Goal: Task Accomplishment & Management: Complete application form

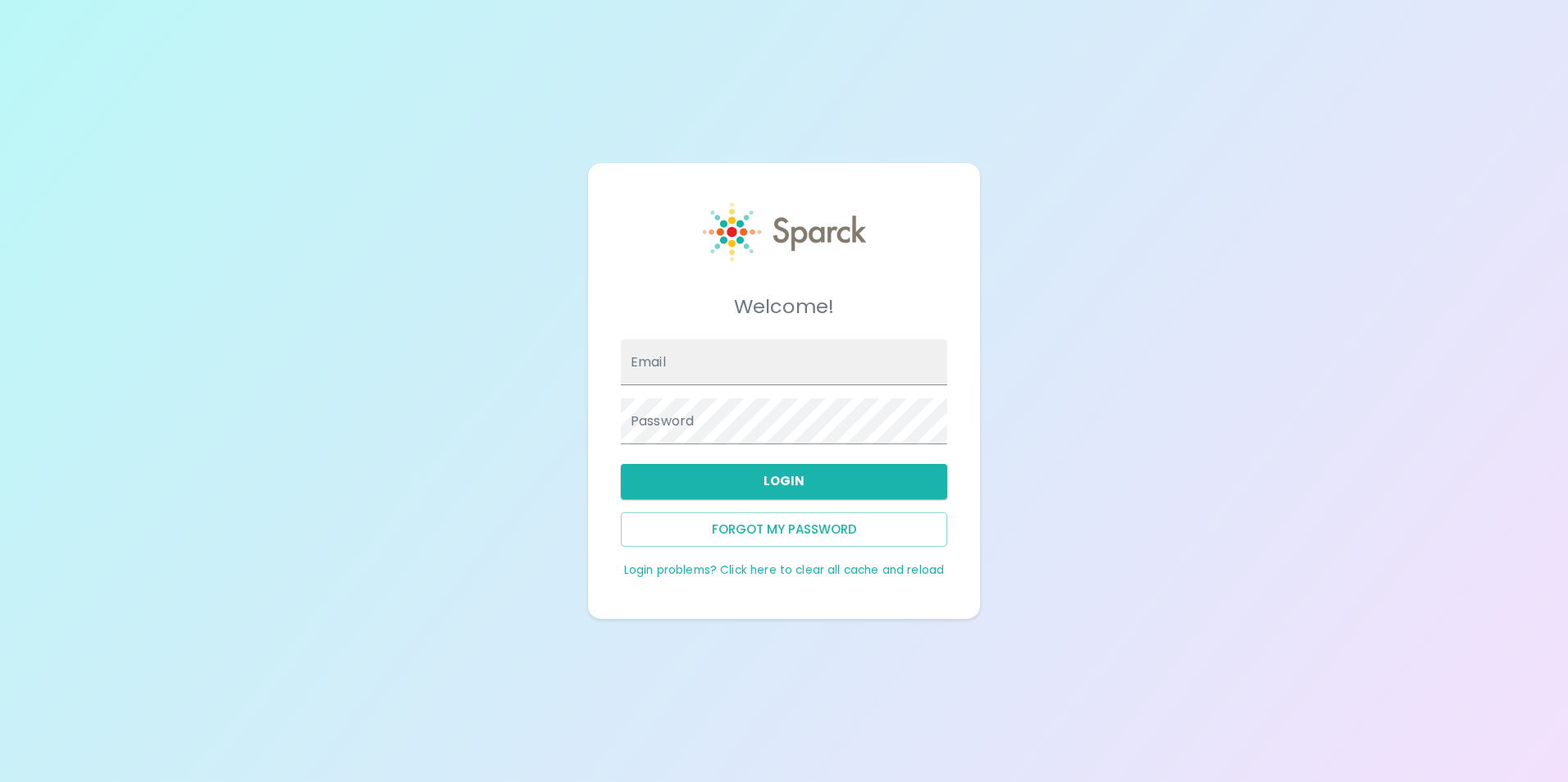
click at [781, 241] on img at bounding box center [785, 232] width 164 height 59
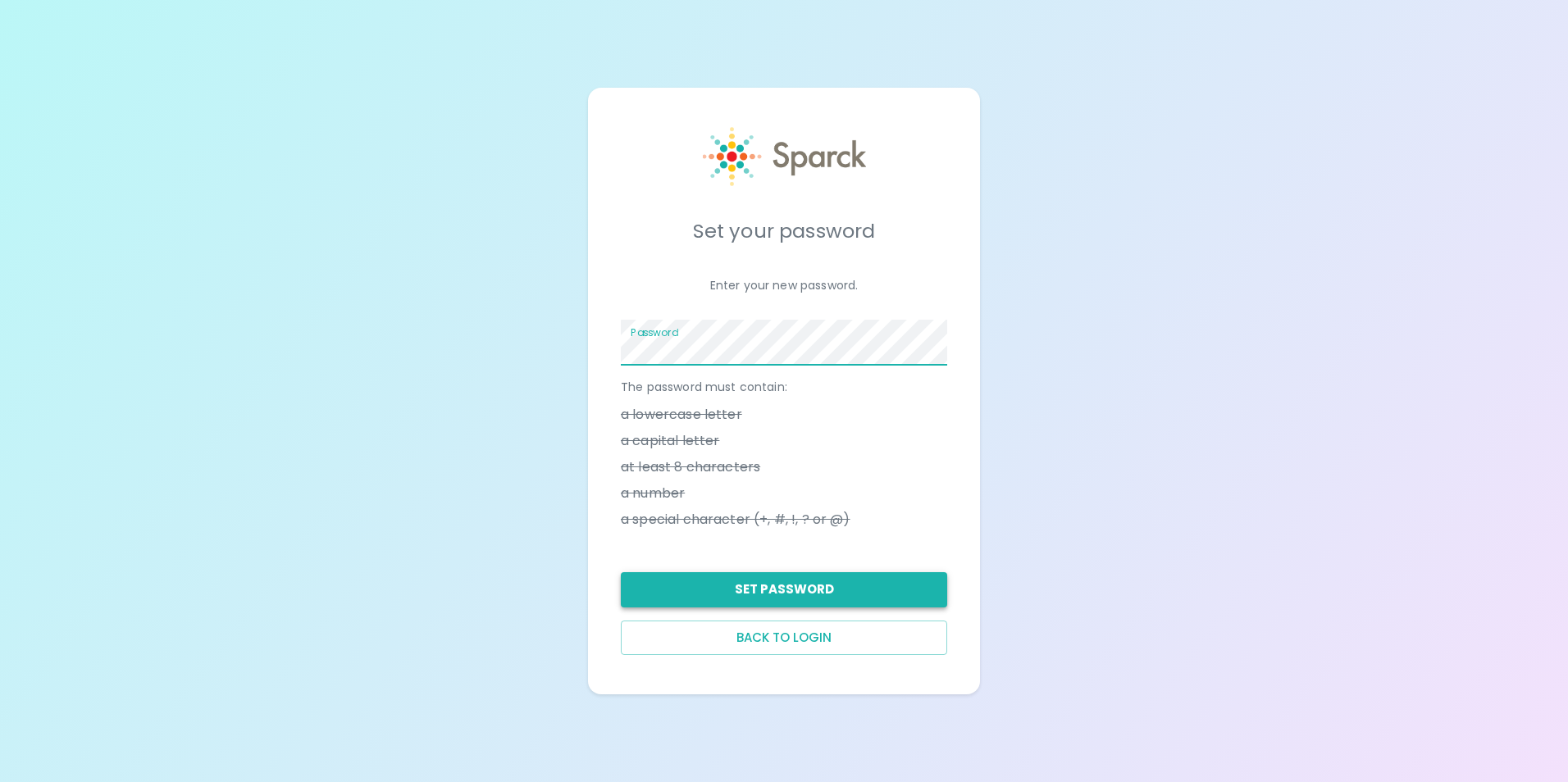
click at [770, 606] on button "Set Password" at bounding box center [784, 590] width 326 height 35
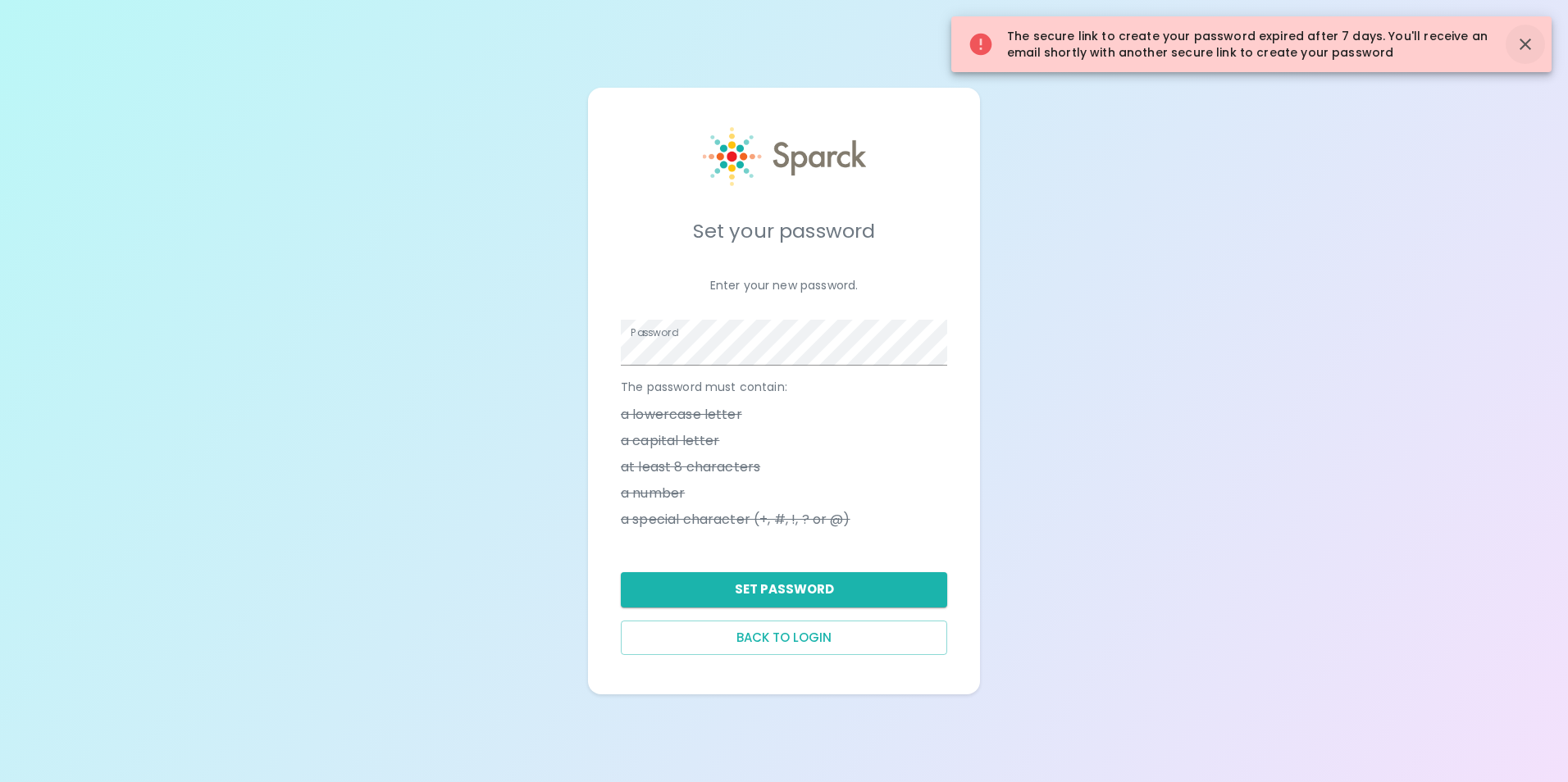
click at [1521, 46] on icon "button" at bounding box center [1525, 44] width 20 height 20
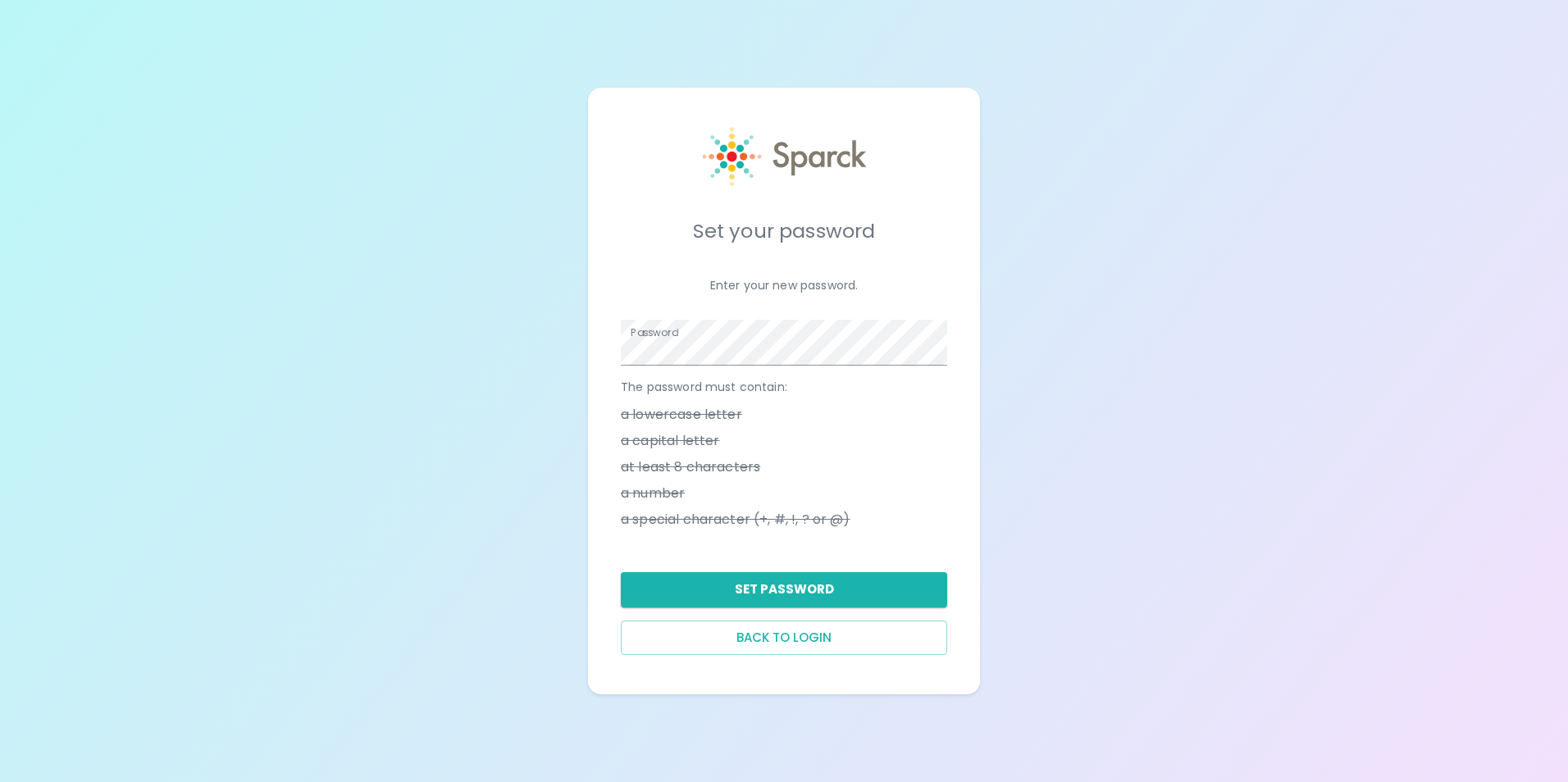
click at [766, 637] on button "Back to login" at bounding box center [784, 638] width 326 height 35
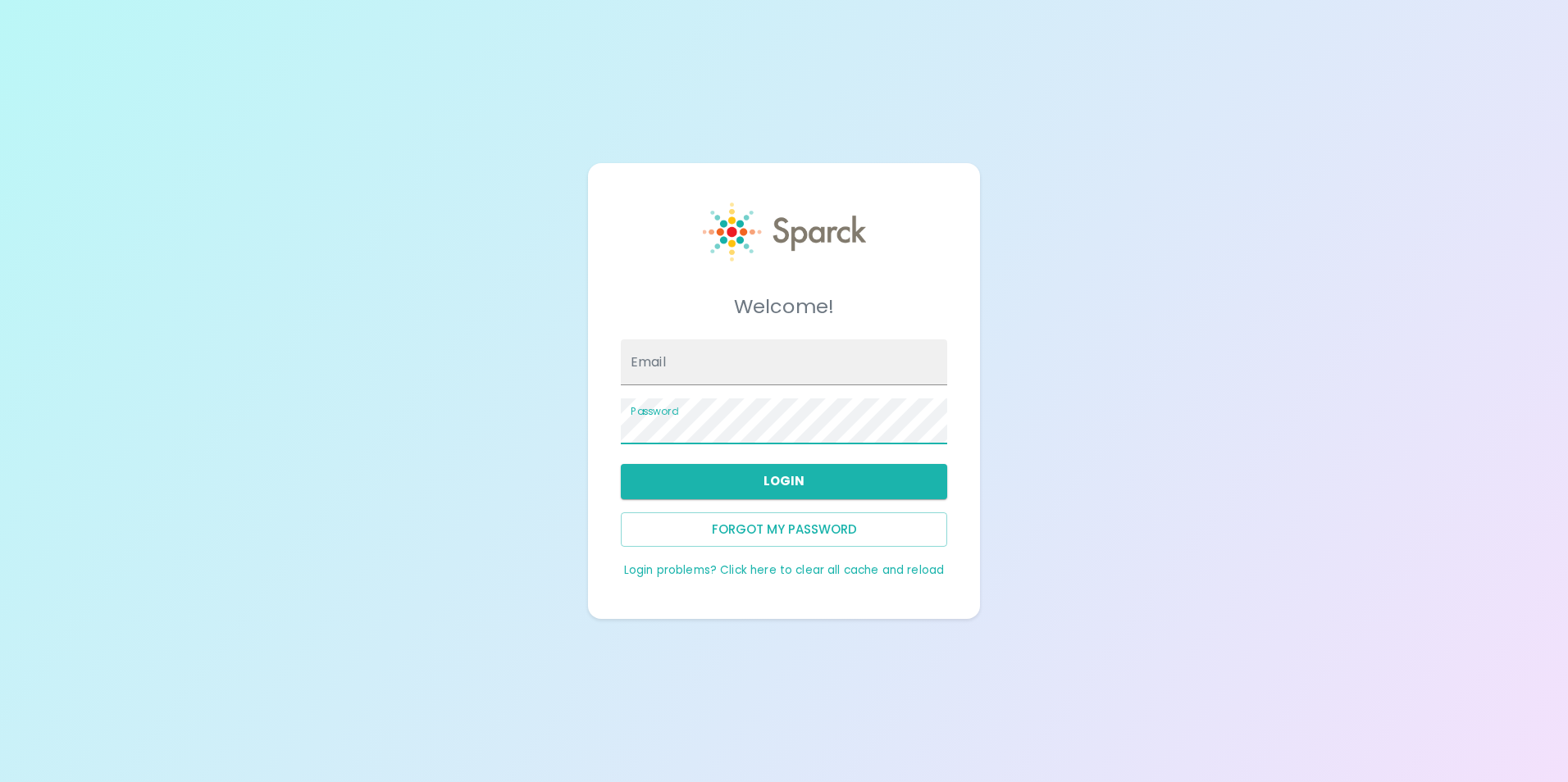
click at [377, 458] on div "Welcome! Email Password Login Forgot my password Login problems? Click here to …" at bounding box center [784, 391] width 1568 height 782
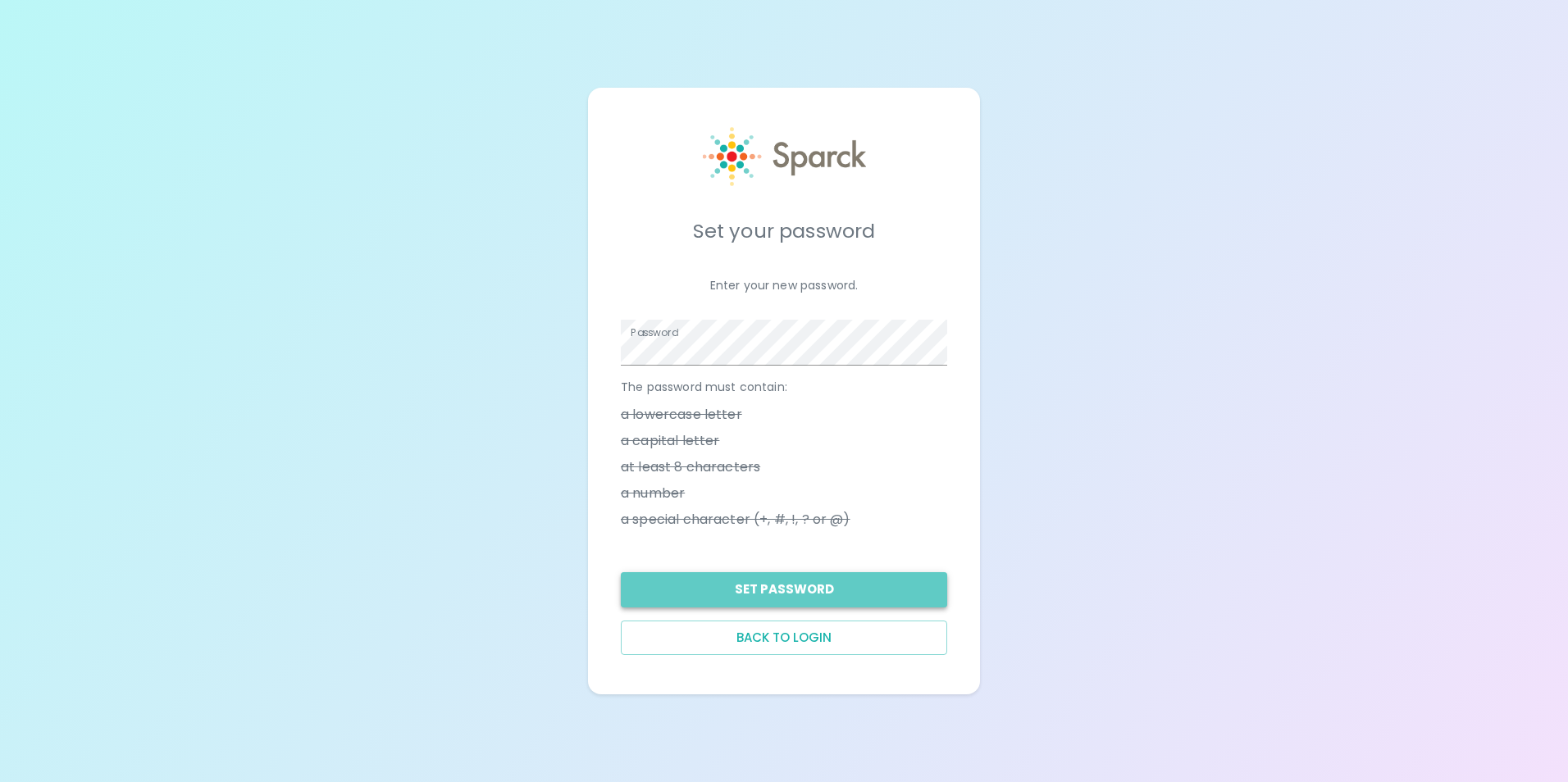
click at [845, 578] on button "Set Password" at bounding box center [784, 590] width 326 height 35
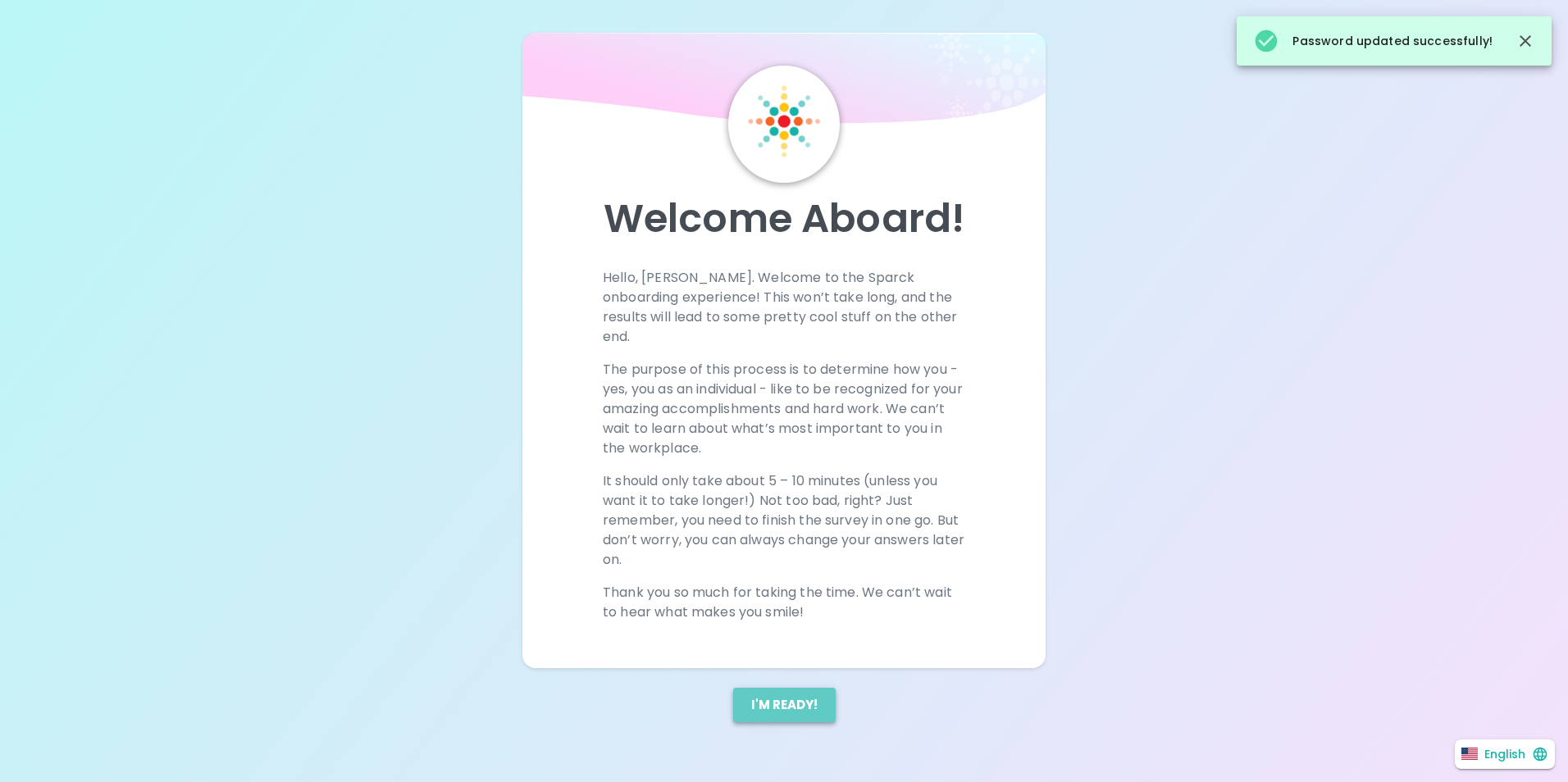
click at [805, 691] on button "I'm ready!" at bounding box center [785, 705] width 103 height 35
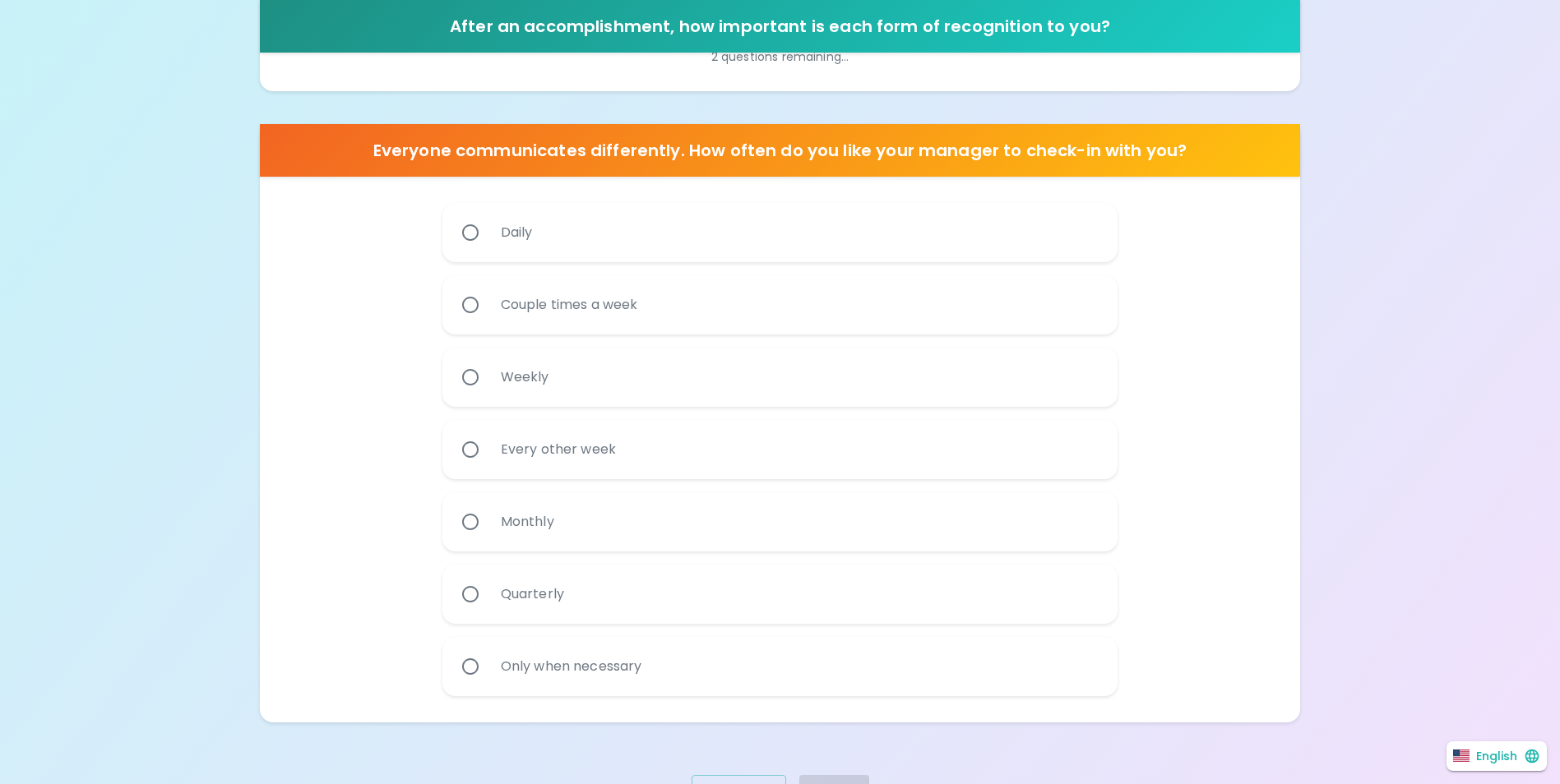
scroll to position [908, 0]
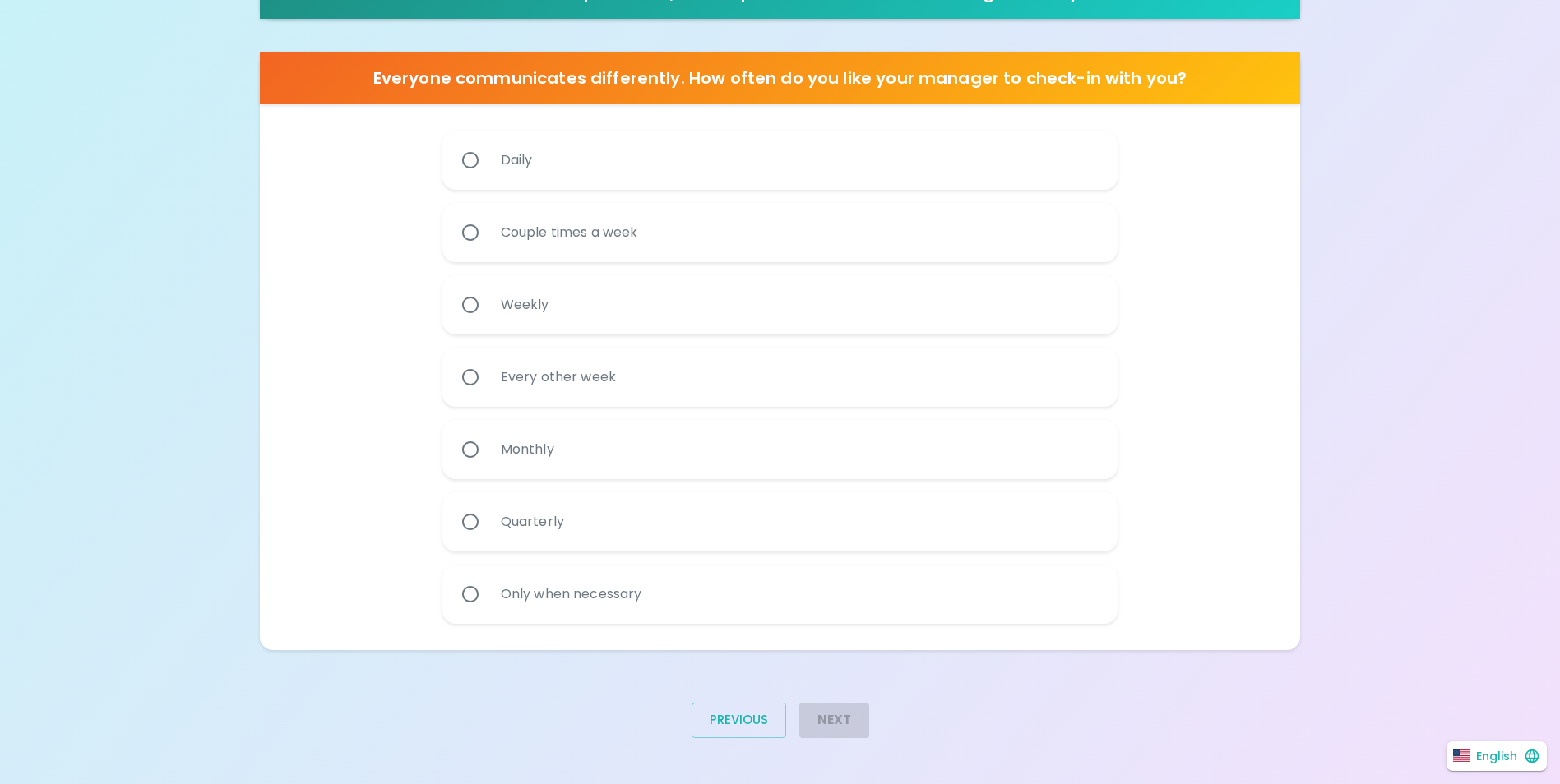
click at [473, 163] on input "Daily" at bounding box center [470, 160] width 35 height 35
radio input "true"
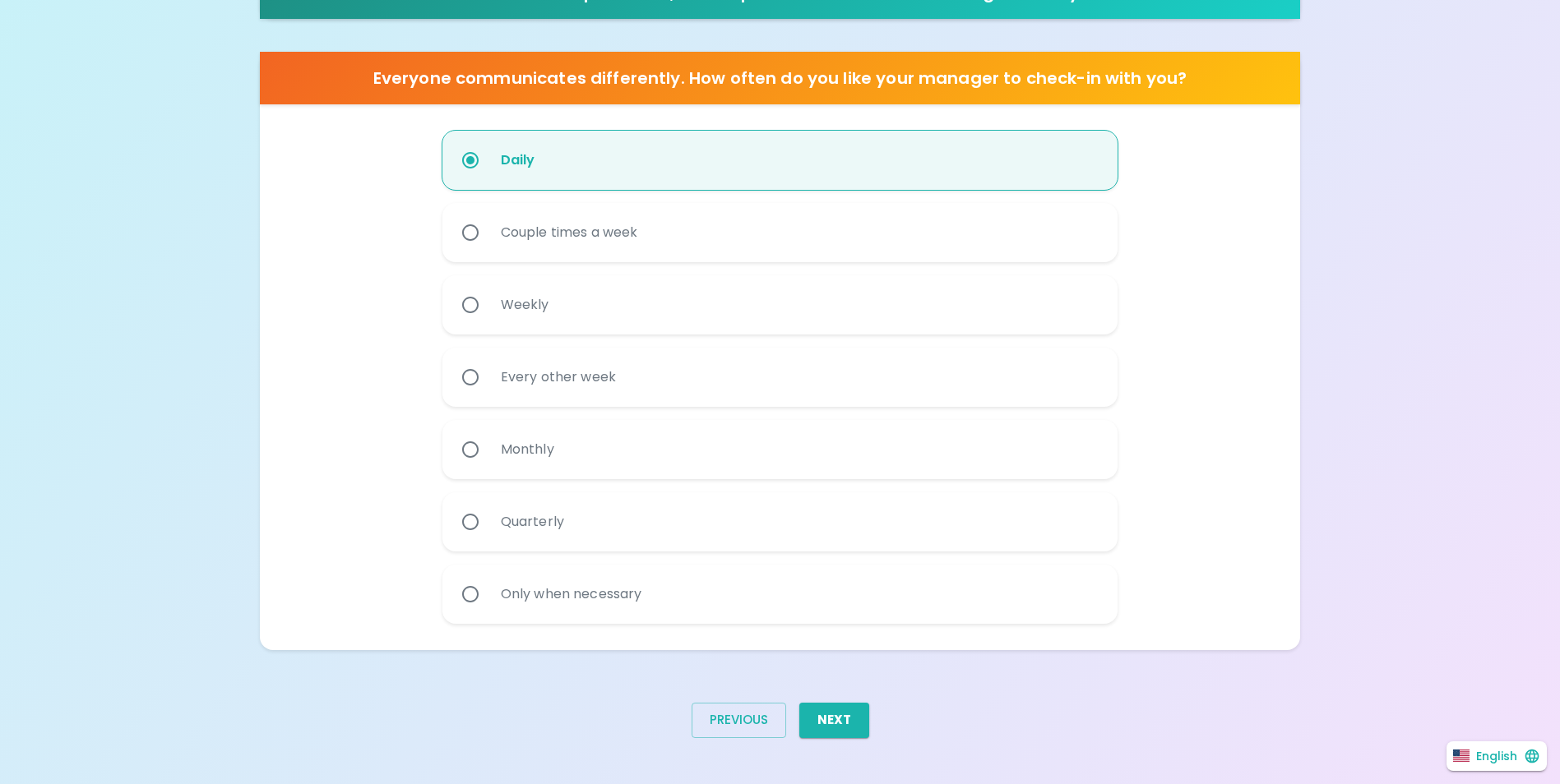
click at [485, 215] on label "Couple times a week" at bounding box center [771, 233] width 676 height 59
click at [485, 215] on input "Couple times a week" at bounding box center [470, 233] width 35 height 35
radio input "true"
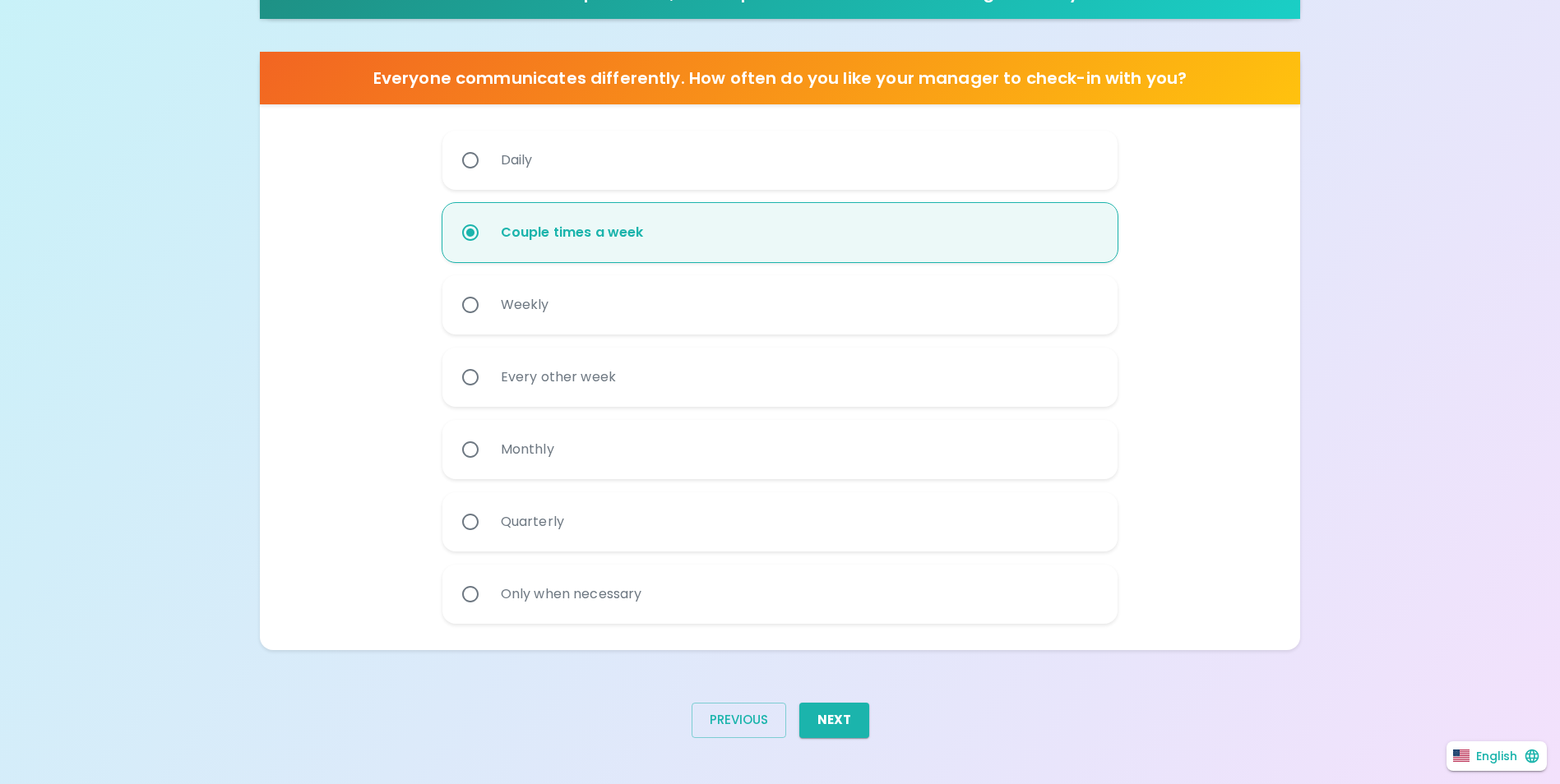
click at [497, 310] on div "Weekly" at bounding box center [525, 305] width 75 height 59
click at [488, 310] on input "Weekly" at bounding box center [470, 305] width 35 height 35
radio input "true"
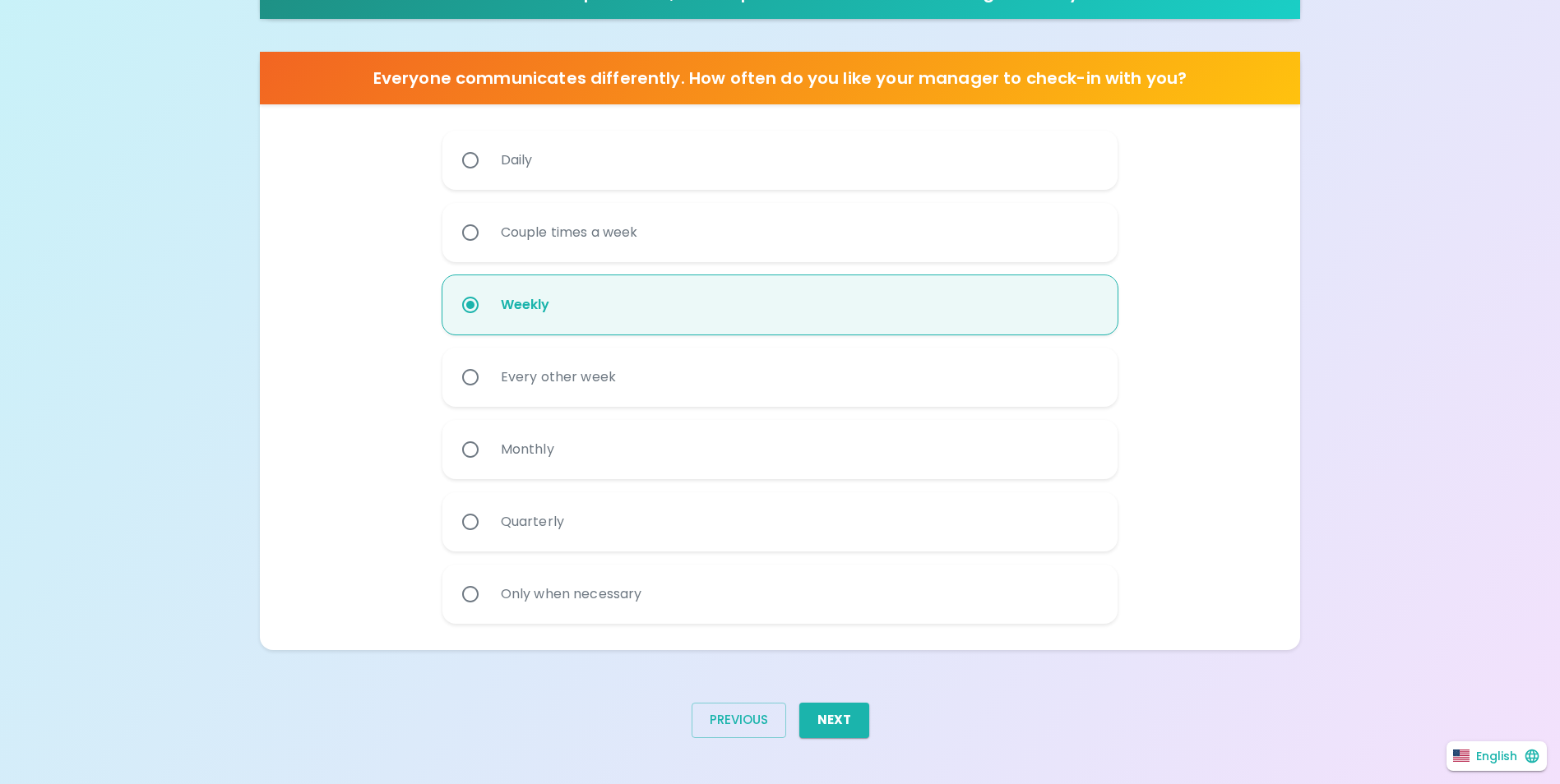
click at [495, 379] on div "Every other week" at bounding box center [558, 378] width 141 height 59
click at [488, 379] on input "Every other week" at bounding box center [470, 378] width 35 height 35
radio input "true"
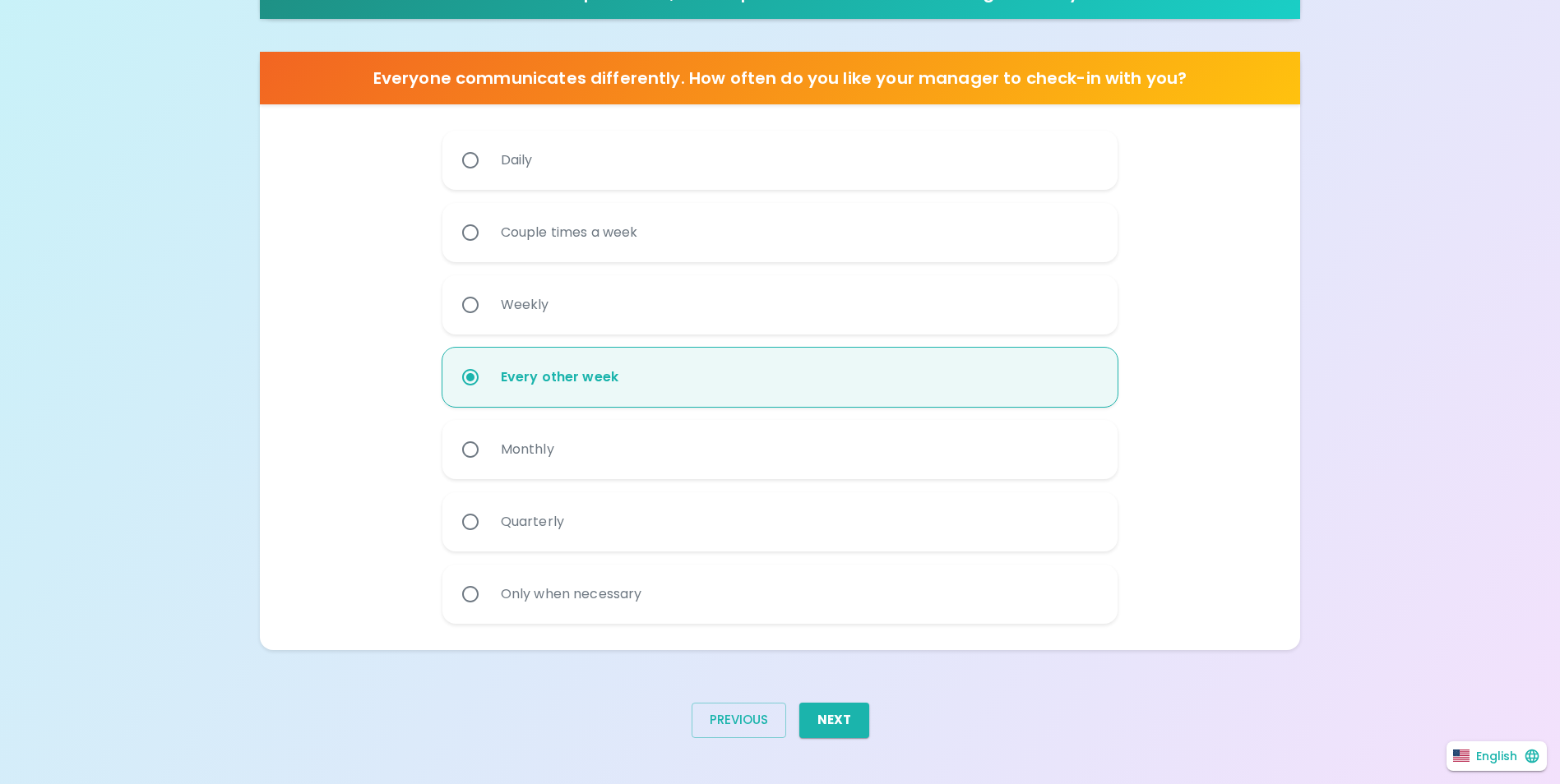
click at [516, 467] on div "Monthly" at bounding box center [527, 450] width 79 height 59
drag, startPoint x: 516, startPoint y: 467, endPoint x: 573, endPoint y: 483, distance: 59.2
click at [573, 483] on div "Monthly" at bounding box center [780, 456] width 676 height 72
click at [589, 466] on label "Monthly" at bounding box center [771, 450] width 676 height 59
click at [488, 466] on input "Monthly" at bounding box center [470, 450] width 35 height 35
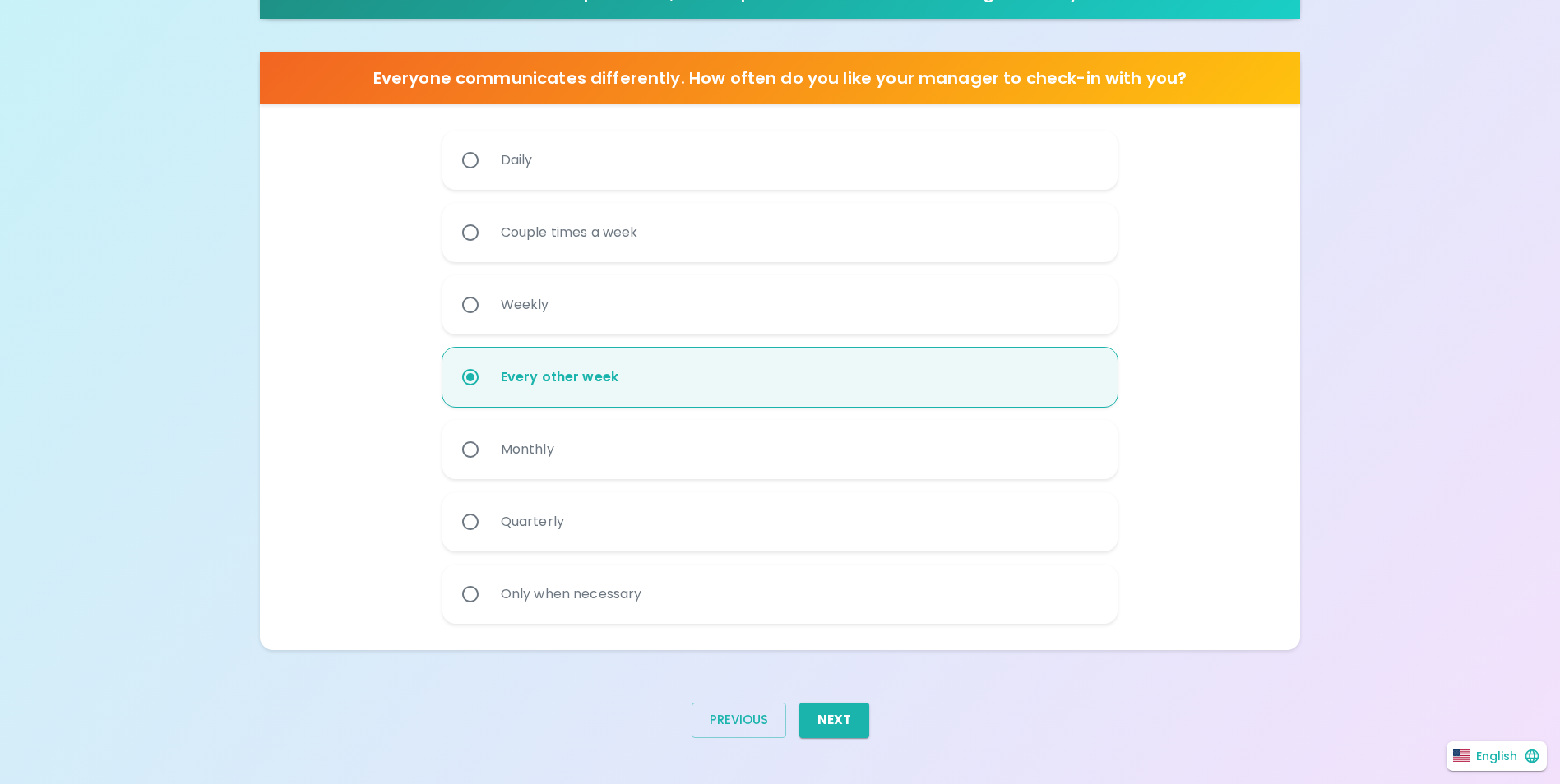
radio input "true"
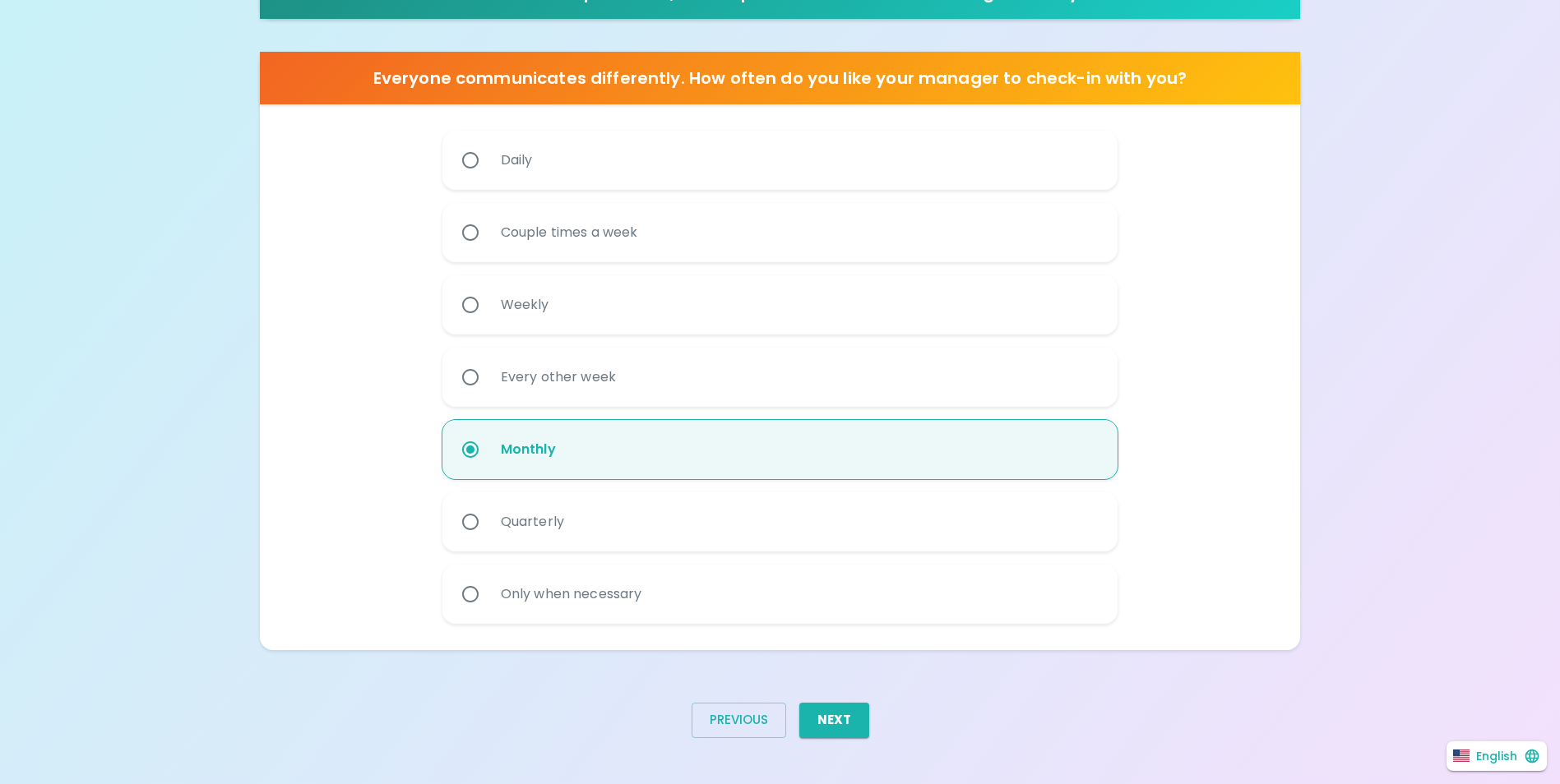
click at [584, 505] on label "Quarterly" at bounding box center [771, 522] width 676 height 59
click at [488, 505] on input "Quarterly" at bounding box center [470, 522] width 35 height 35
radio input "true"
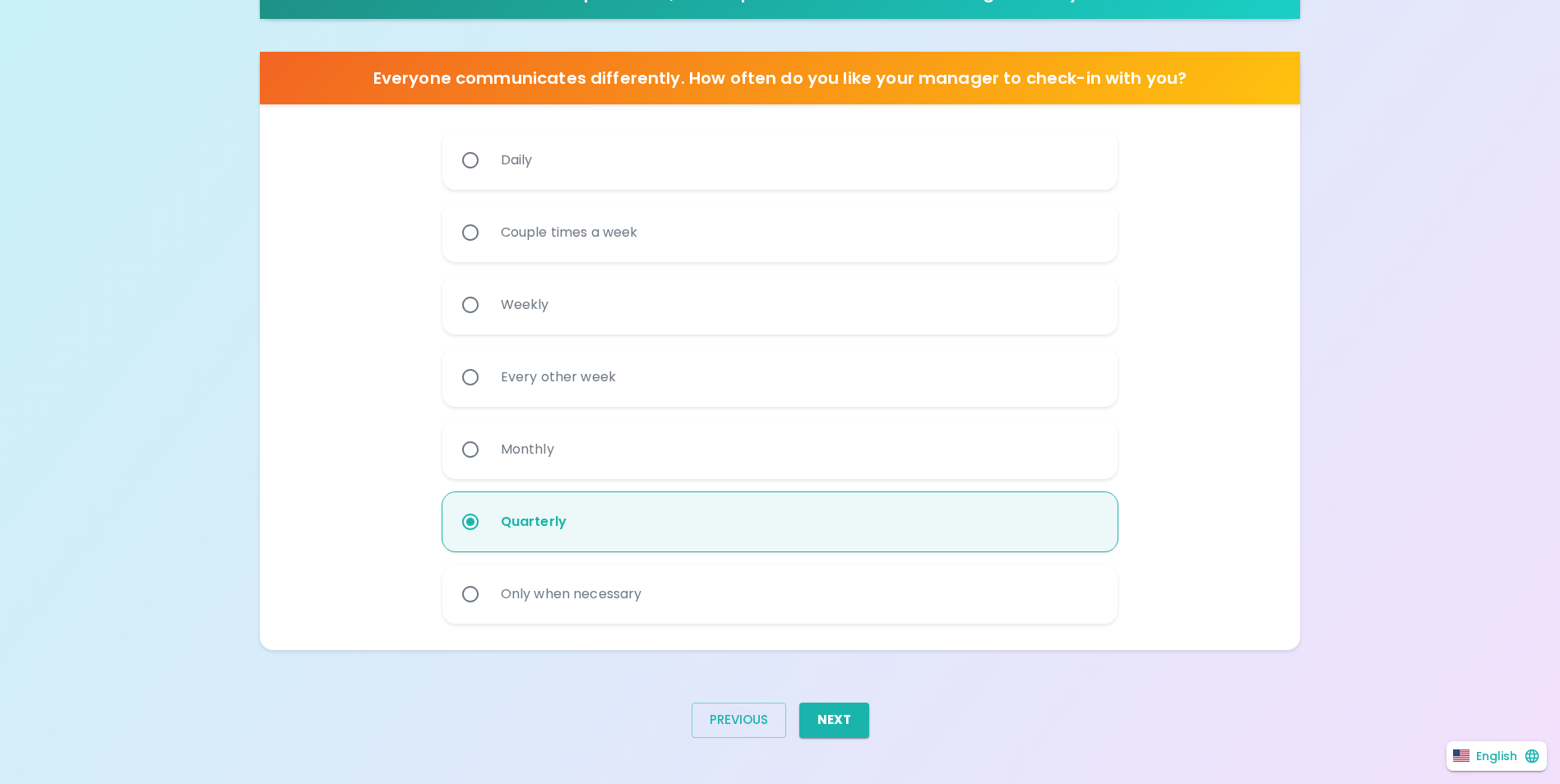
click at [608, 616] on div "Only when necessary" at bounding box center [571, 595] width 168 height 59
click at [488, 611] on input "Only when necessary" at bounding box center [470, 595] width 35 height 35
radio input "true"
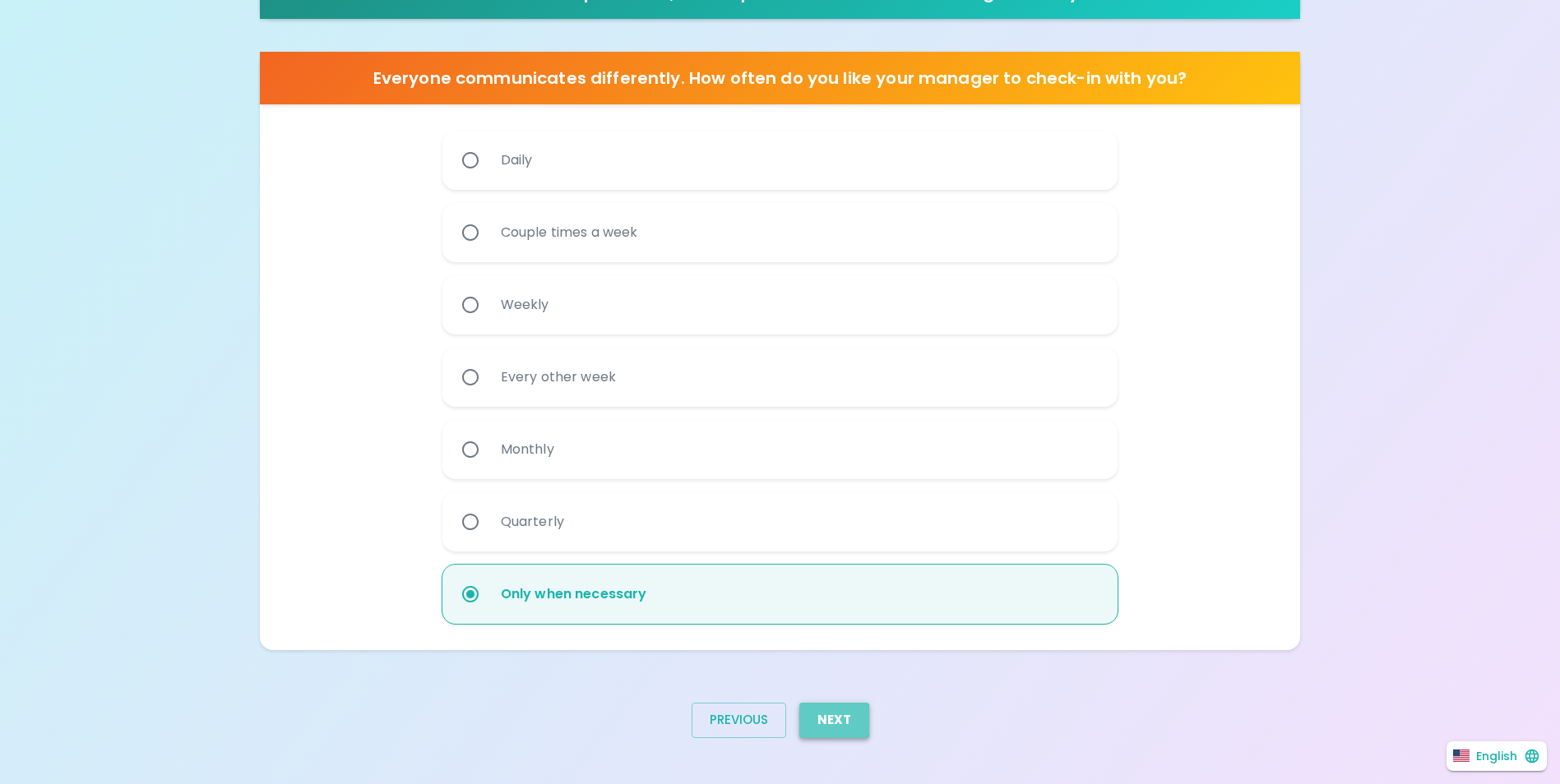
click at [817, 720] on button "Next" at bounding box center [834, 720] width 70 height 35
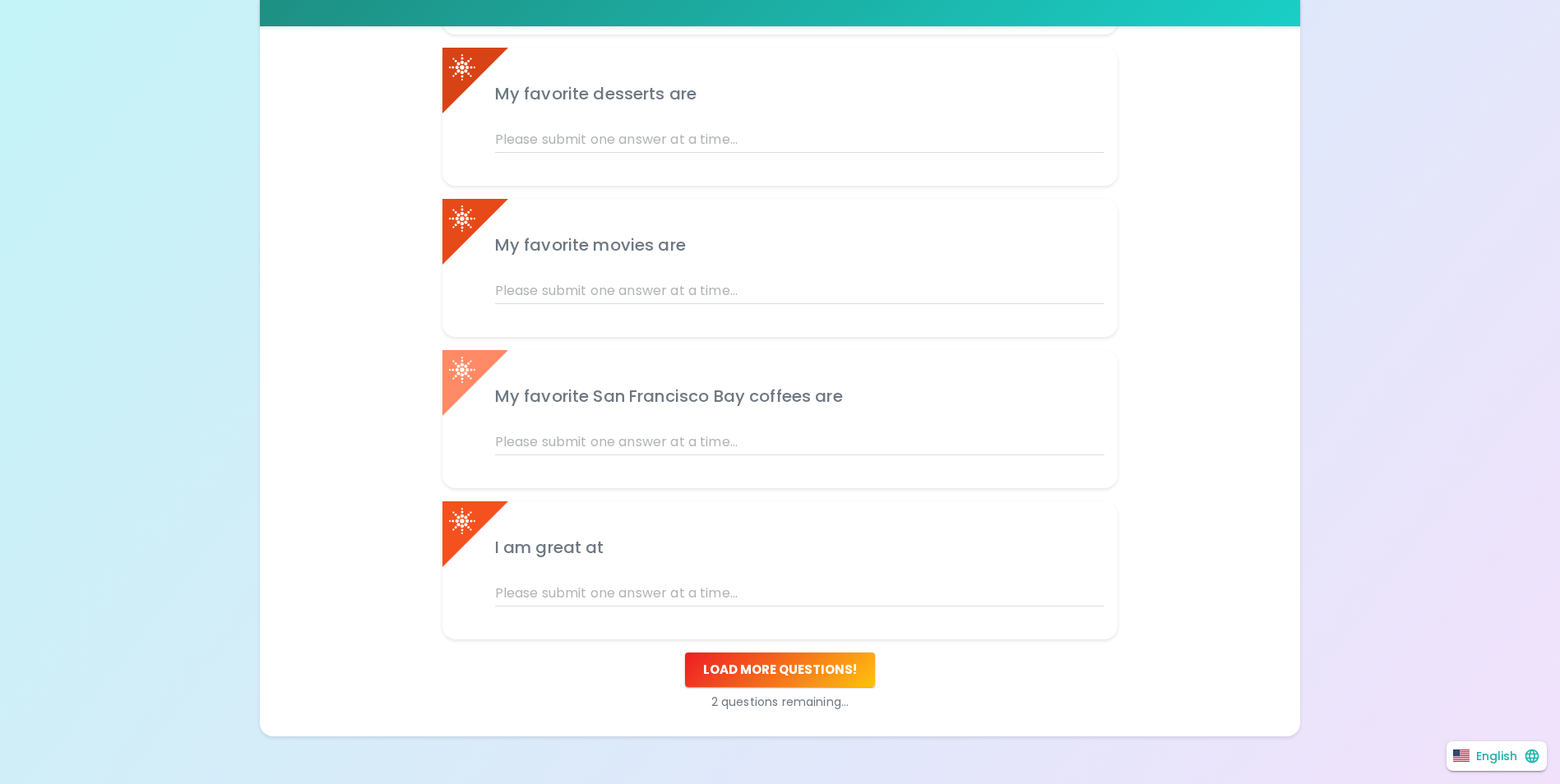
scroll to position [576, 0]
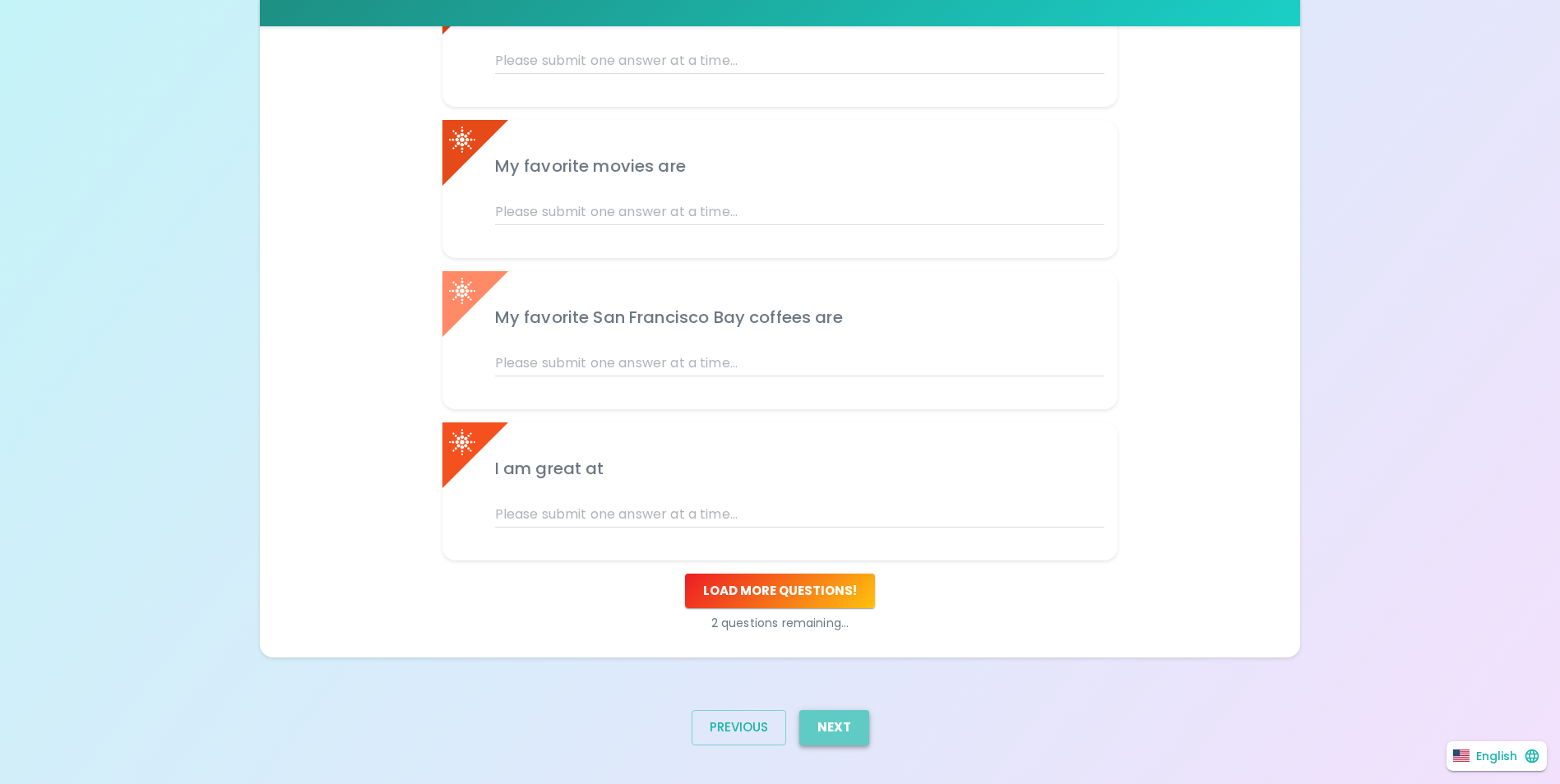
click at [854, 724] on button "Next" at bounding box center [834, 727] width 70 height 35
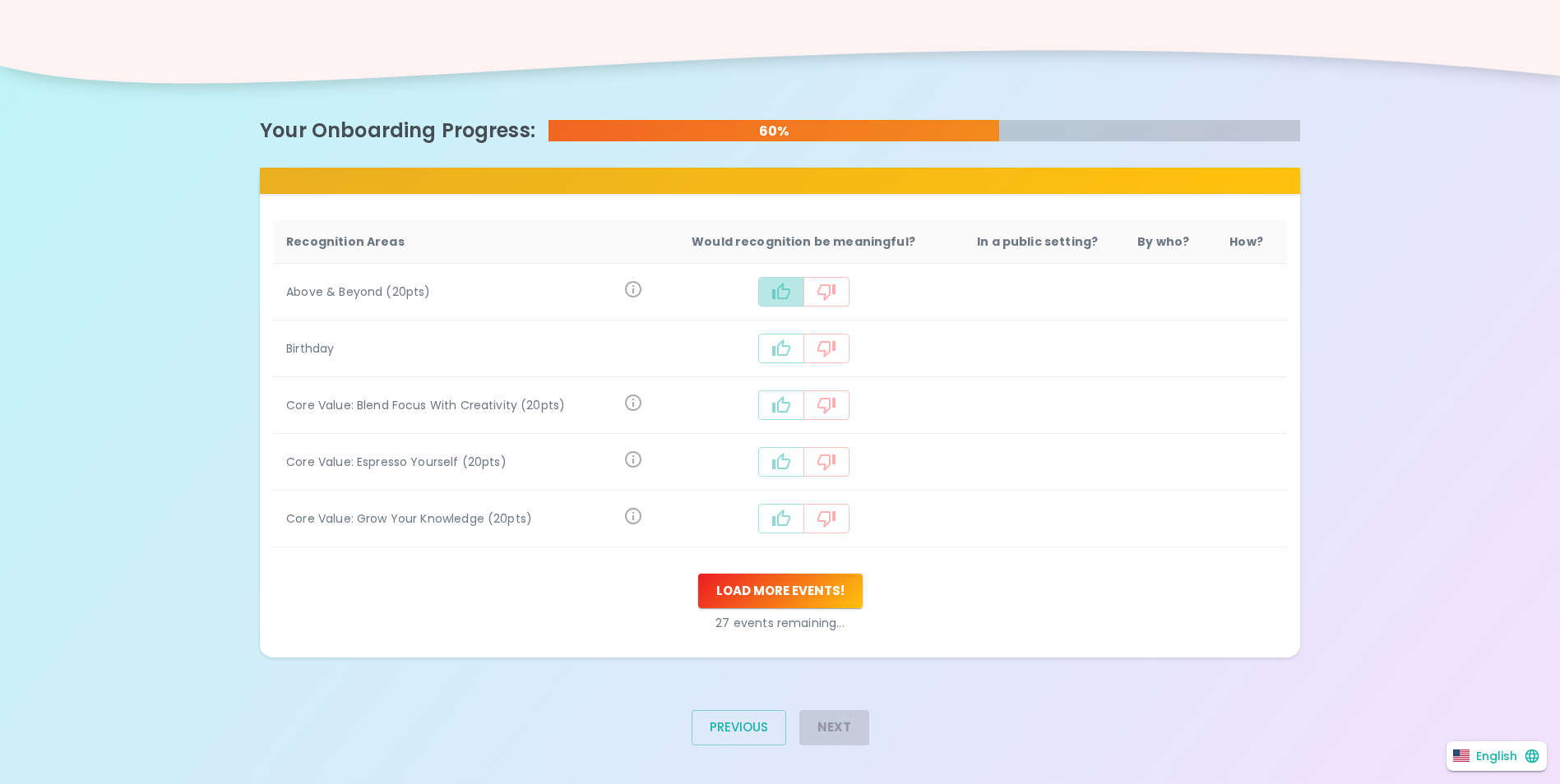
click at [790, 297] on icon "recognition-1058" at bounding box center [781, 290] width 18 height 17
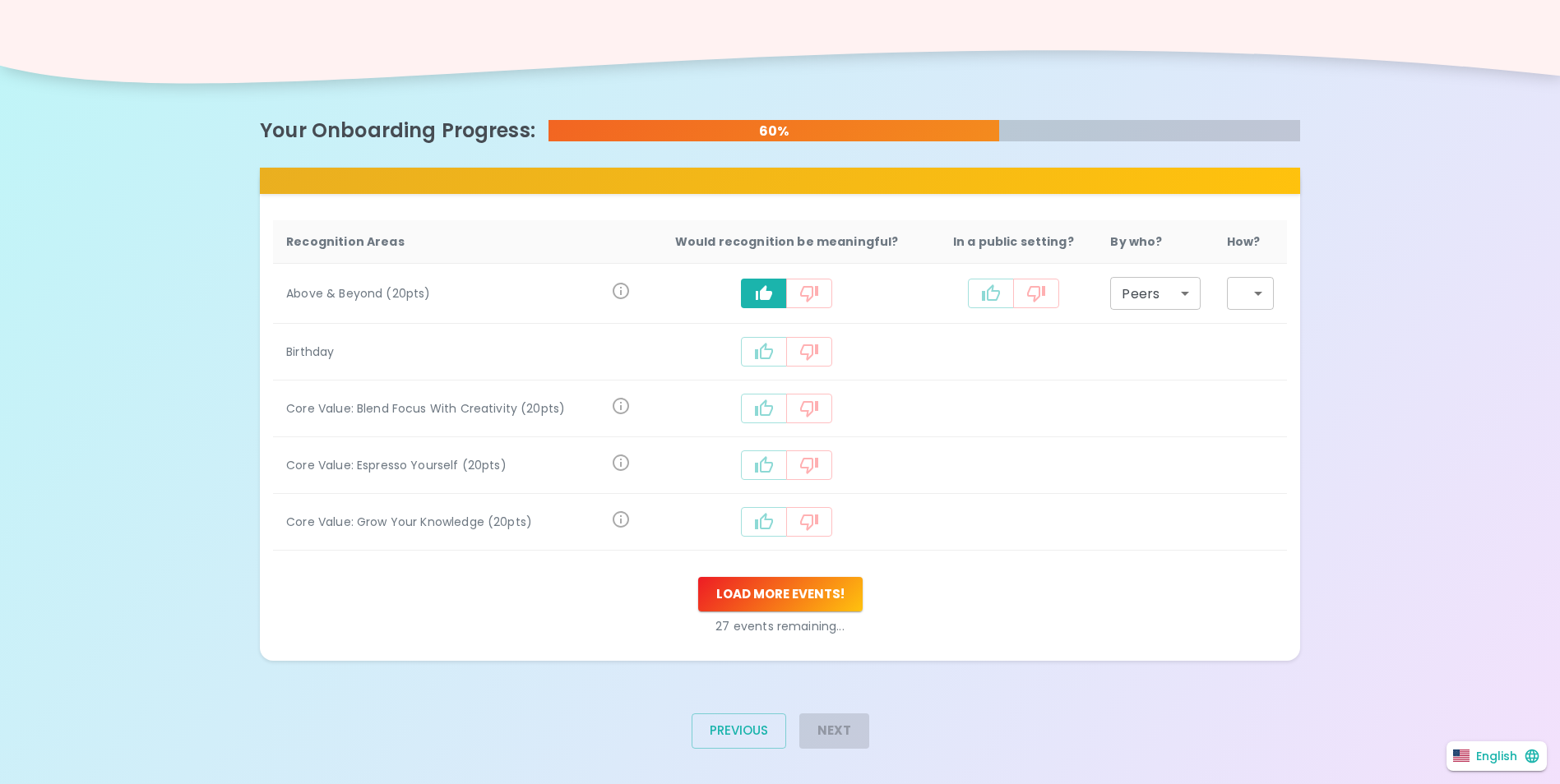
click at [759, 358] on icon "recognition-1058" at bounding box center [763, 351] width 18 height 17
click at [766, 413] on icon "recognition-1058" at bounding box center [763, 412] width 20 height 20
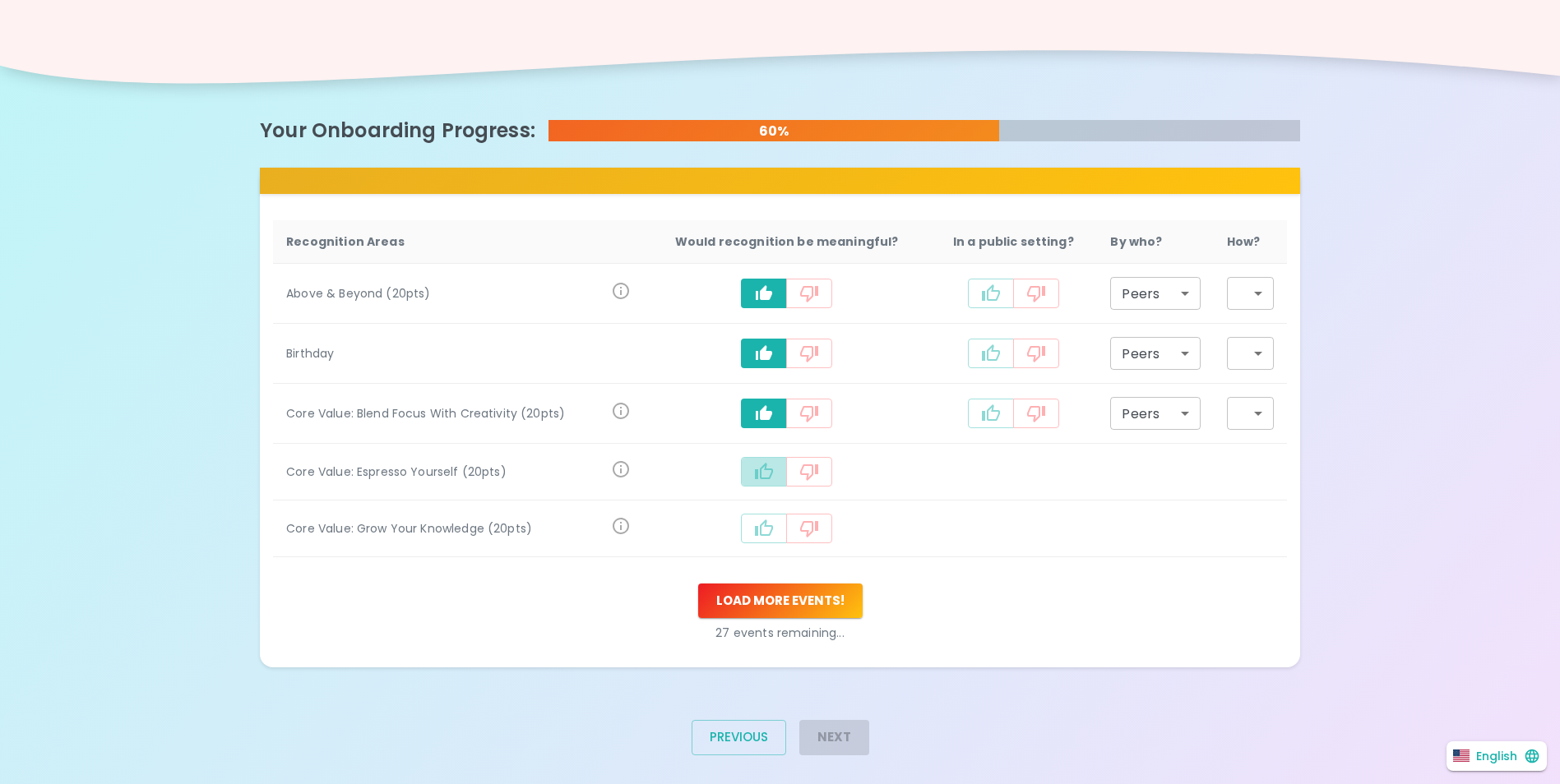
click at [754, 475] on button "recognition-1058" at bounding box center [763, 472] width 46 height 30
click at [749, 527] on button "recognition-1058" at bounding box center [763, 532] width 46 height 30
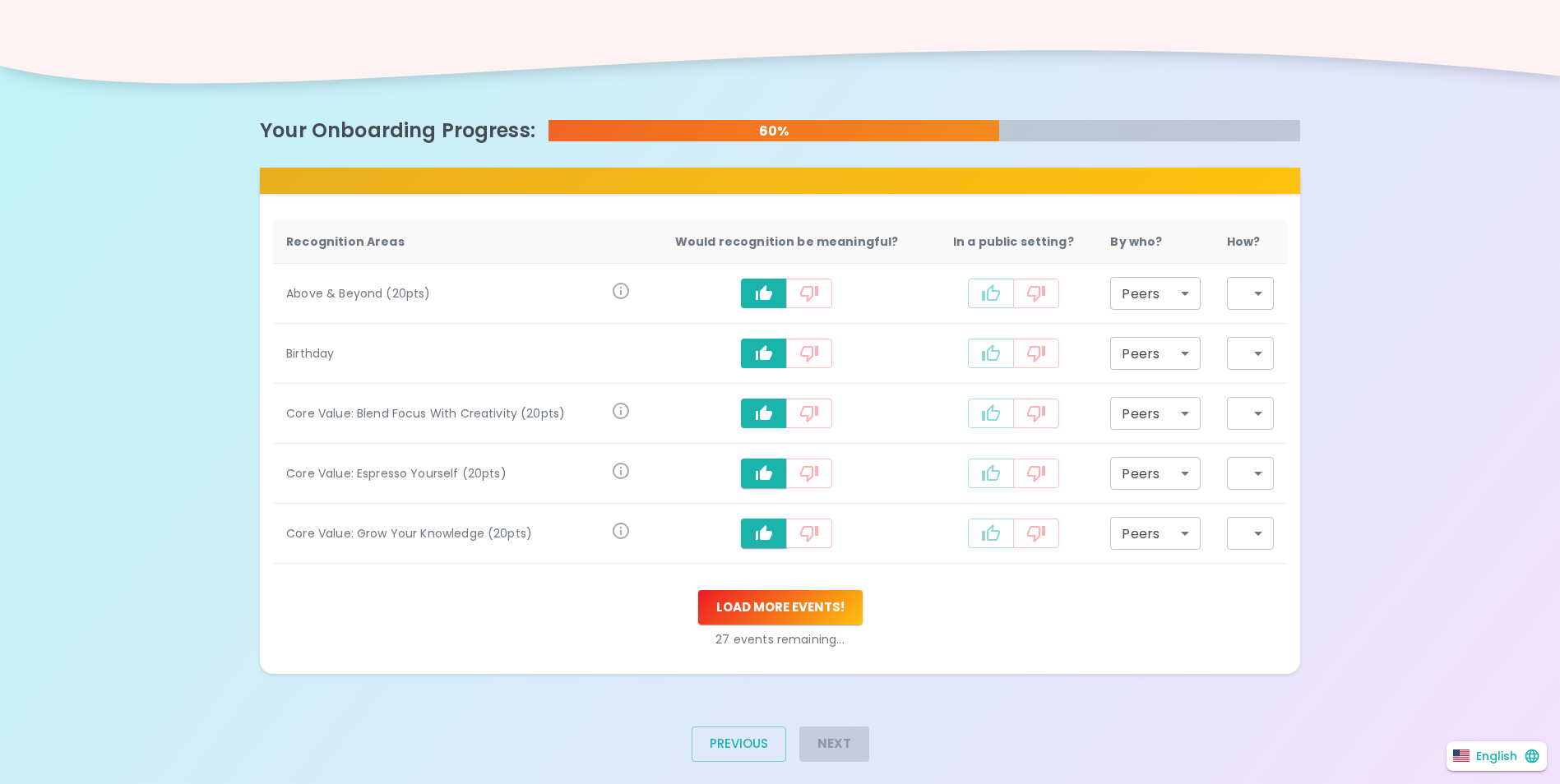
click at [991, 525] on icon "recognition-1058" at bounding box center [991, 534] width 20 height 20
type input "staff_meeting"
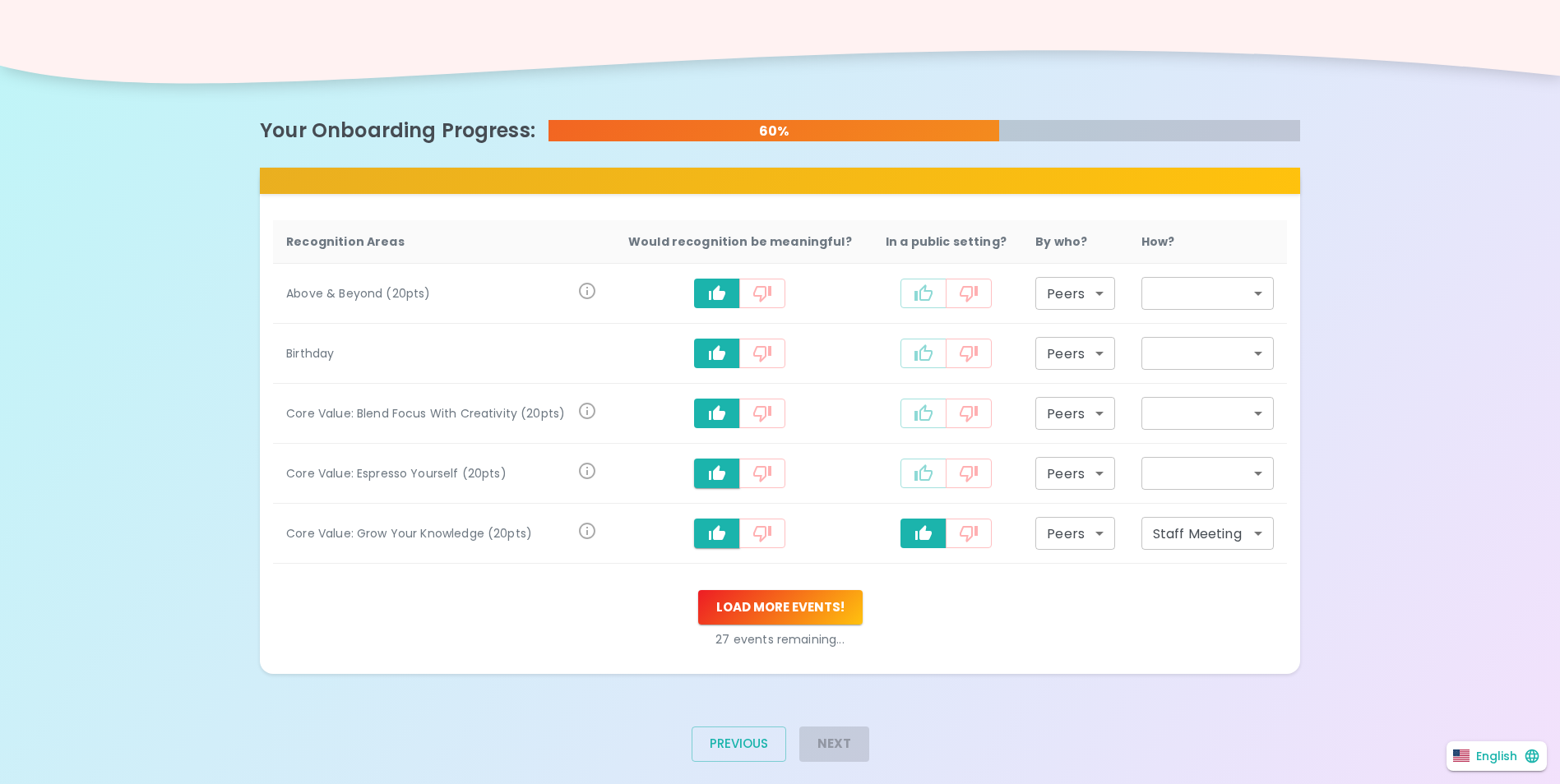
click at [913, 484] on button "recognition-1058" at bounding box center [923, 474] width 46 height 30
type input "staff_meeting"
click at [918, 292] on icon "recognition-1058" at bounding box center [923, 293] width 20 height 20
type input "staff_meeting"
click at [907, 346] on button "recognition-1058" at bounding box center [923, 353] width 46 height 30
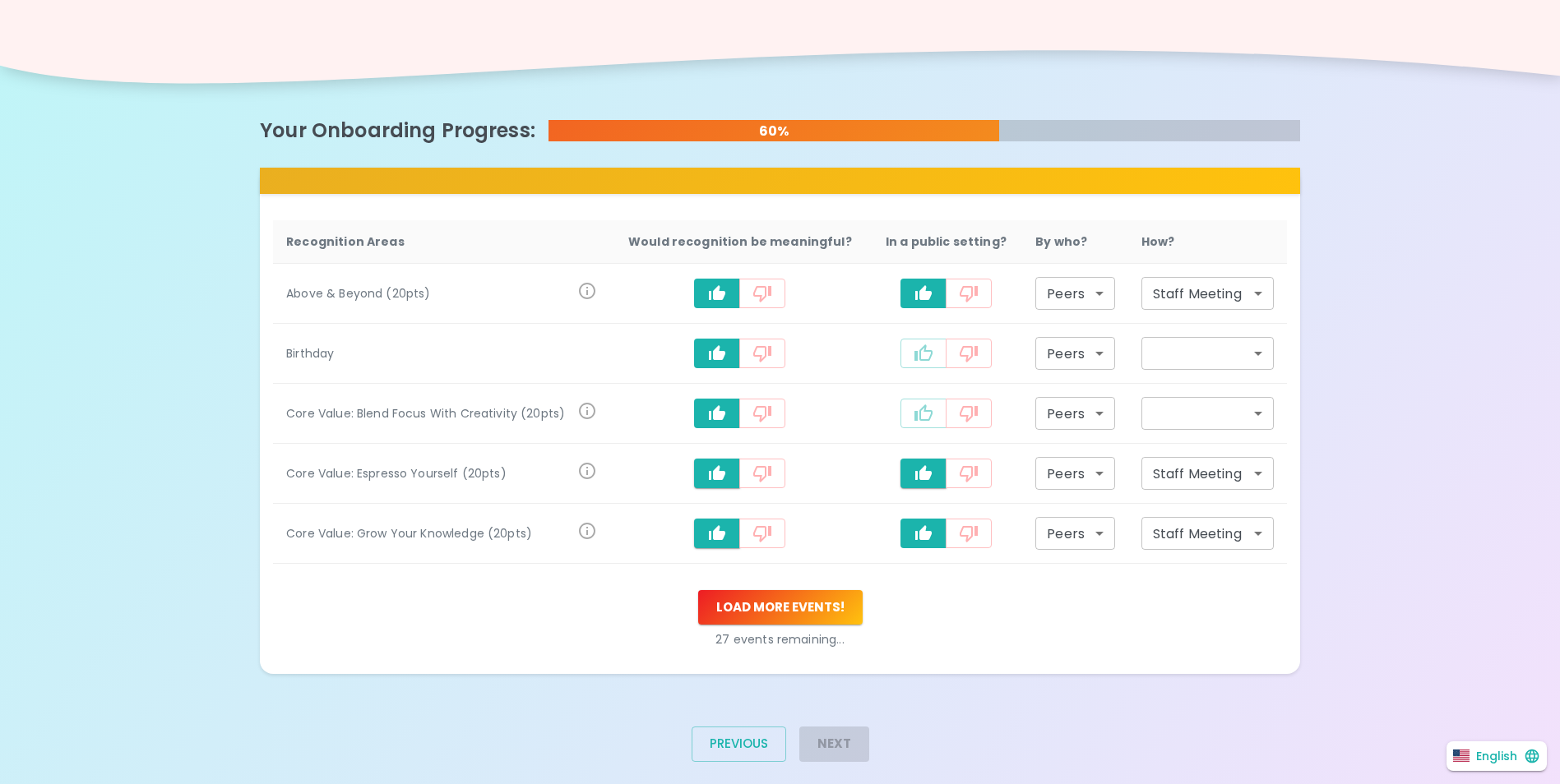
type input "staff_meeting"
click at [910, 399] on td "recognition-1058" at bounding box center [946, 413] width 153 height 60
click at [914, 417] on icon "recognition-1058" at bounding box center [923, 412] width 18 height 17
type input "staff_meeting"
click at [1091, 285] on body "What makes you feel appreciated at work? Rewards are great, but we know the rec…" at bounding box center [780, 288] width 1560 height 1040
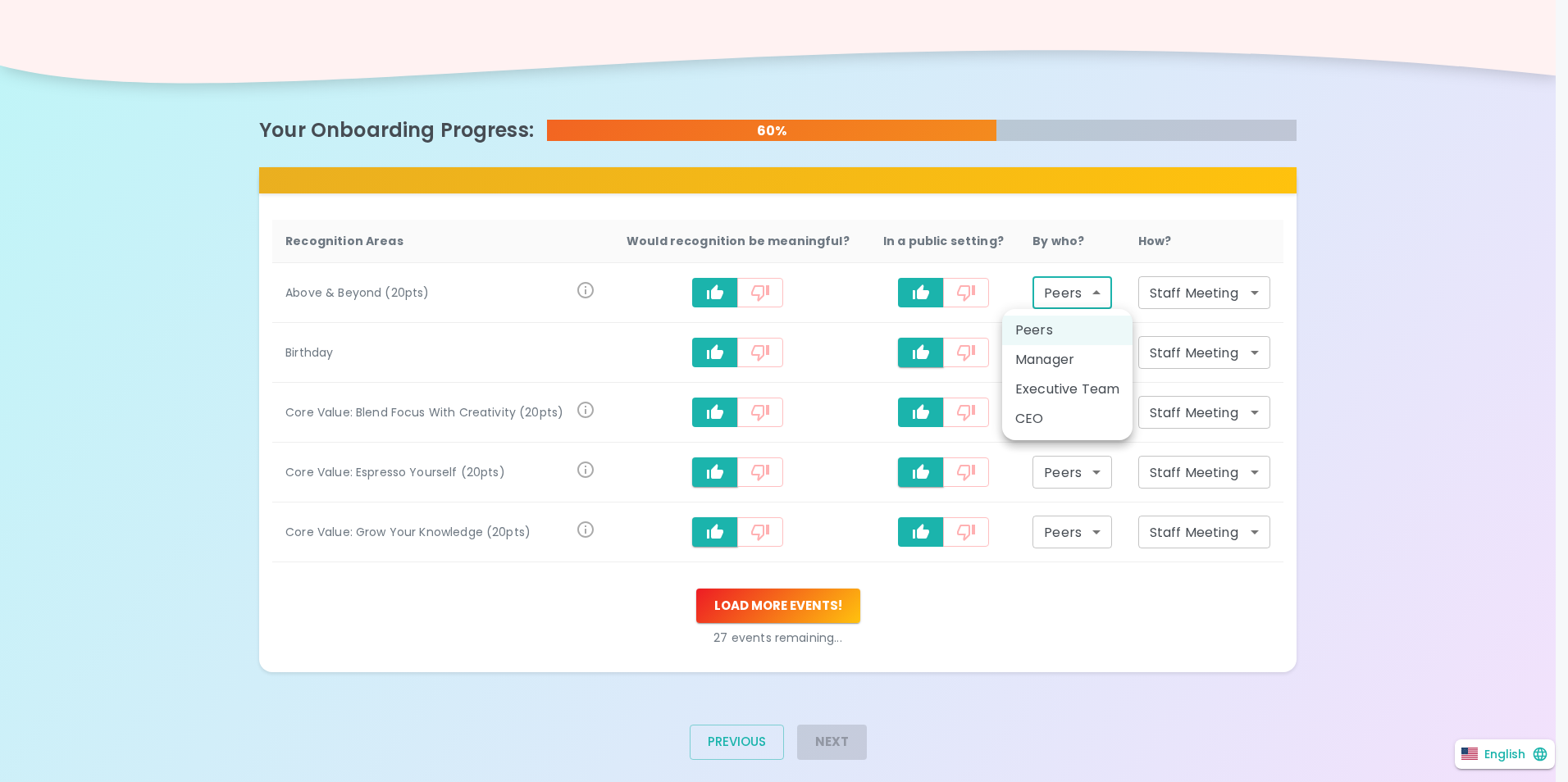
click at [1129, 624] on div at bounding box center [784, 391] width 1568 height 782
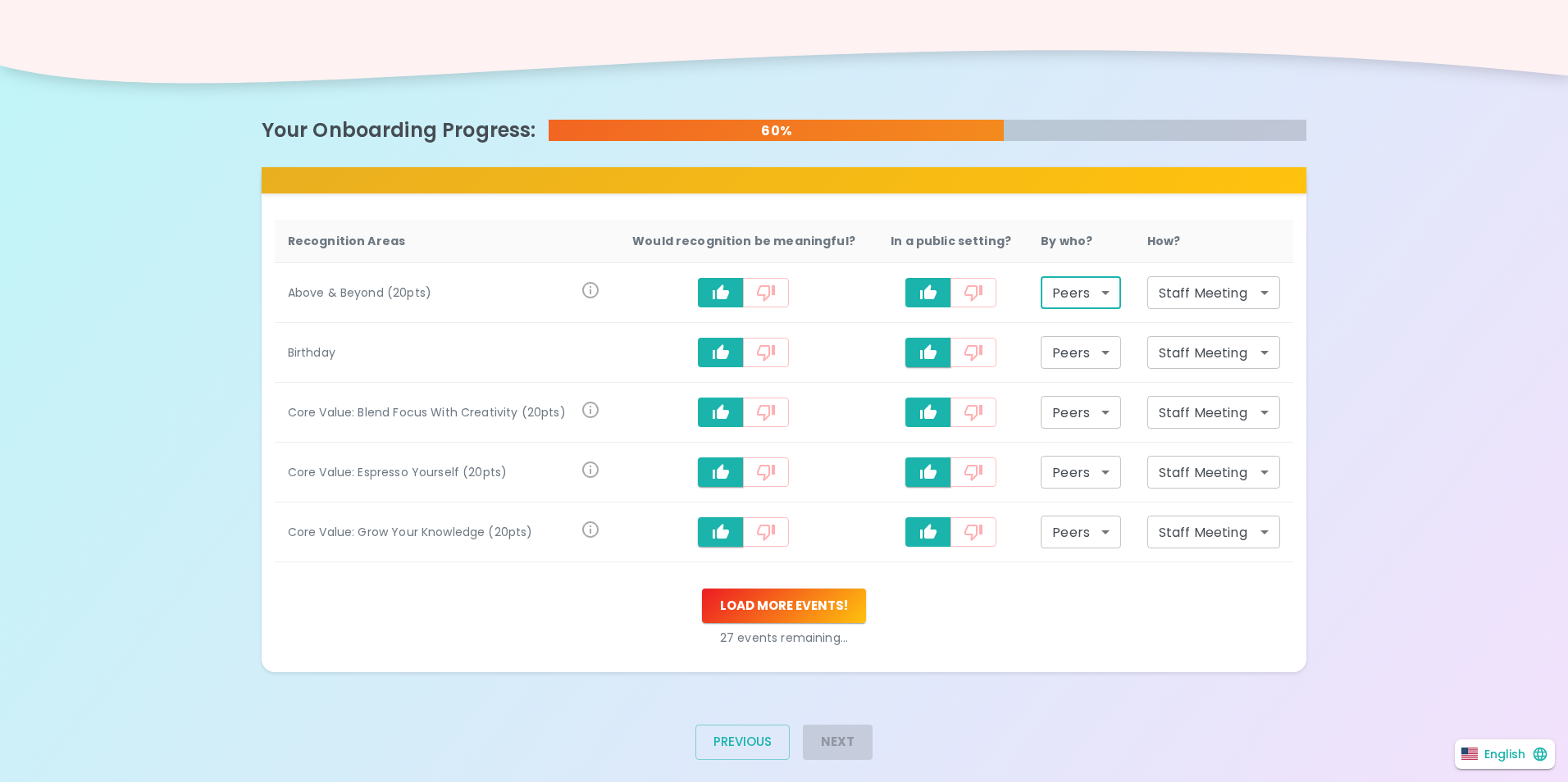
click at [1223, 298] on body "What makes you feel appreciated at work? Rewards are great, but we know the rec…" at bounding box center [784, 287] width 1568 height 1038
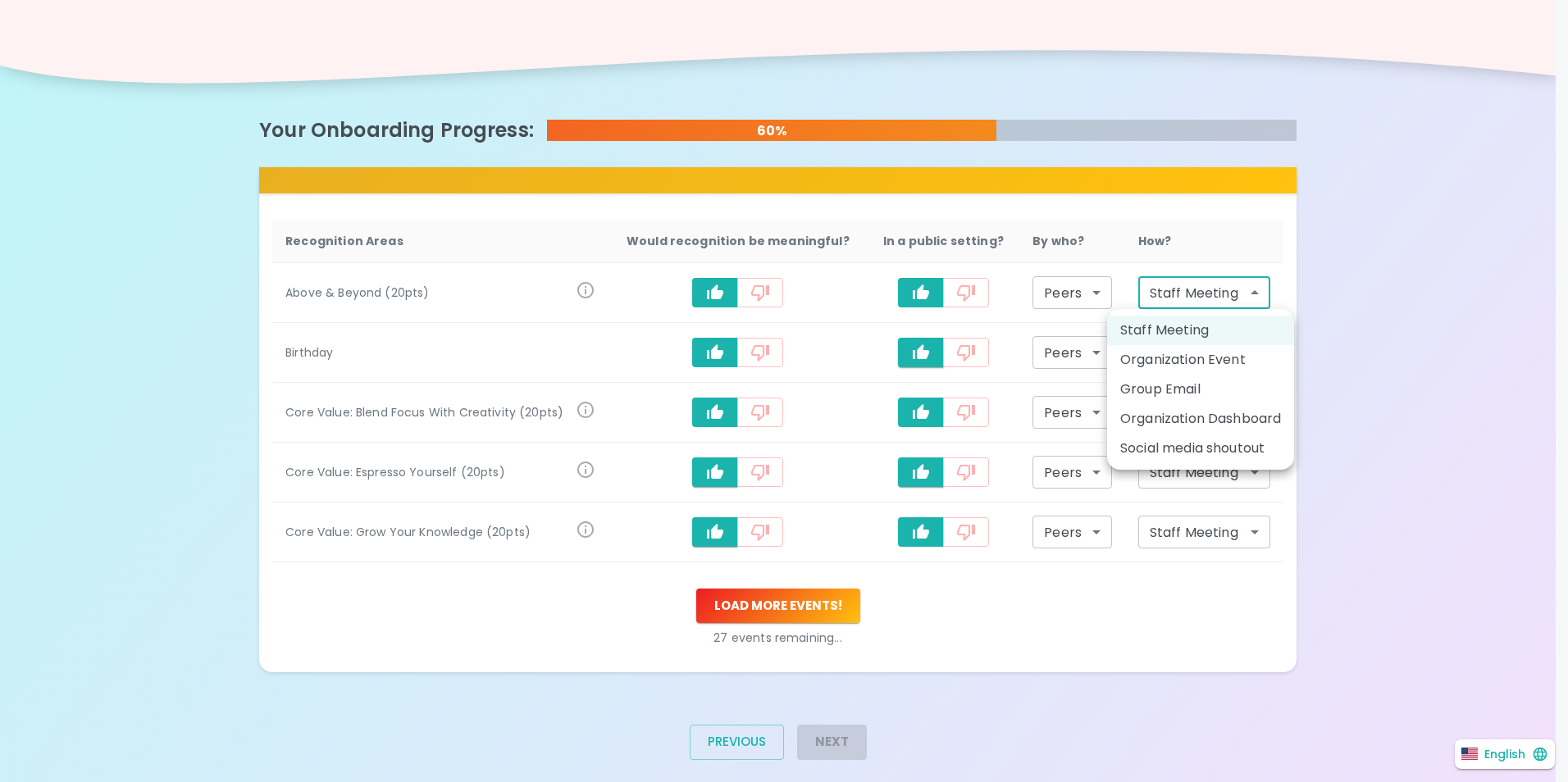
click at [1225, 451] on li "Social media shoutout" at bounding box center [1201, 449] width 187 height 30
type input "social_media_shoutout"
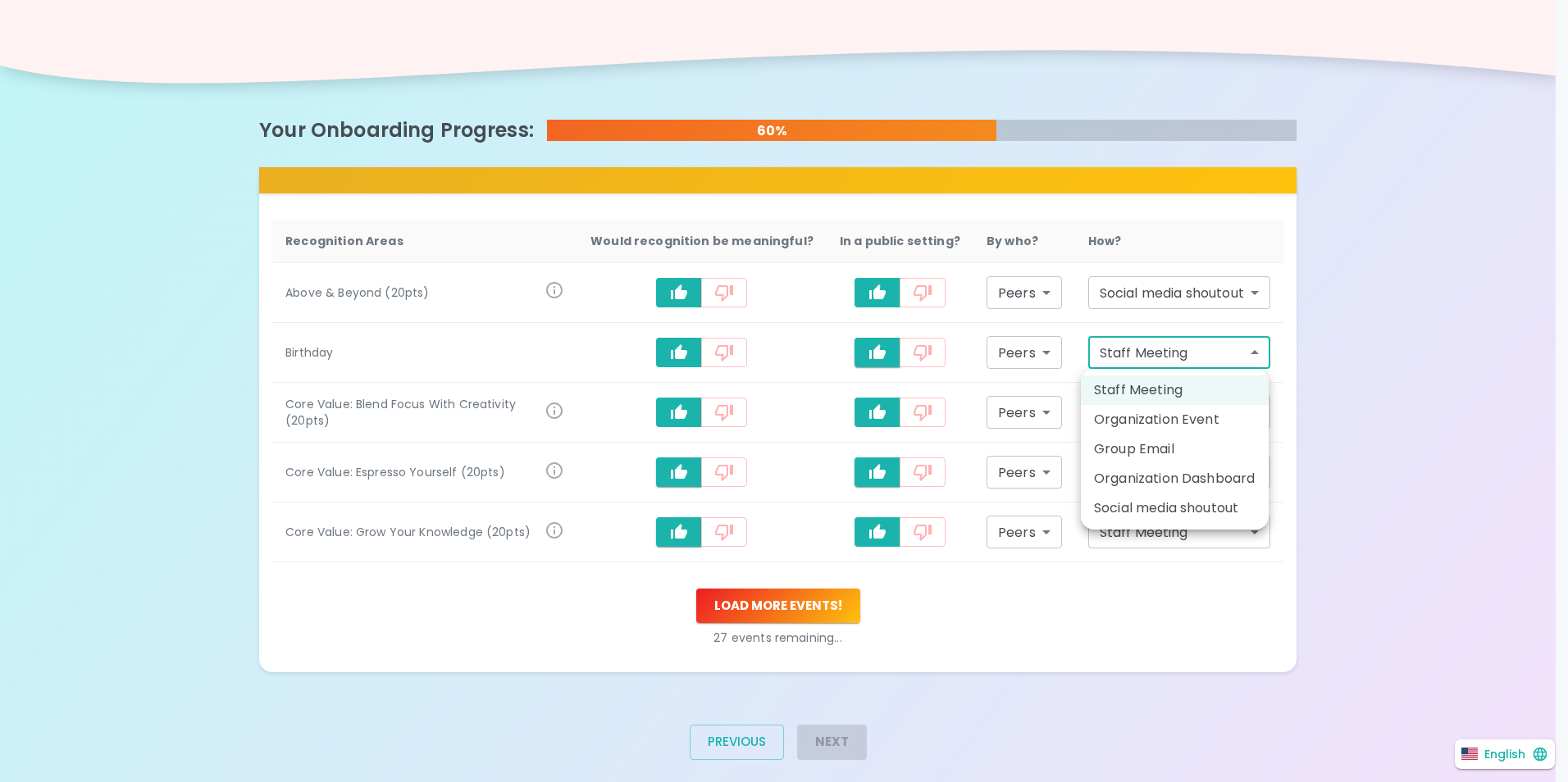
click at [1218, 355] on body "What makes you feel appreciated at work? Rewards are great, but we know the rec…" at bounding box center [784, 287] width 1568 height 1038
click at [1188, 502] on li "Social media shoutout" at bounding box center [1175, 509] width 188 height 30
type input "social_media_shoutout"
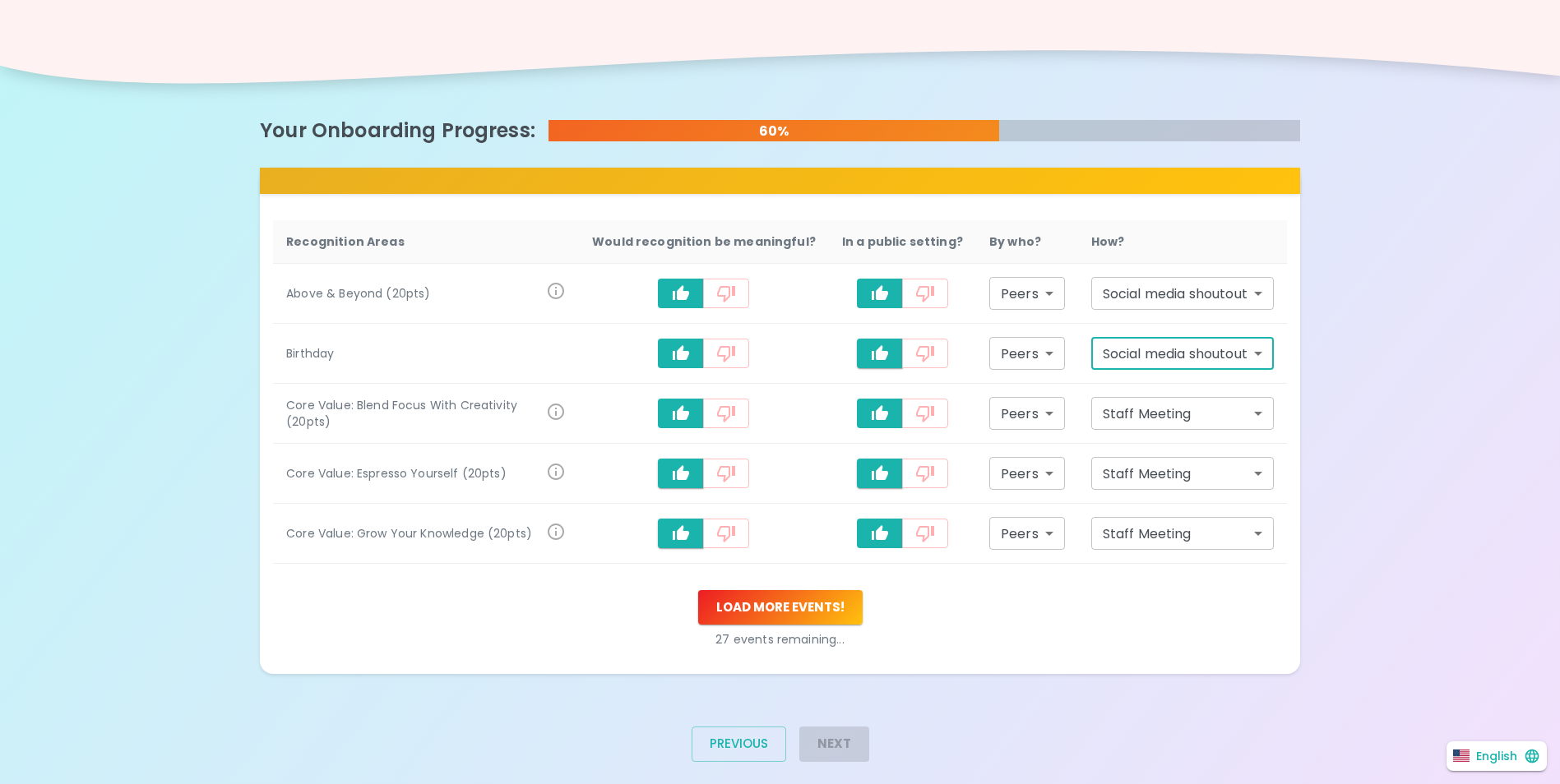
click at [1202, 400] on body "What makes you feel appreciated at work? Rewards are great, but we know the rec…" at bounding box center [780, 288] width 1560 height 1040
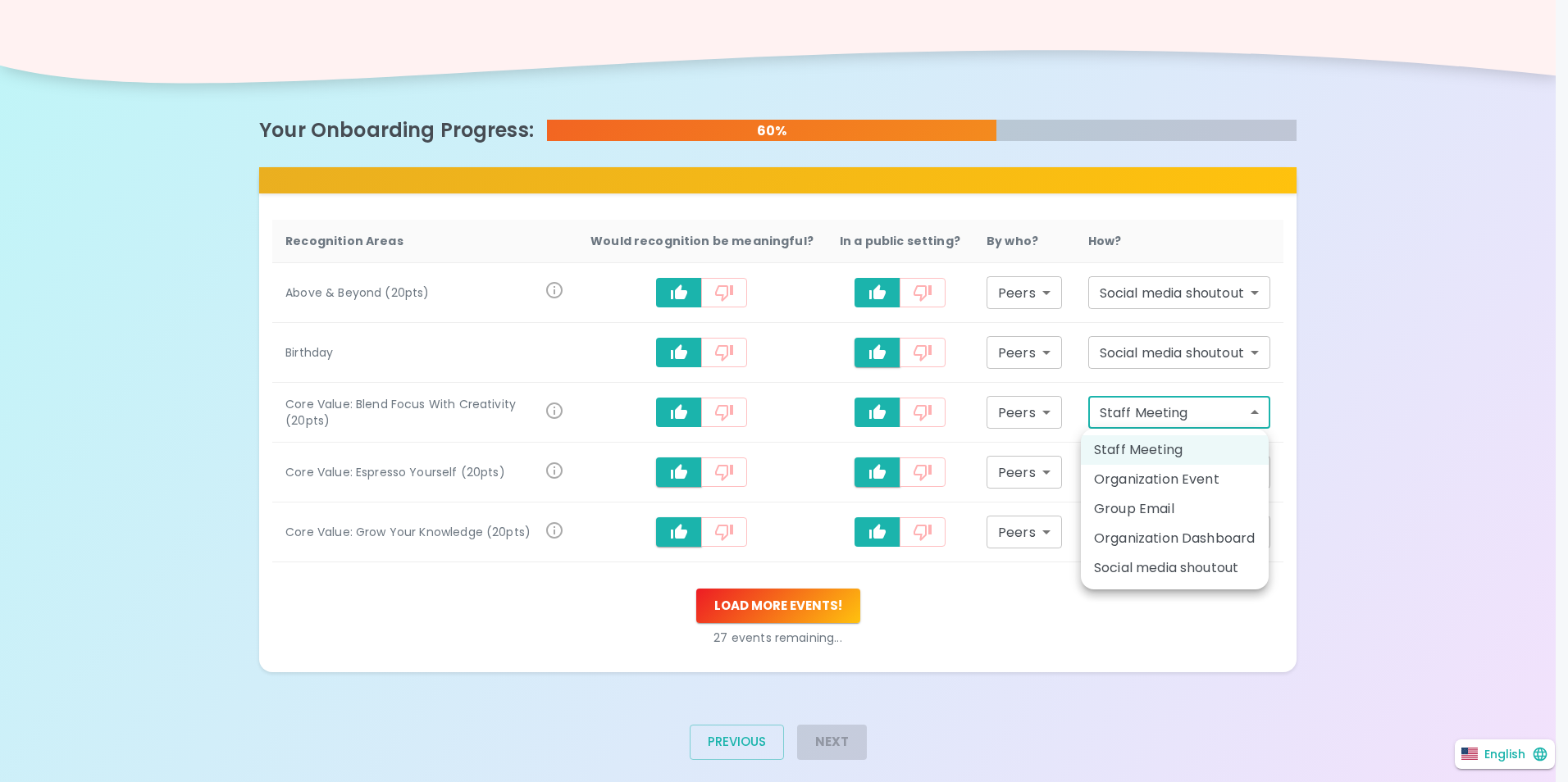
click at [1186, 563] on li "Social media shoutout" at bounding box center [1175, 568] width 188 height 30
type input "social_media_shoutout"
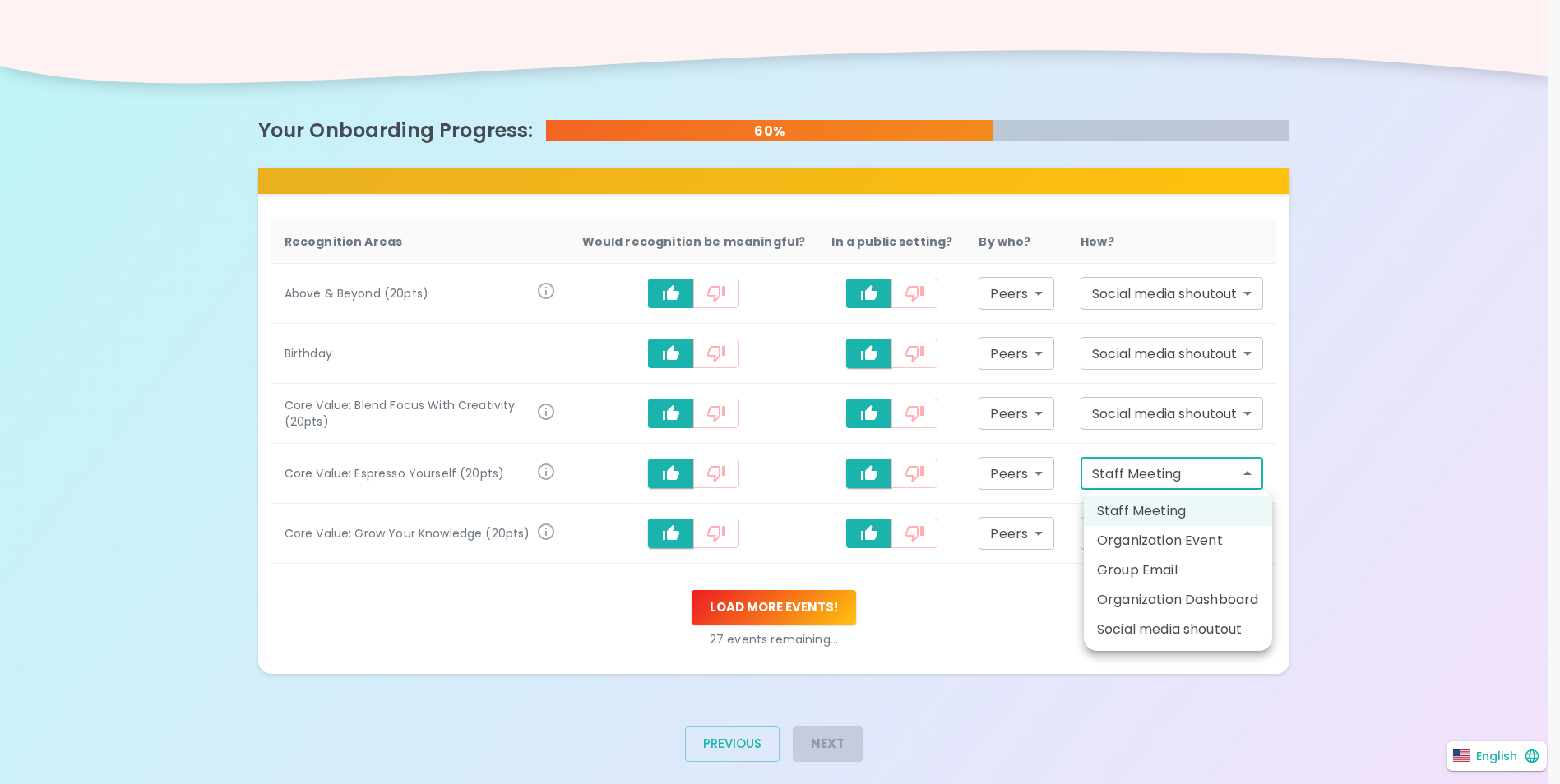
click at [1208, 474] on body "What makes you feel appreciated at work? Rewards are great, but we know the rec…" at bounding box center [780, 288] width 1560 height 1040
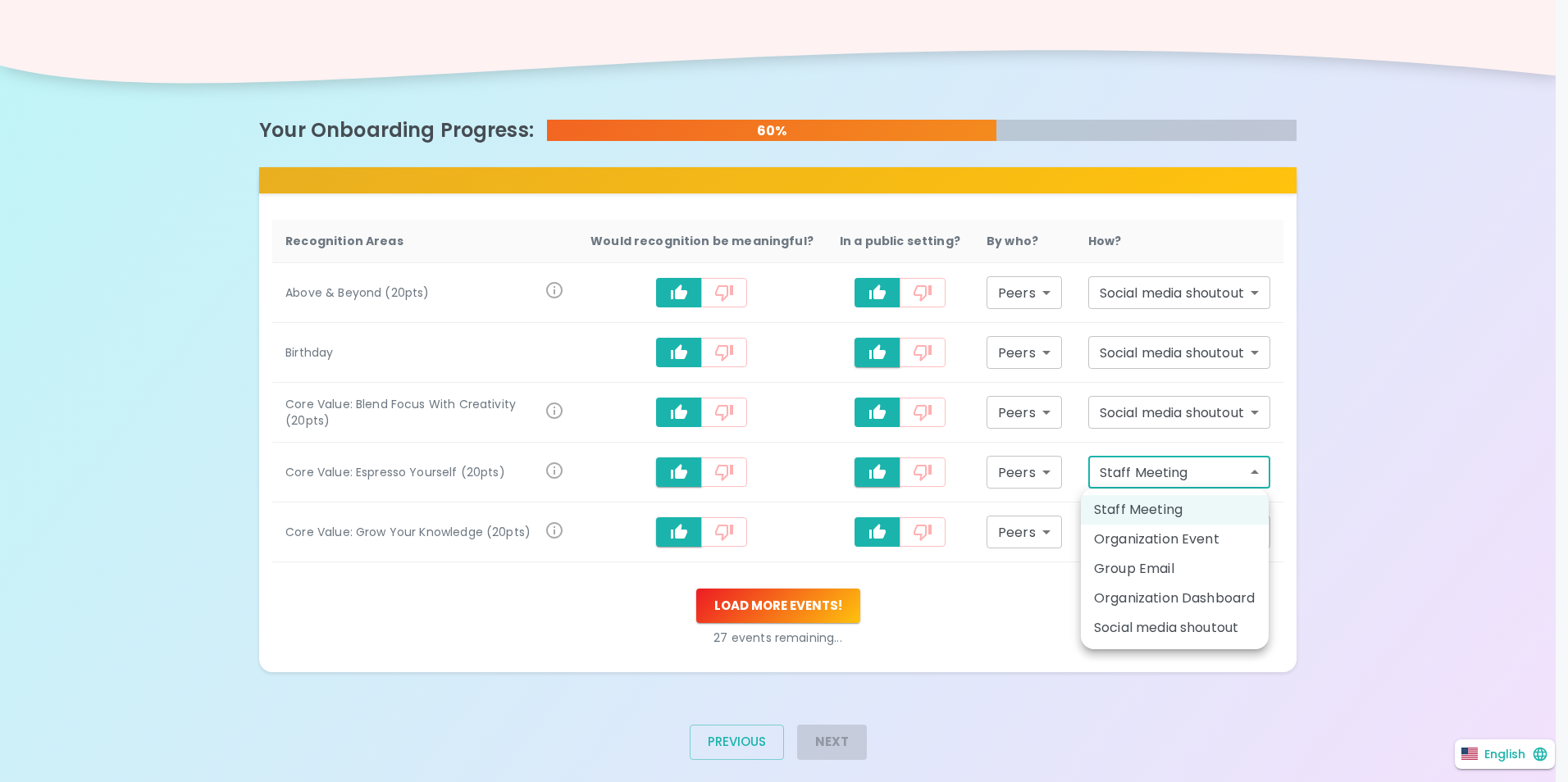
click at [1190, 620] on li "Social media shoutout" at bounding box center [1175, 628] width 188 height 30
type input "social_media_shoutout"
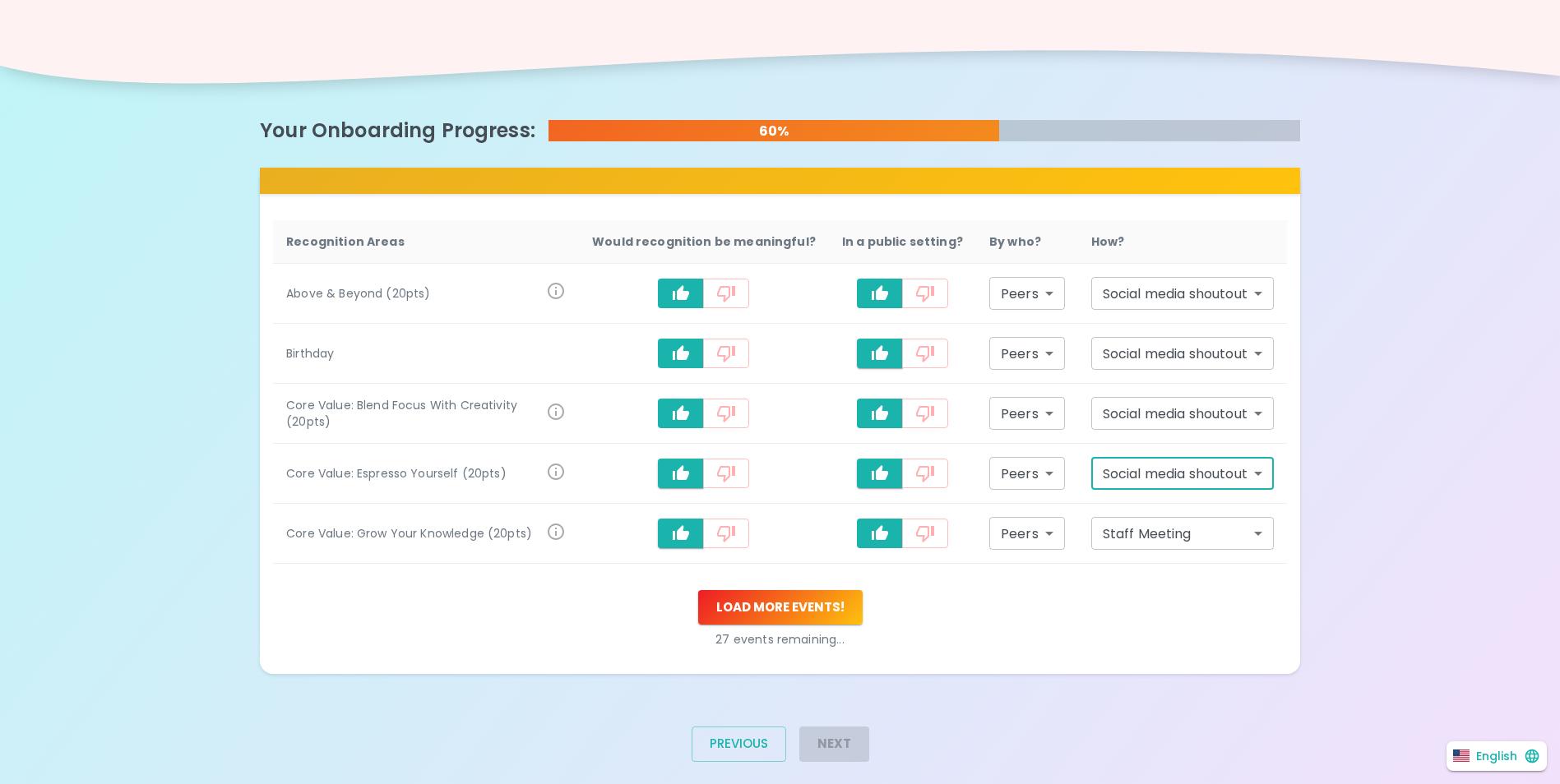
click at [1201, 522] on body "What makes you feel appreciated at work? Rewards are great, but we know the rec…" at bounding box center [780, 288] width 1560 height 1040
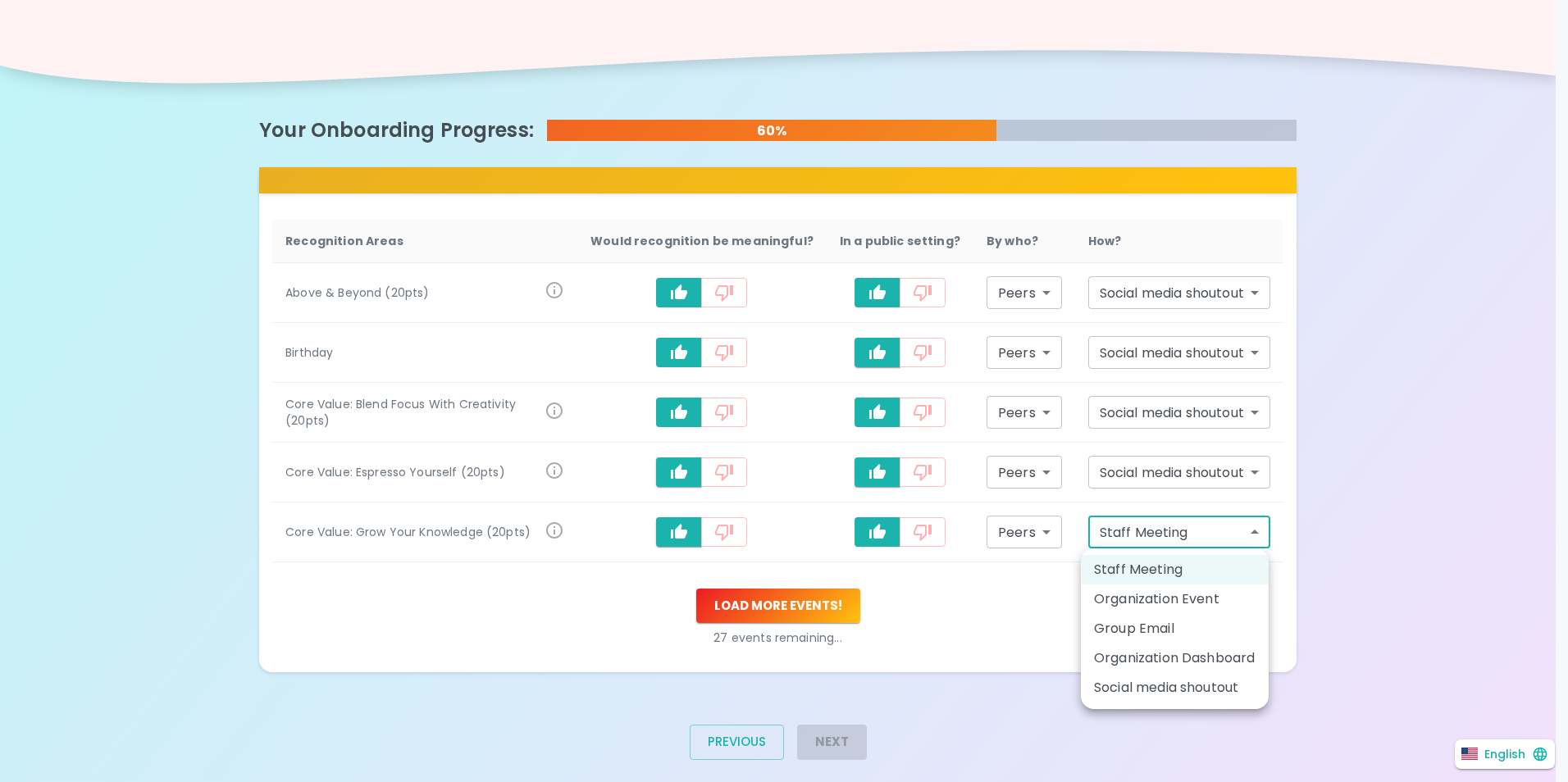
click at [1175, 679] on li "Social media shoutout" at bounding box center [1175, 688] width 188 height 30
type input "social_media_shoutout"
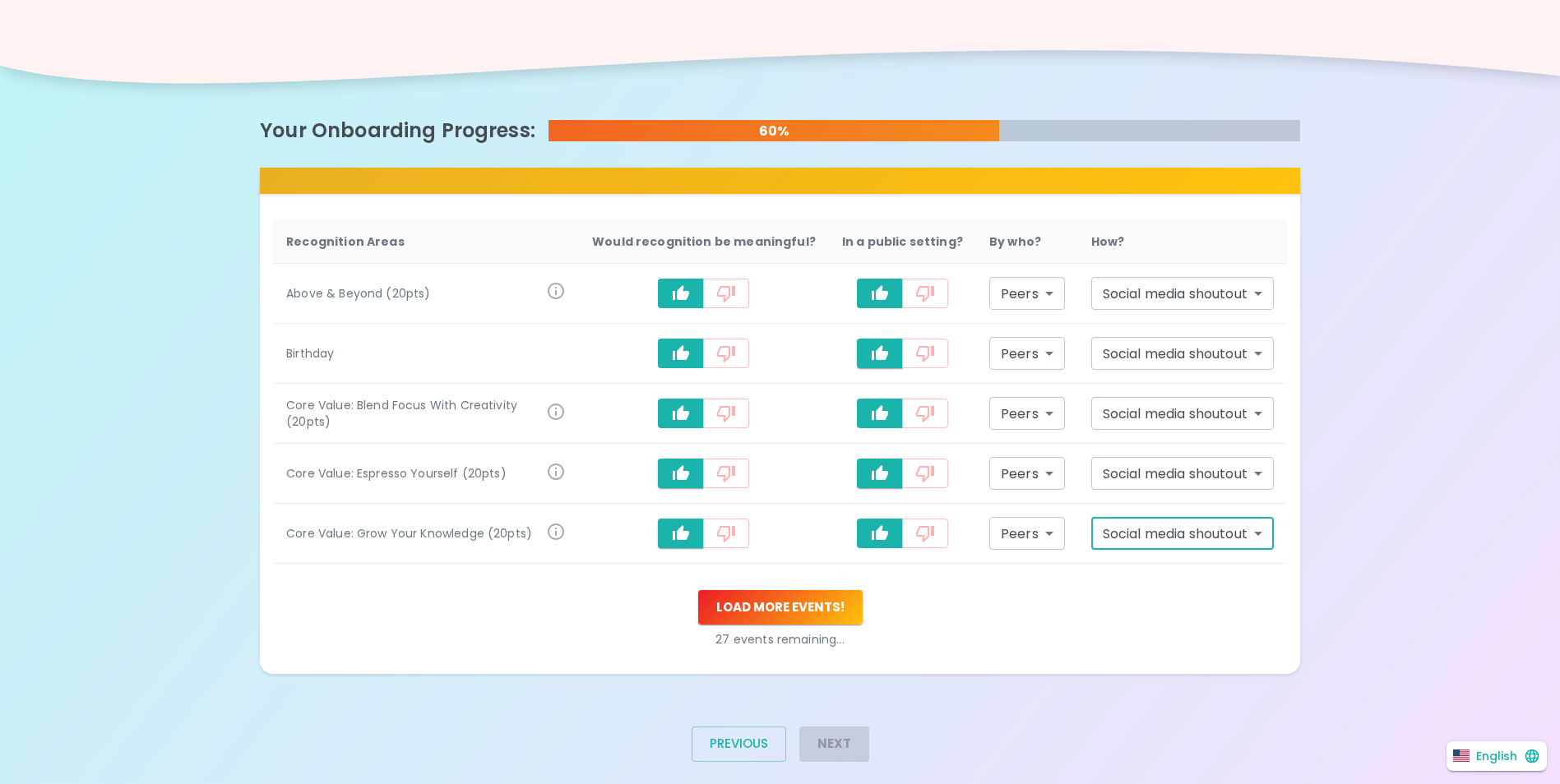
click at [911, 618] on div "Load more events ! 27 events remaining..." at bounding box center [780, 619] width 1014 height 58
click at [830, 616] on button "Load more events !" at bounding box center [780, 608] width 165 height 35
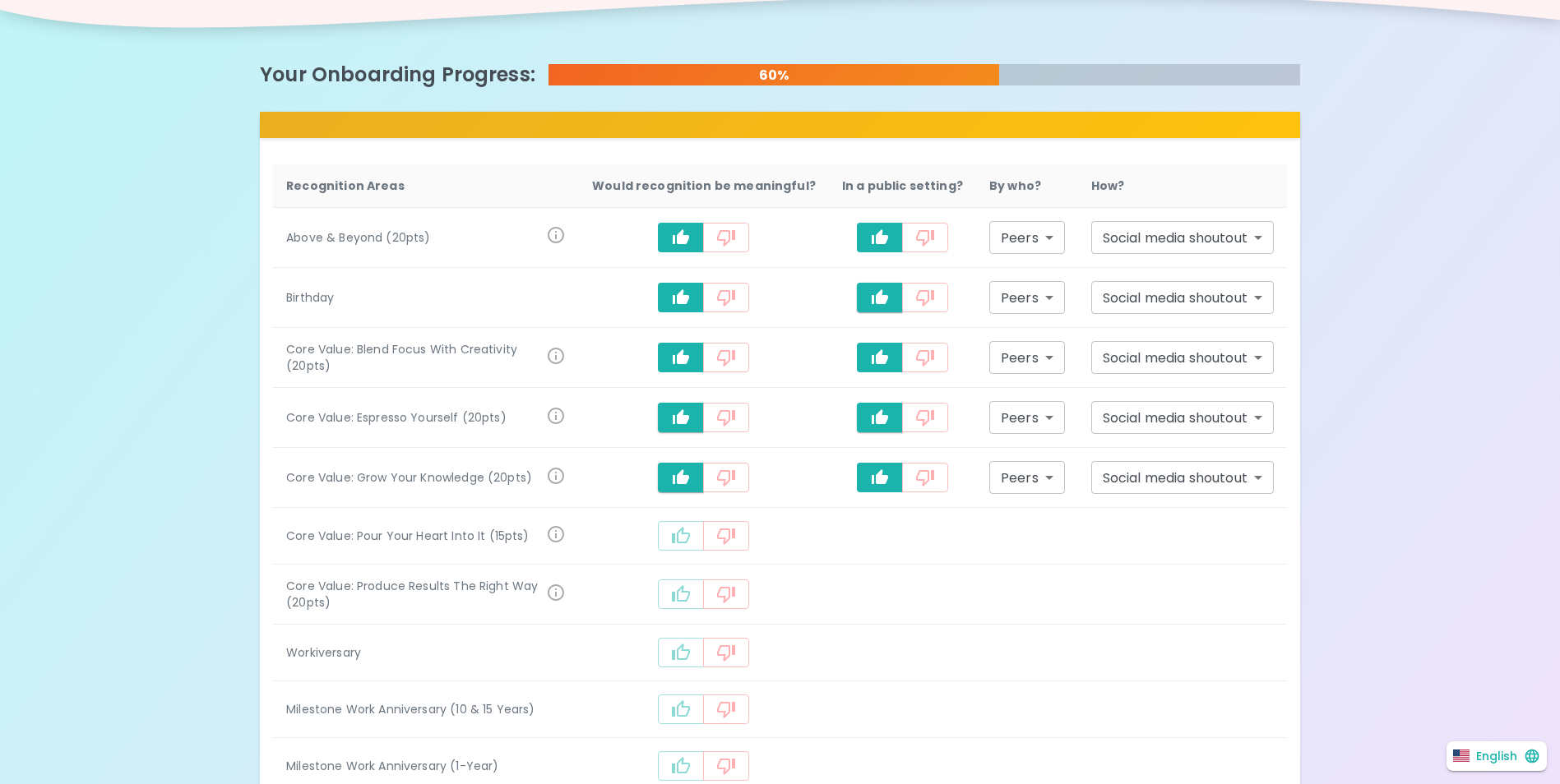
scroll to position [396, 0]
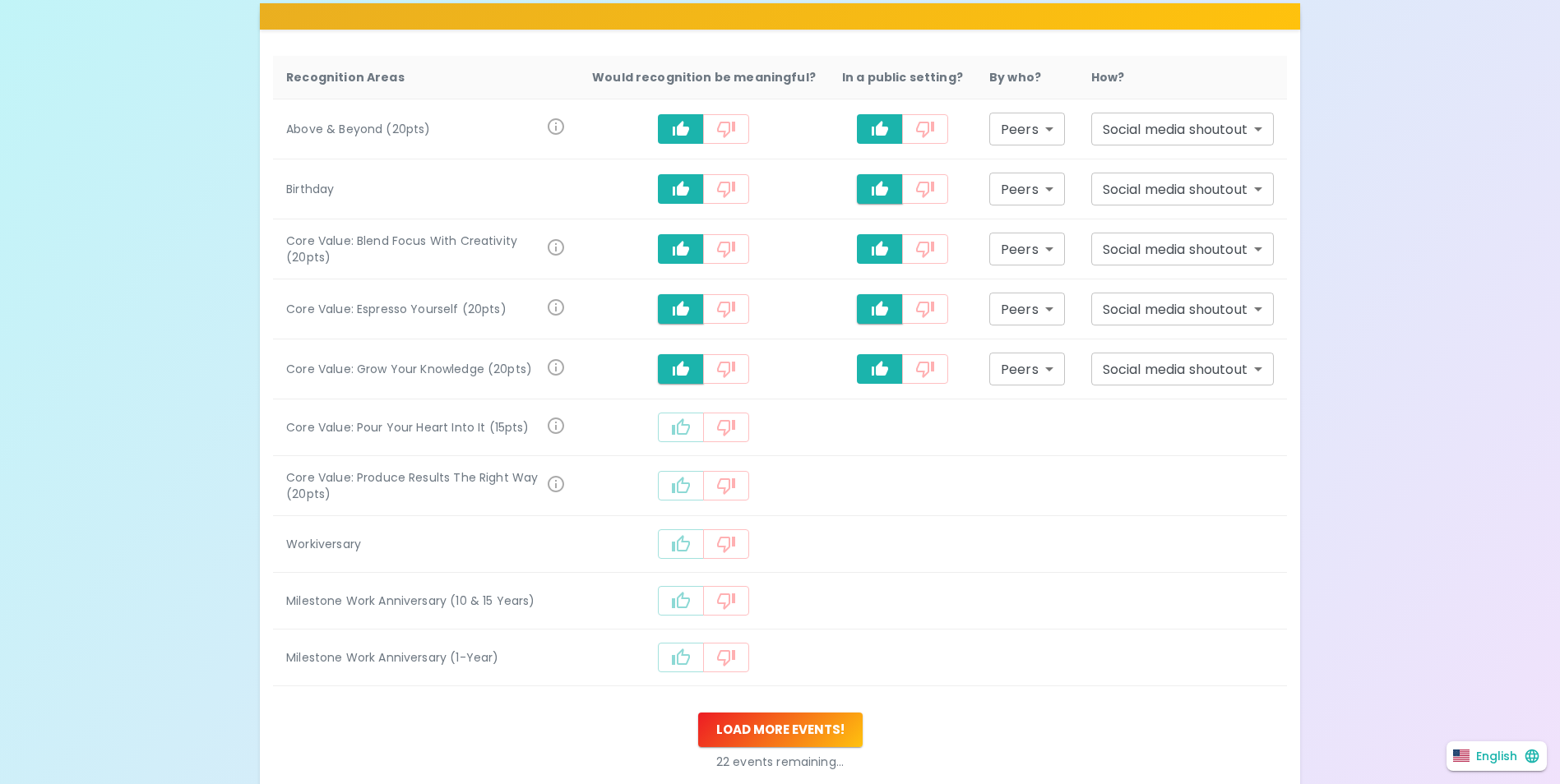
click at [736, 432] on icon "recognition-1058" at bounding box center [726, 427] width 20 height 20
click at [730, 379] on button "recognition-1058" at bounding box center [726, 369] width 46 height 30
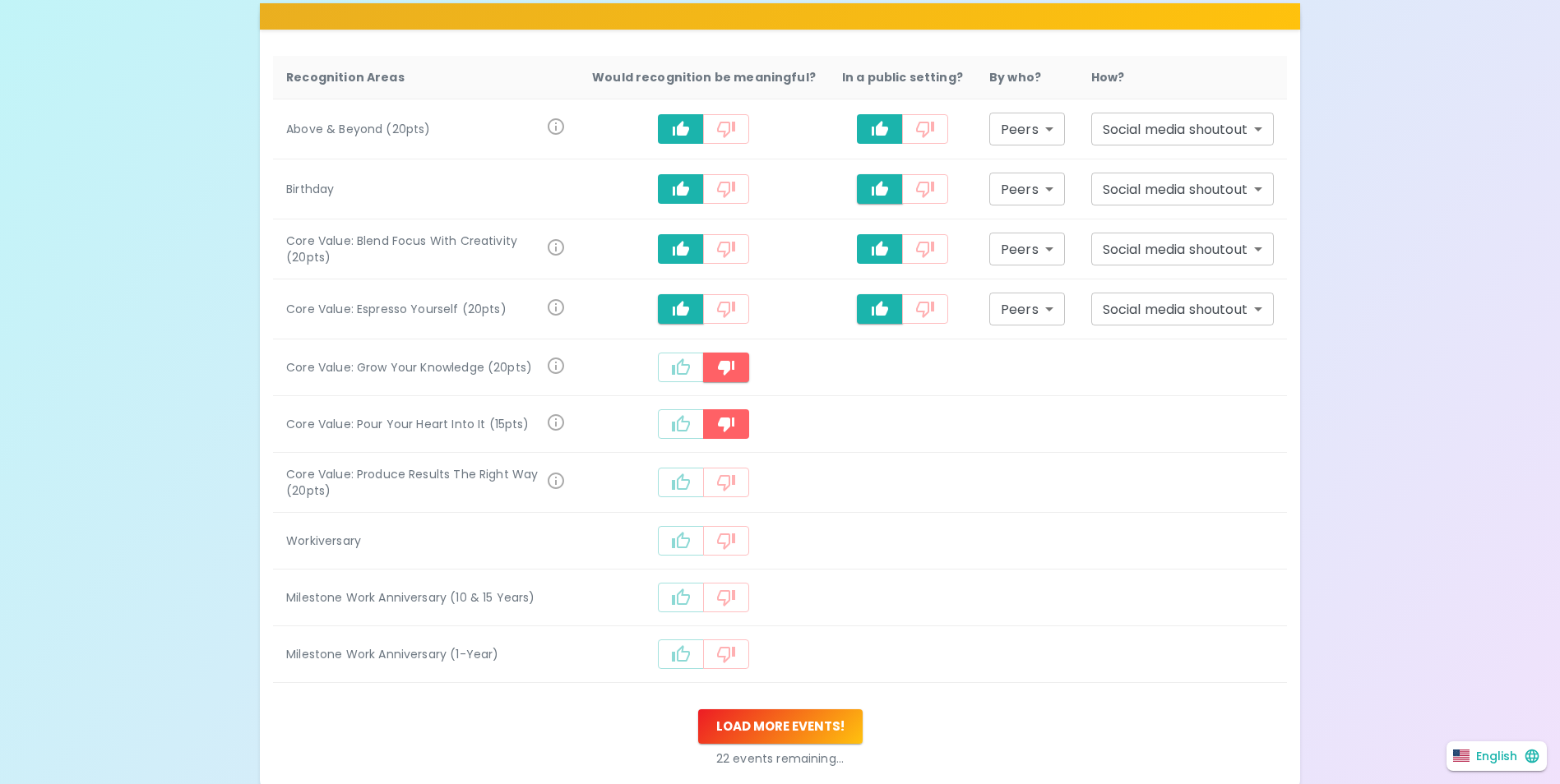
click at [736, 306] on icon "recognition-1058" at bounding box center [726, 310] width 18 height 17
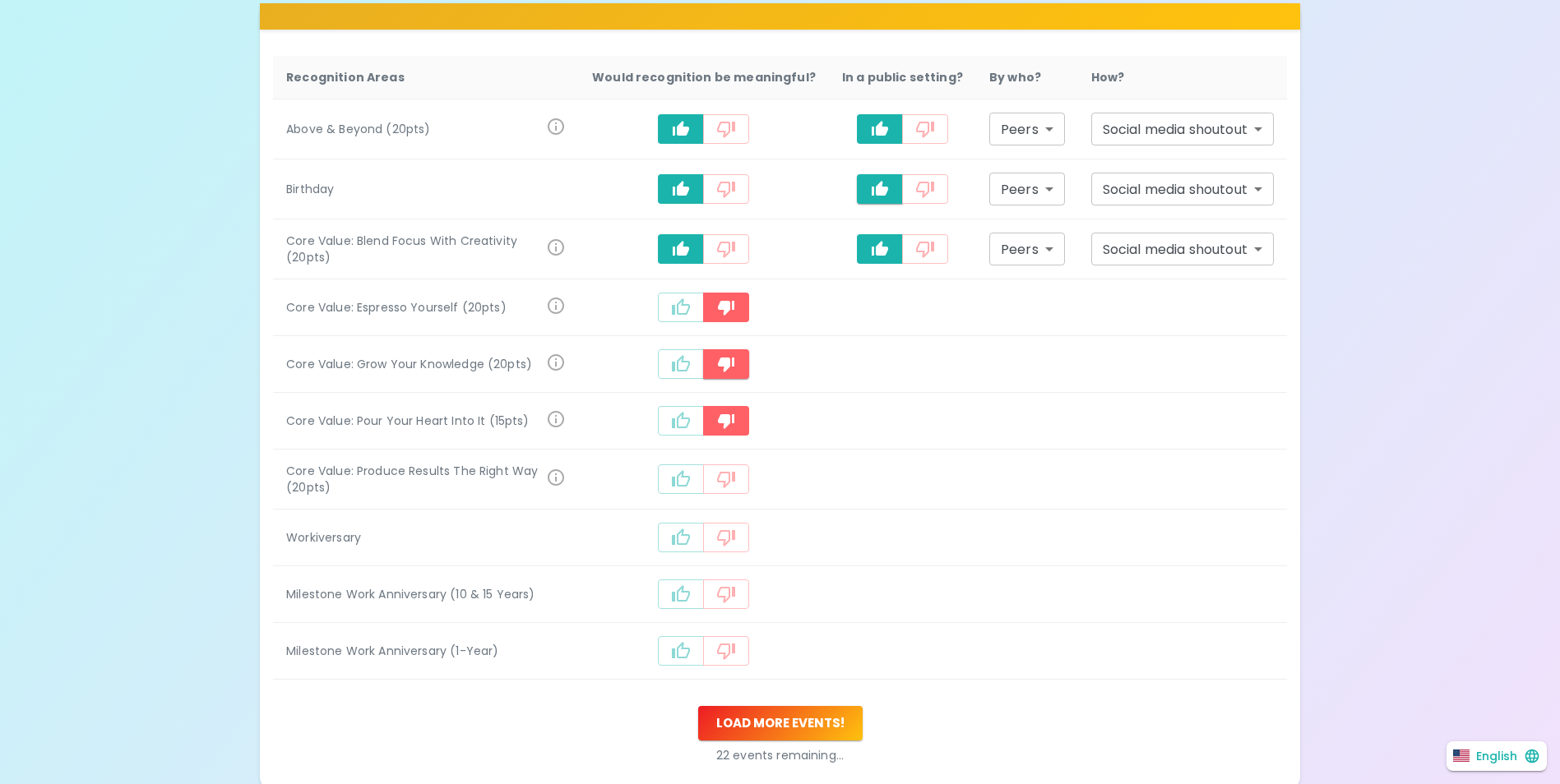
click at [736, 253] on icon "recognition-1058" at bounding box center [726, 249] width 18 height 17
click at [742, 466] on button "recognition-1058" at bounding box center [726, 480] width 46 height 30
click at [676, 532] on button "recognition-1058" at bounding box center [681, 538] width 46 height 30
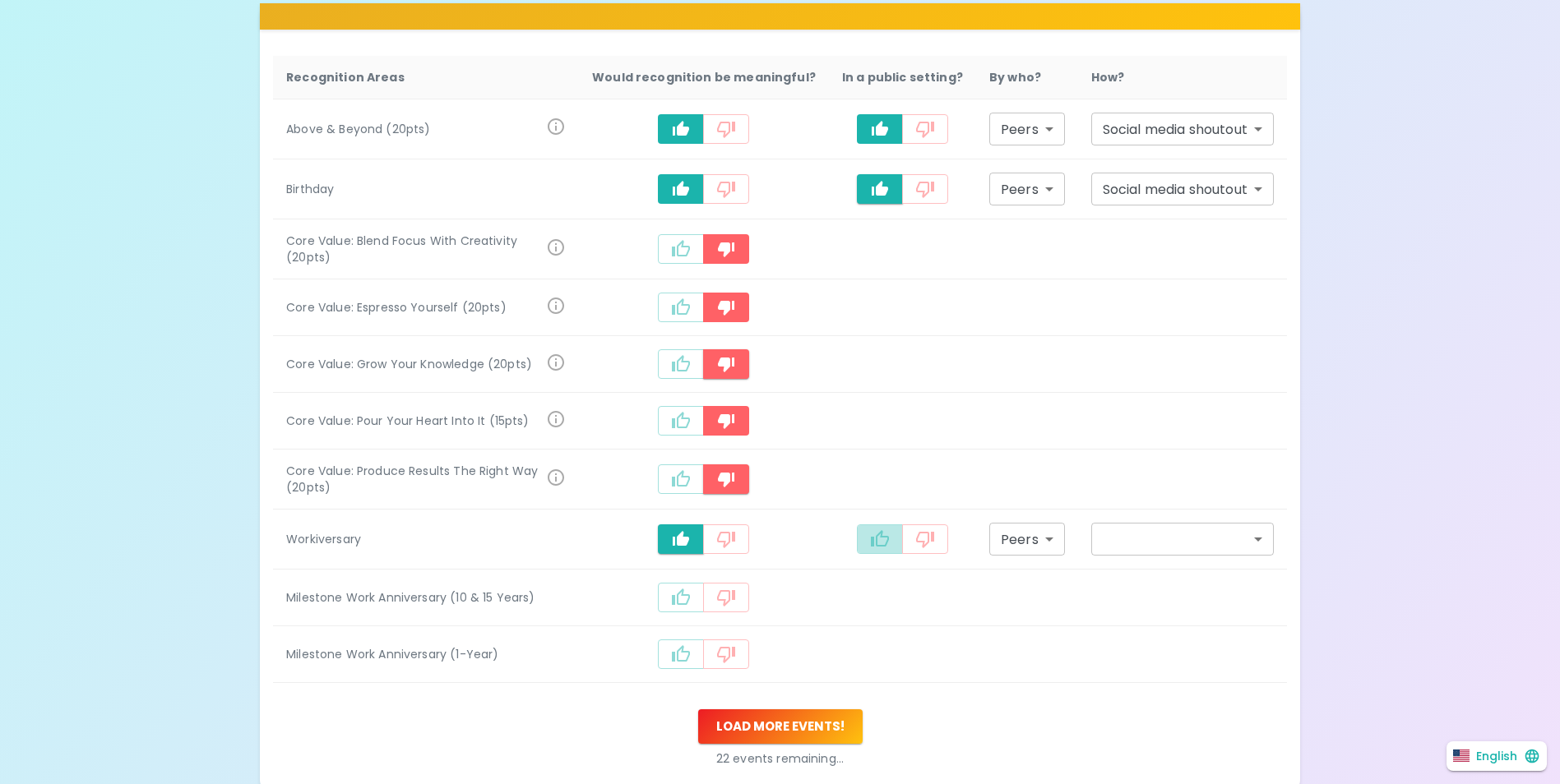
click at [886, 538] on icon "recognition-1058" at bounding box center [879, 538] width 18 height 17
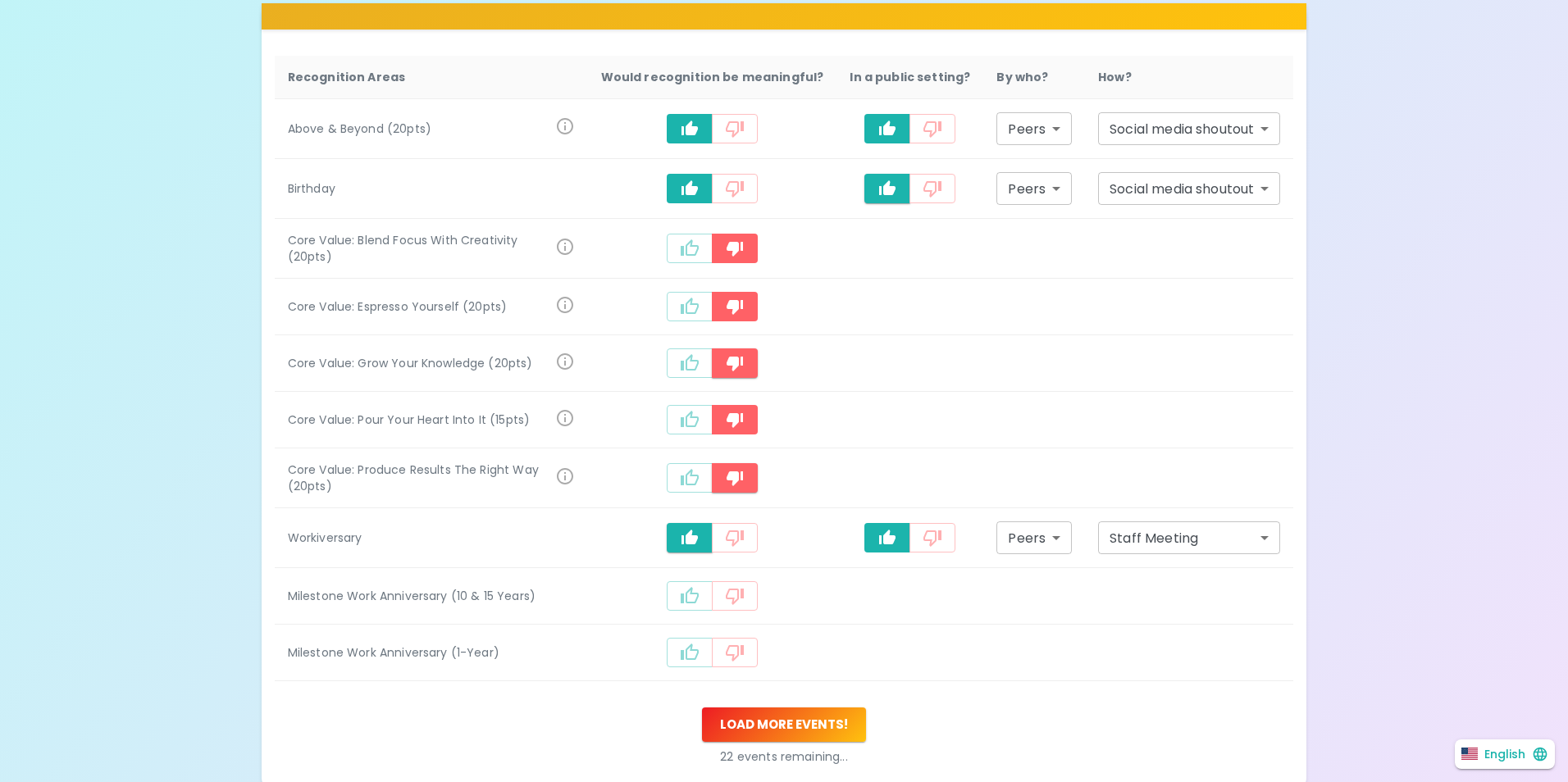
click at [1252, 531] on body "What makes you feel appreciated at work? Rewards are great, but we know the rec…" at bounding box center [784, 265] width 1568 height 1320
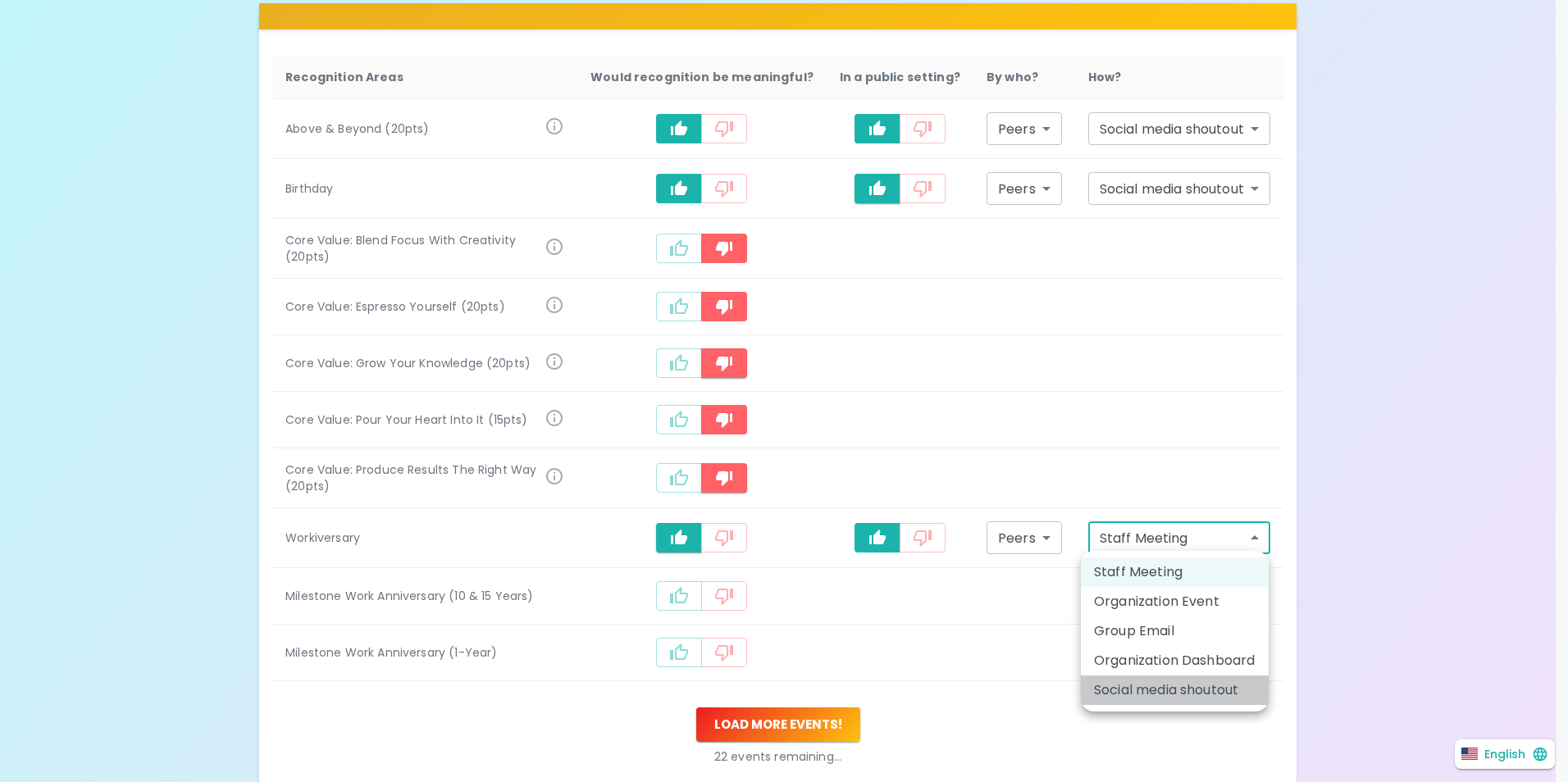
click at [1174, 697] on li "Social media shoutout" at bounding box center [1175, 691] width 188 height 30
type input "social_media_shoutout"
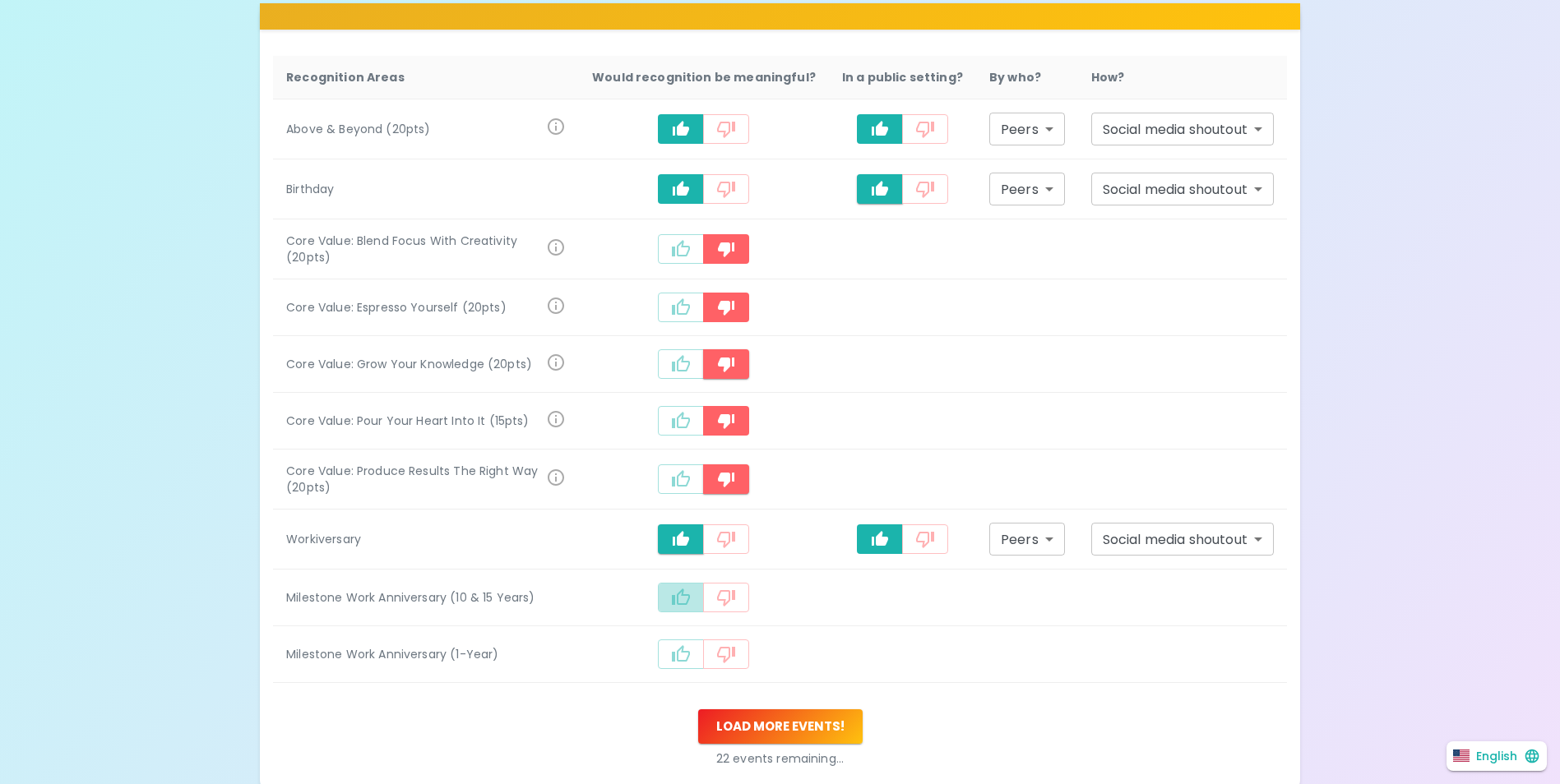
click at [703, 602] on button "recognition-1058" at bounding box center [681, 597] width 46 height 30
click at [878, 601] on icon "recognition-1058" at bounding box center [879, 599] width 20 height 20
click at [1141, 604] on body "What makes you feel appreciated at work? Rewards are great, but we know the rec…" at bounding box center [780, 268] width 1560 height 1327
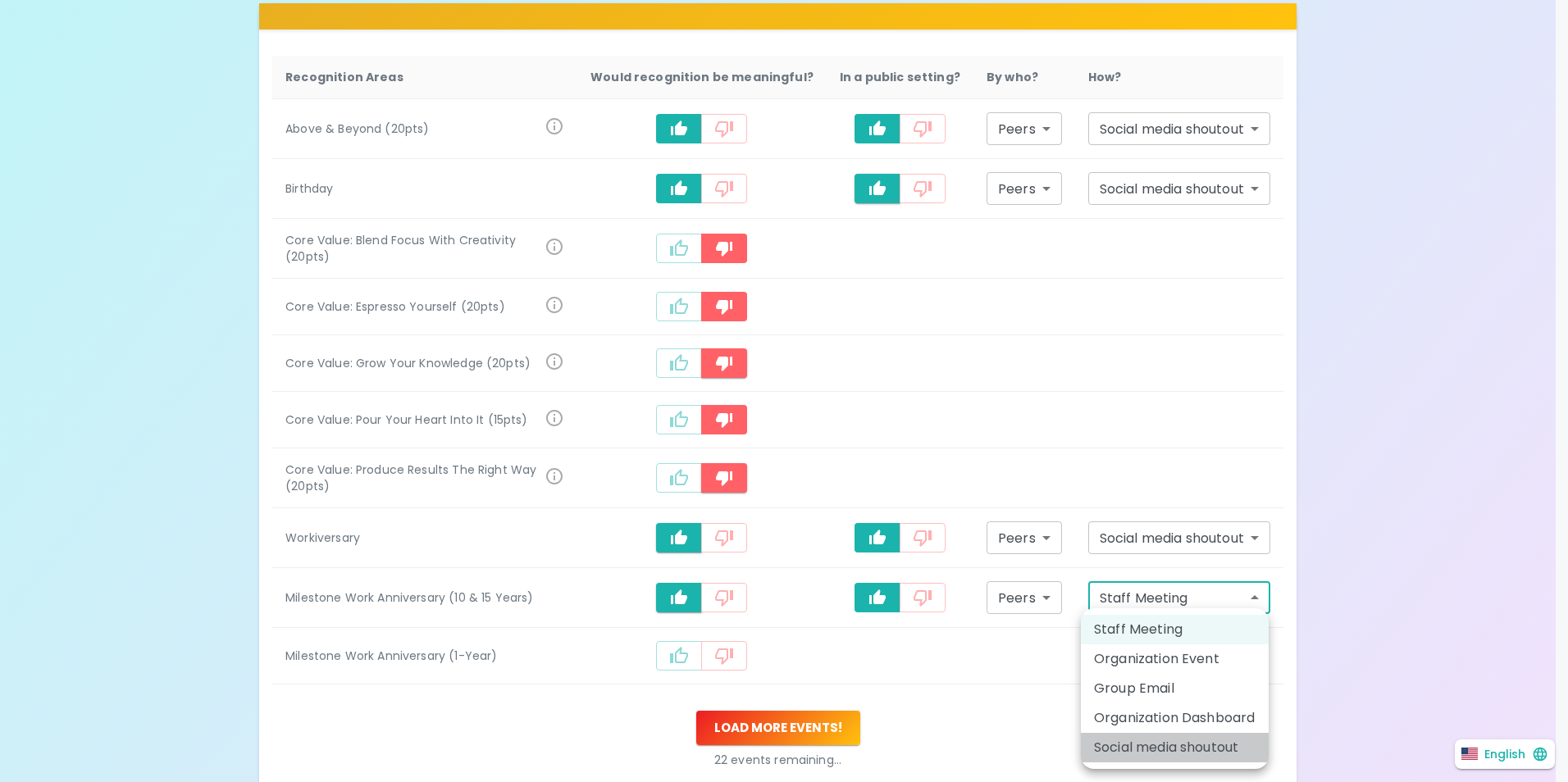
click at [1161, 750] on li "Social media shoutout" at bounding box center [1175, 748] width 188 height 30
type input "social_media_shoutout"
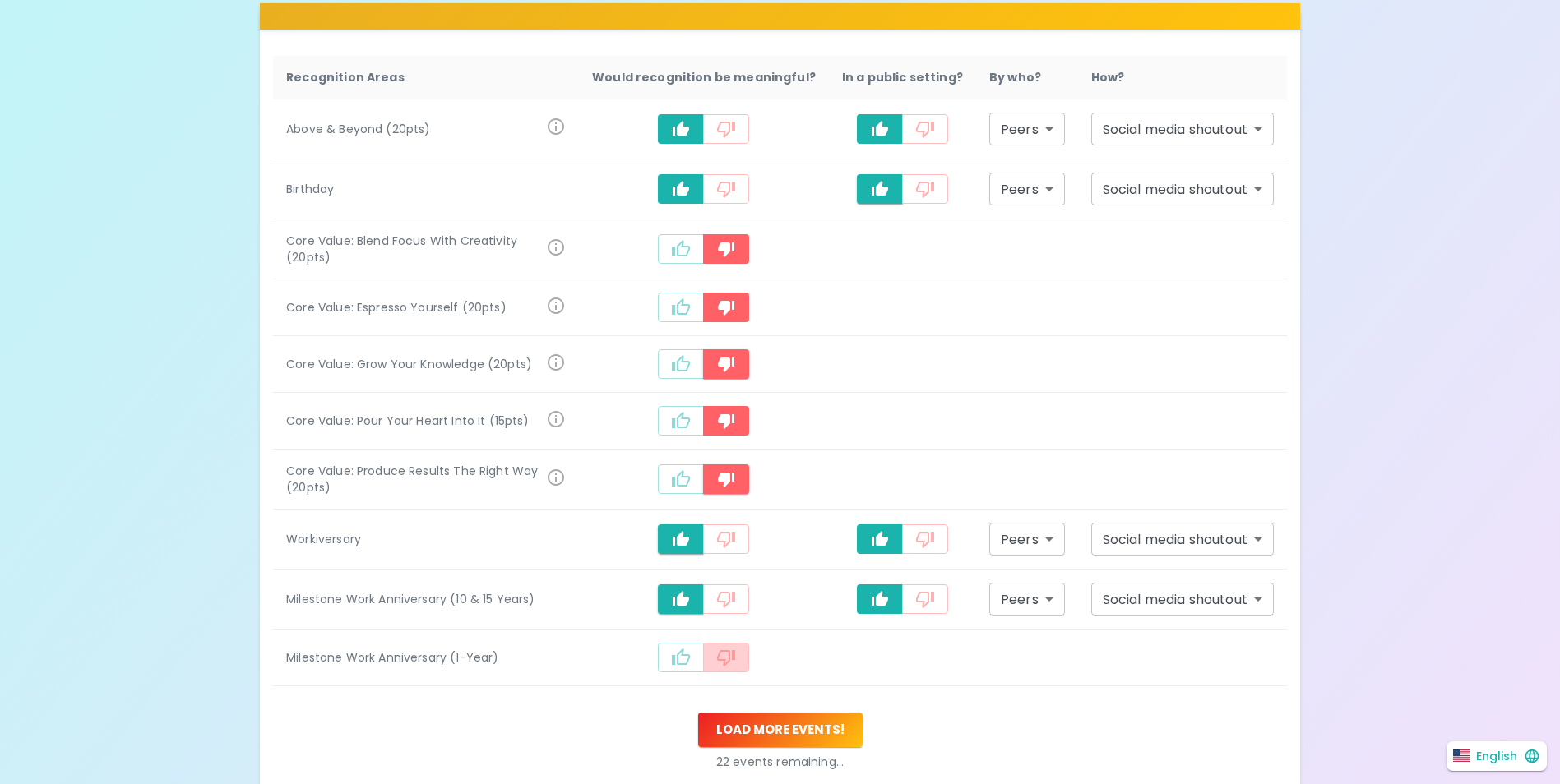
click at [736, 651] on icon "recognition-1058" at bounding box center [726, 658] width 18 height 17
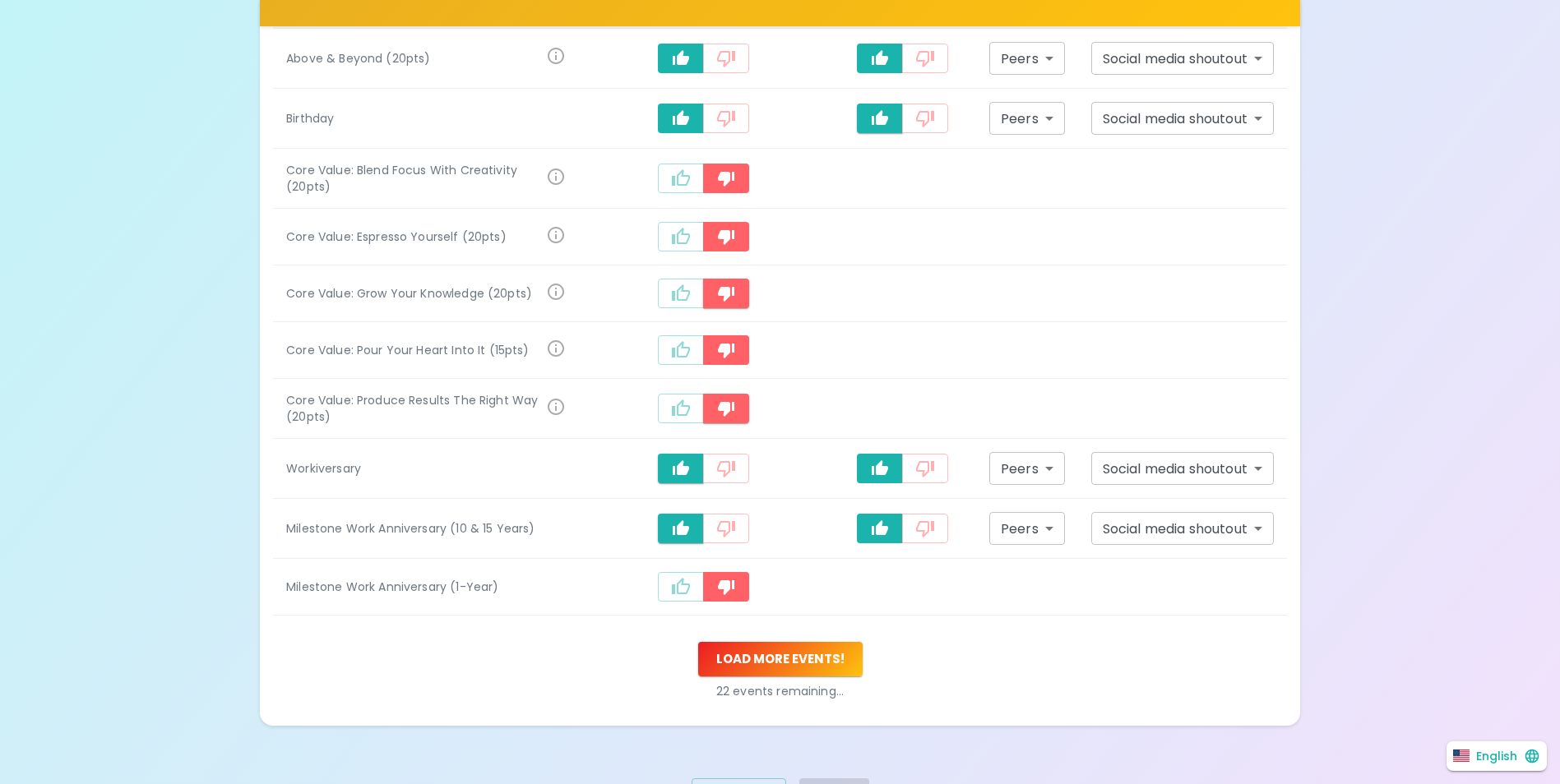
scroll to position [539, 0]
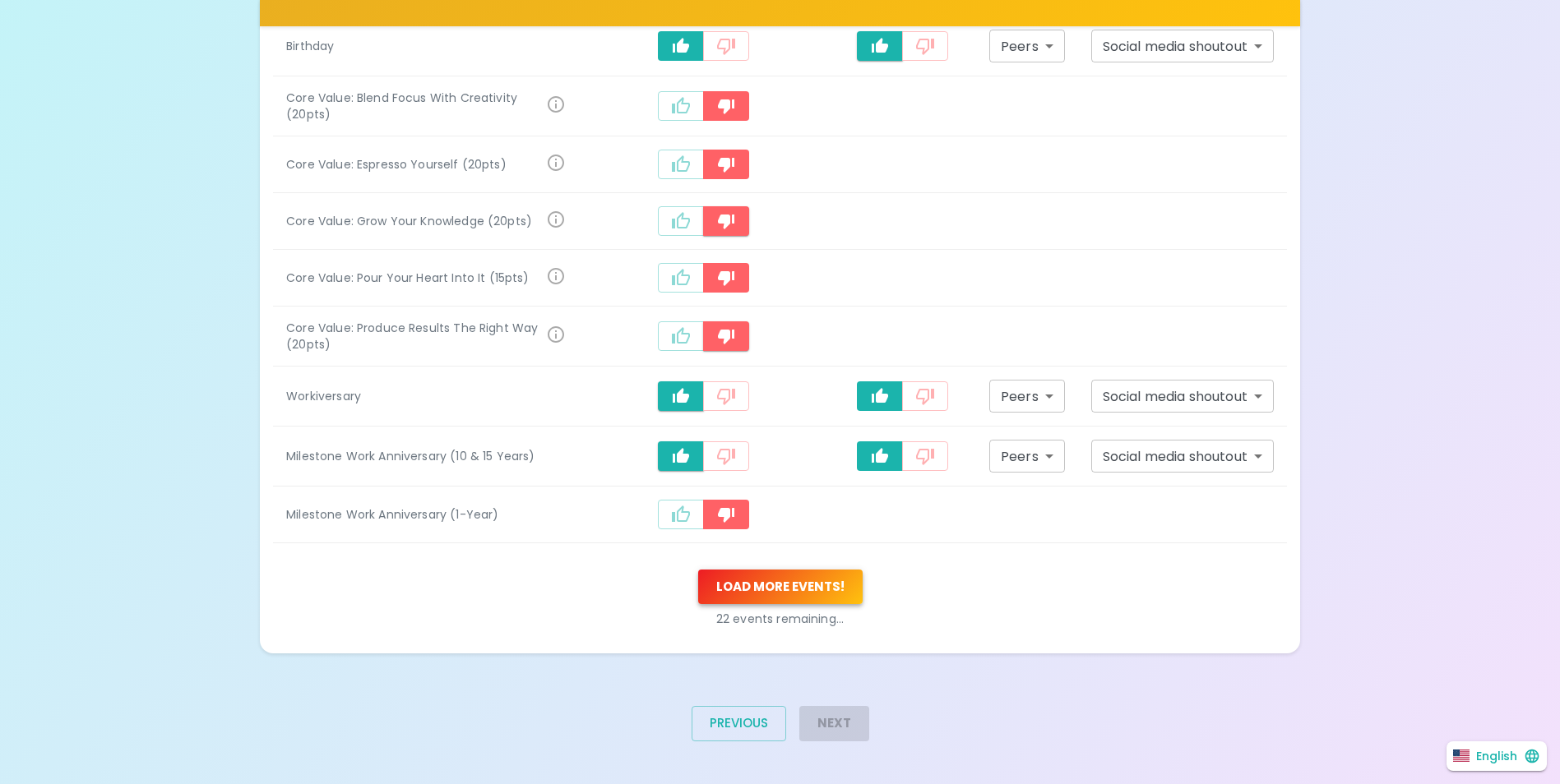
click at [838, 583] on button "Load more events !" at bounding box center [780, 587] width 165 height 35
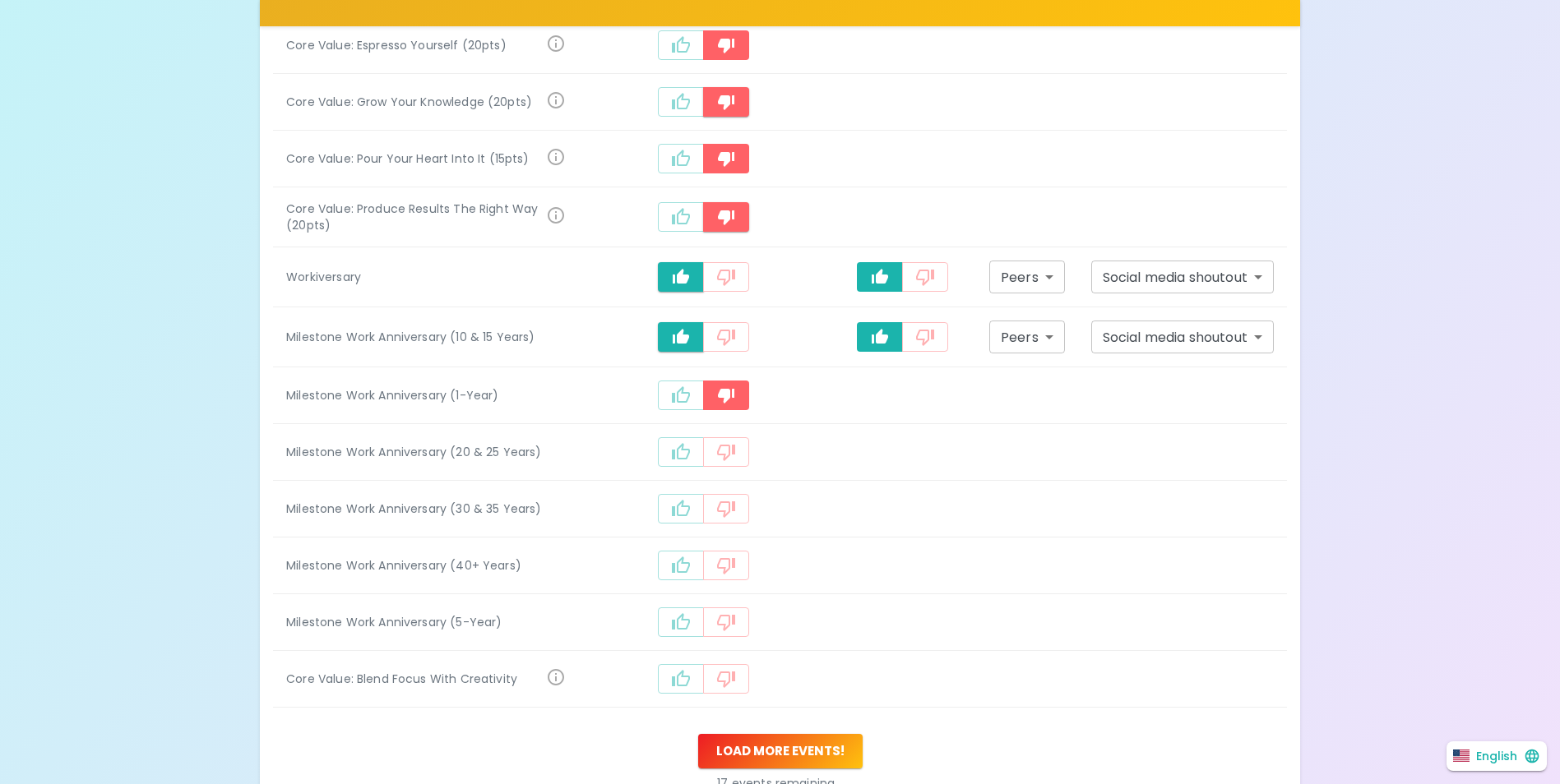
scroll to position [823, 0]
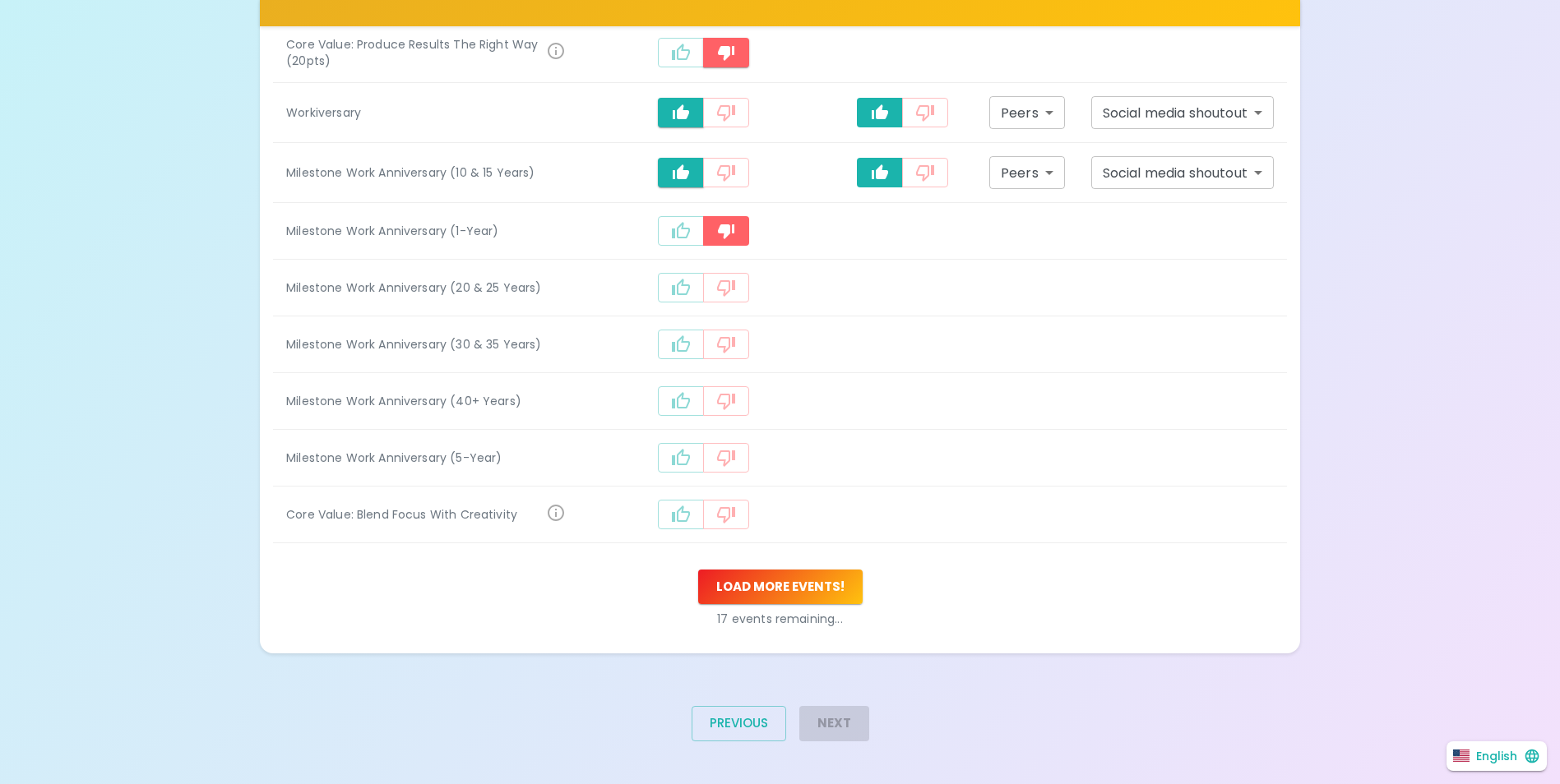
click at [735, 286] on icon "recognition-1058" at bounding box center [726, 288] width 20 height 20
click at [728, 335] on icon "recognition-1058" at bounding box center [726, 344] width 20 height 20
click at [764, 425] on td "recognition-1058" at bounding box center [704, 401] width 250 height 57
click at [722, 401] on button "recognition-1058" at bounding box center [726, 401] width 46 height 30
click at [730, 446] on button "recognition-1058" at bounding box center [726, 458] width 46 height 30
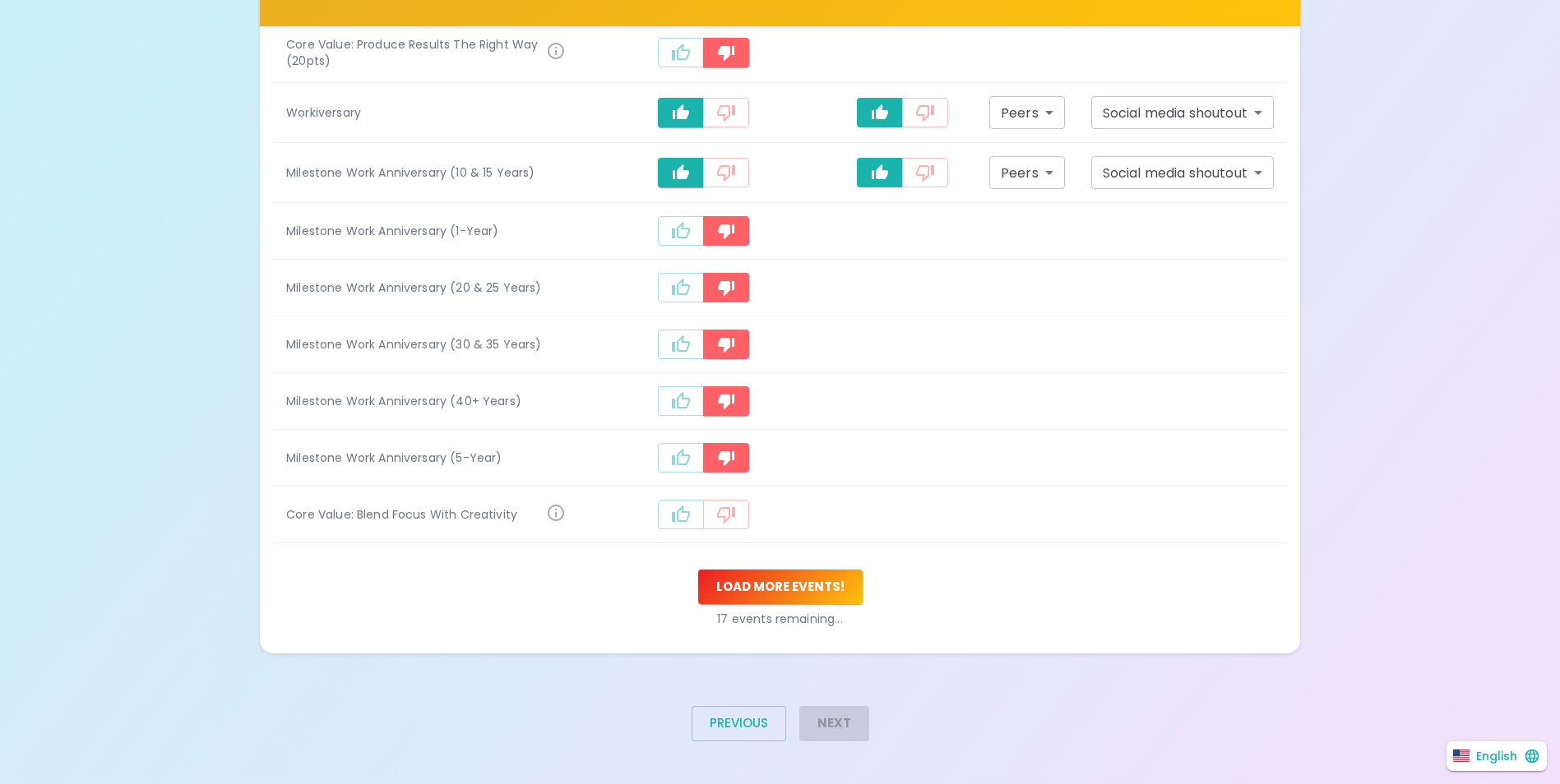
click at [738, 503] on button "recognition-1058" at bounding box center [726, 515] width 46 height 30
click at [829, 585] on button "Load more events !" at bounding box center [780, 587] width 165 height 35
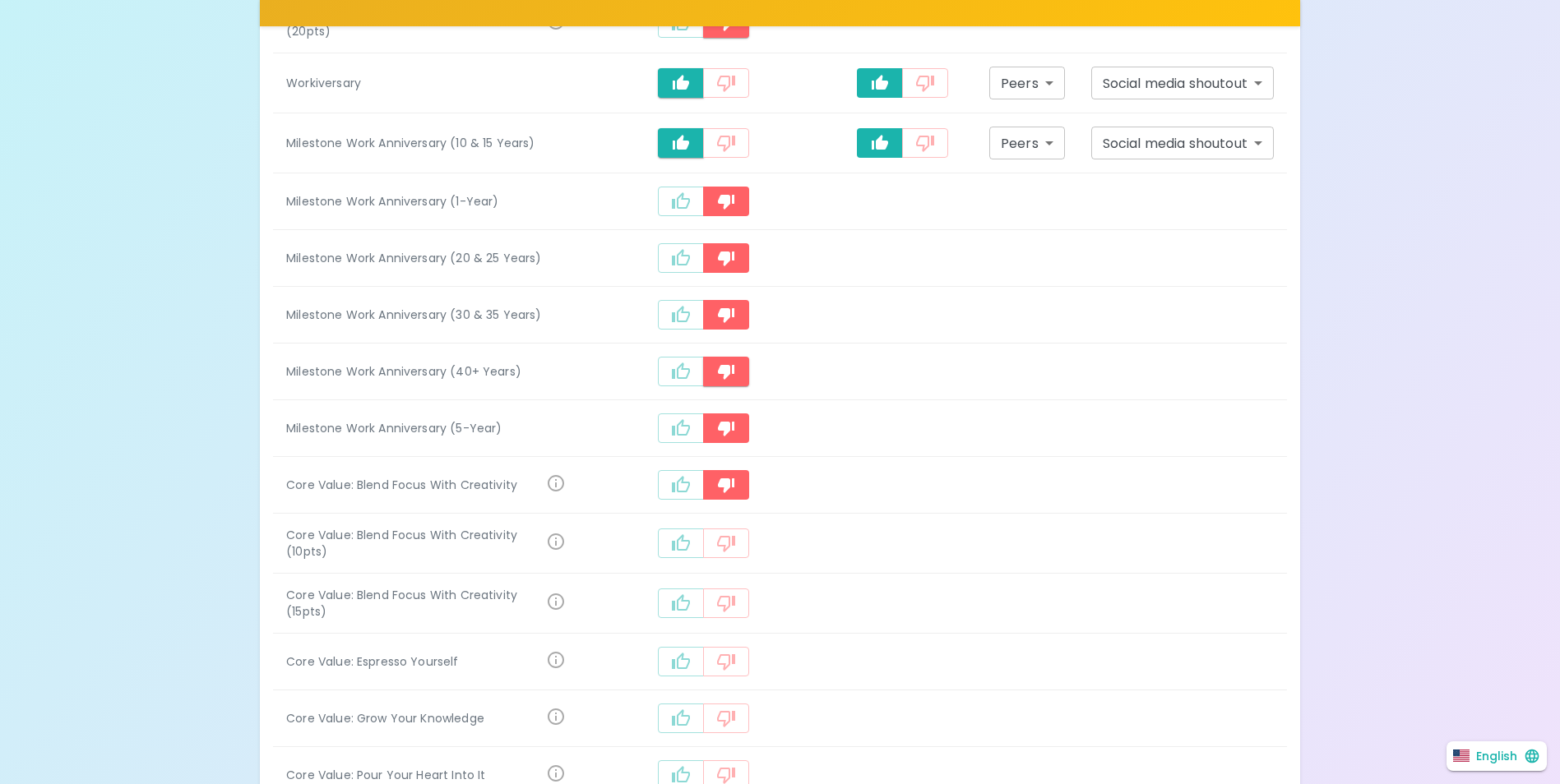
scroll to position [1069, 0]
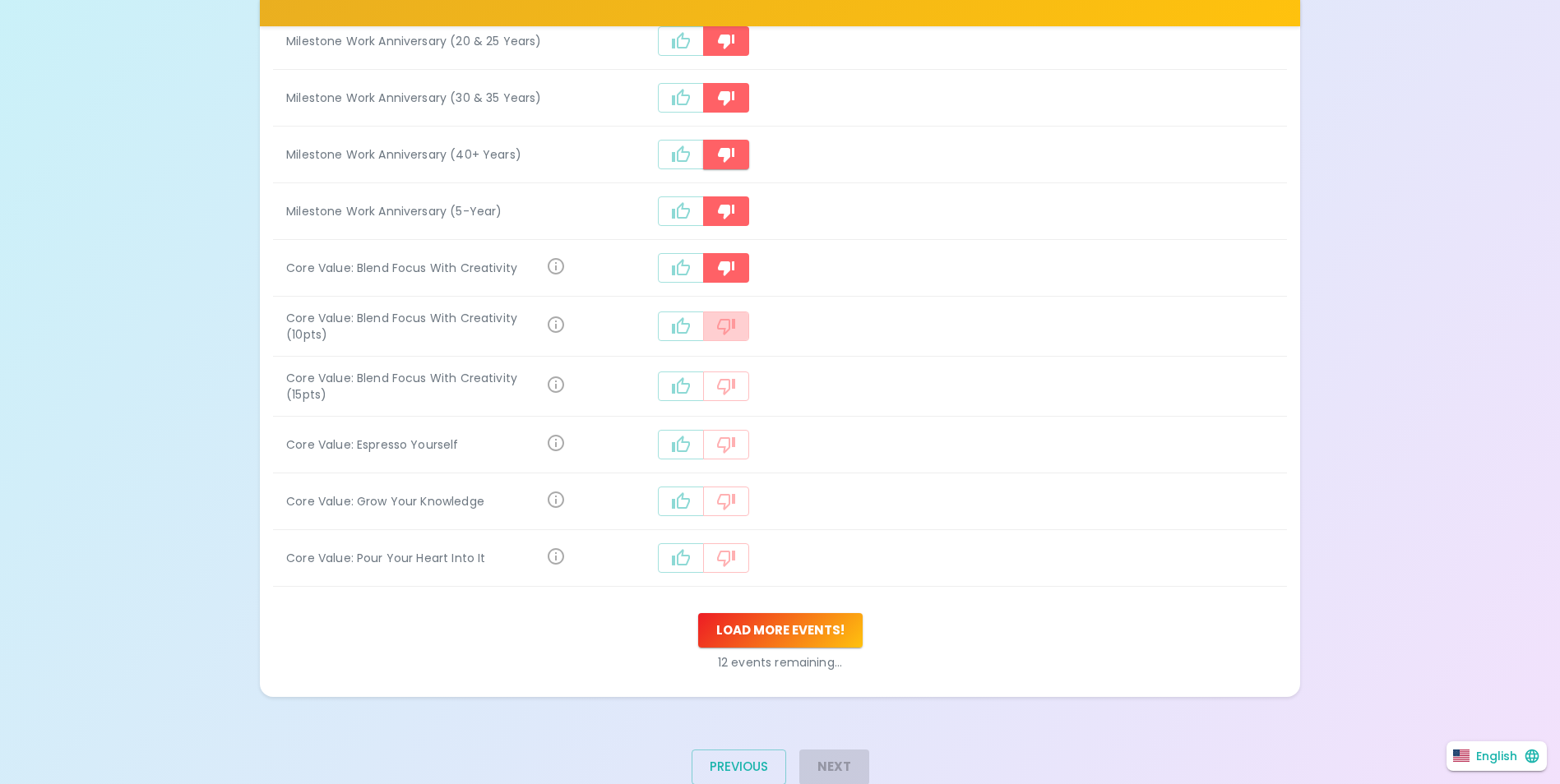
click at [728, 318] on icon "recognition-1058" at bounding box center [726, 326] width 20 height 20
click at [736, 551] on icon "recognition-1058" at bounding box center [726, 559] width 18 height 17
click at [736, 496] on icon "recognition-1058" at bounding box center [726, 501] width 20 height 20
click at [729, 435] on icon "recognition-1058" at bounding box center [726, 445] width 20 height 20
click at [735, 379] on icon "recognition-1058" at bounding box center [726, 387] width 18 height 17
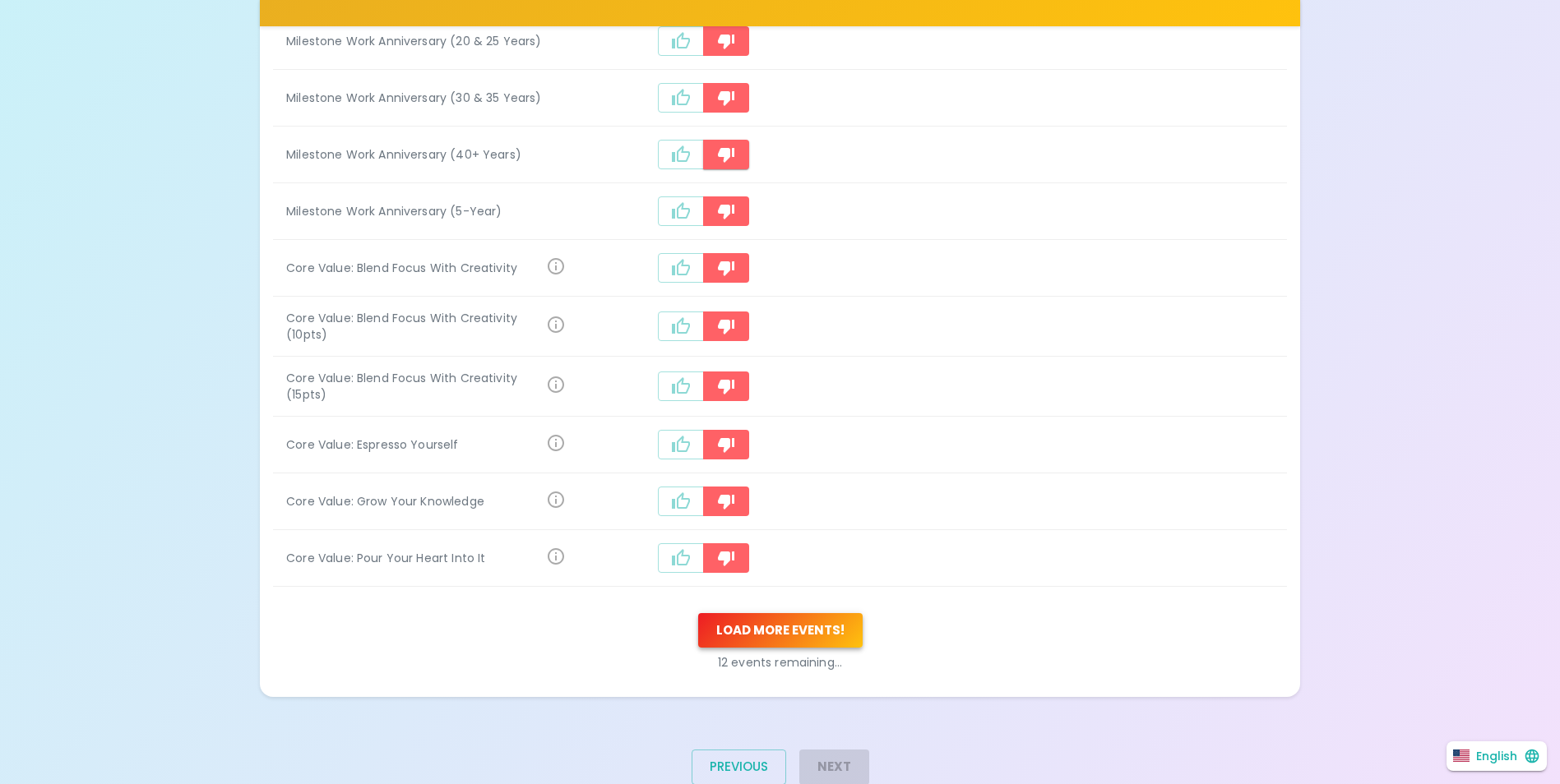
click at [797, 618] on button "Load more events !" at bounding box center [780, 631] width 165 height 35
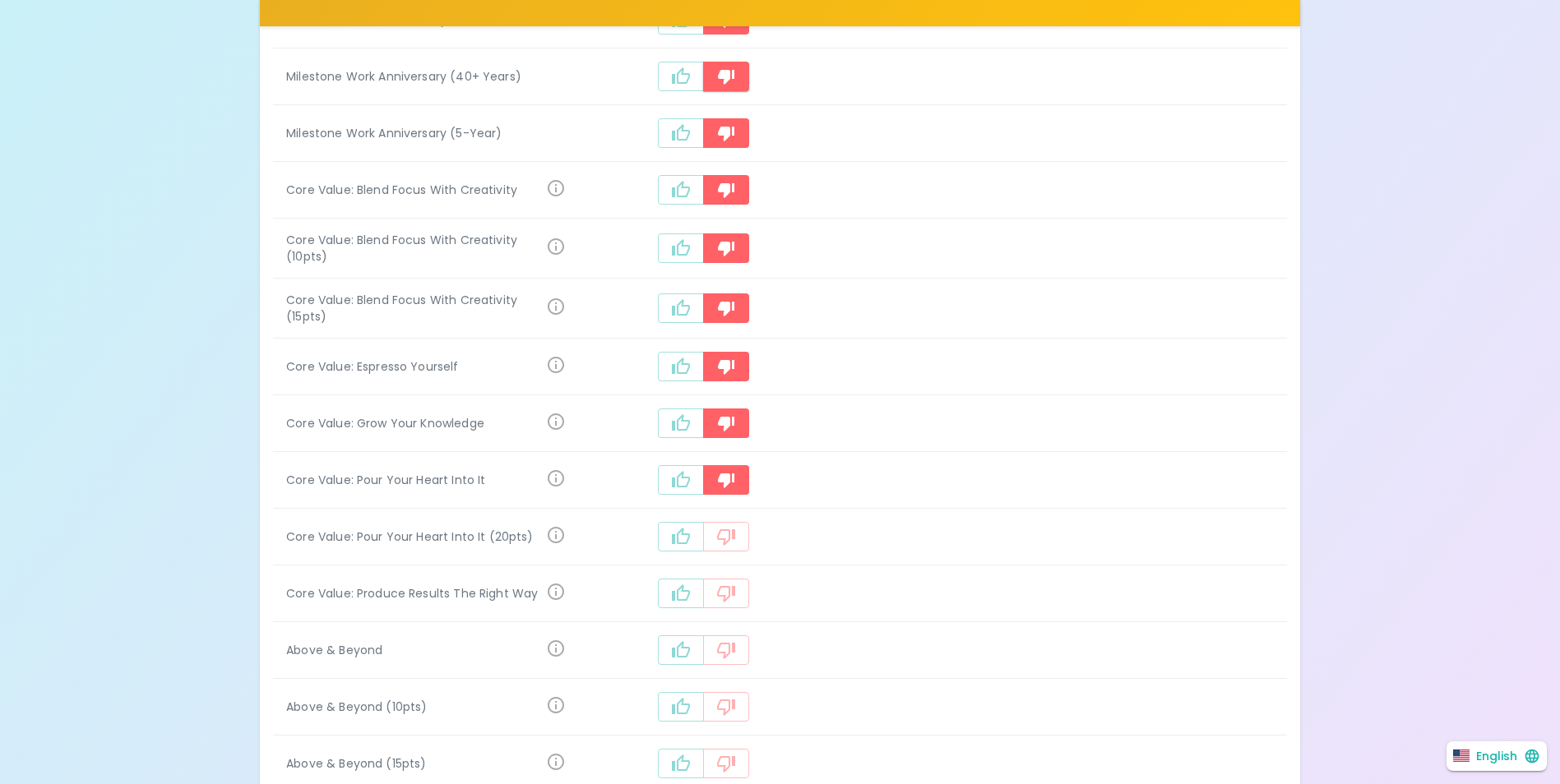
scroll to position [1390, 0]
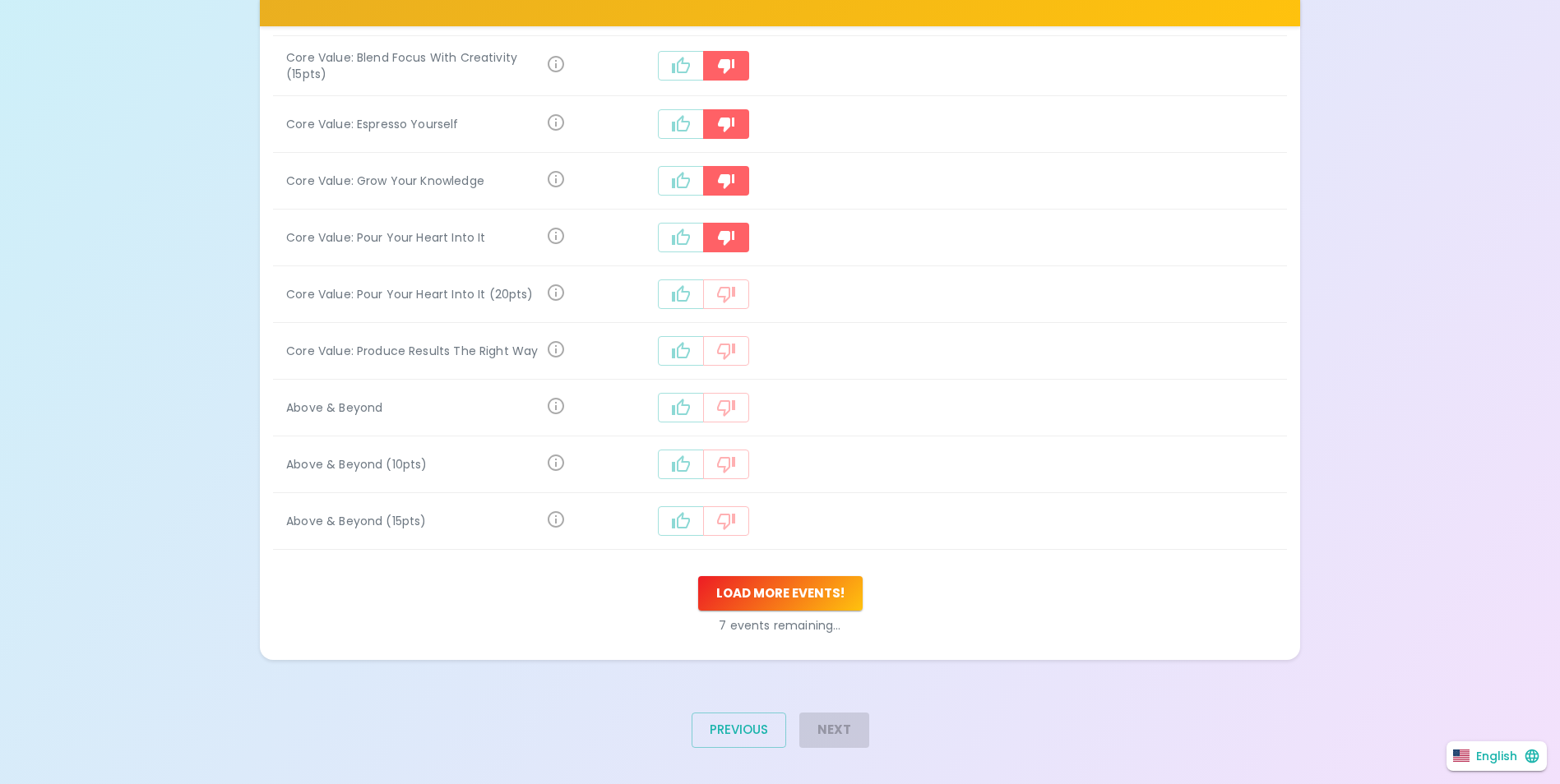
click at [749, 509] on button "recognition-1058" at bounding box center [726, 522] width 46 height 30
click at [704, 454] on button "recognition-1058" at bounding box center [681, 465] width 46 height 30
click at [875, 459] on icon "recognition-1058" at bounding box center [879, 465] width 18 height 17
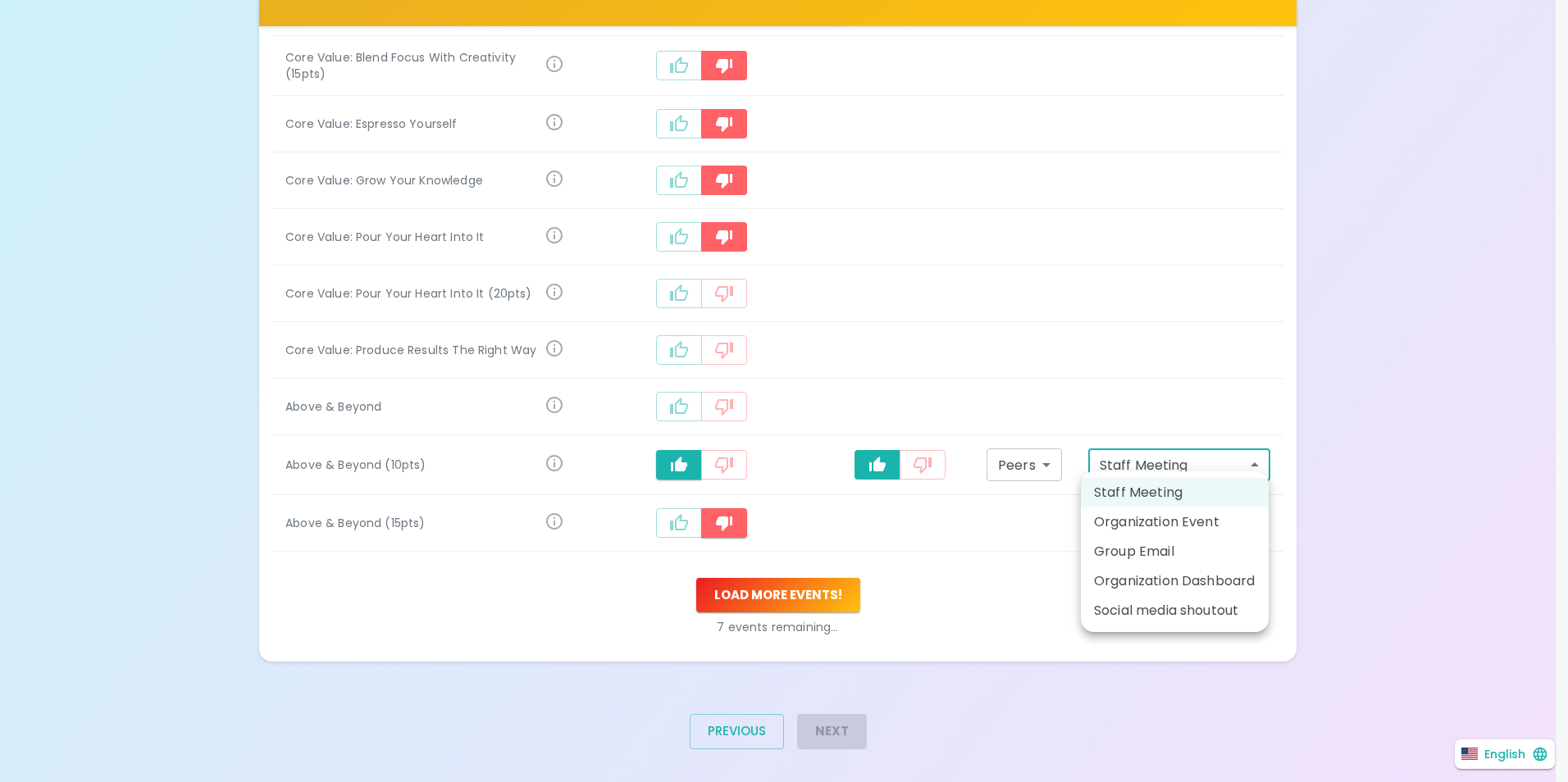
click at [1171, 618] on li "Social media shoutout" at bounding box center [1175, 611] width 188 height 30
type input "social_media_shoutout"
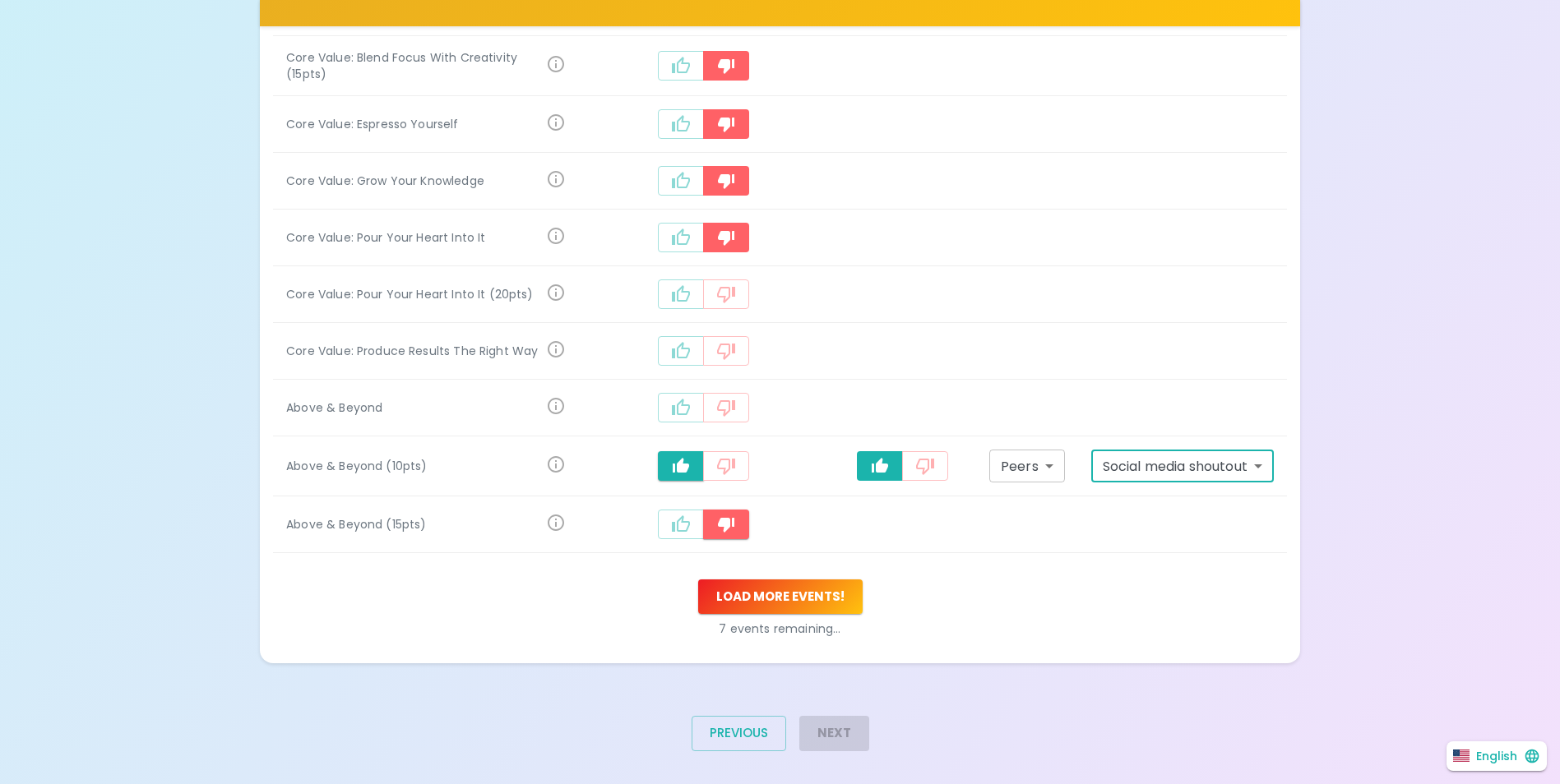
click at [688, 398] on icon "recognition-1058" at bounding box center [681, 407] width 20 height 20
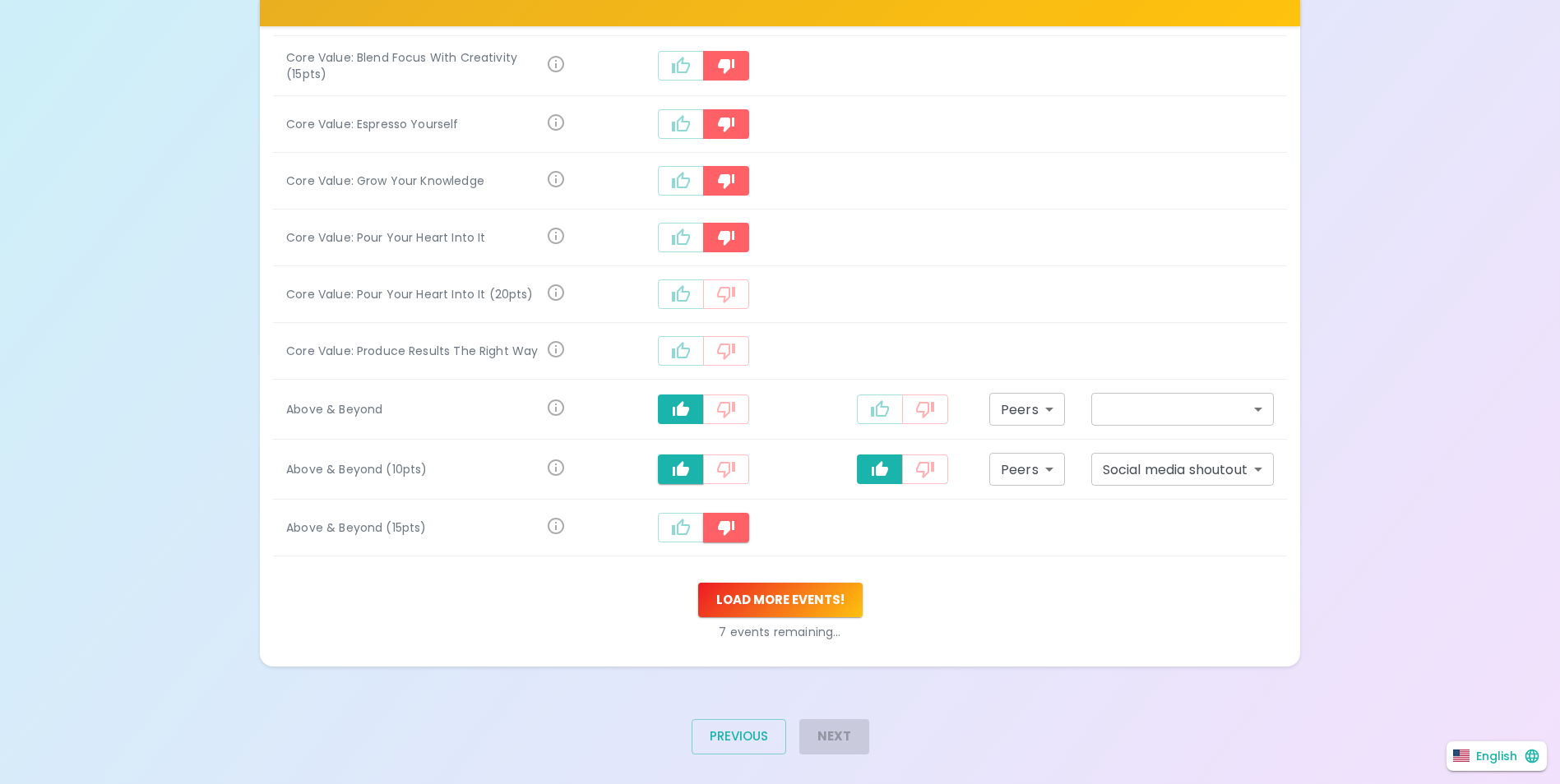
click at [746, 394] on button "recognition-1058" at bounding box center [726, 409] width 46 height 30
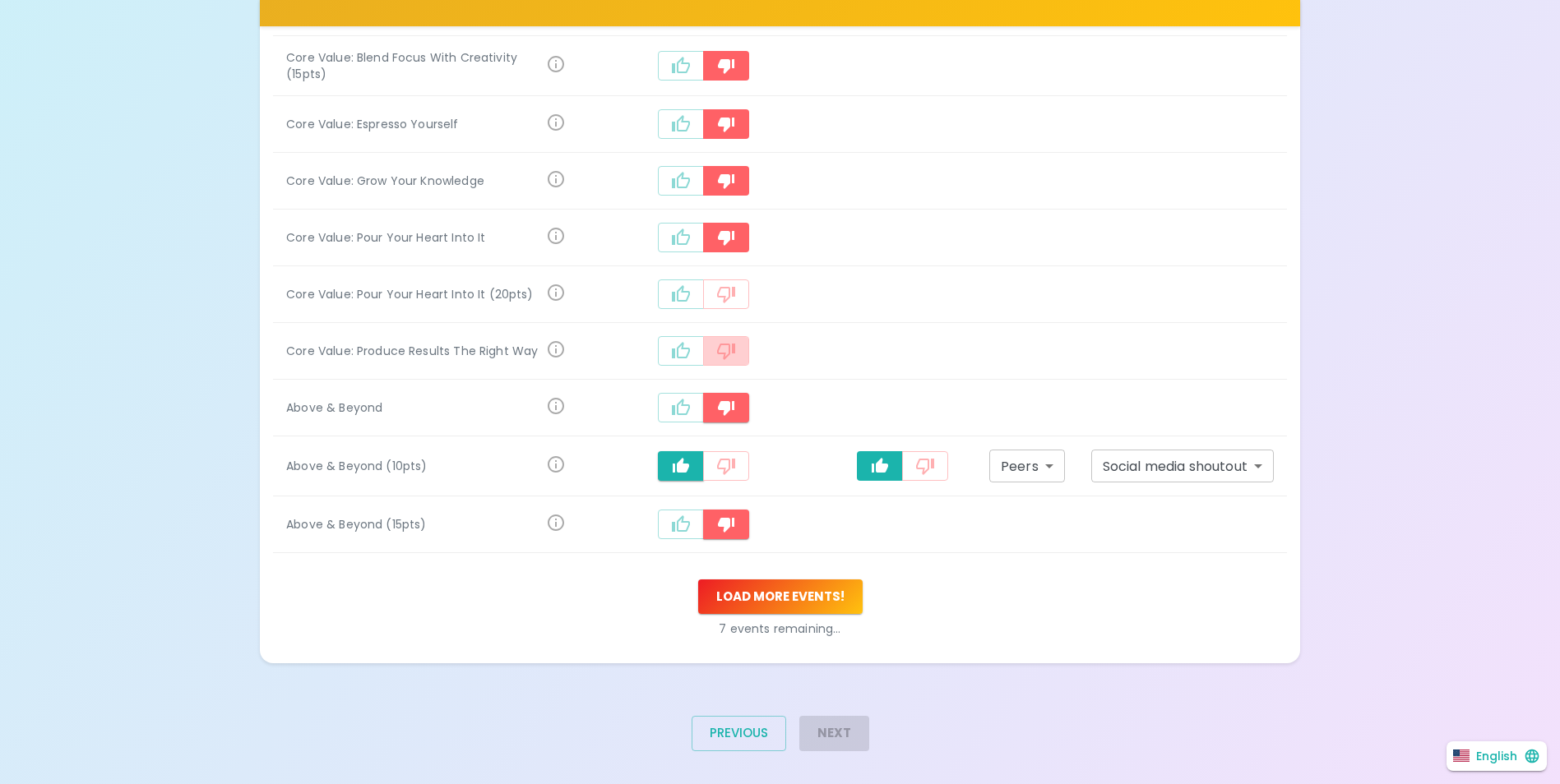
click at [736, 345] on icon "recognition-1058" at bounding box center [726, 351] width 20 height 20
click at [736, 291] on icon "recognition-1058" at bounding box center [726, 294] width 20 height 20
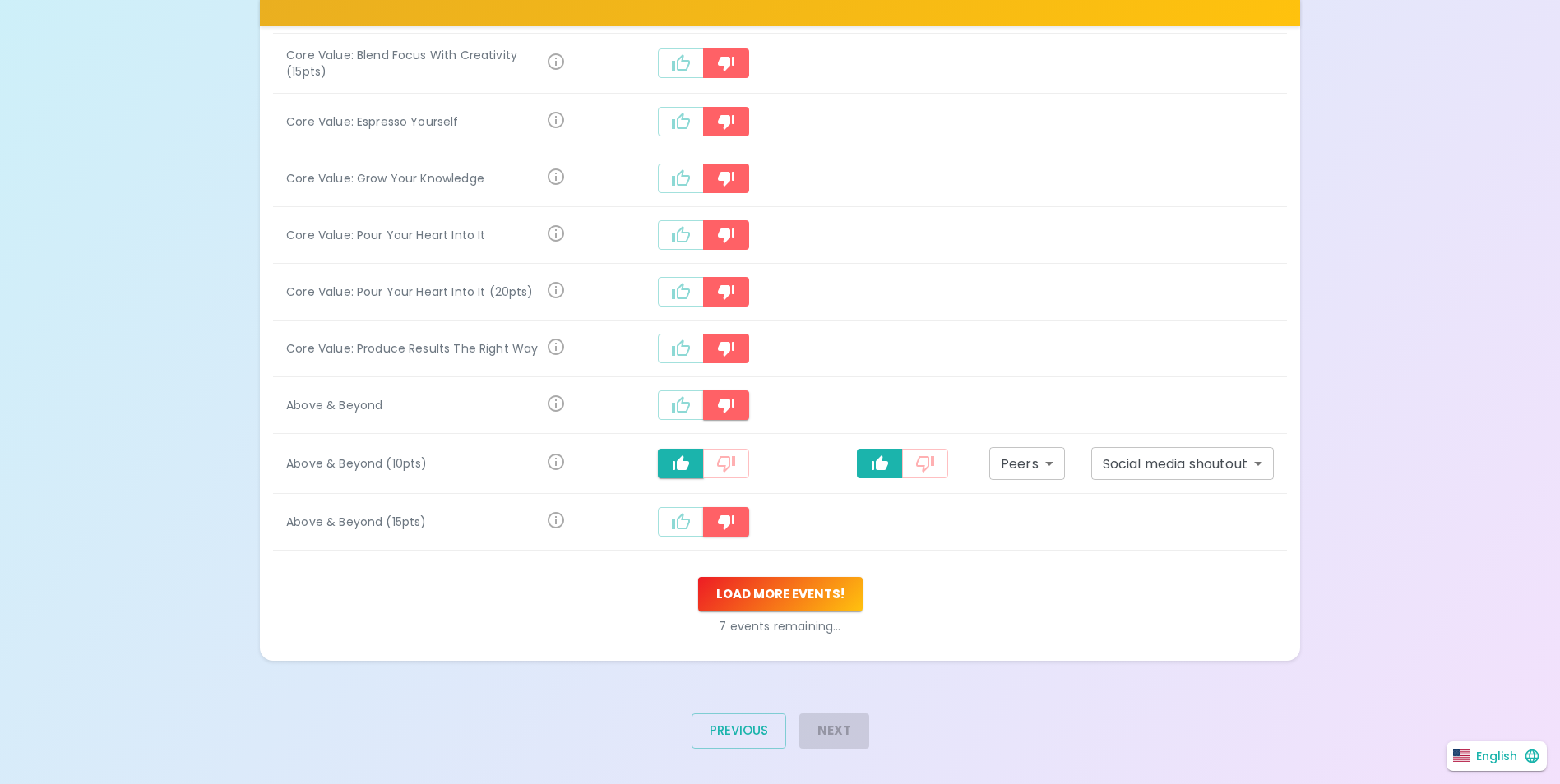
scroll to position [1394, 0]
click at [807, 578] on button "Load more events !" at bounding box center [780, 594] width 165 height 35
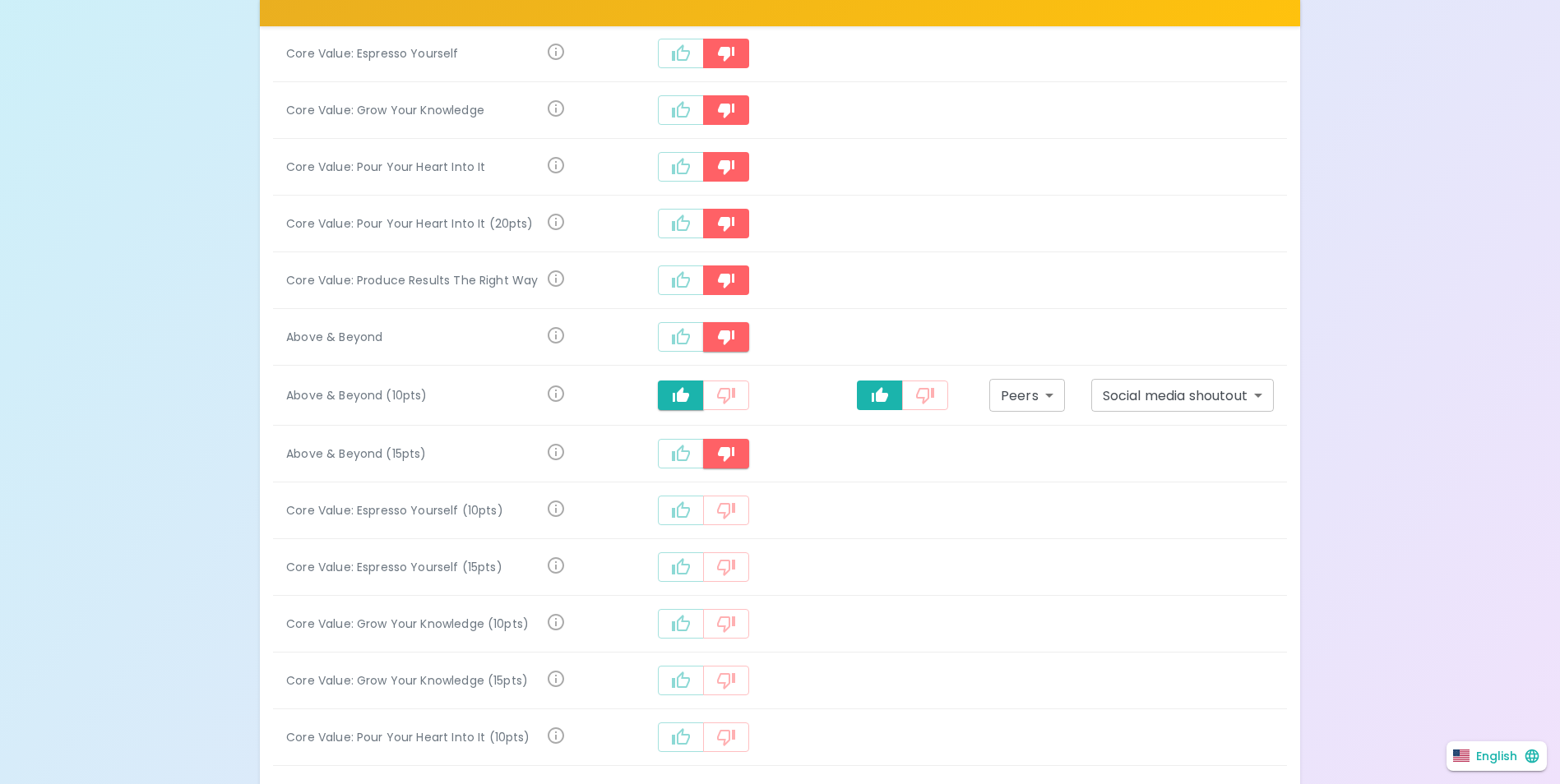
scroll to position [1640, 0]
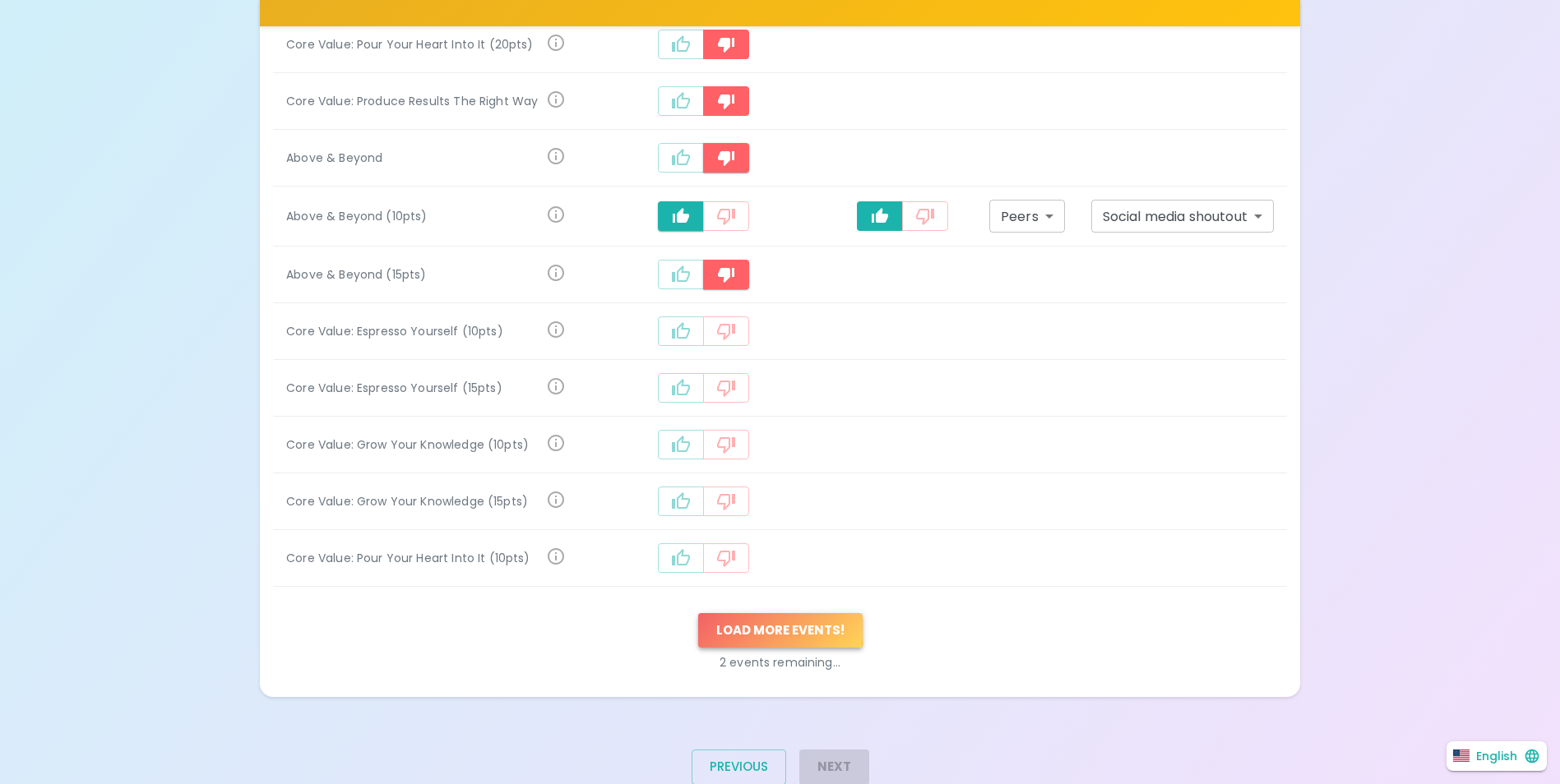
click at [760, 616] on button "Load more events !" at bounding box center [780, 631] width 165 height 35
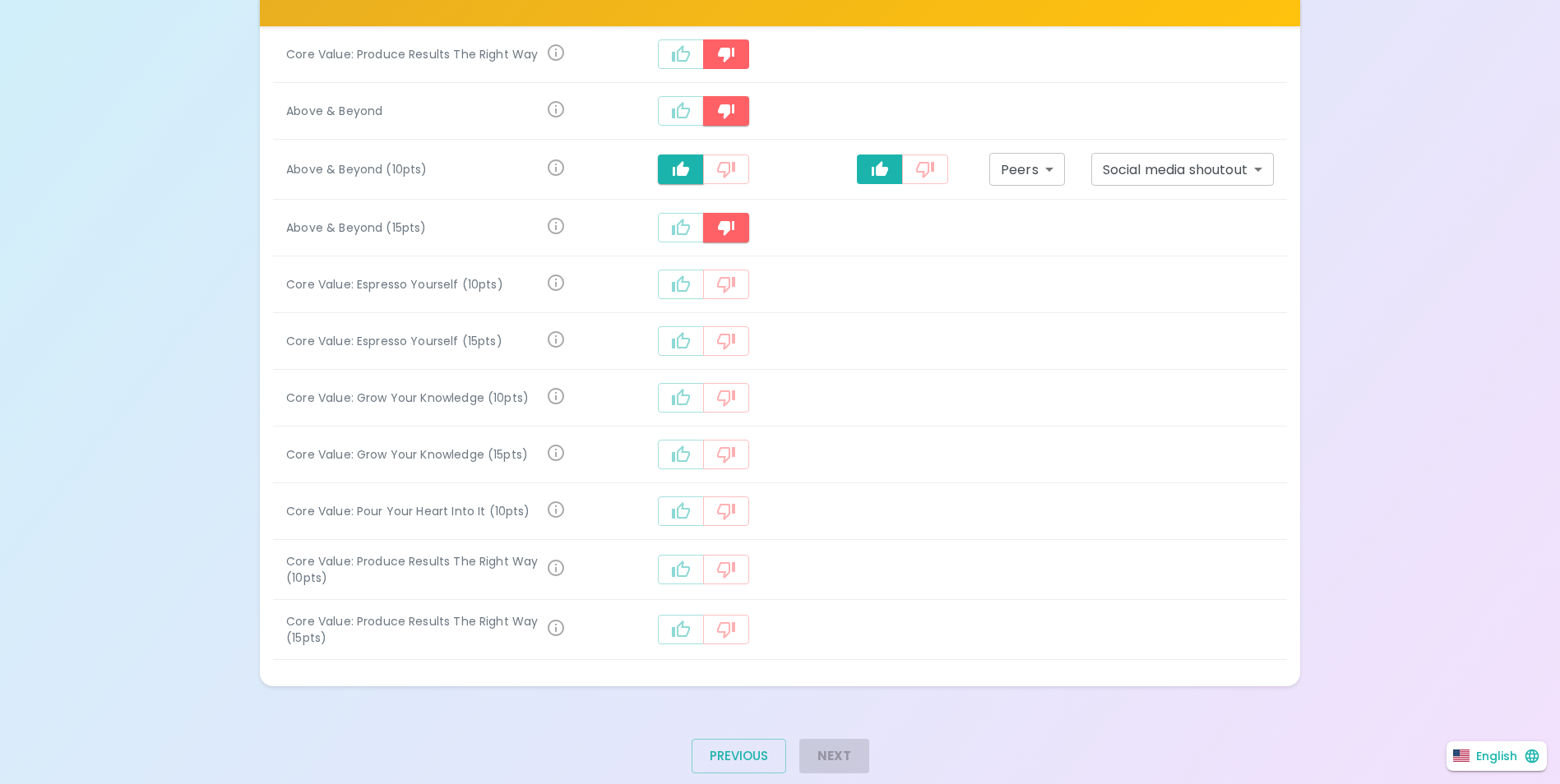
scroll to position [1713, 0]
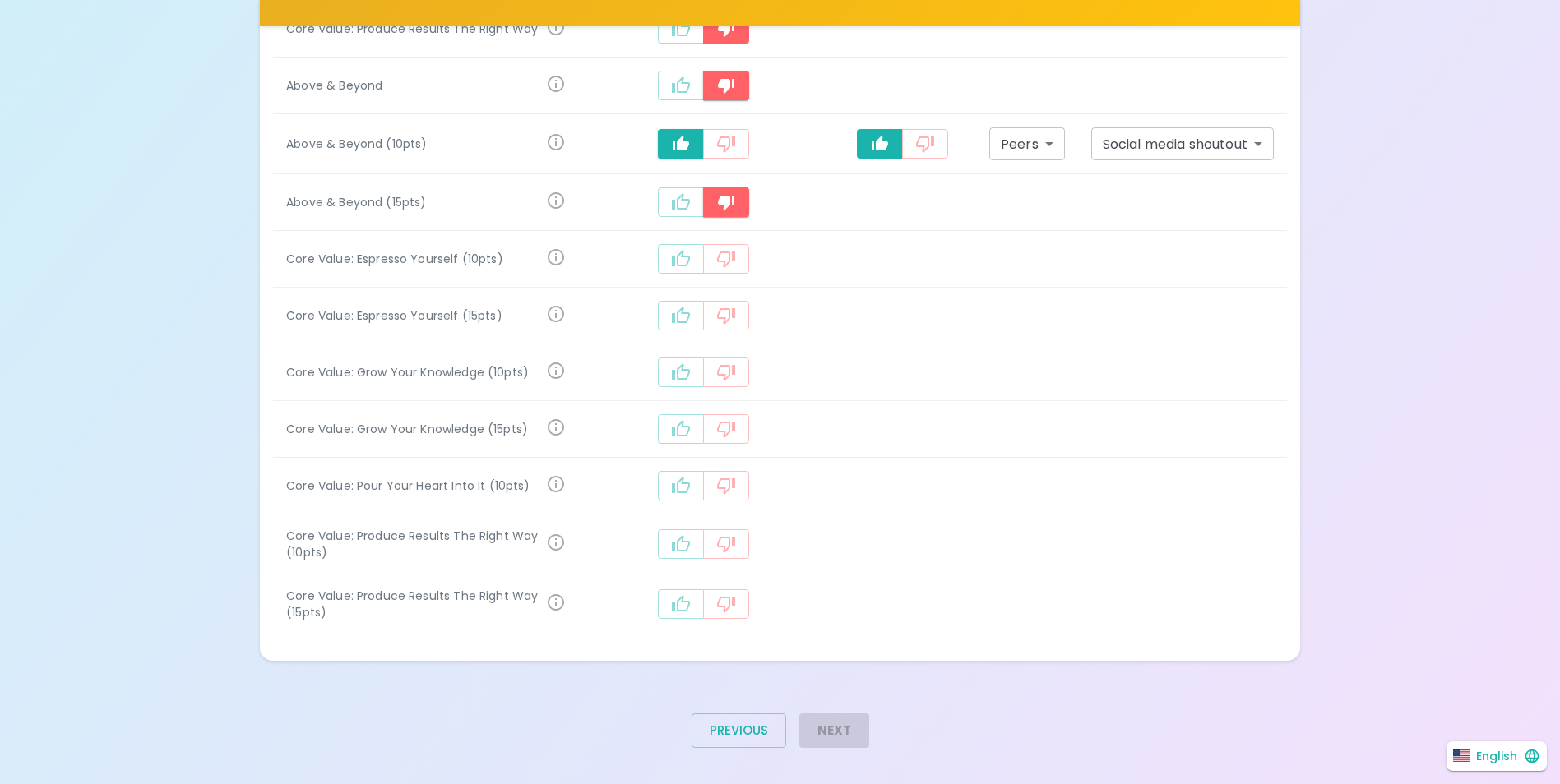
click at [746, 592] on button "recognition-1058" at bounding box center [726, 604] width 46 height 30
click at [733, 541] on icon "recognition-1058" at bounding box center [726, 544] width 20 height 20
click at [690, 423] on icon "recognition-1058" at bounding box center [681, 428] width 18 height 17
click at [684, 481] on icon "recognition-1058" at bounding box center [681, 488] width 18 height 17
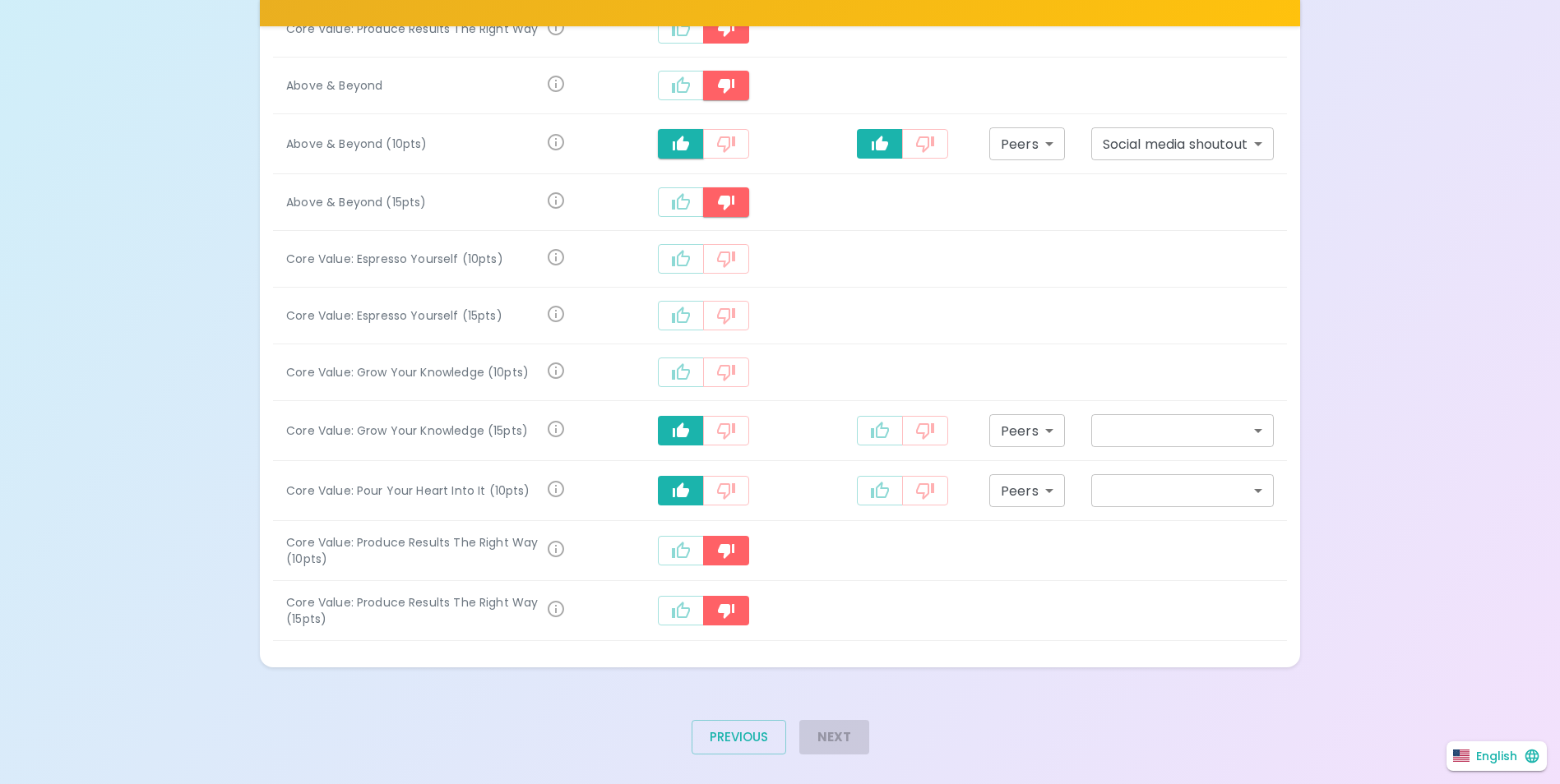
click at [689, 372] on icon "recognition-1058" at bounding box center [681, 372] width 20 height 20
click at [897, 360] on button "recognition-1058" at bounding box center [879, 374] width 46 height 30
type input "staff_meeting"
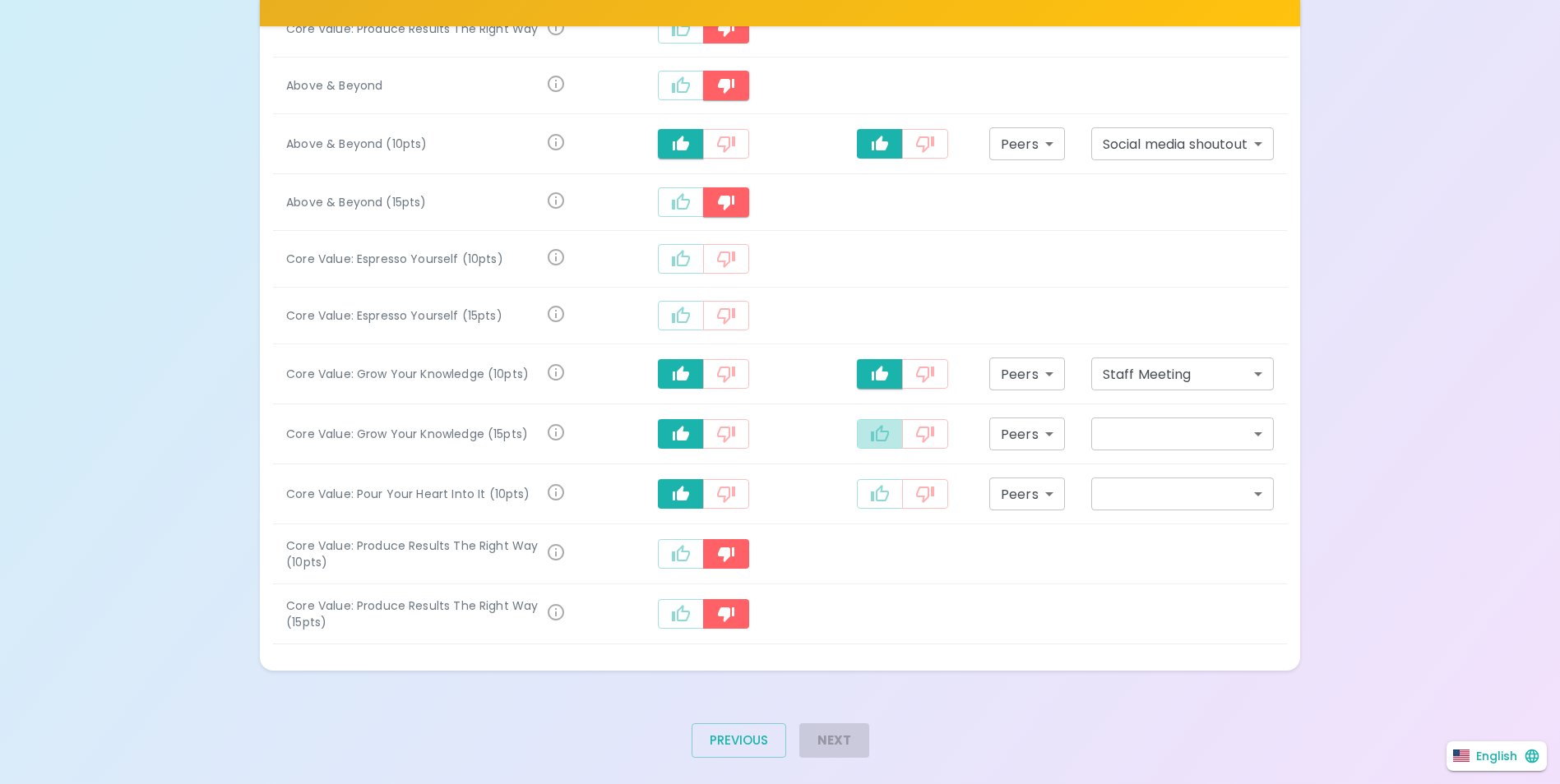
click at [874, 424] on icon "recognition-1058" at bounding box center [879, 433] width 20 height 20
type input "staff_meeting"
click at [877, 485] on icon "recognition-1058" at bounding box center [879, 493] width 18 height 17
type input "staff_meeting"
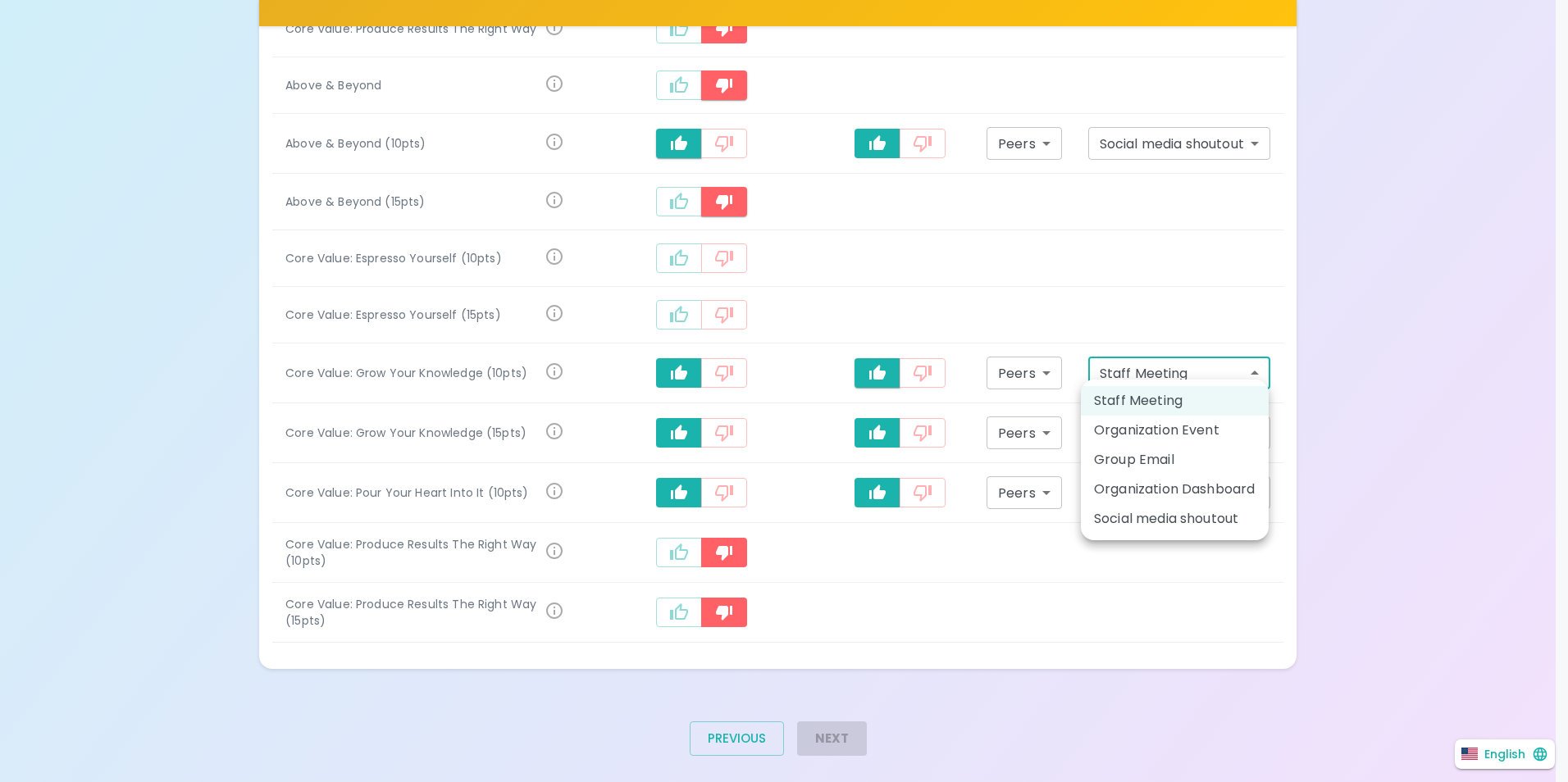
click at [1182, 512] on li "Social media shoutout" at bounding box center [1175, 519] width 188 height 30
type input "social_media_shoutout"
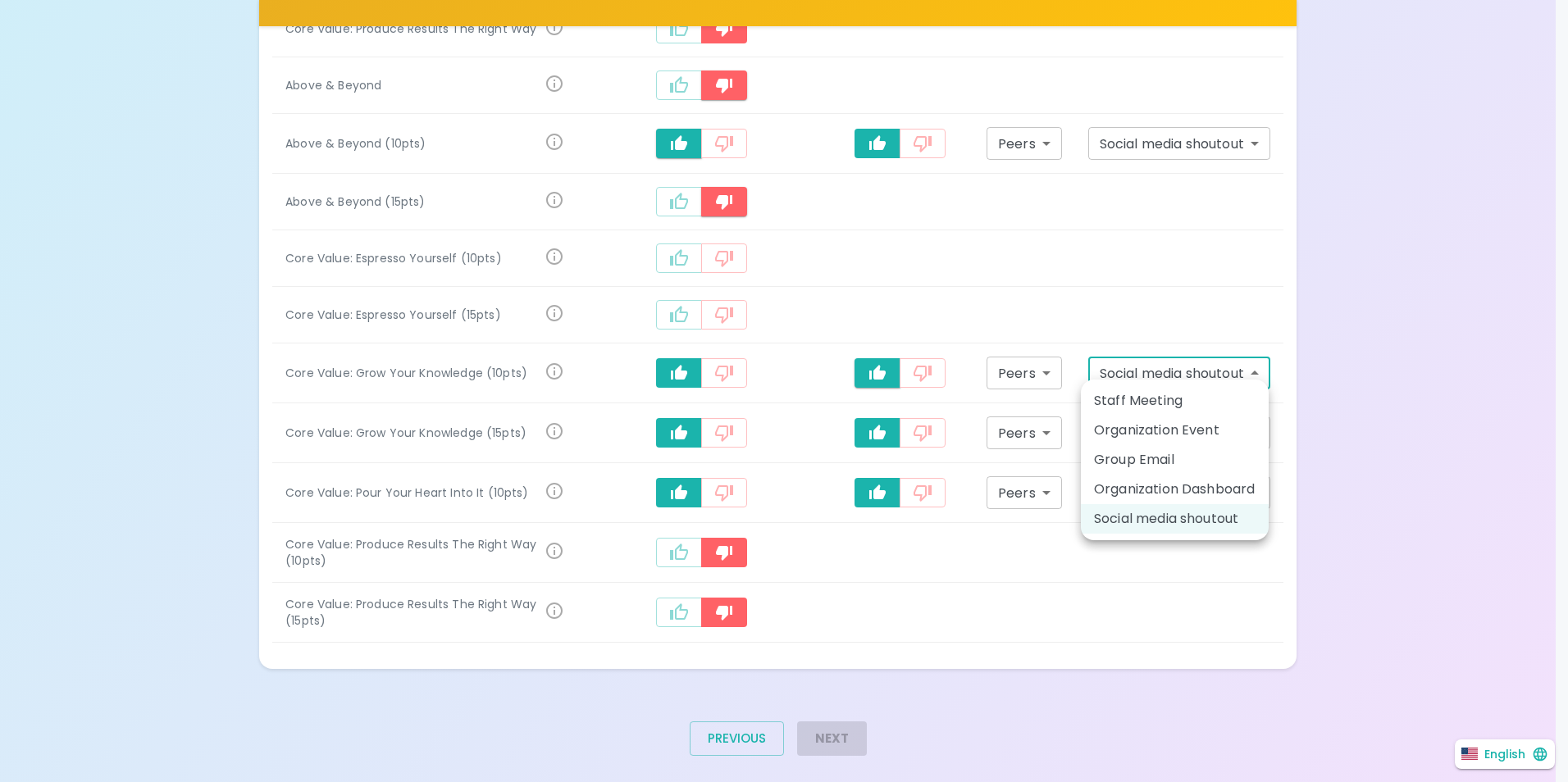
click at [1454, 399] on div at bounding box center [784, 391] width 1568 height 782
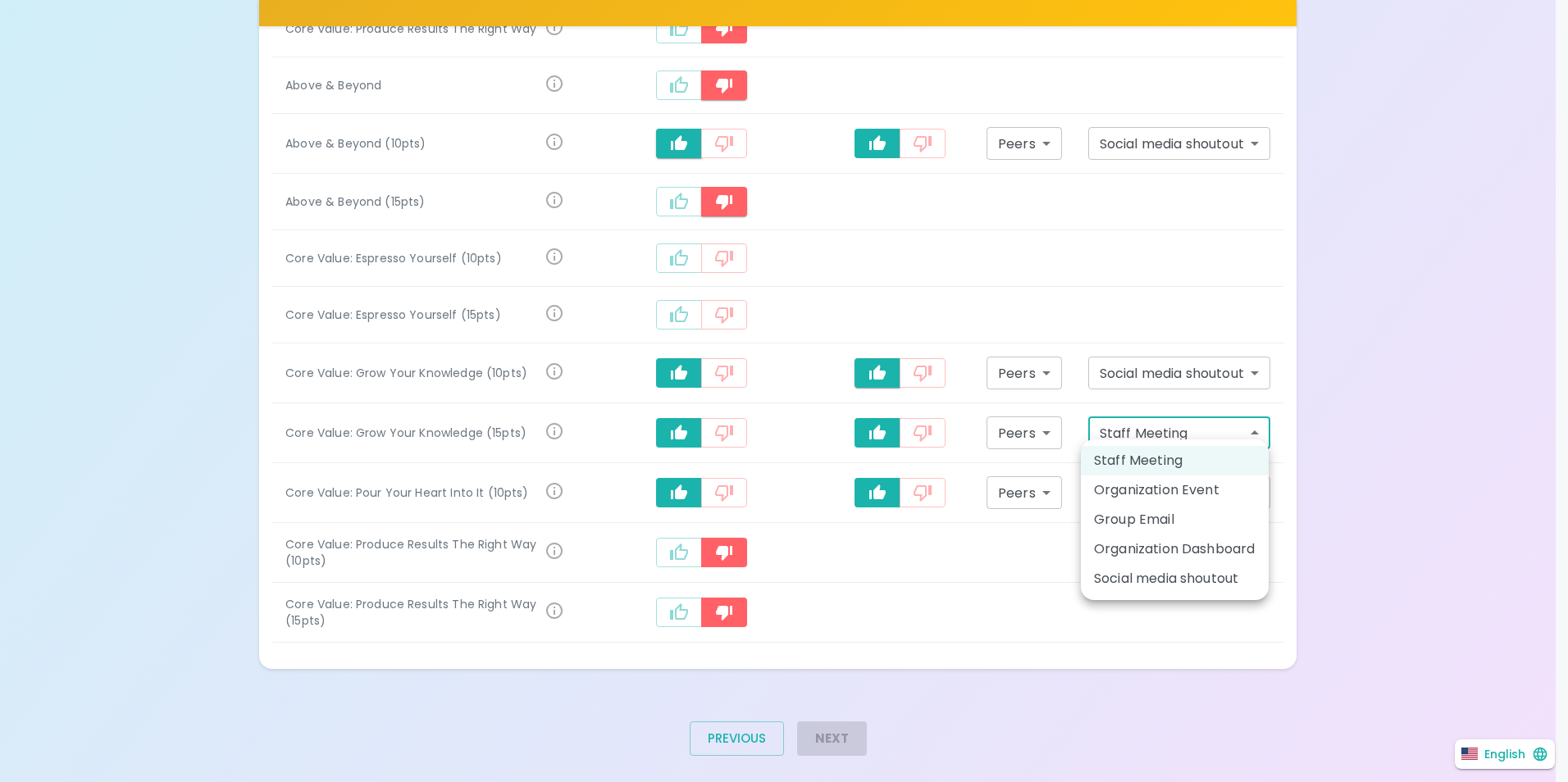
click at [1191, 578] on li "Social media shoutout" at bounding box center [1175, 579] width 188 height 30
type input "social_media_shoutout"
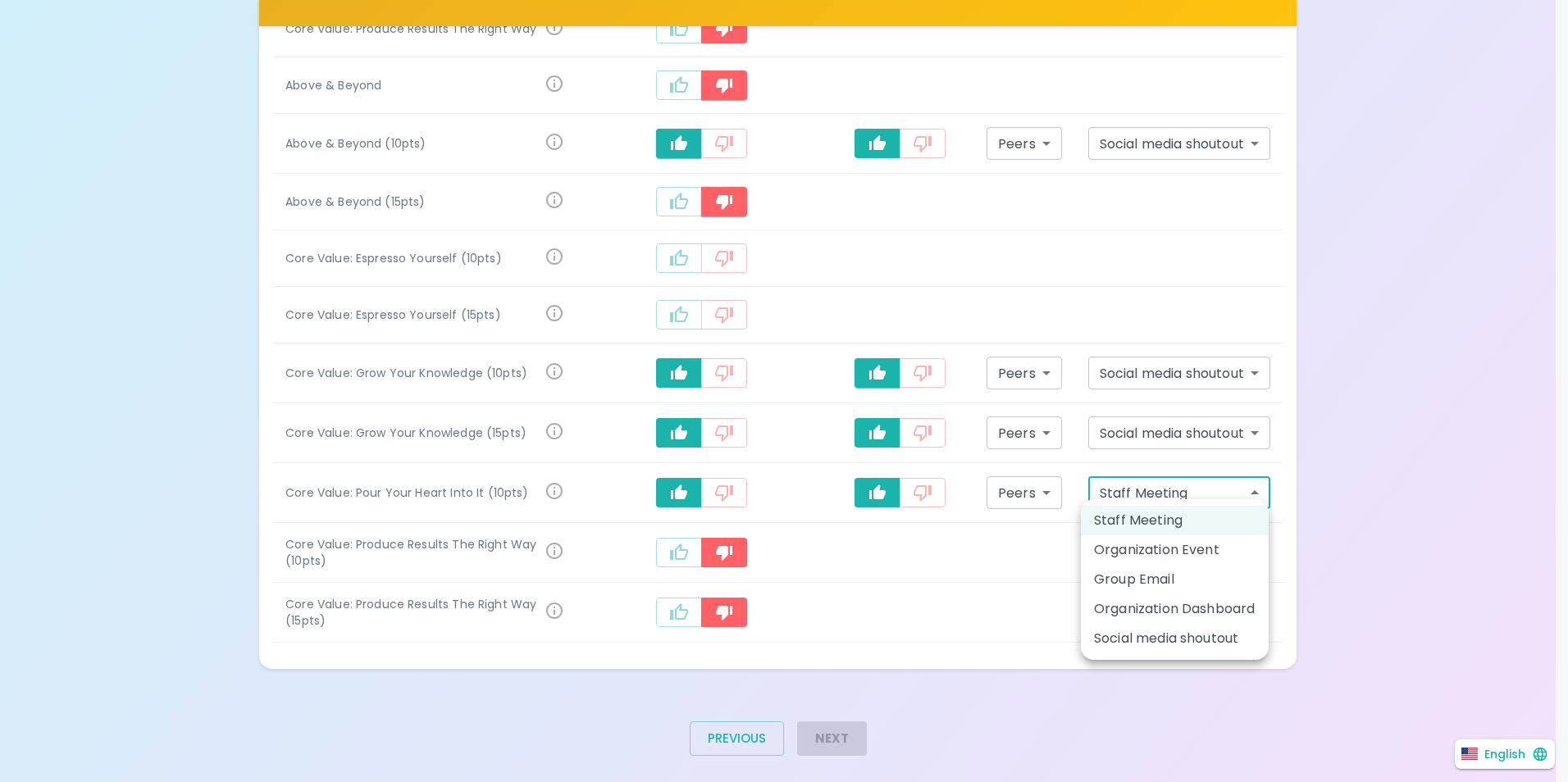
click at [1163, 644] on li "Social media shoutout" at bounding box center [1175, 638] width 188 height 30
type input "social_media_shoutout"
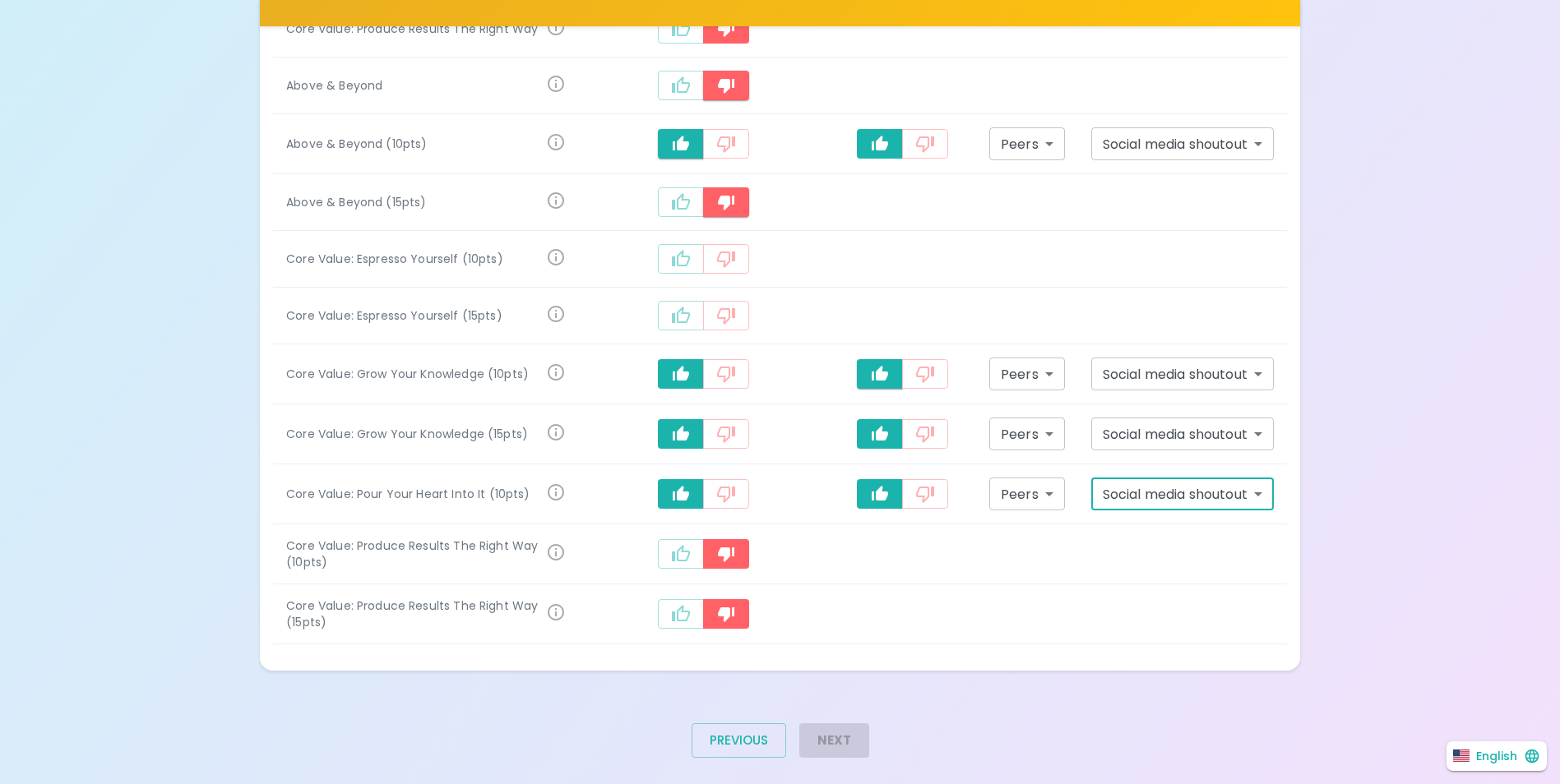
click at [736, 312] on icon "recognition-1058" at bounding box center [726, 317] width 18 height 17
click at [749, 245] on button "recognition-1058" at bounding box center [726, 259] width 46 height 30
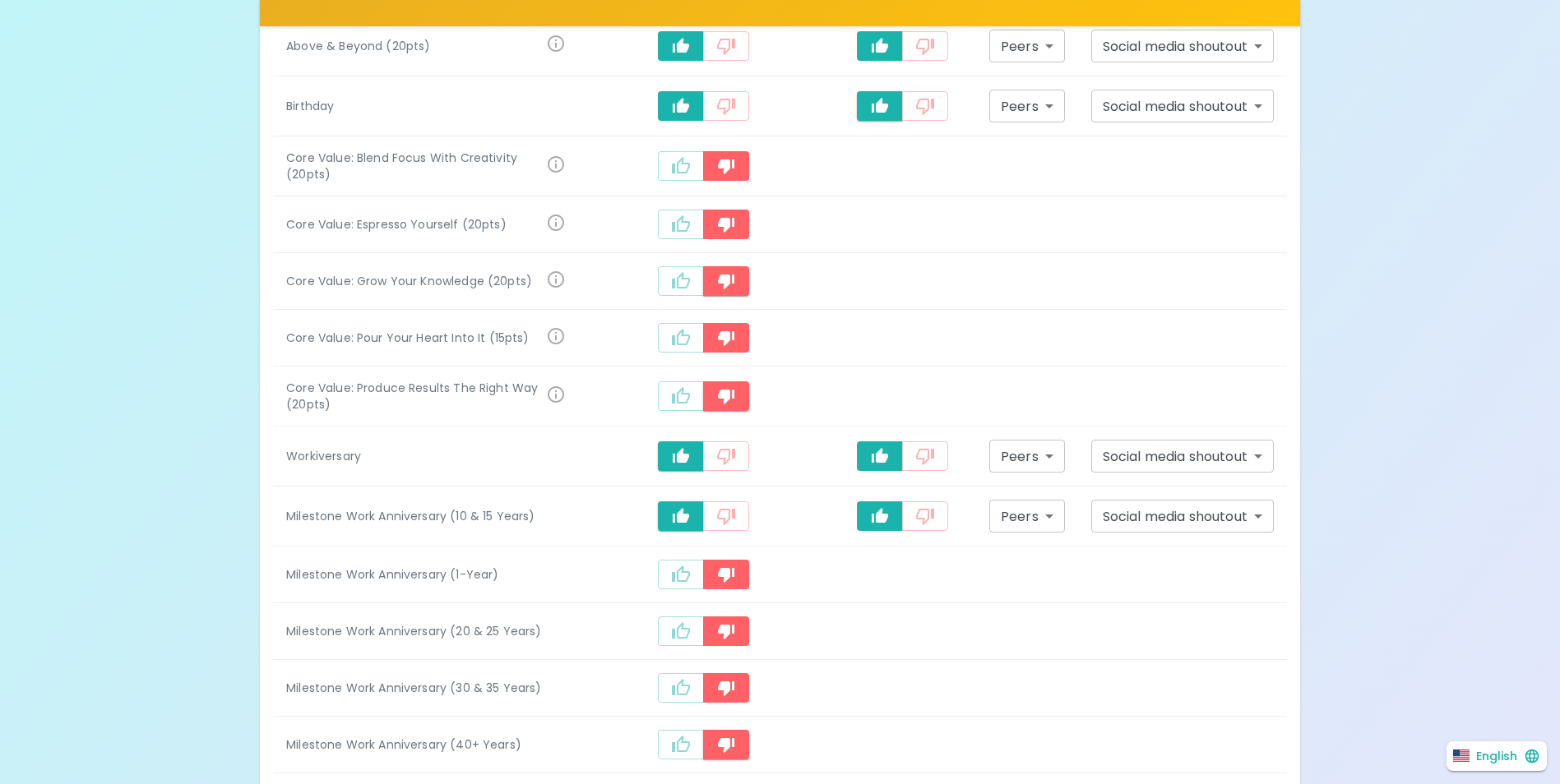
scroll to position [972, 0]
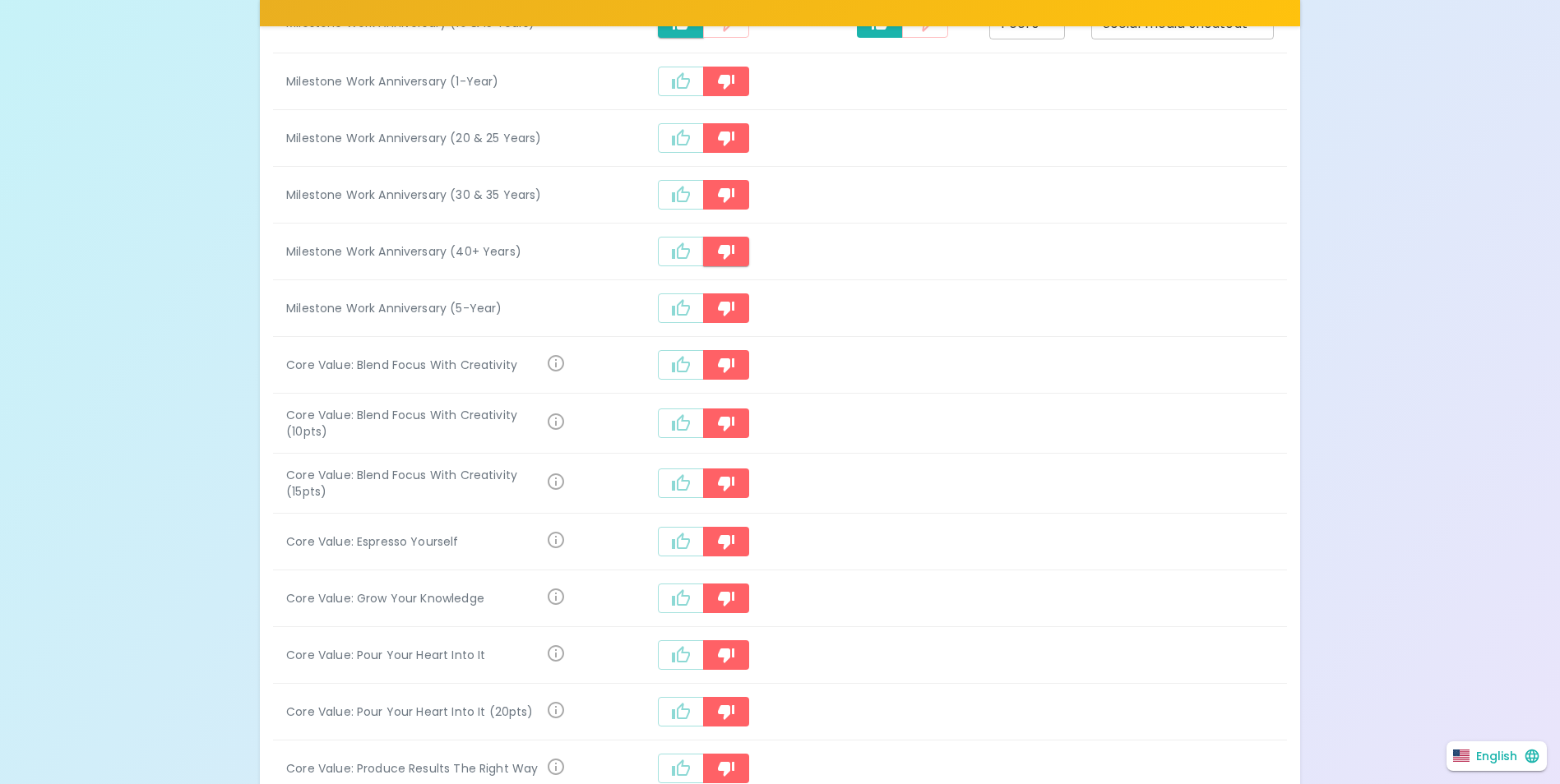
drag, startPoint x: 1559, startPoint y: 347, endPoint x: 1564, endPoint y: 366, distance: 19.6
click at [1560, 366] on html "What makes you feel appreciated at work? Rewards are great, but we know the rec…" at bounding box center [780, 286] width 1560 height 2517
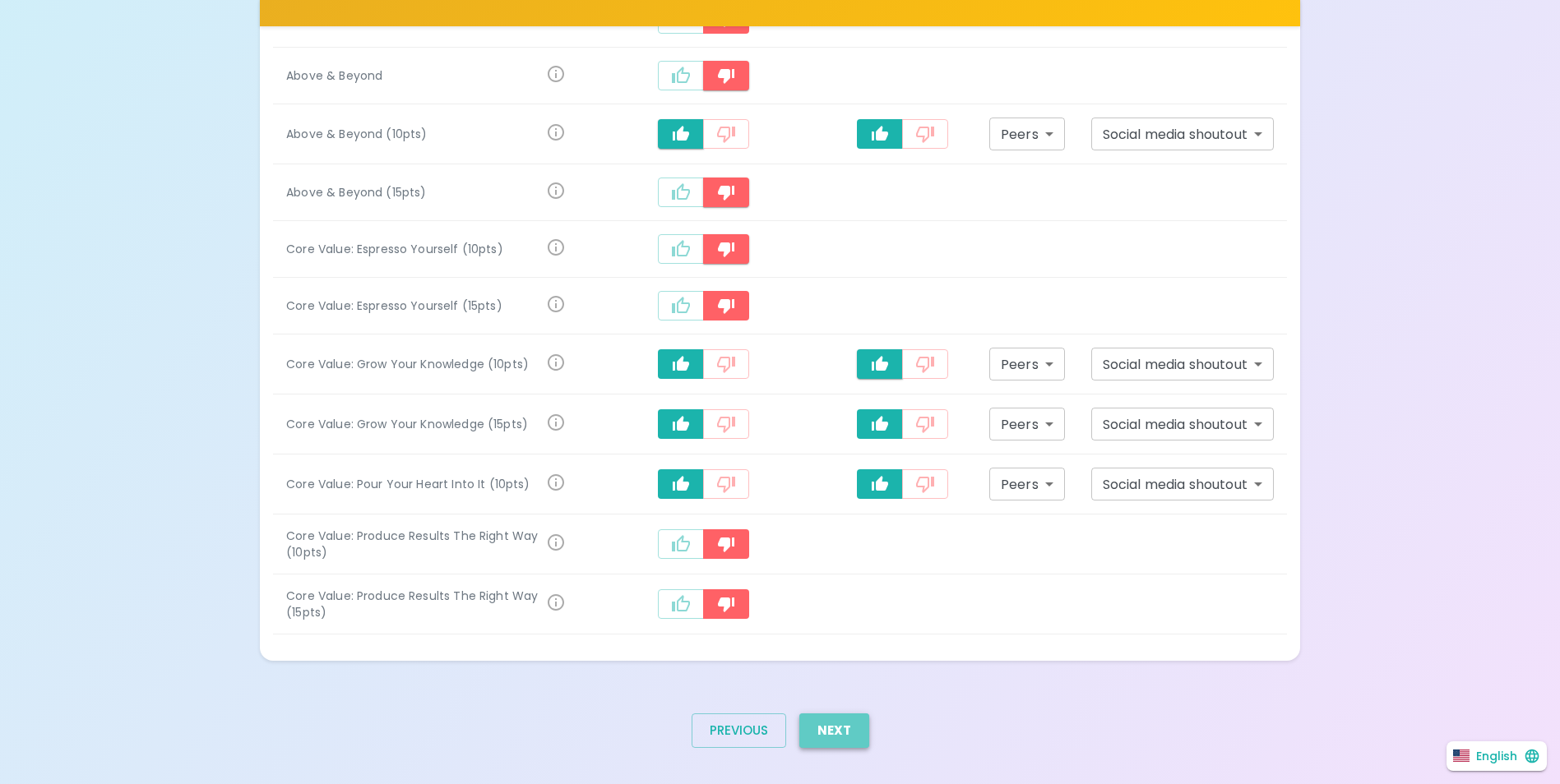
click at [831, 713] on button "Next" at bounding box center [834, 731] width 70 height 35
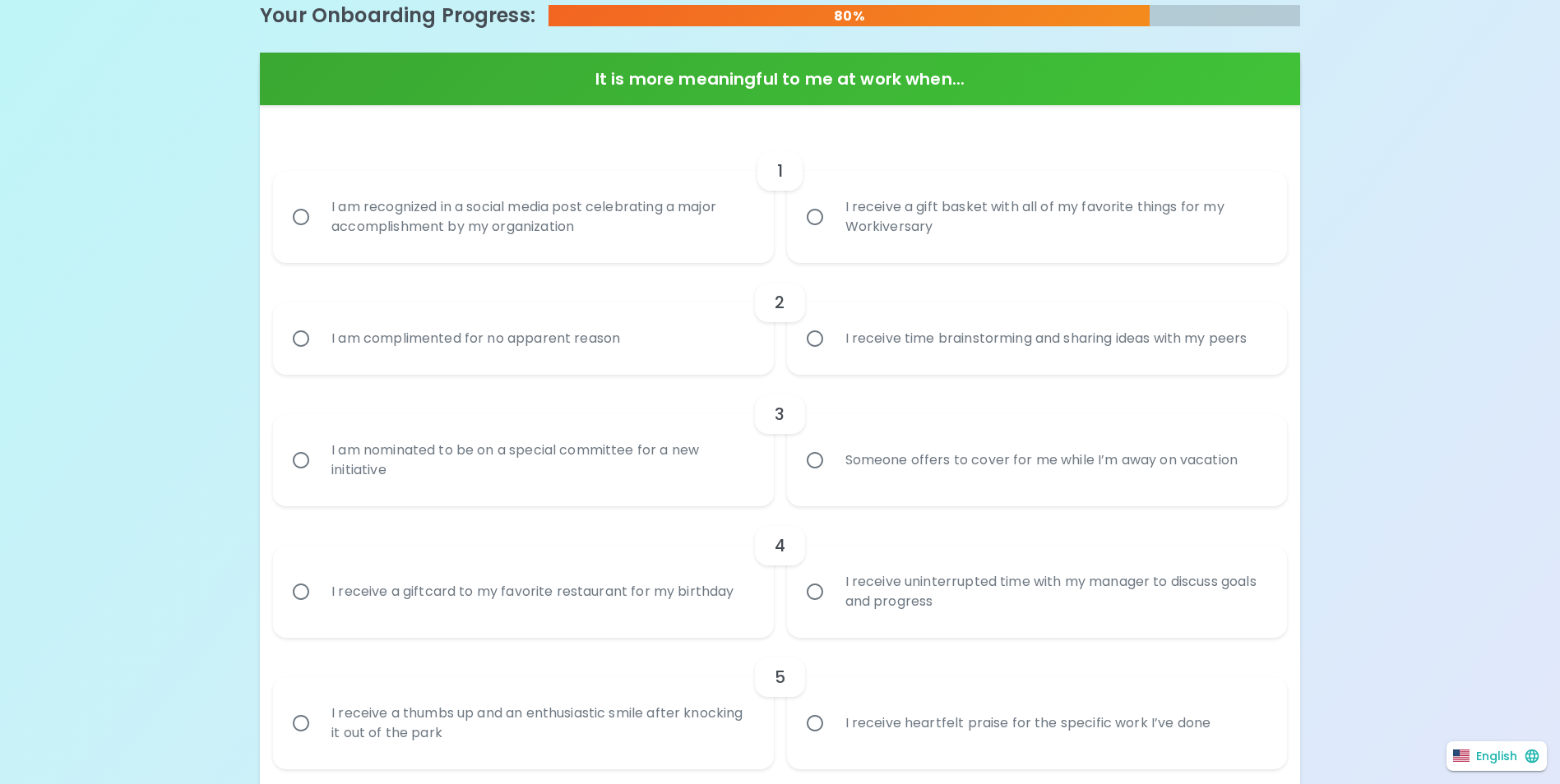
scroll to position [387, 0]
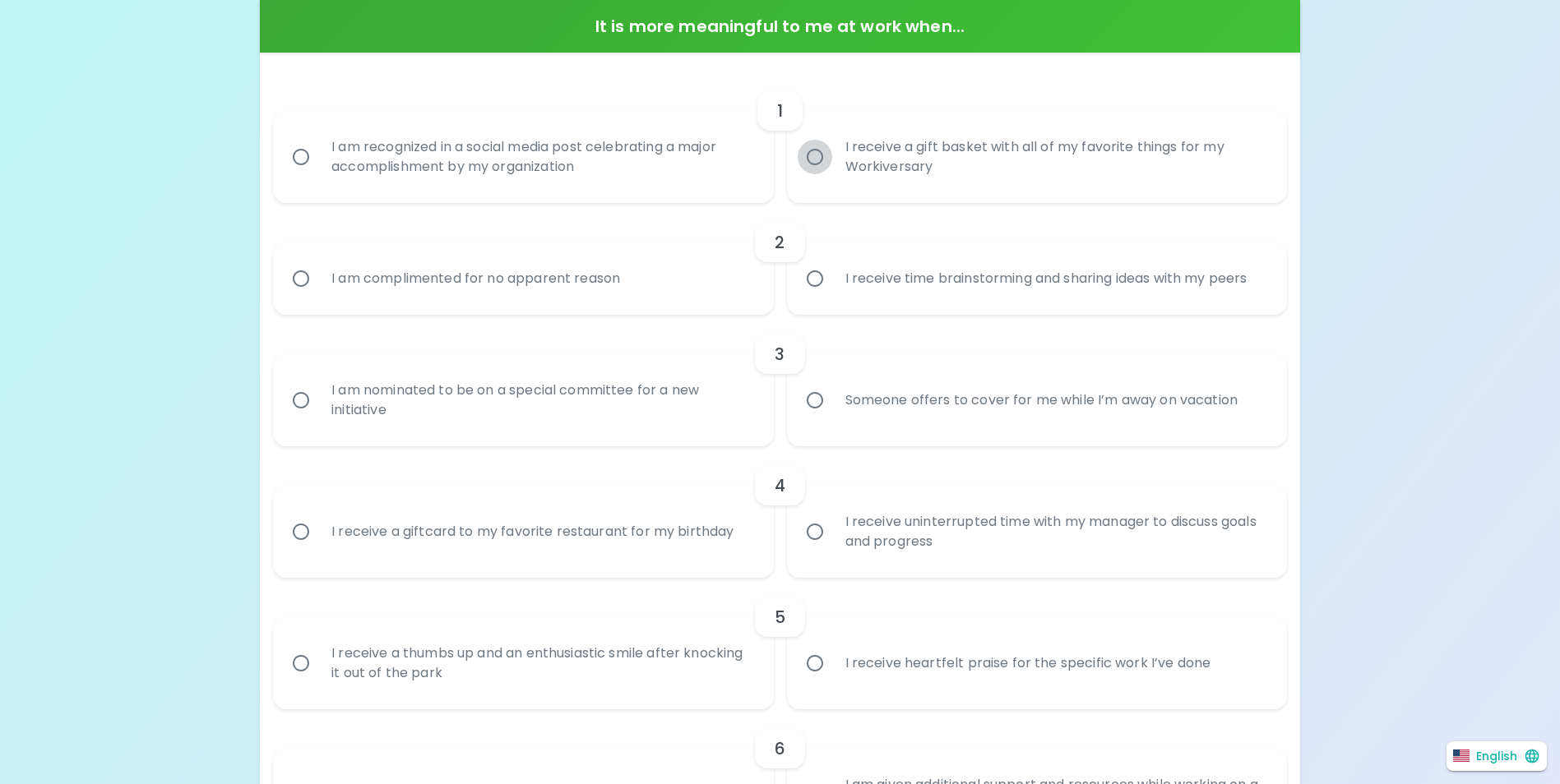
click at [825, 169] on input "I receive a gift basket with all of my favorite things for my Workiversary" at bounding box center [815, 157] width 35 height 35
radio input "true"
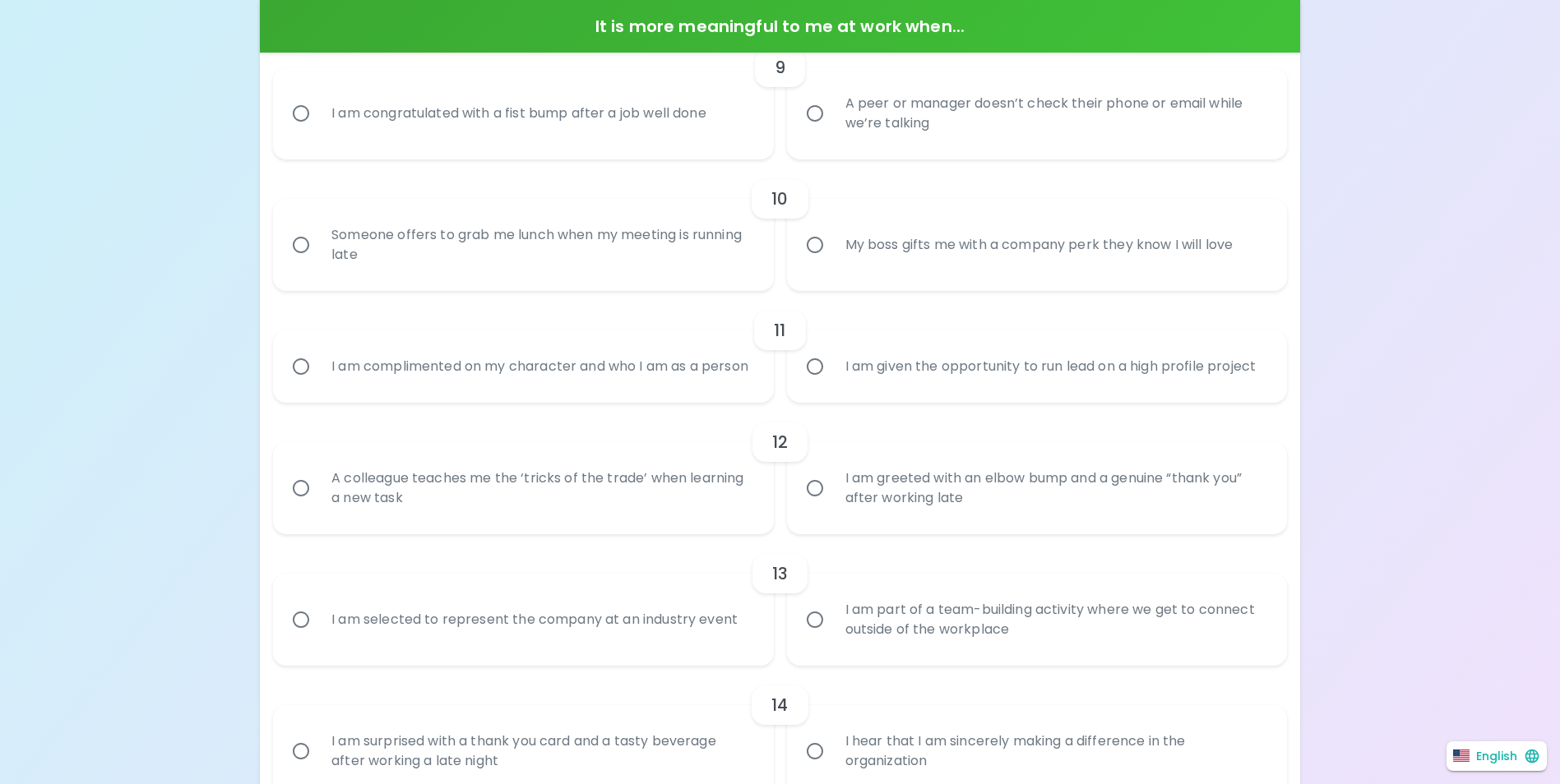
scroll to position [1752, 0]
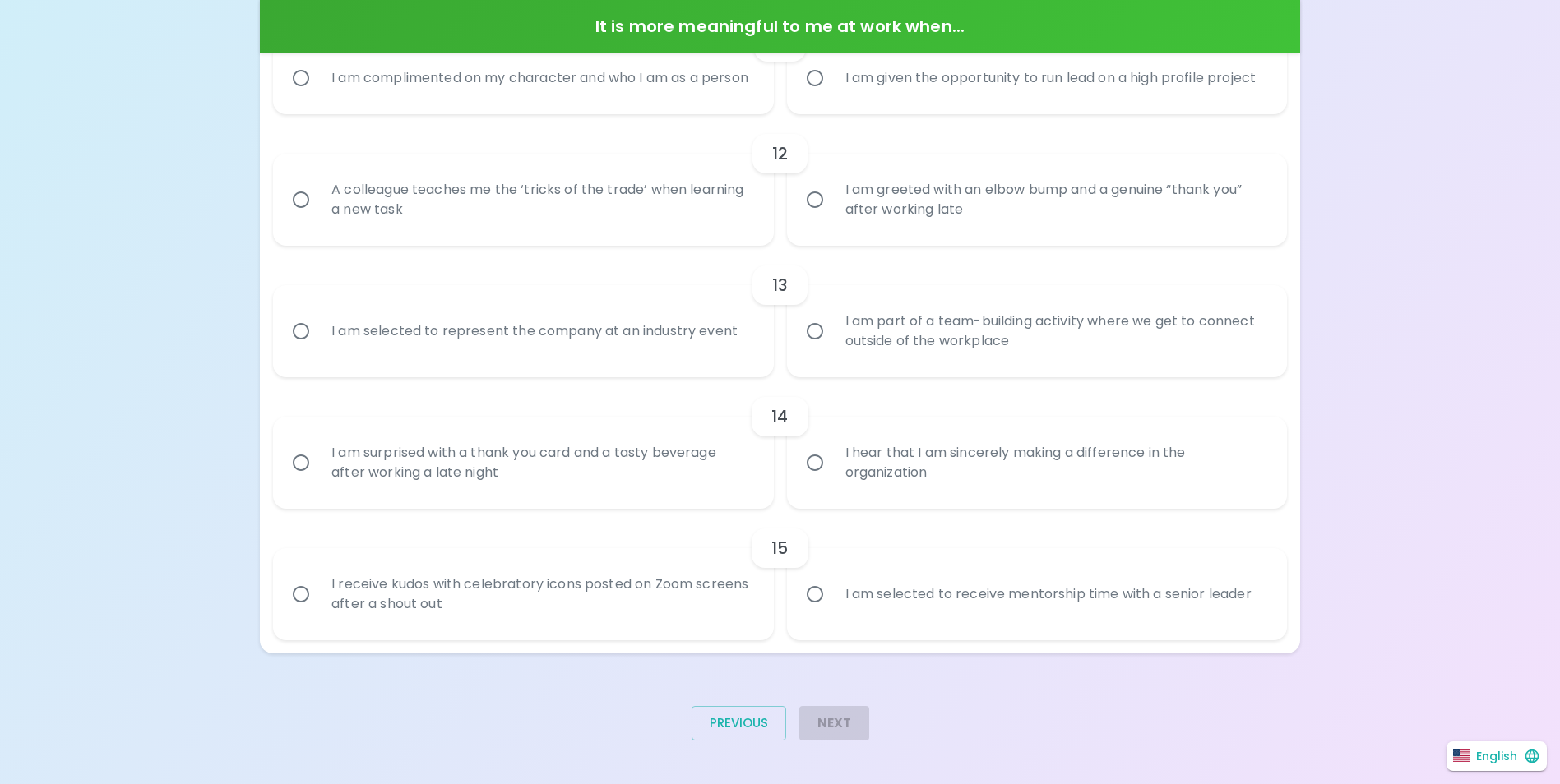
click at [698, 622] on div "I receive kudos with celebratory icons posted on Zoom screens after a shout out" at bounding box center [541, 594] width 446 height 78
click at [318, 611] on input "I receive kudos with celebratory icons posted on Zoom screens after a shout out" at bounding box center [301, 595] width 35 height 35
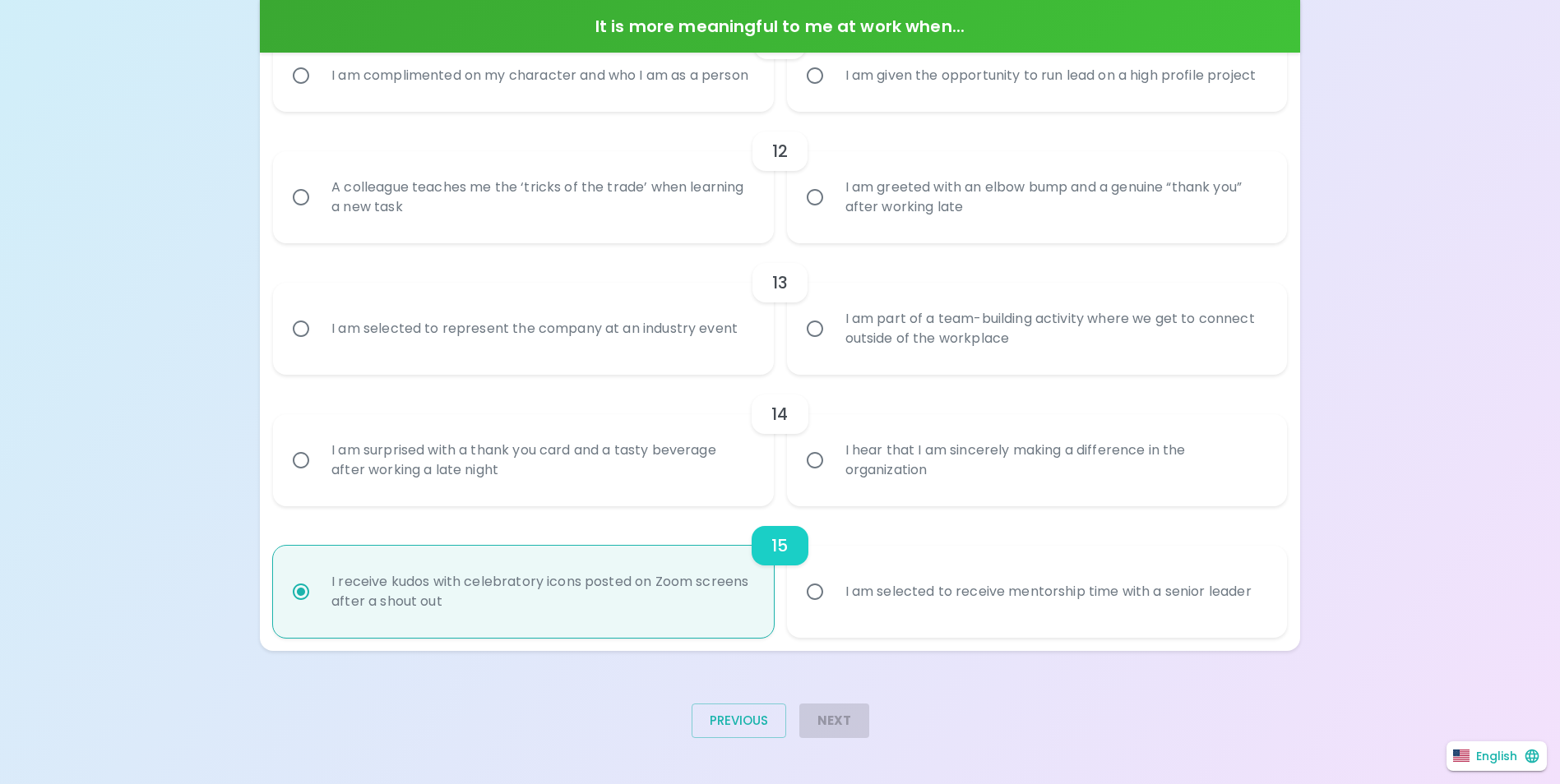
radio input "true"
drag, startPoint x: 832, startPoint y: 471, endPoint x: 840, endPoint y: 464, distance: 10.6
click at [832, 470] on div "I hear that I am sincerely making a difference in the organization" at bounding box center [1055, 460] width 446 height 78
click at [832, 470] on input "I hear that I am sincerely making a difference in the organization" at bounding box center [815, 460] width 35 height 35
radio input "false"
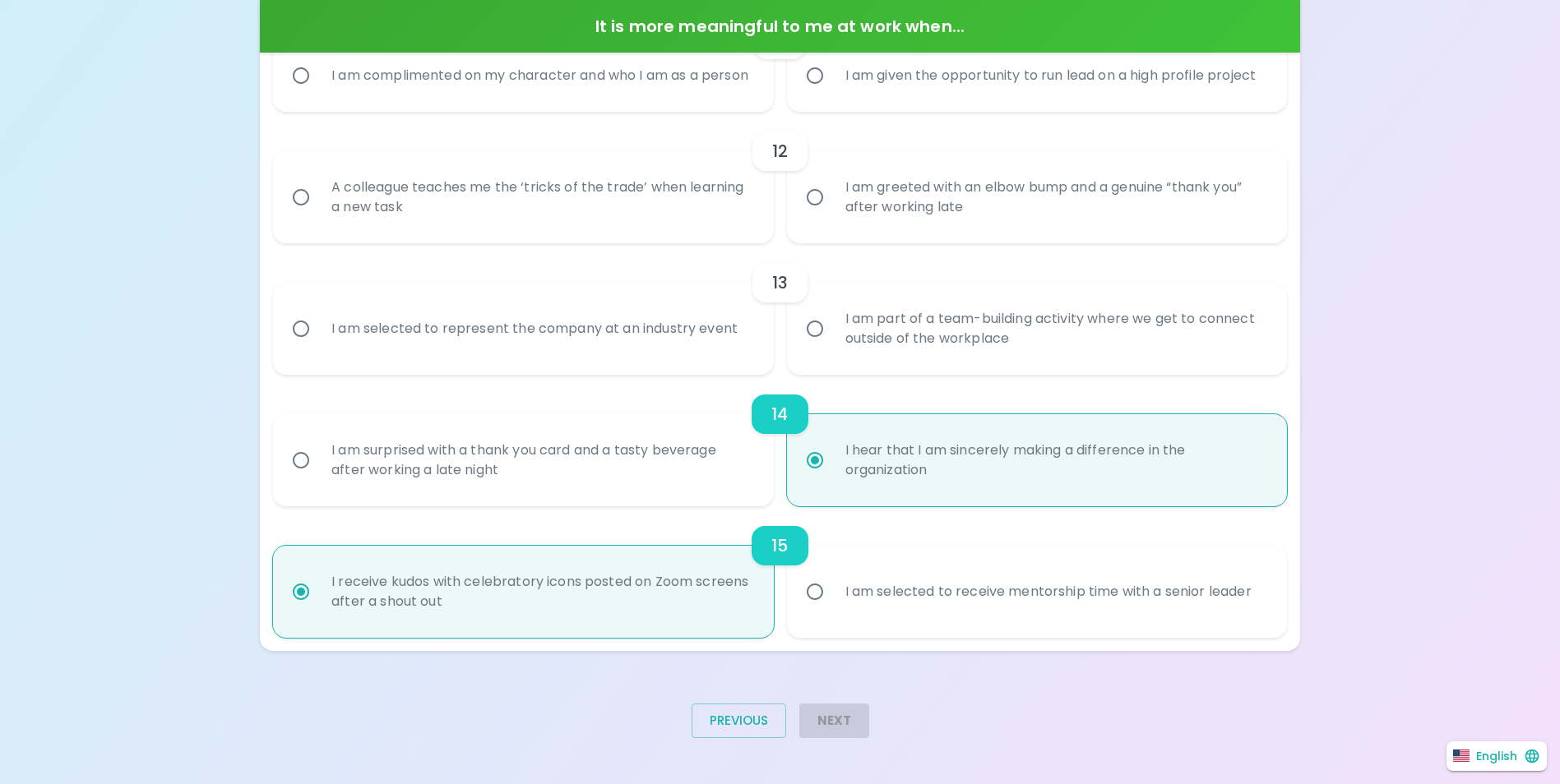
radio input "true"
click at [995, 349] on div "I am part of a team-building activity where we get to connect outside of the wo…" at bounding box center [1055, 329] width 446 height 78
click at [832, 346] on input "I am part of a team-building activity where we get to connect outside of the wo…" at bounding box center [815, 329] width 35 height 35
radio input "false"
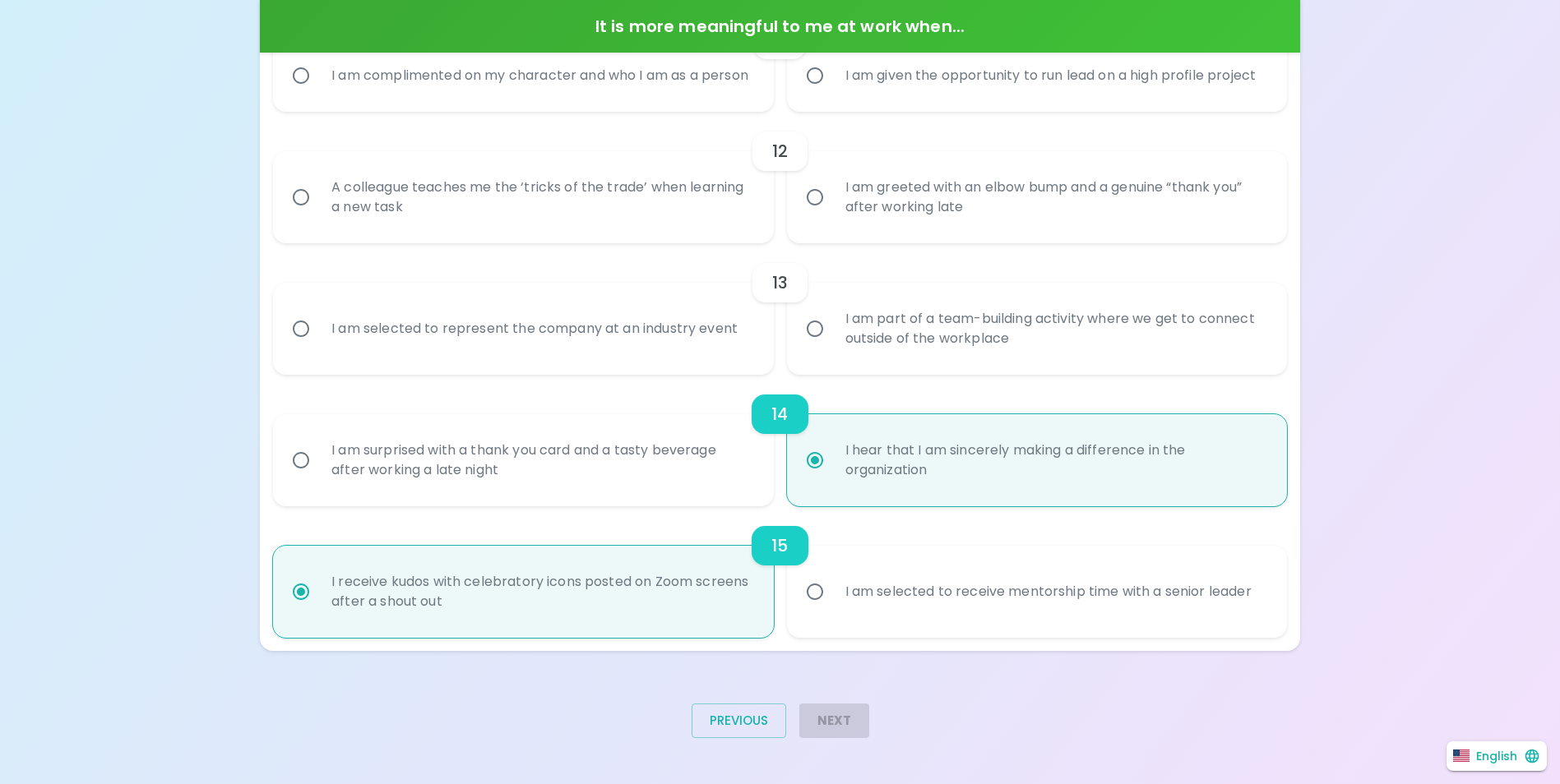
radio input "true"
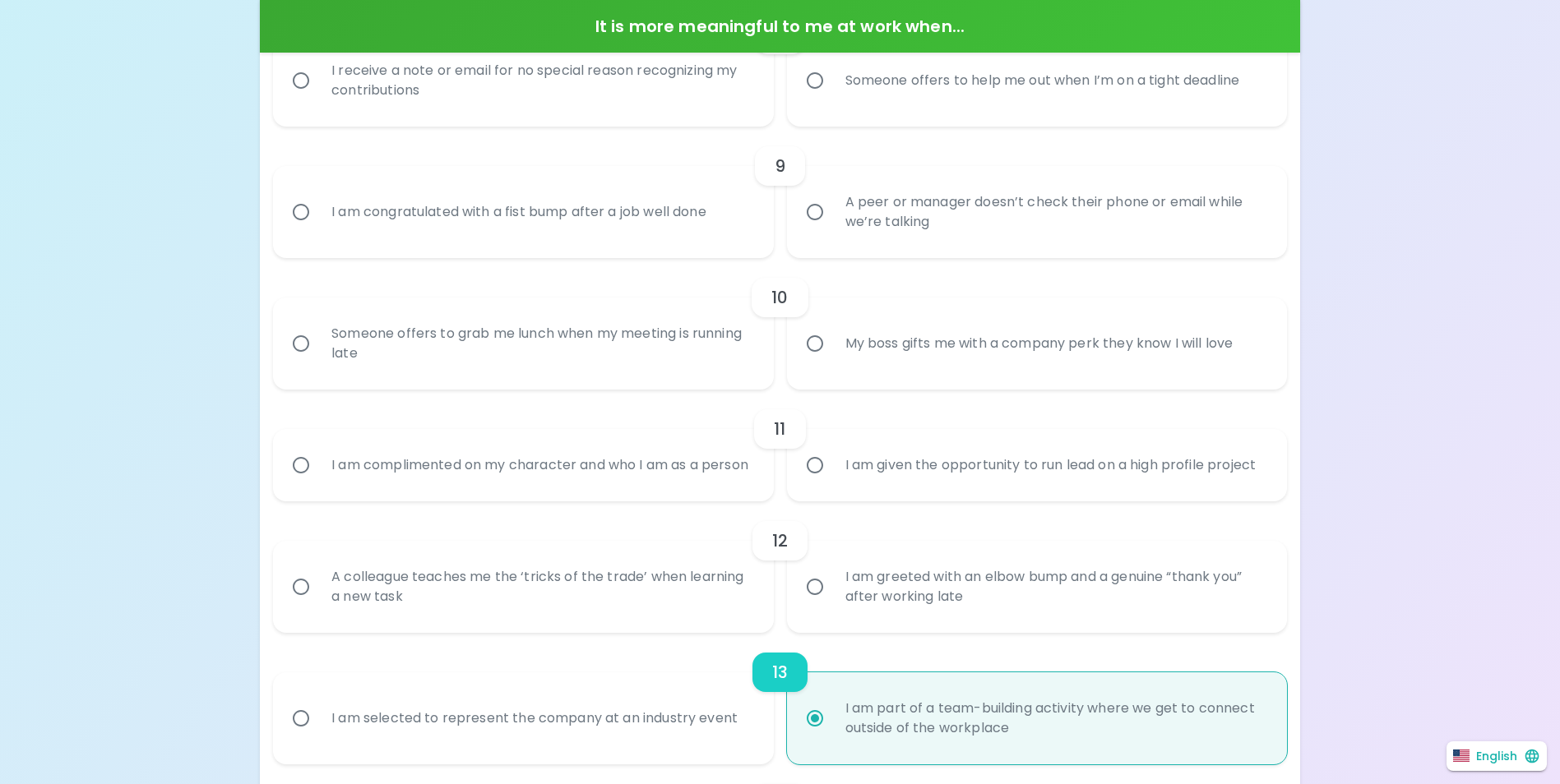
scroll to position [1363, 0]
radio input "true"
click at [677, 621] on div "A colleague teaches me the ‘tricks of the trade’ when learning a new task" at bounding box center [541, 589] width 446 height 78
click at [318, 606] on input "A colleague teaches me the ‘tricks of the trade’ when learning a new task" at bounding box center [301, 589] width 35 height 35
radio input "false"
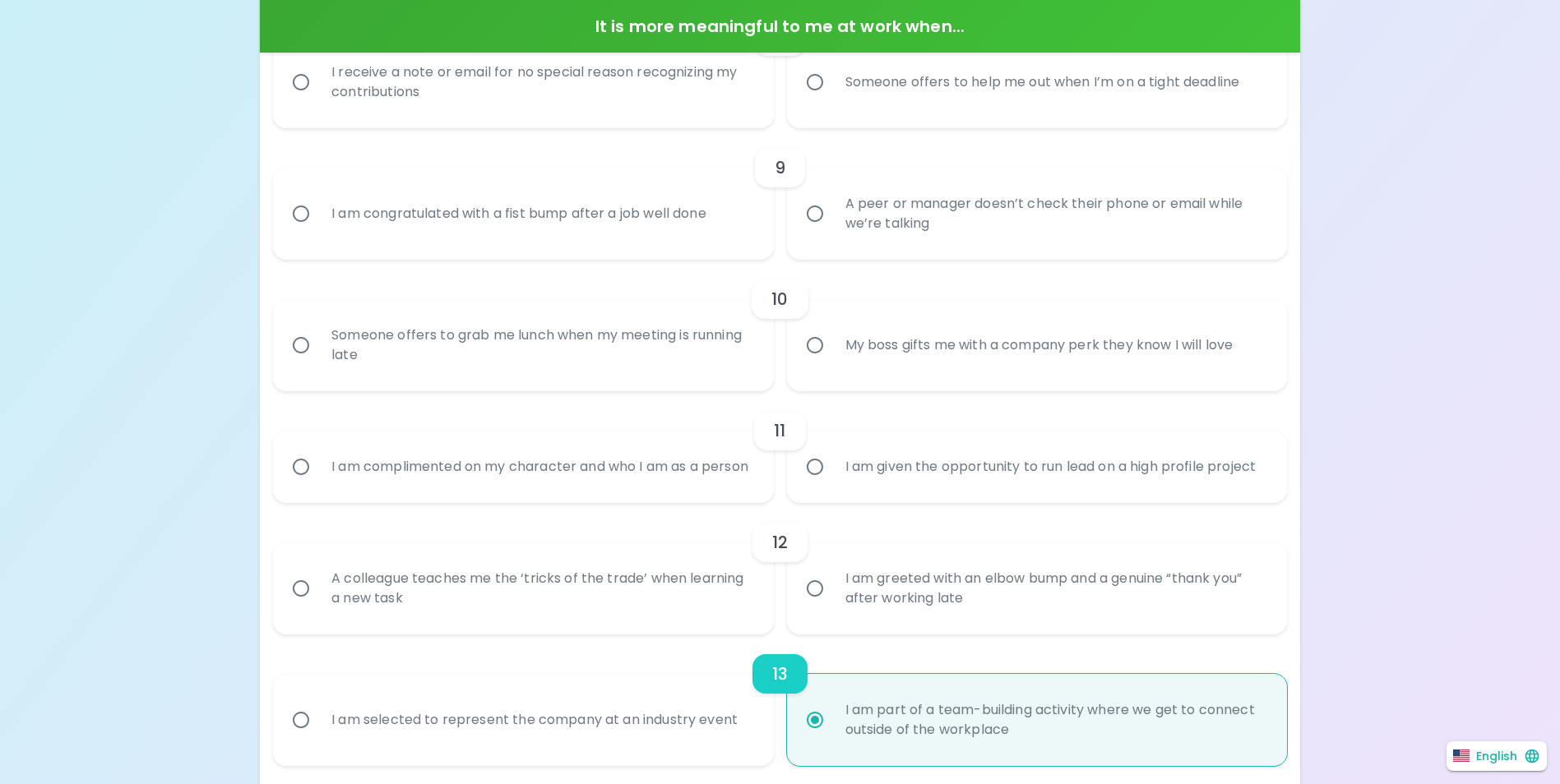
radio input "false"
radio input "true"
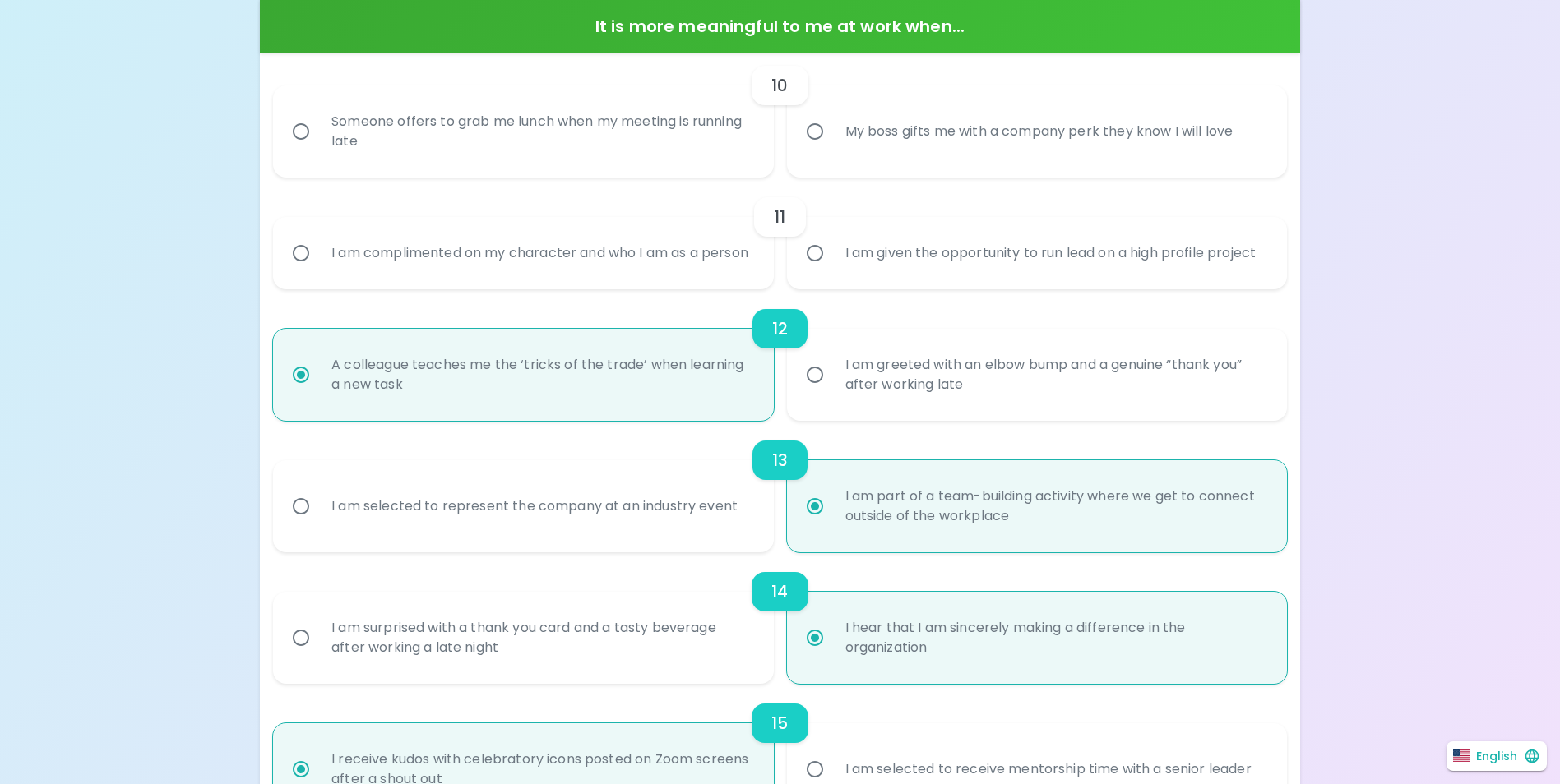
scroll to position [1577, 0]
radio input "true"
click at [639, 283] on div "I am complimented on my character and who I am as a person" at bounding box center [540, 253] width 443 height 59
click at [318, 270] on input "I am complimented on my character and who I am as a person" at bounding box center [301, 254] width 35 height 35
radio input "false"
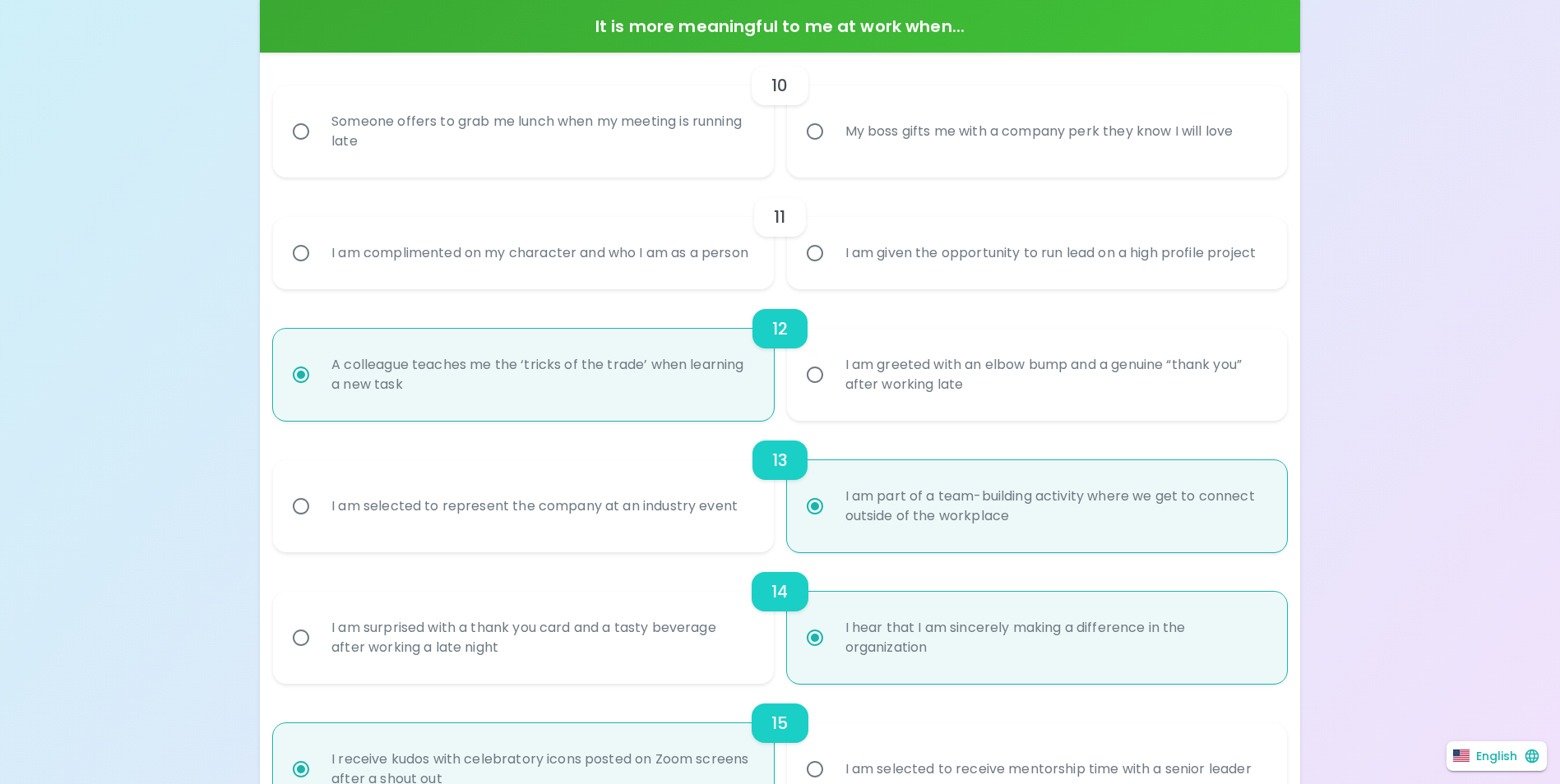
radio input "false"
radio input "true"
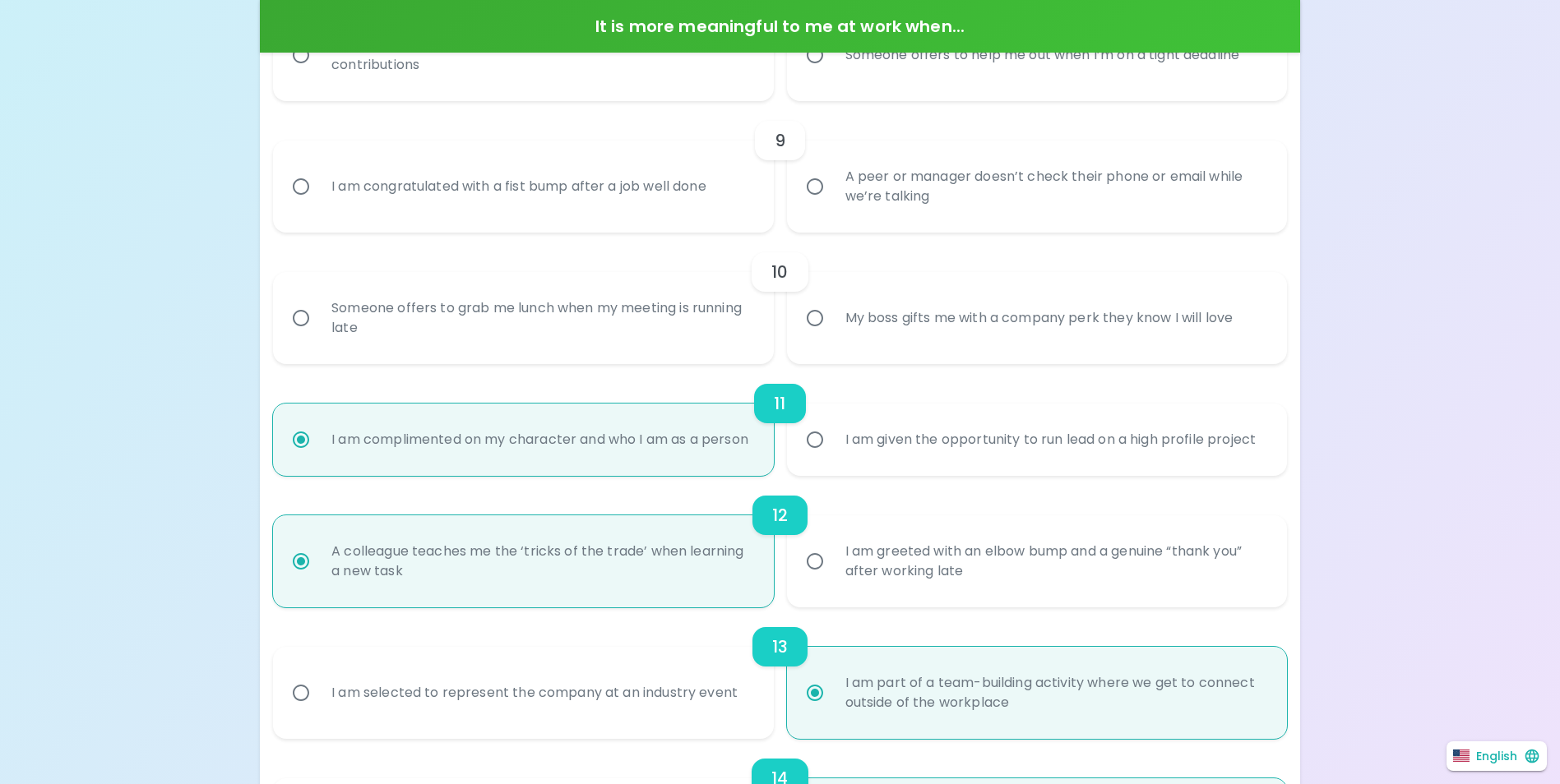
scroll to position [1380, 0]
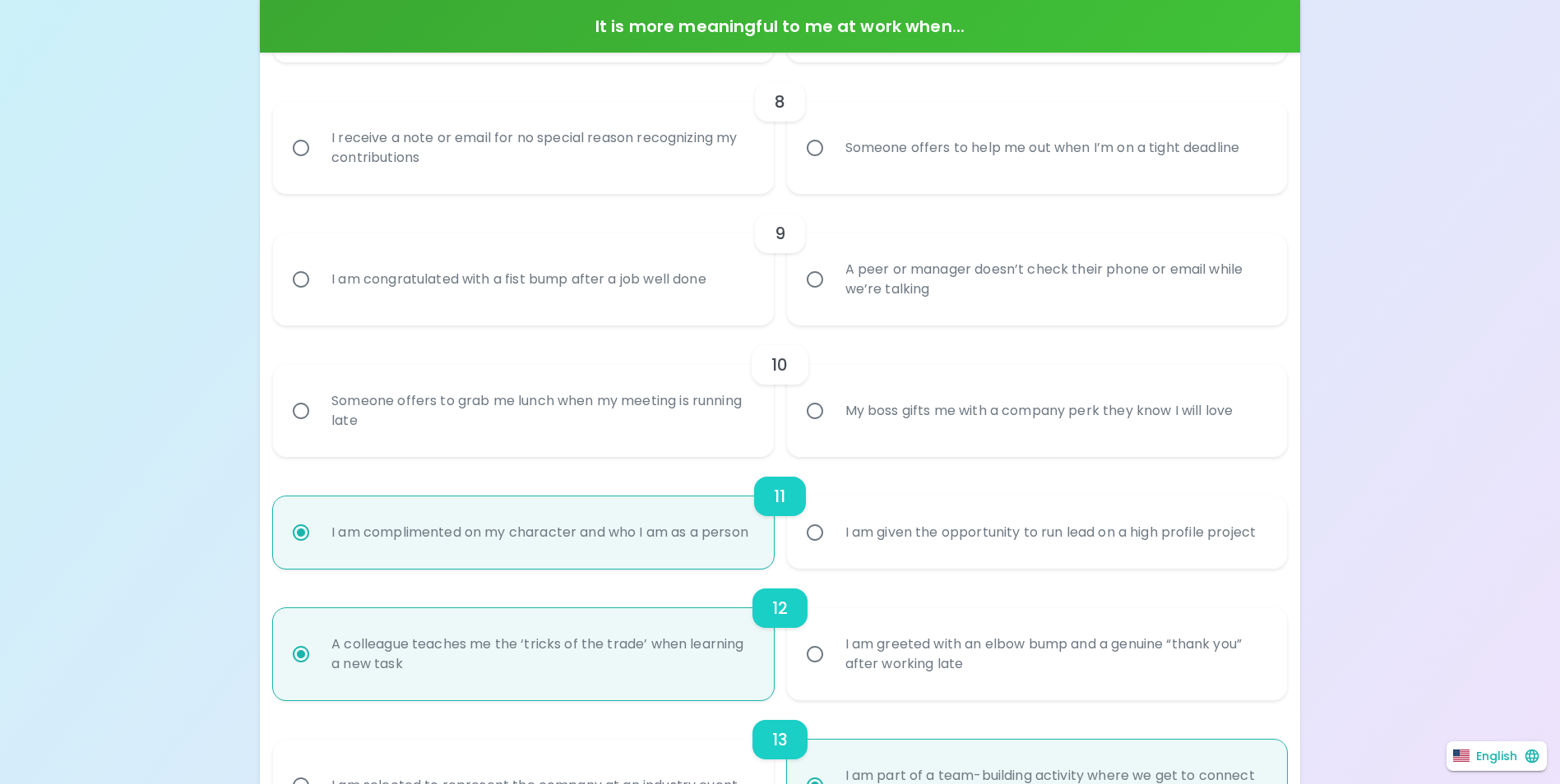
radio input "true"
click at [810, 406] on input "My boss gifts me with a company perk they know I will love" at bounding box center [815, 412] width 35 height 35
radio input "false"
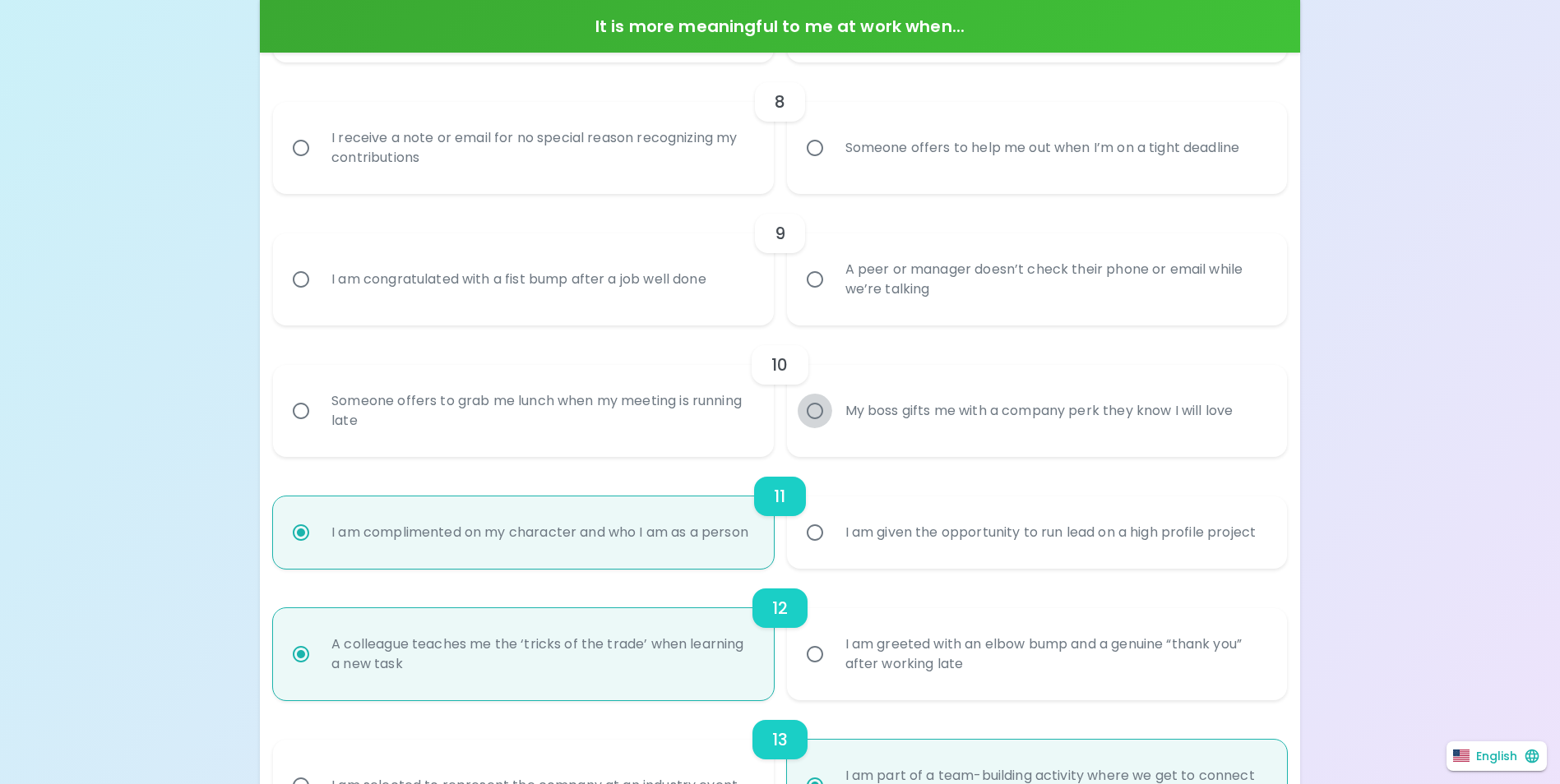
radio input "false"
radio input "true"
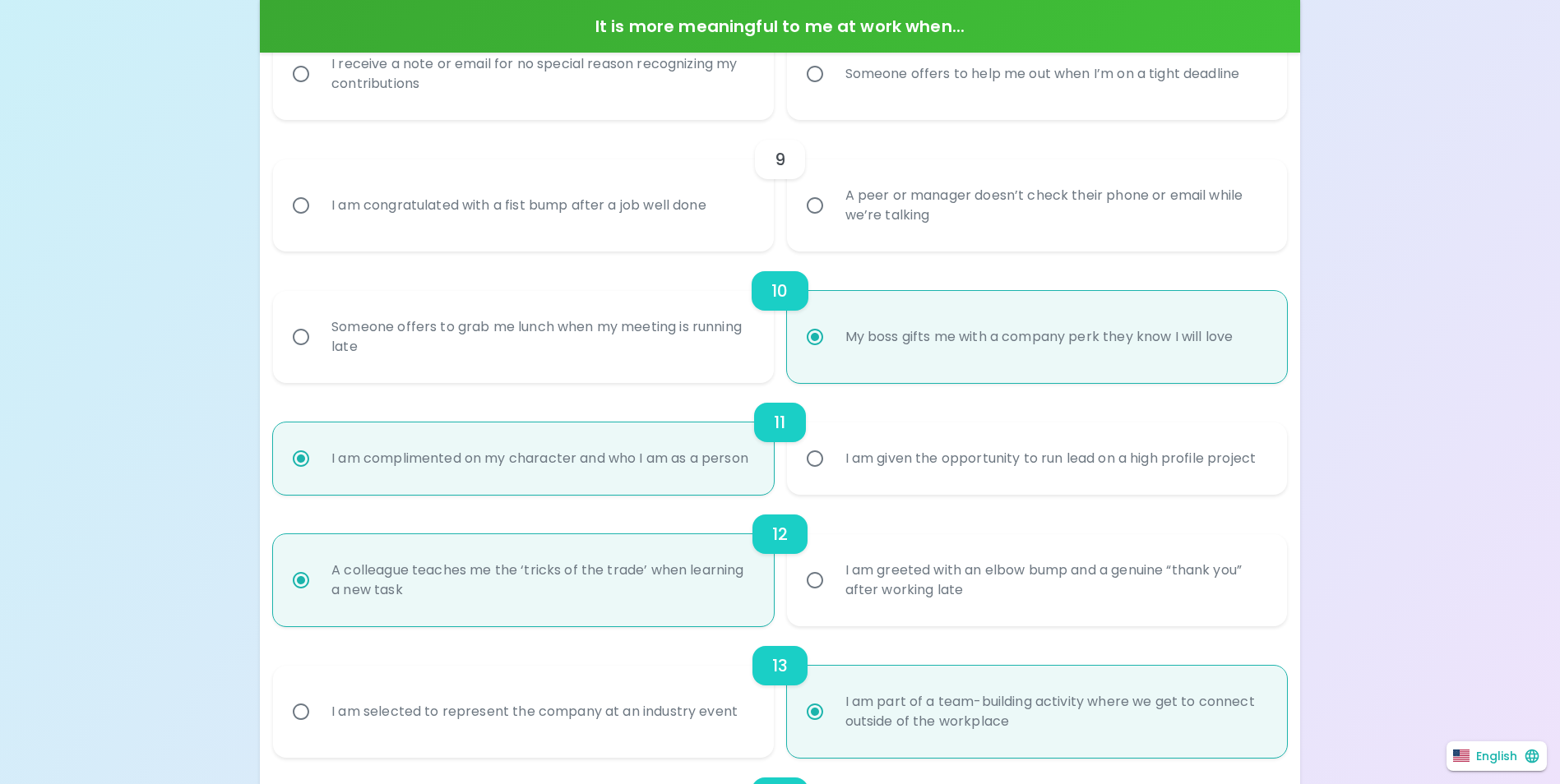
scroll to position [1346, 0]
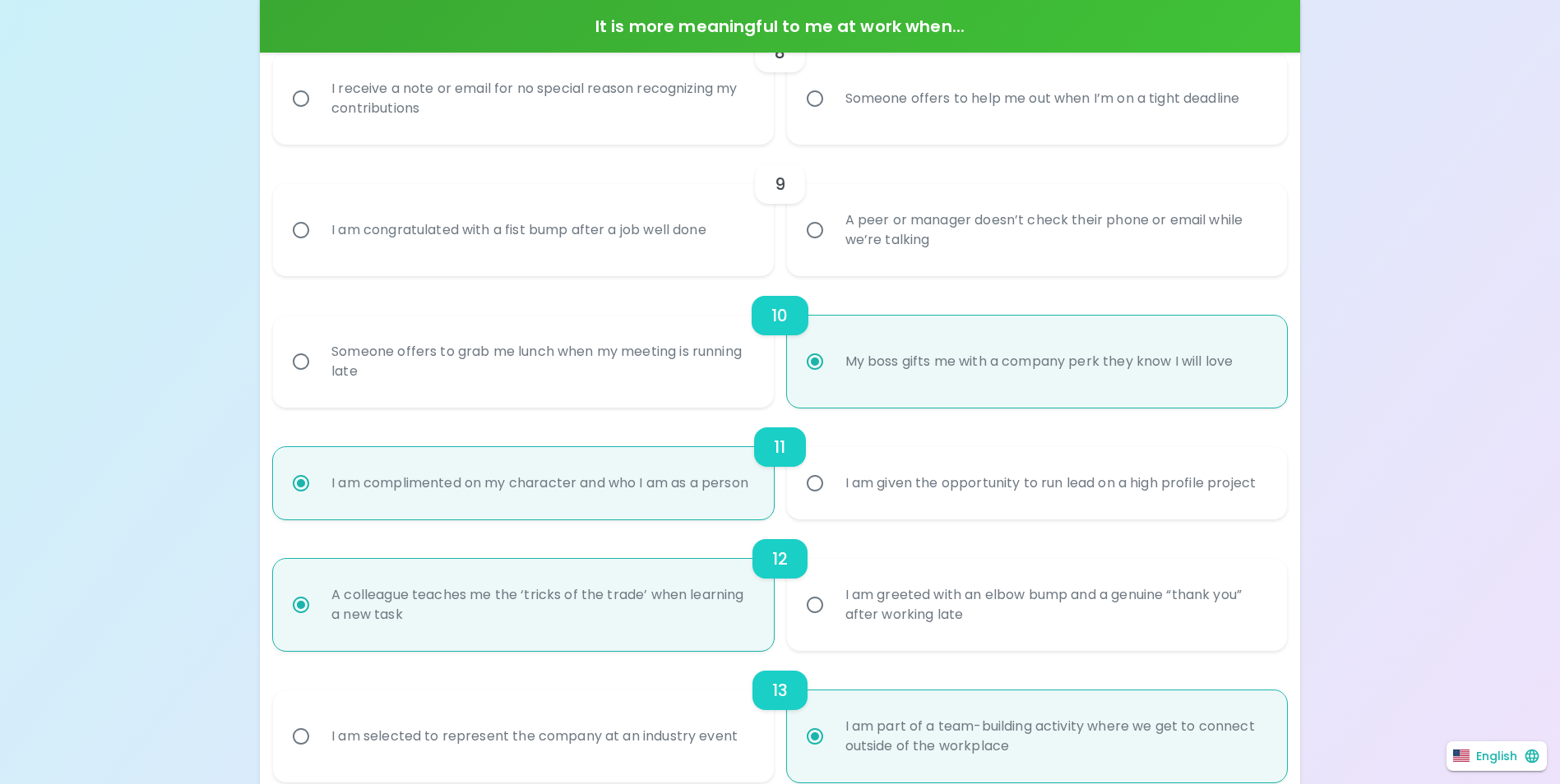
radio input "true"
click at [667, 233] on div "I am congratulated with a fist bump after a job well done" at bounding box center [519, 230] width 401 height 59
click at [318, 233] on input "I am congratulated with a fist bump after a job well done" at bounding box center [301, 230] width 35 height 35
radio input "false"
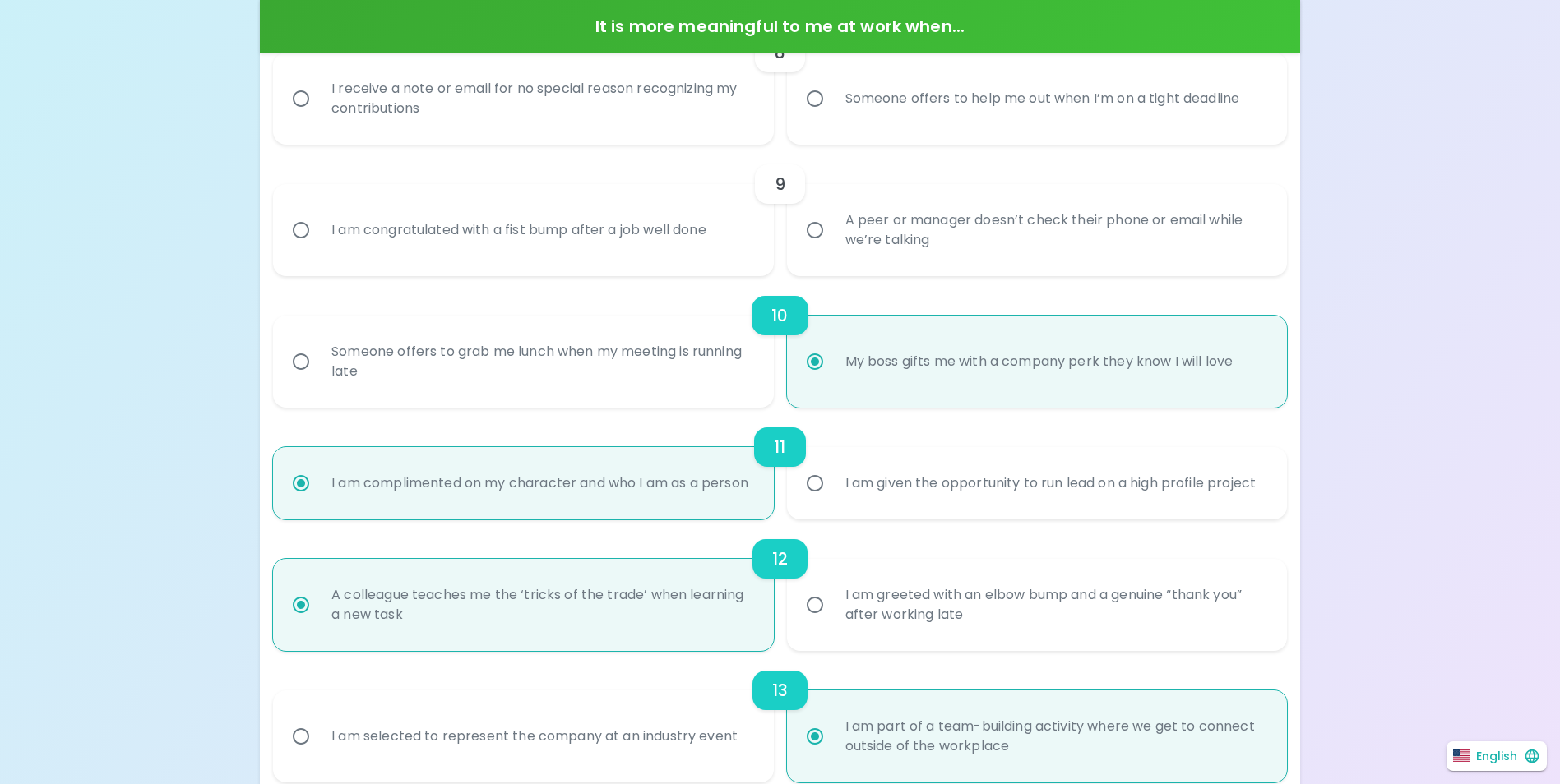
radio input "false"
radio input "true"
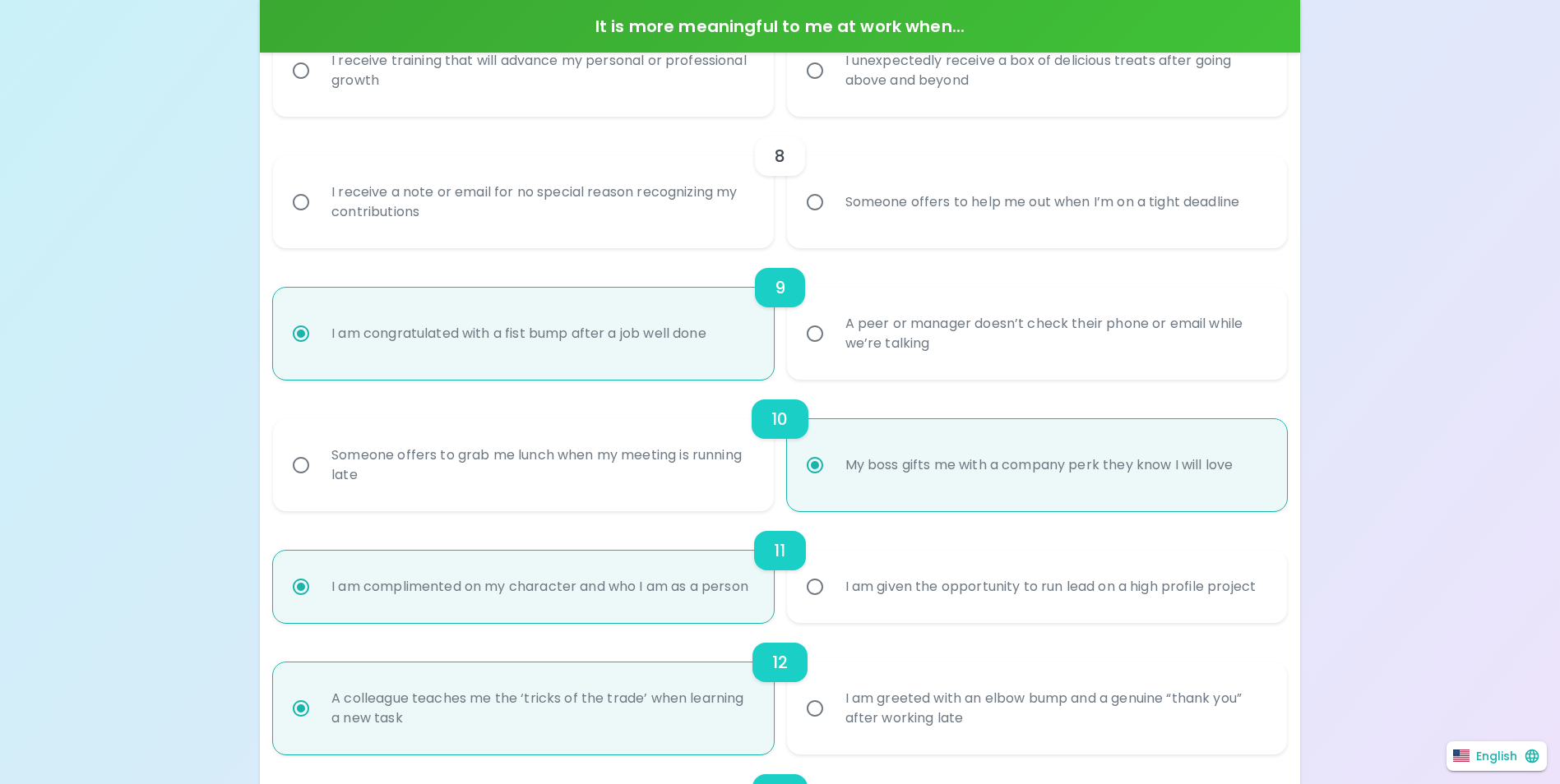
scroll to position [1149, 0]
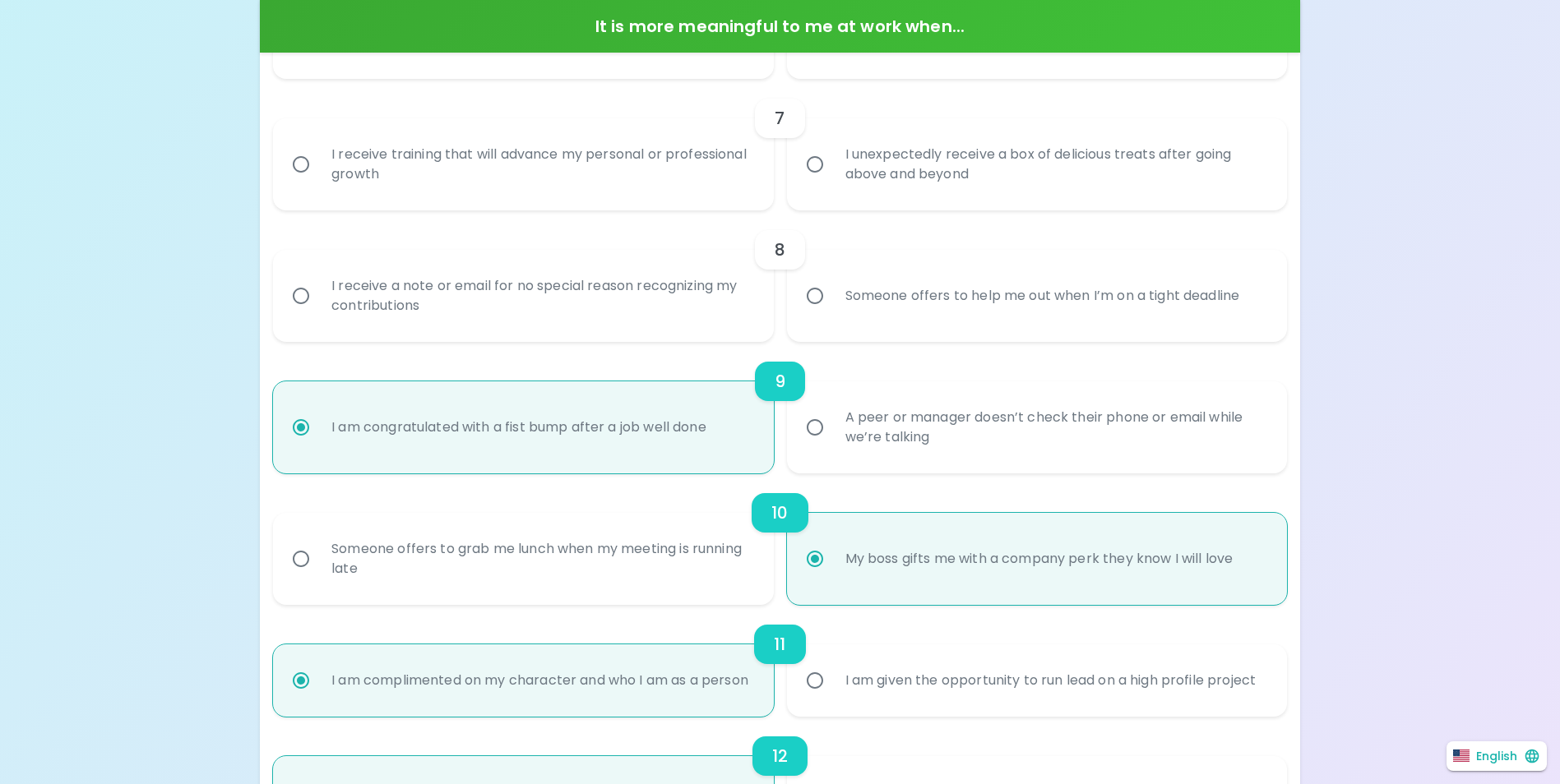
radio input "true"
click at [737, 300] on div "I receive a note or email for no special reason recognizing my contributions" at bounding box center [541, 296] width 446 height 78
click at [318, 300] on input "I receive a note or email for no special reason recognizing my contributions" at bounding box center [301, 297] width 35 height 35
radio input "false"
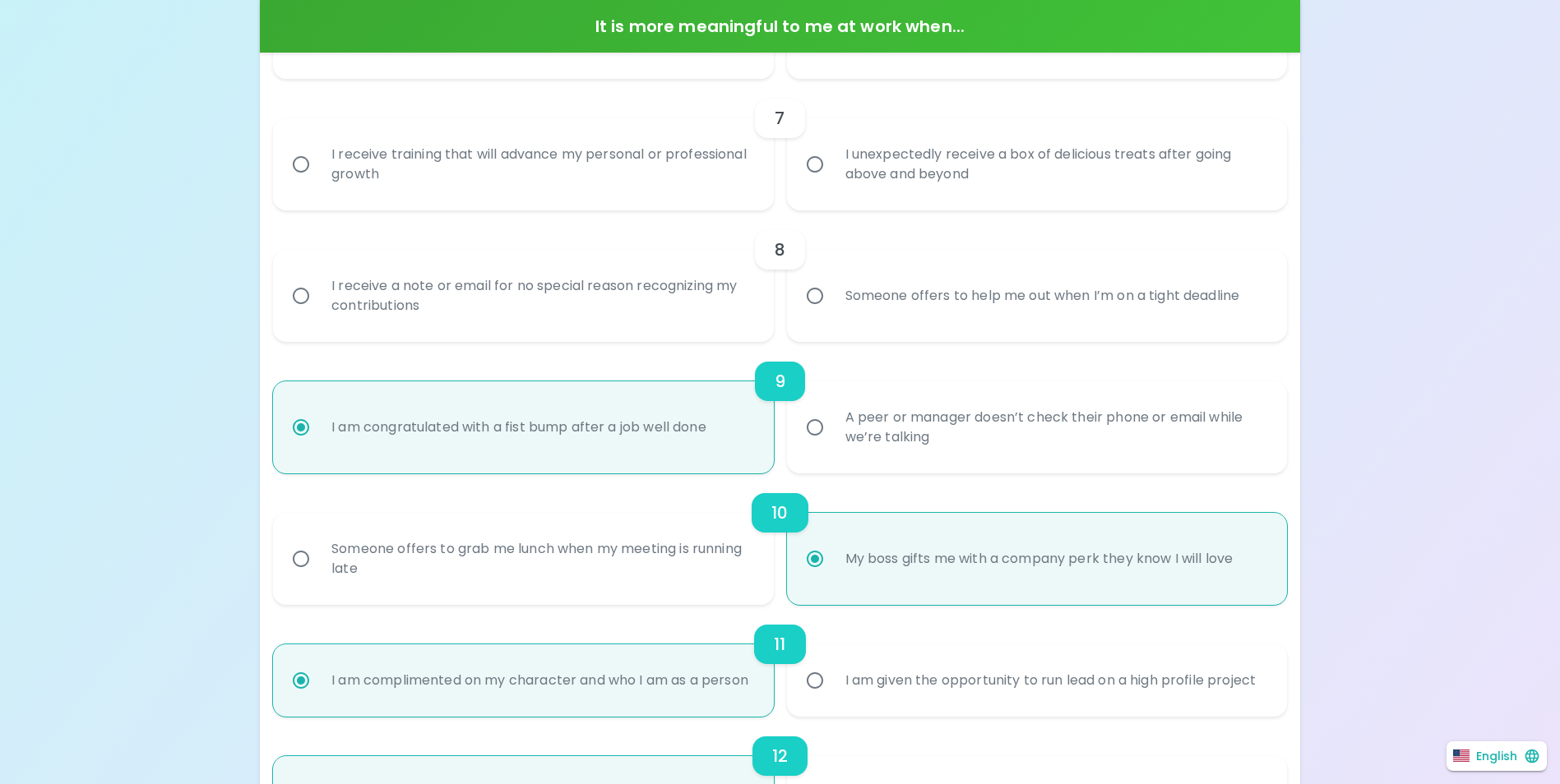
radio input "false"
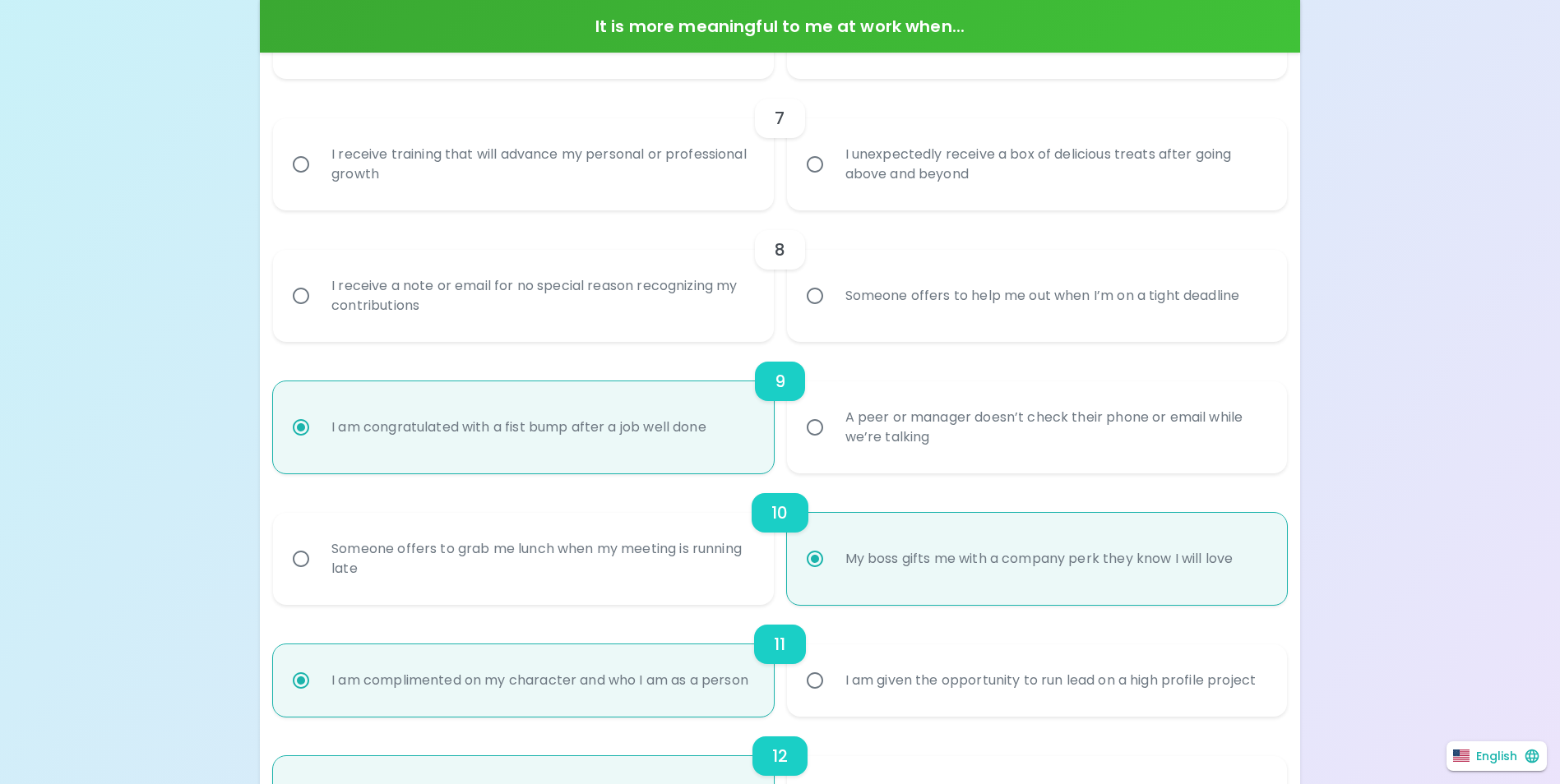
radio input "true"
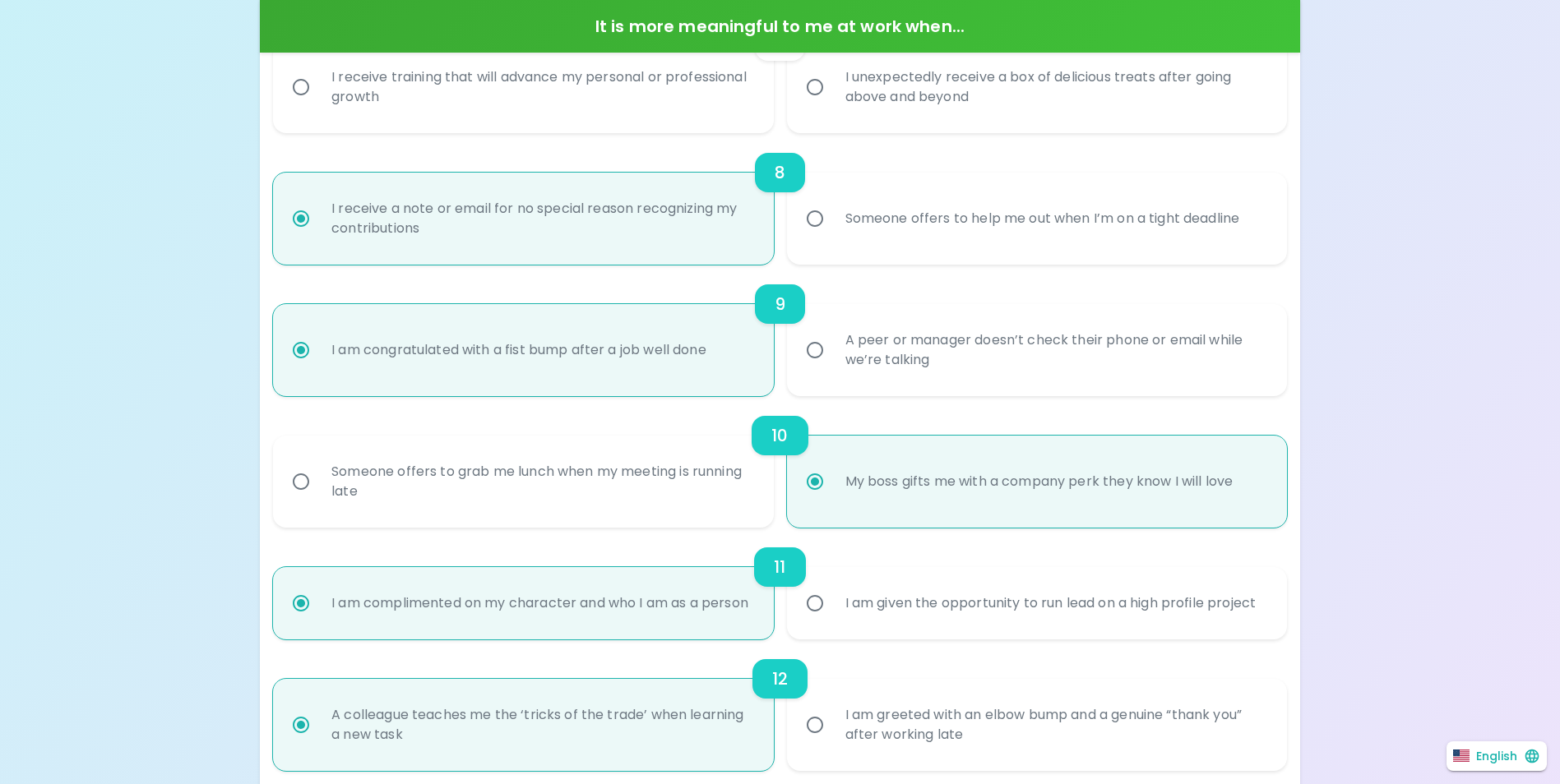
scroll to position [1281, 0]
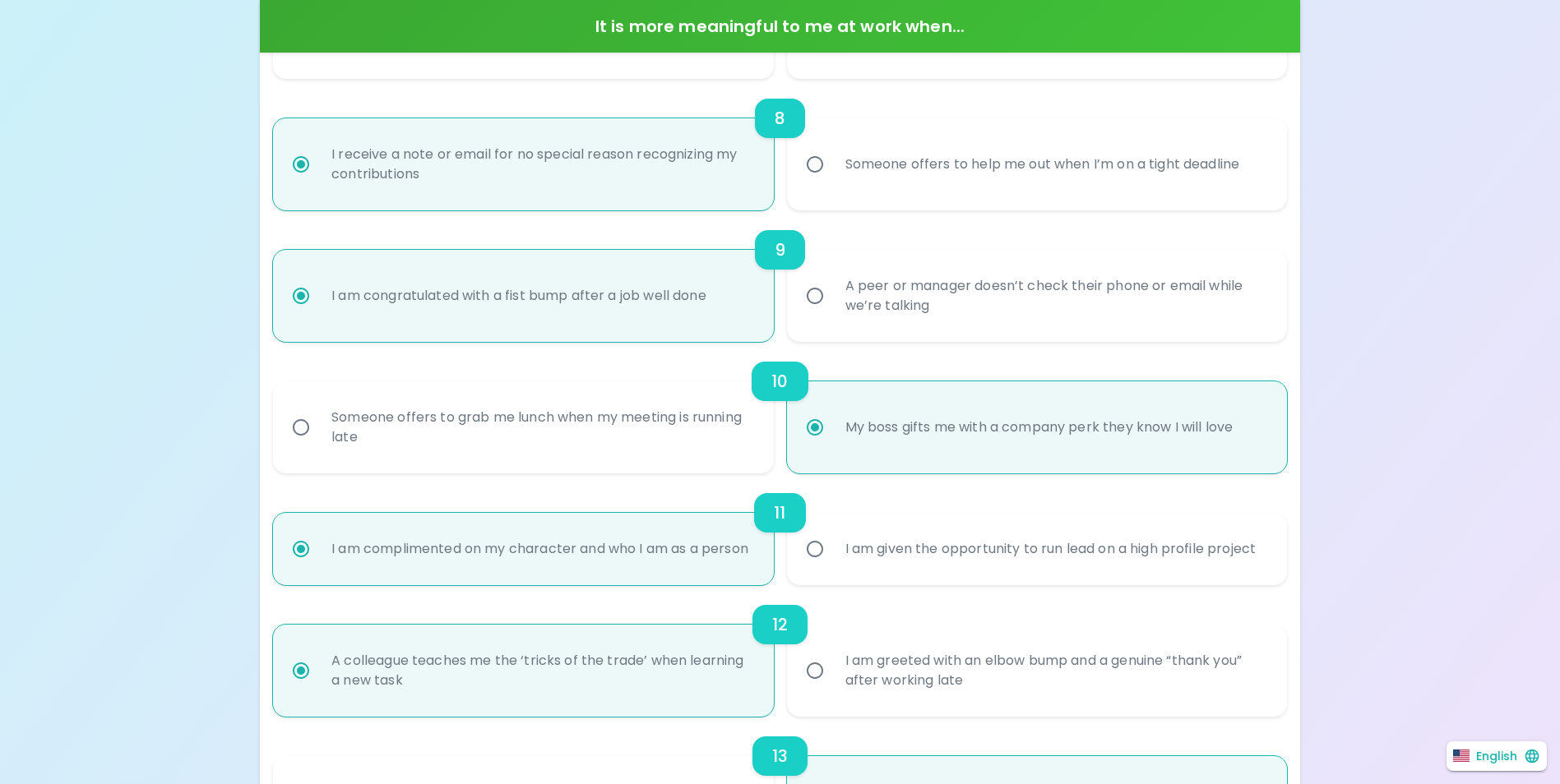
radio input "true"
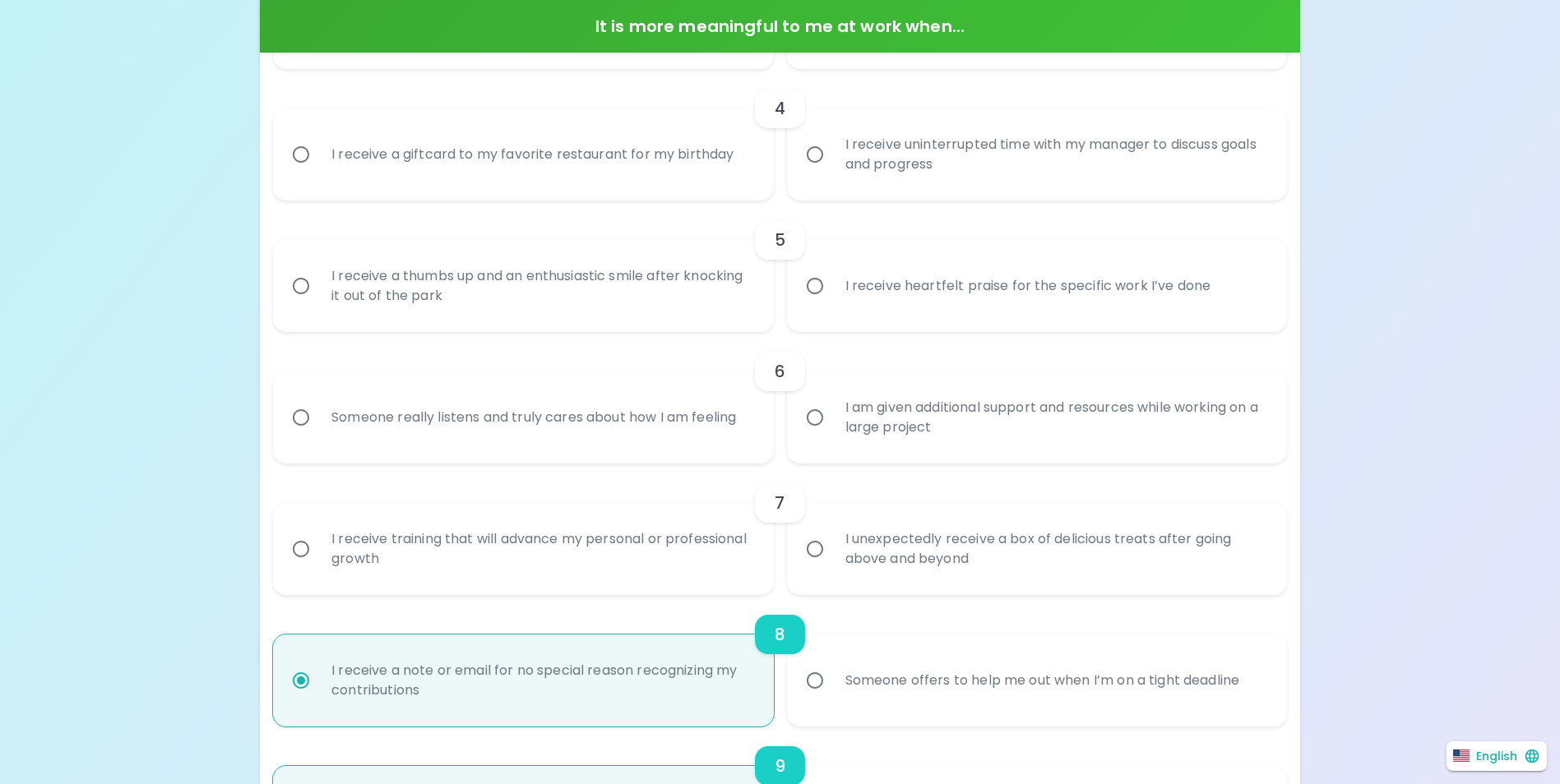
scroll to position [794, 0]
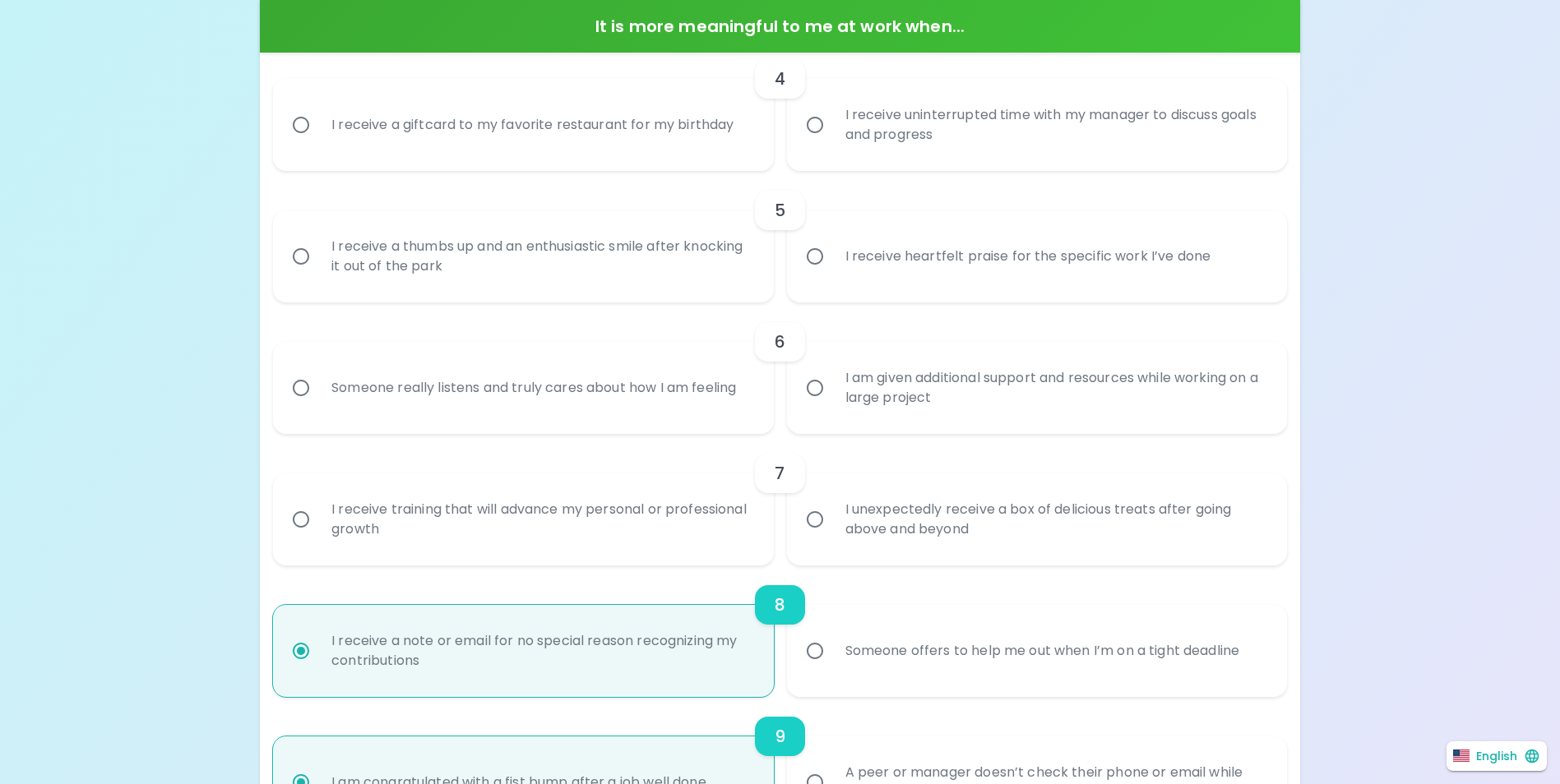
click at [612, 515] on div "I receive training that will advance my personal or professional growth" at bounding box center [541, 520] width 446 height 78
click at [318, 515] on input "I receive training that will advance my personal or professional growth" at bounding box center [301, 520] width 35 height 35
radio input "false"
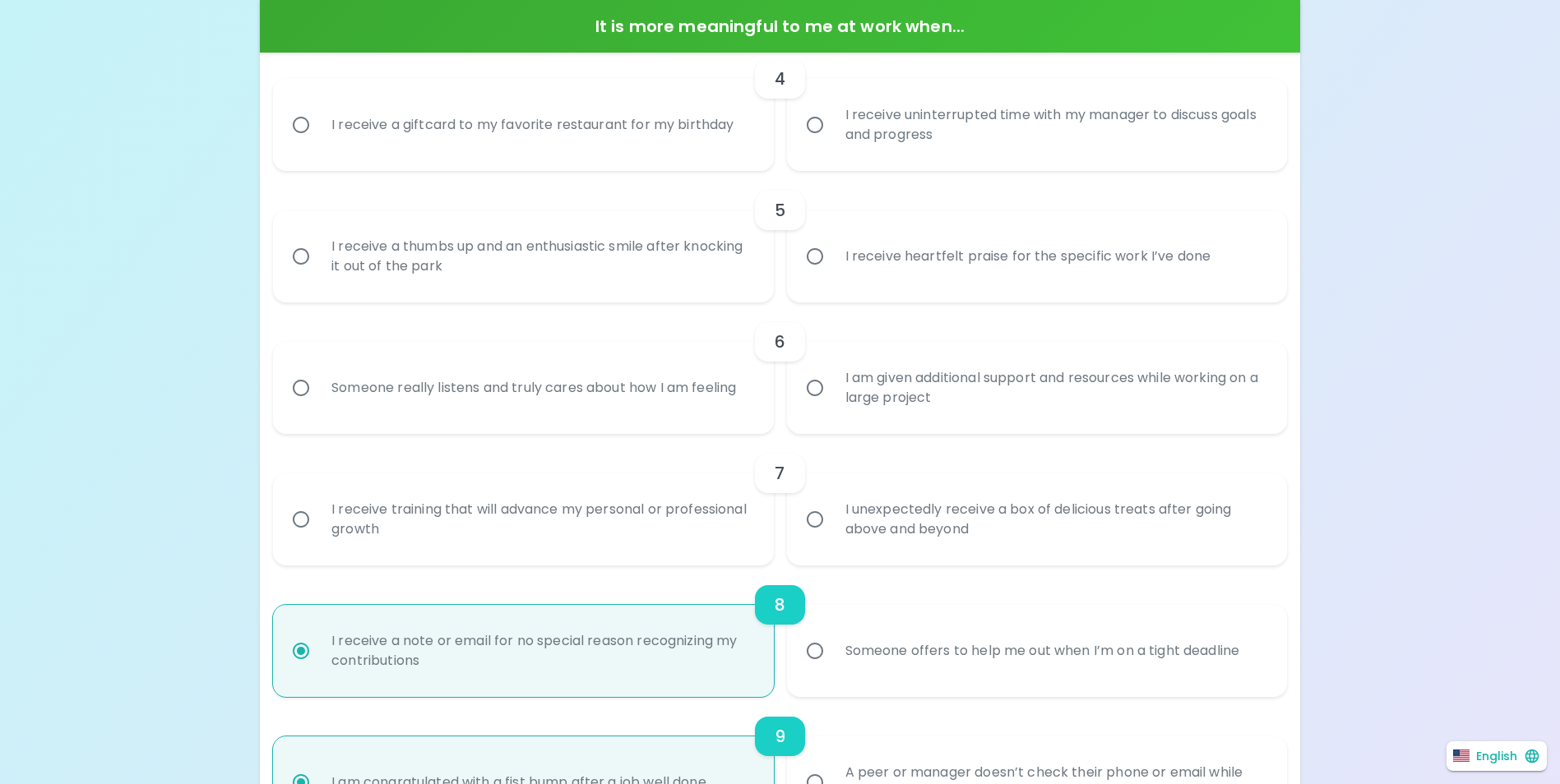
radio input "false"
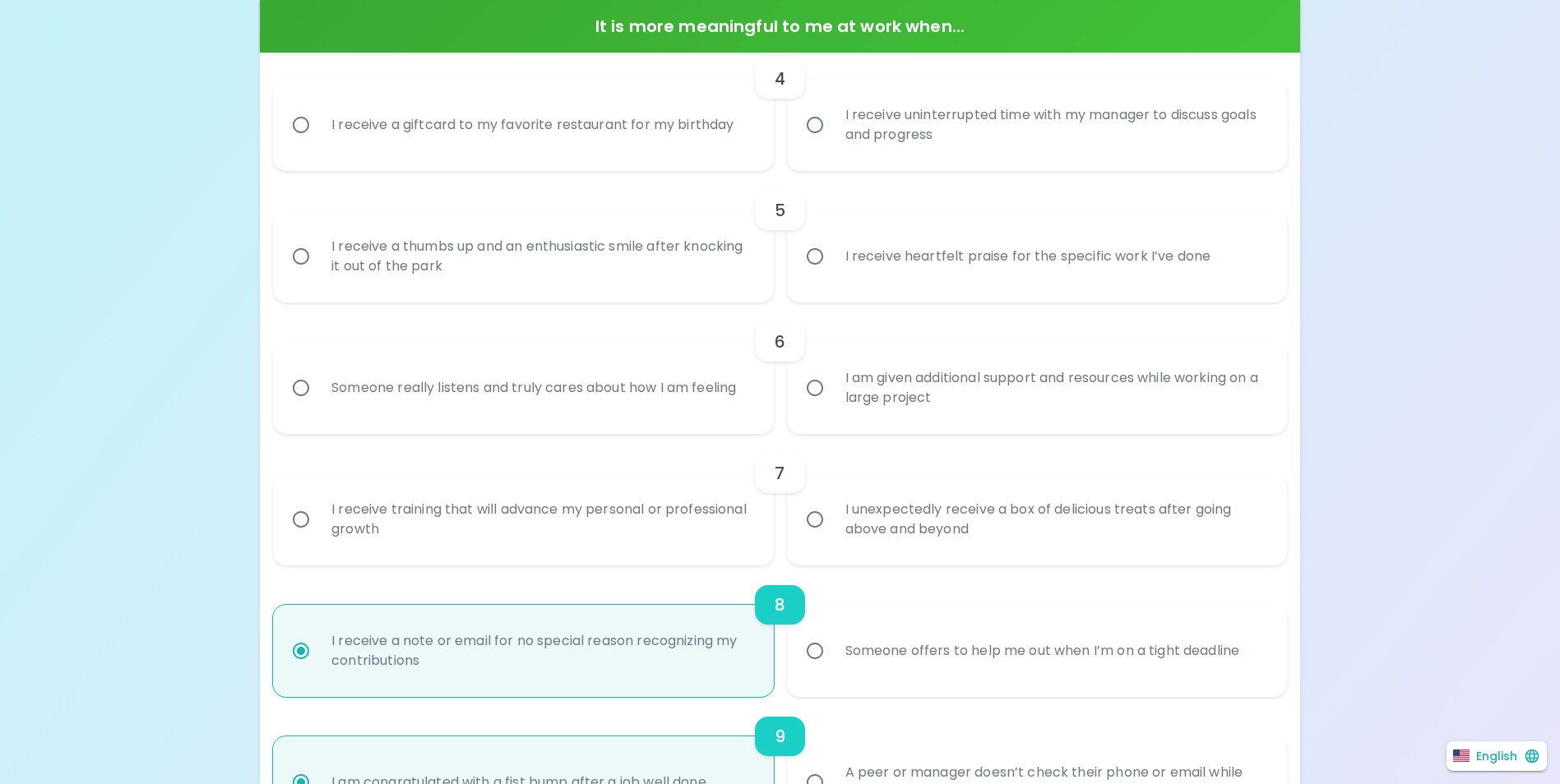
radio input "true"
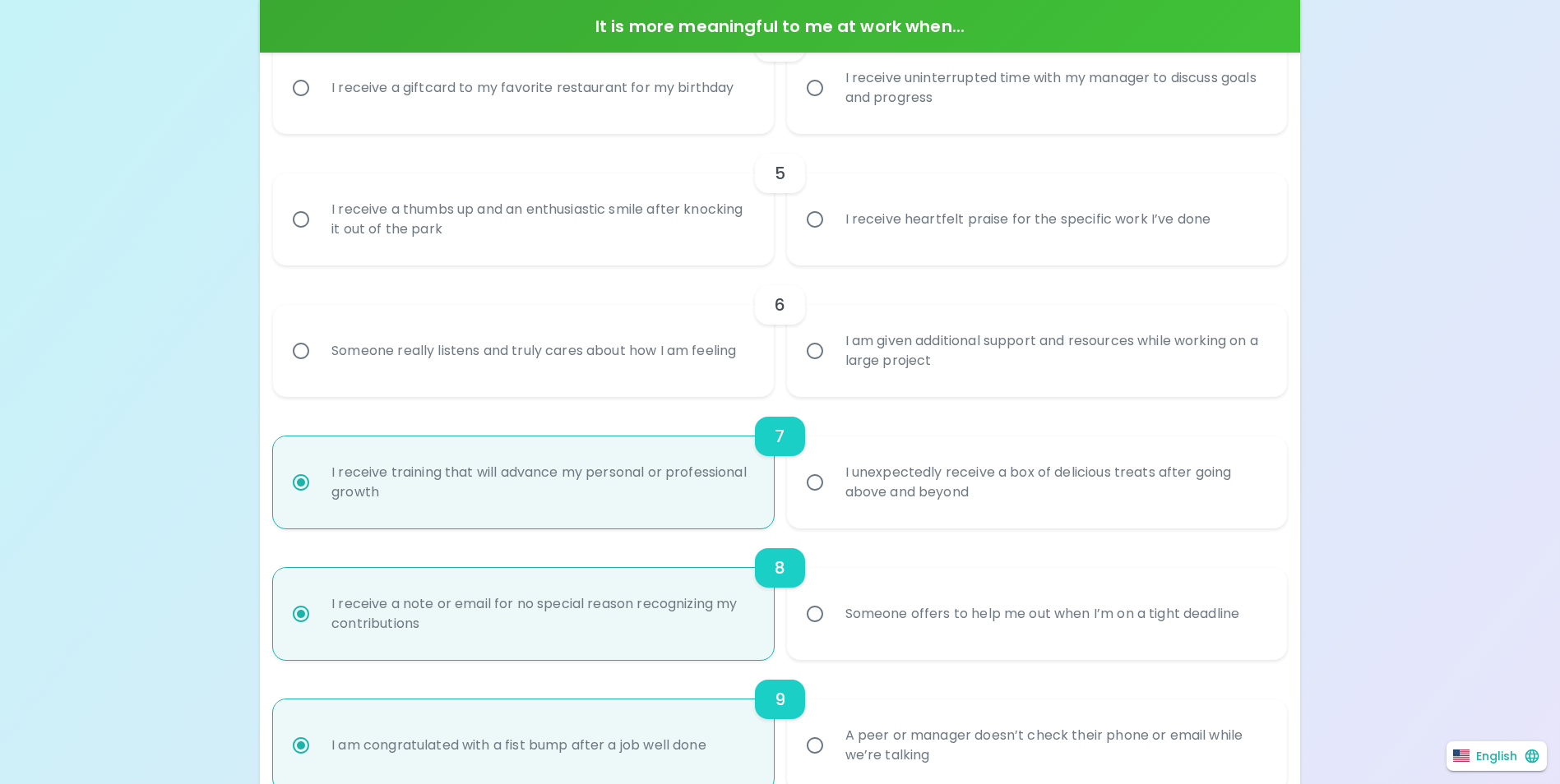
scroll to position [679, 0]
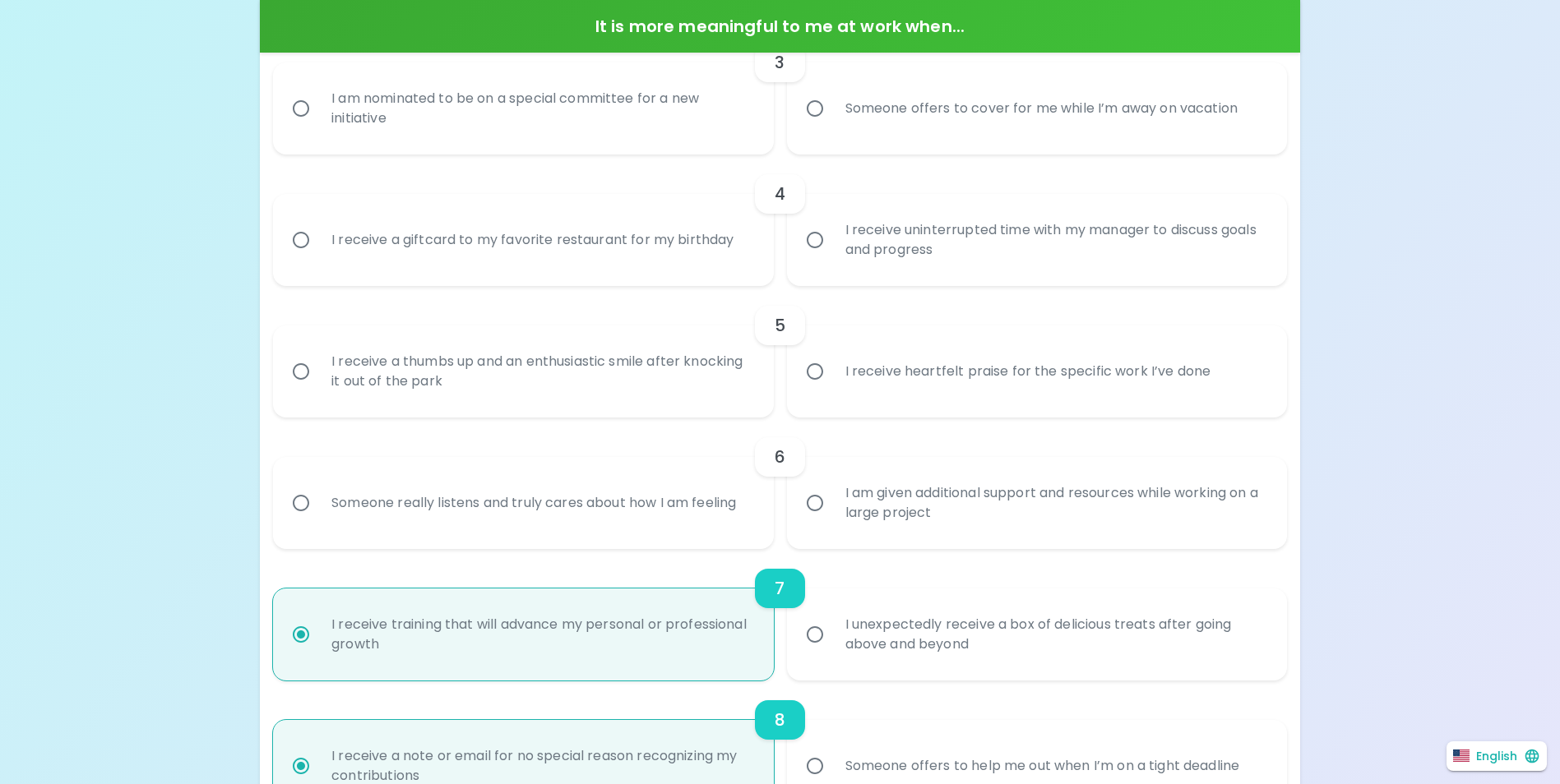
radio input "true"
click at [673, 519] on div "Someone really listens and truly cares about how I am feeling" at bounding box center [534, 503] width 431 height 59
click at [318, 519] on input "Someone really listens and truly cares about how I am feeling" at bounding box center [301, 503] width 35 height 35
radio input "false"
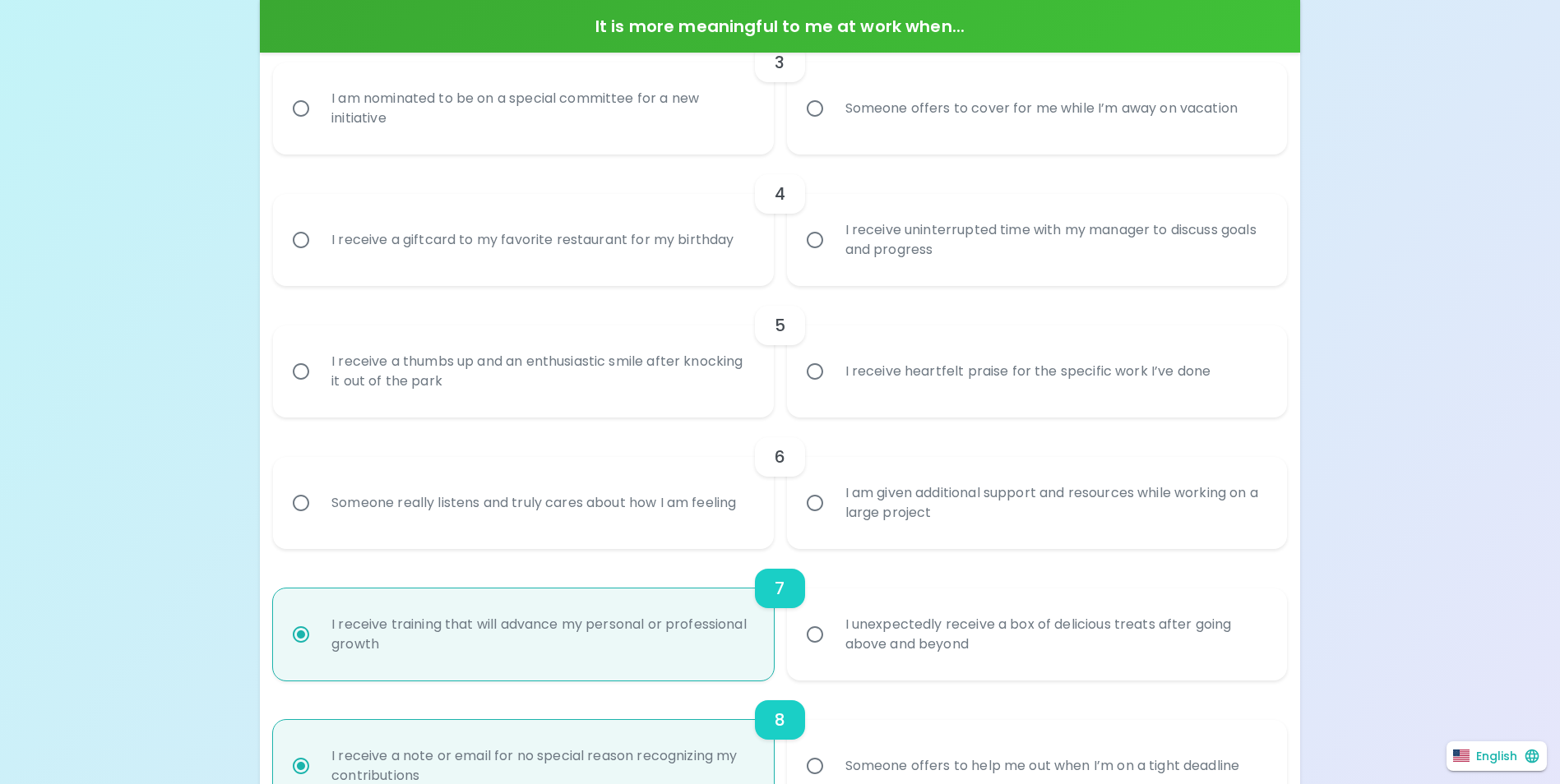
radio input "false"
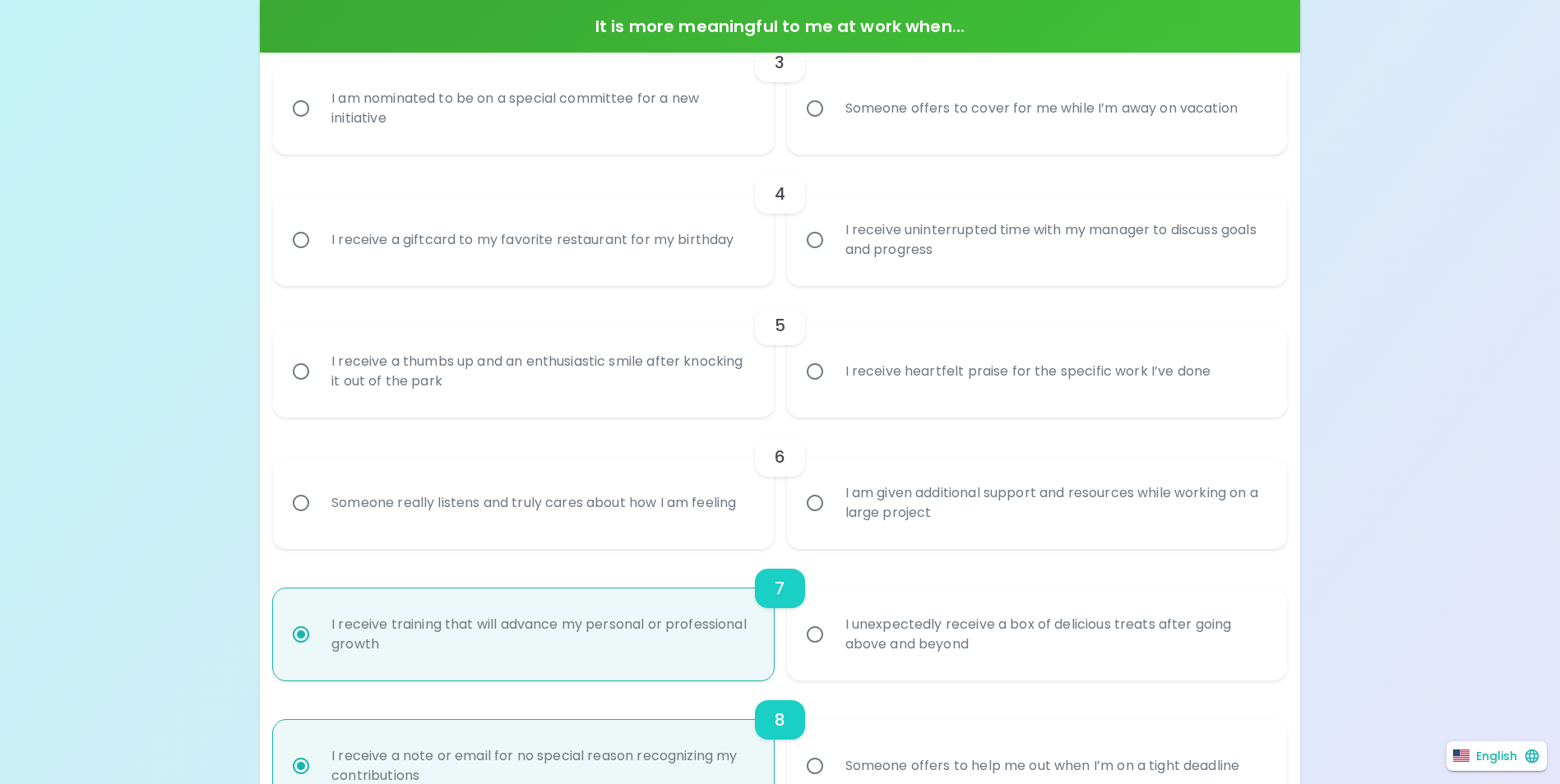
radio input "false"
radio input "true"
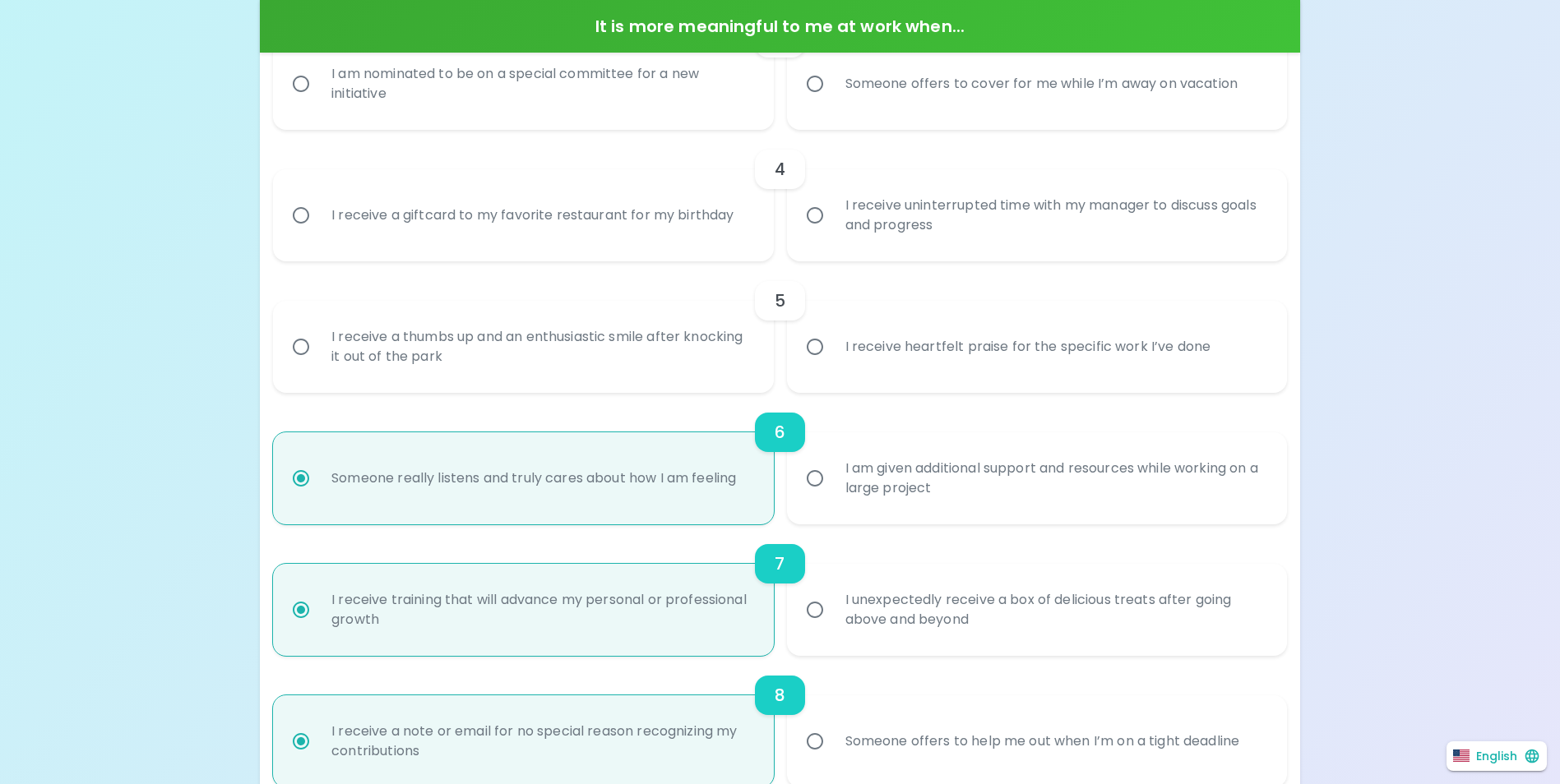
scroll to position [564, 0]
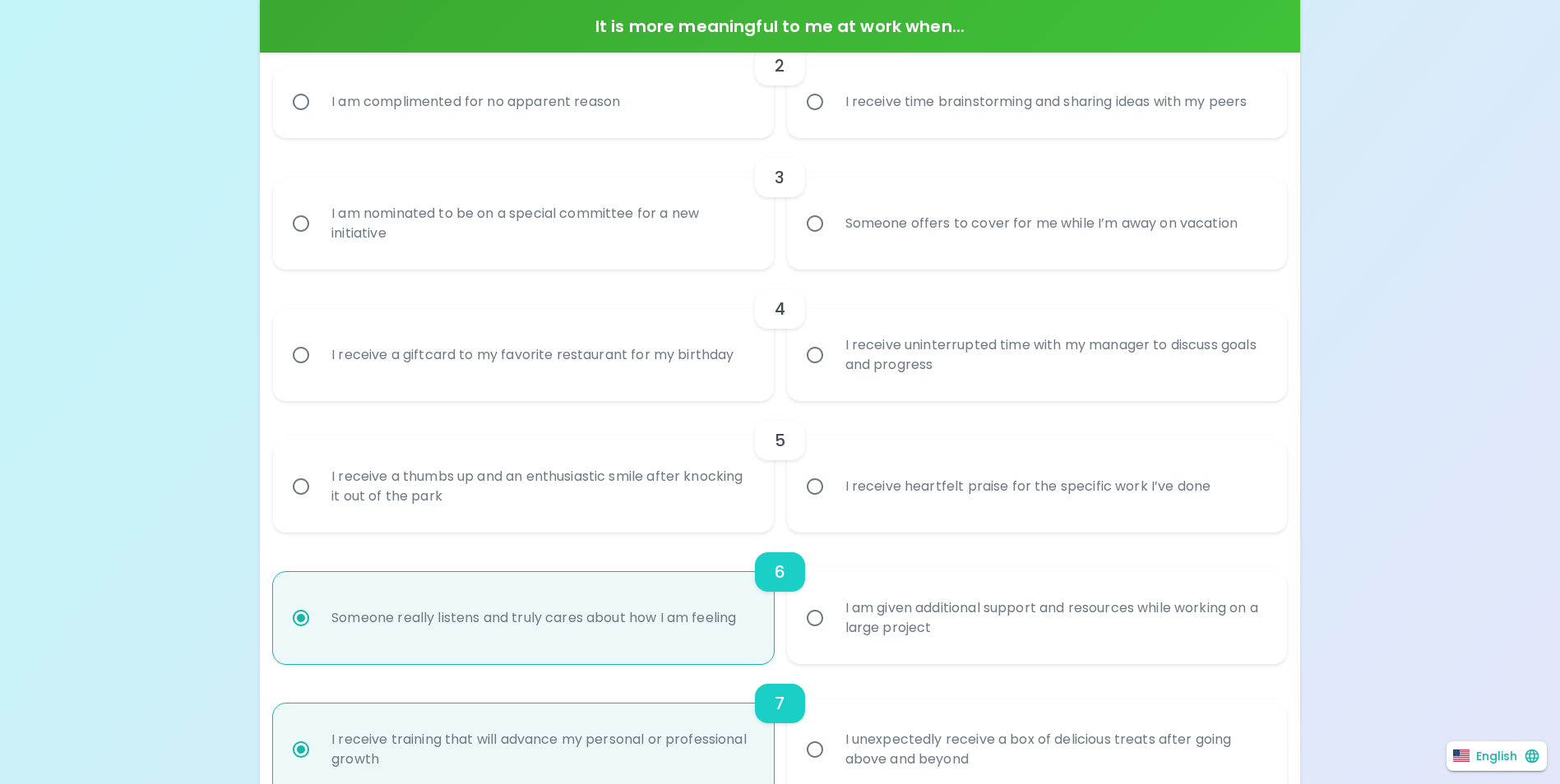
radio input "true"
click at [771, 488] on div "I receive a thumbs up and an enthusiastic smile after knocking it out of the pa…" at bounding box center [523, 487] width 500 height 92
click at [750, 485] on div "I receive a thumbs up and an enthusiastic smile after knocking it out of the pa…" at bounding box center [541, 487] width 446 height 78
click at [318, 485] on input "I receive a thumbs up and an enthusiastic smile after knocking it out of the pa…" at bounding box center [301, 487] width 35 height 35
radio input "false"
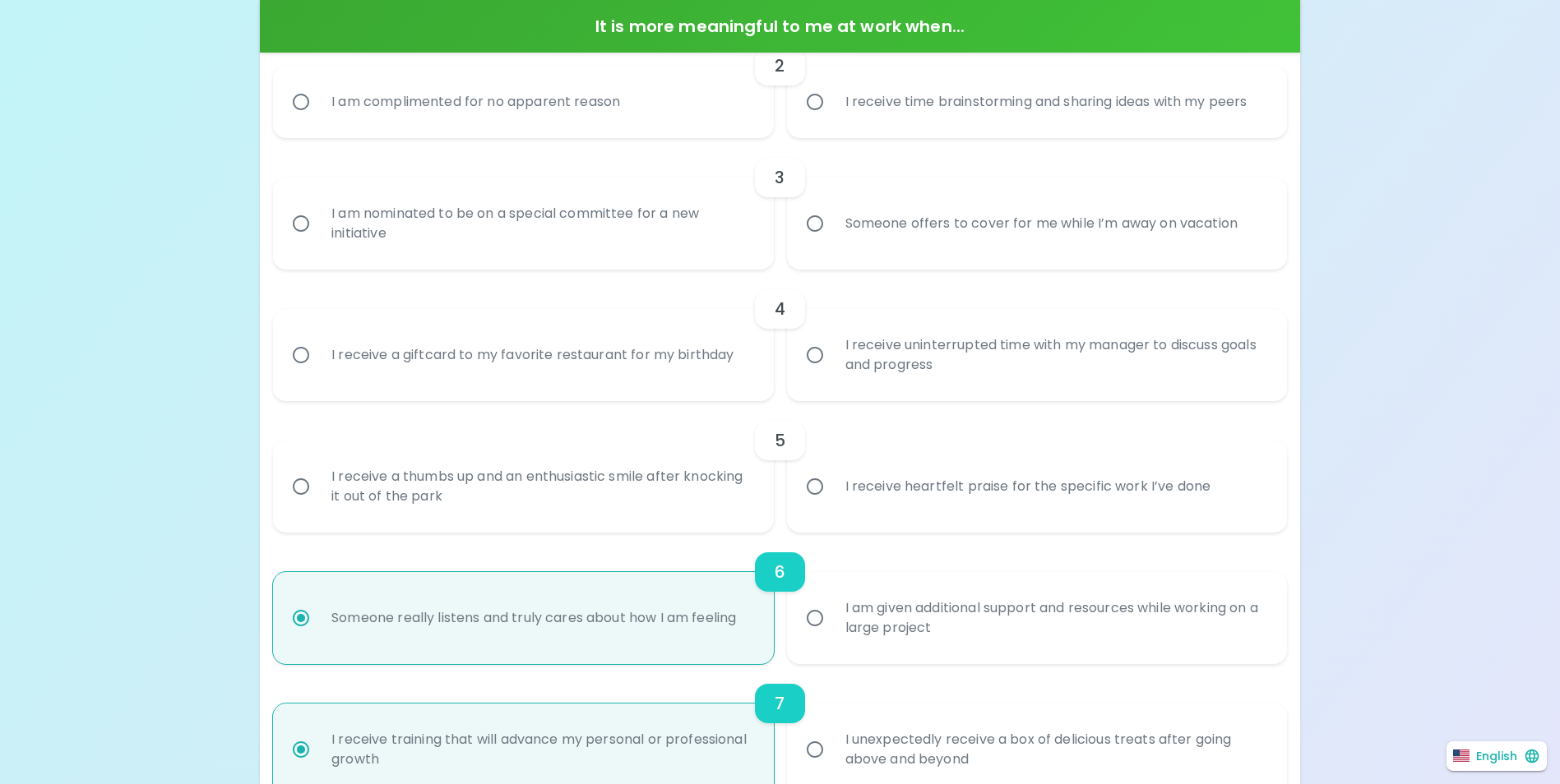
radio input "false"
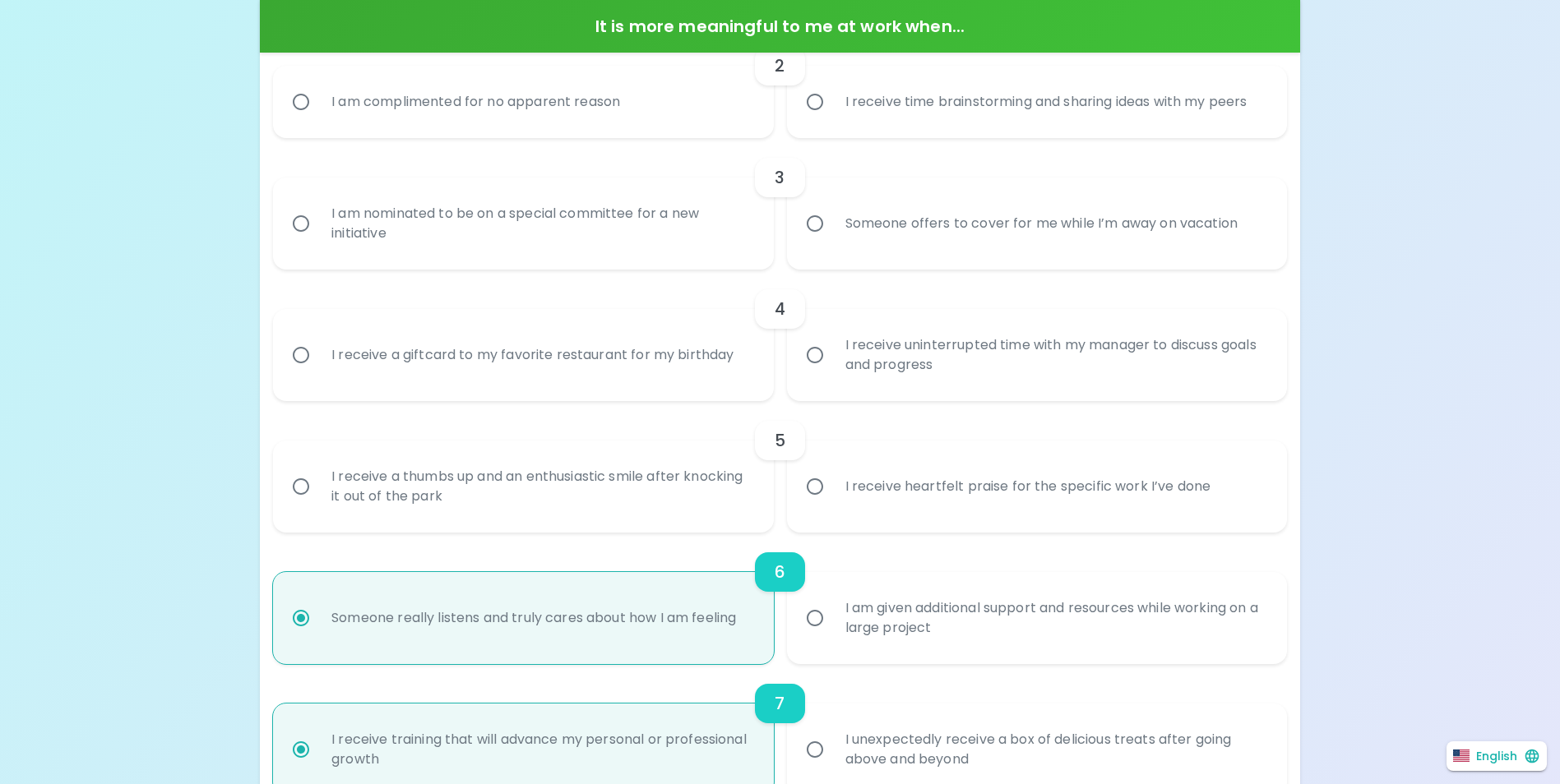
radio input "false"
radio input "true"
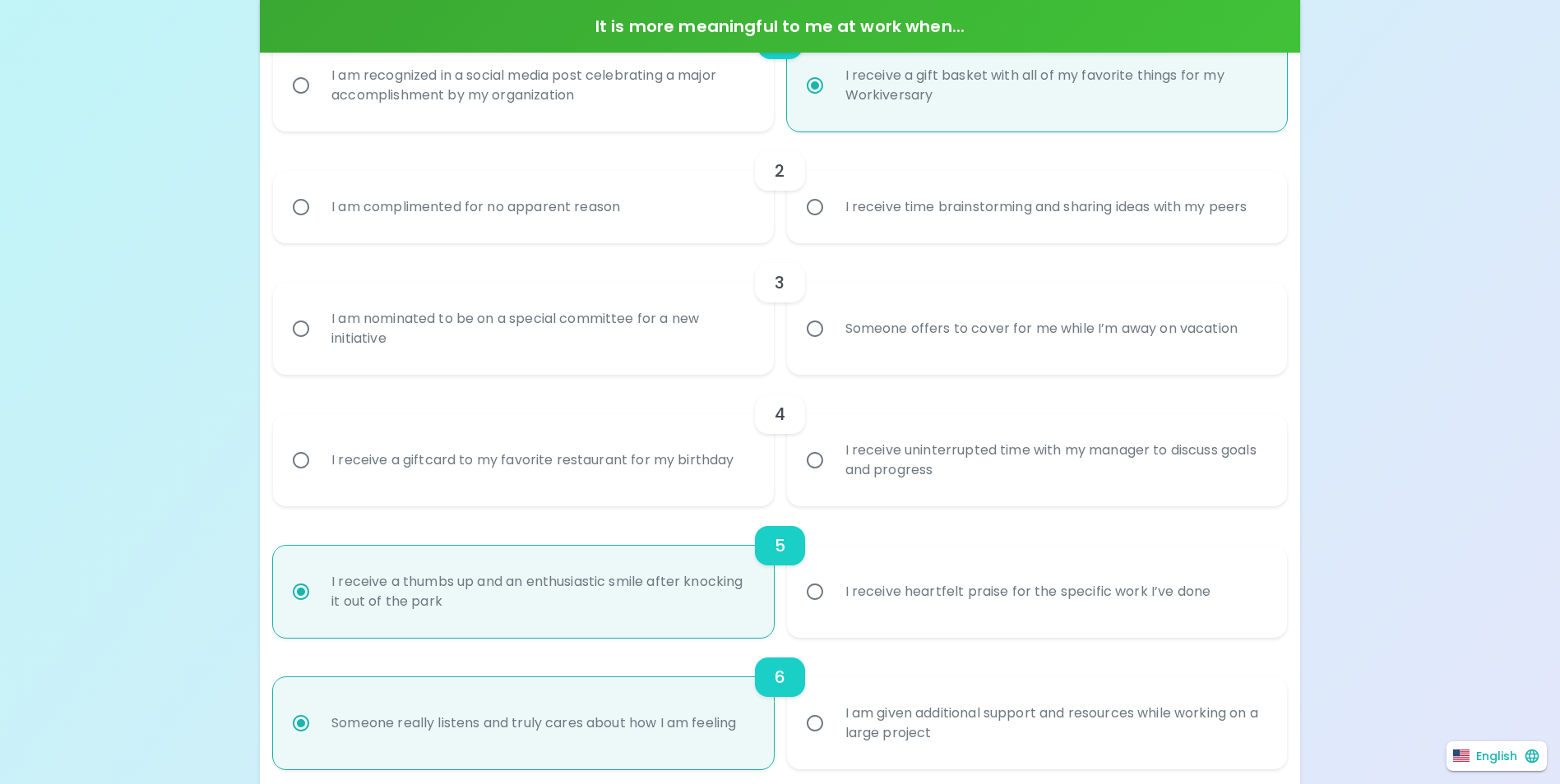
scroll to position [449, 0]
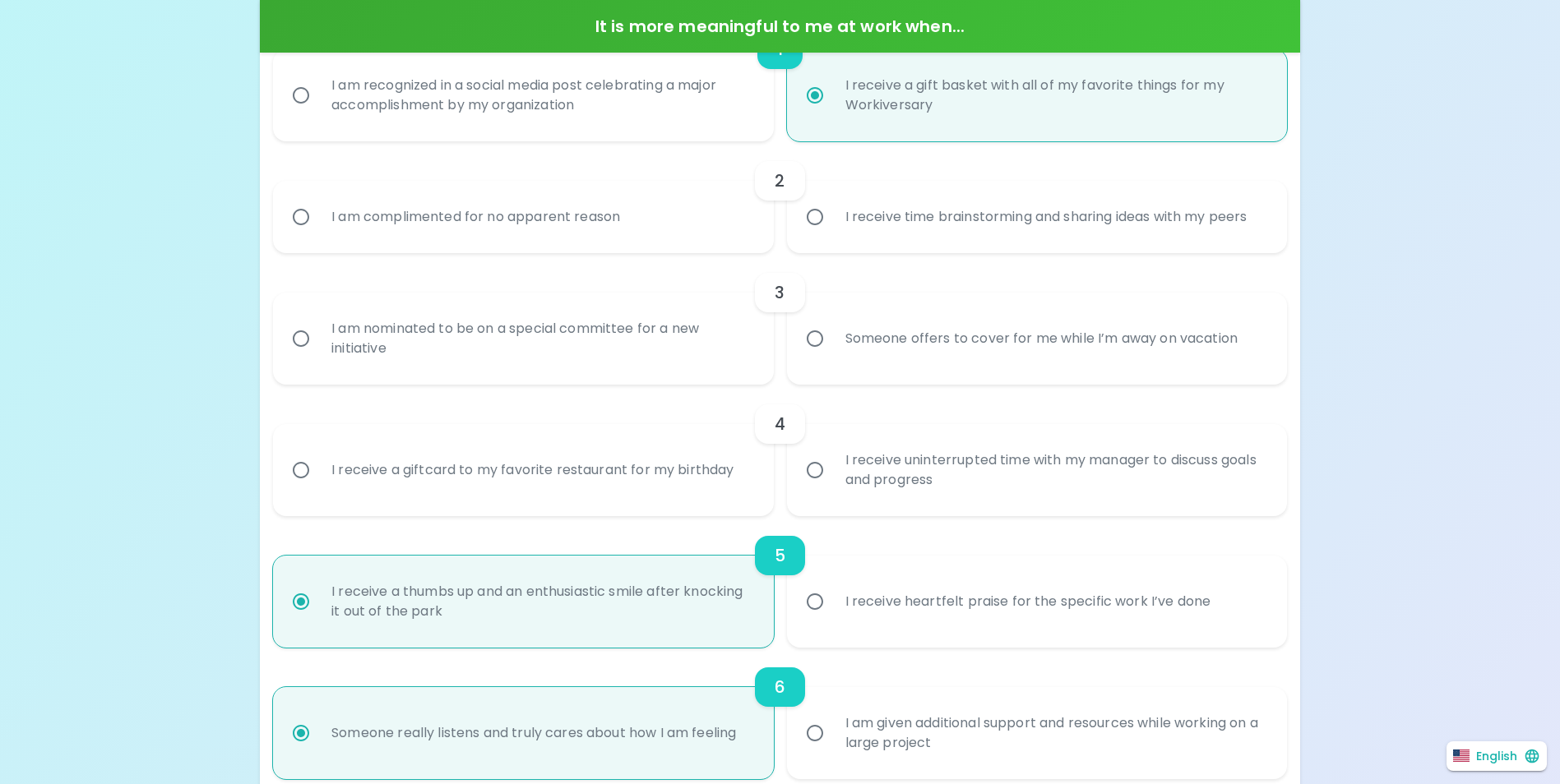
radio input "true"
click at [689, 465] on div "I receive a giftcard to my favorite restaurant for my birthday" at bounding box center [532, 470] width 428 height 59
click at [318, 465] on input "I receive a giftcard to my favorite restaurant for my birthday" at bounding box center [301, 470] width 35 height 35
radio input "false"
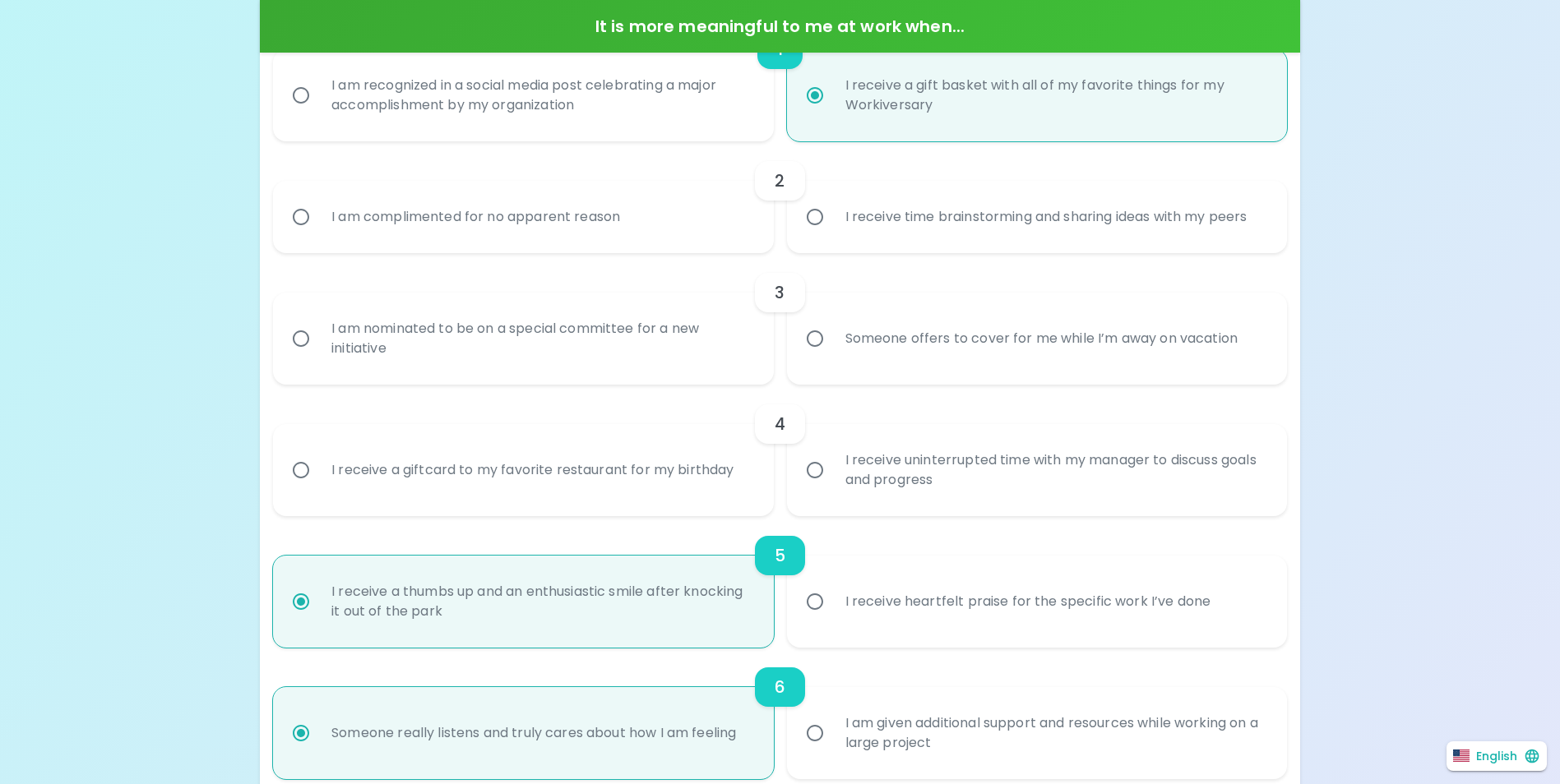
radio input "false"
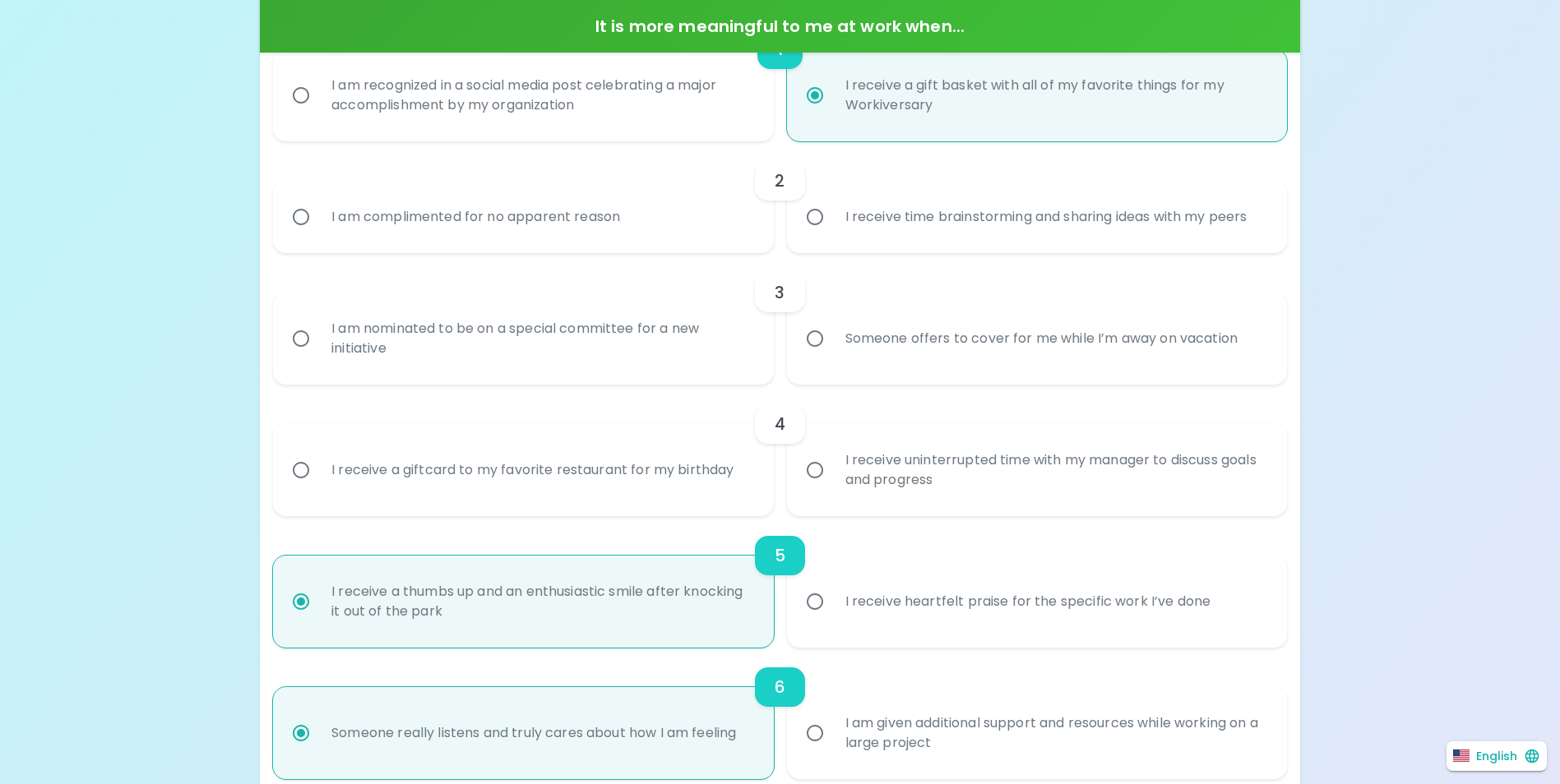
radio input "false"
radio input "true"
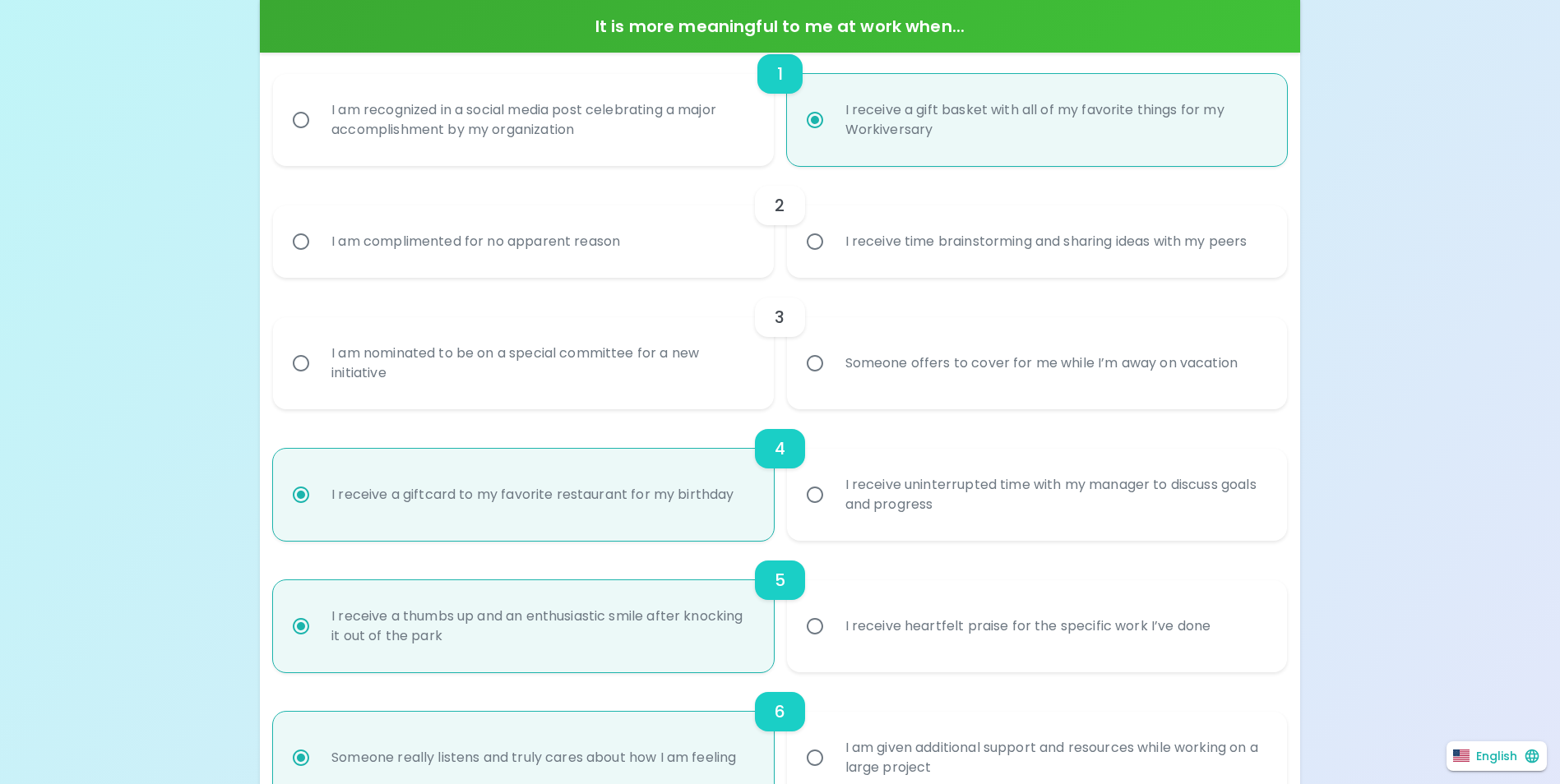
scroll to position [416, 0]
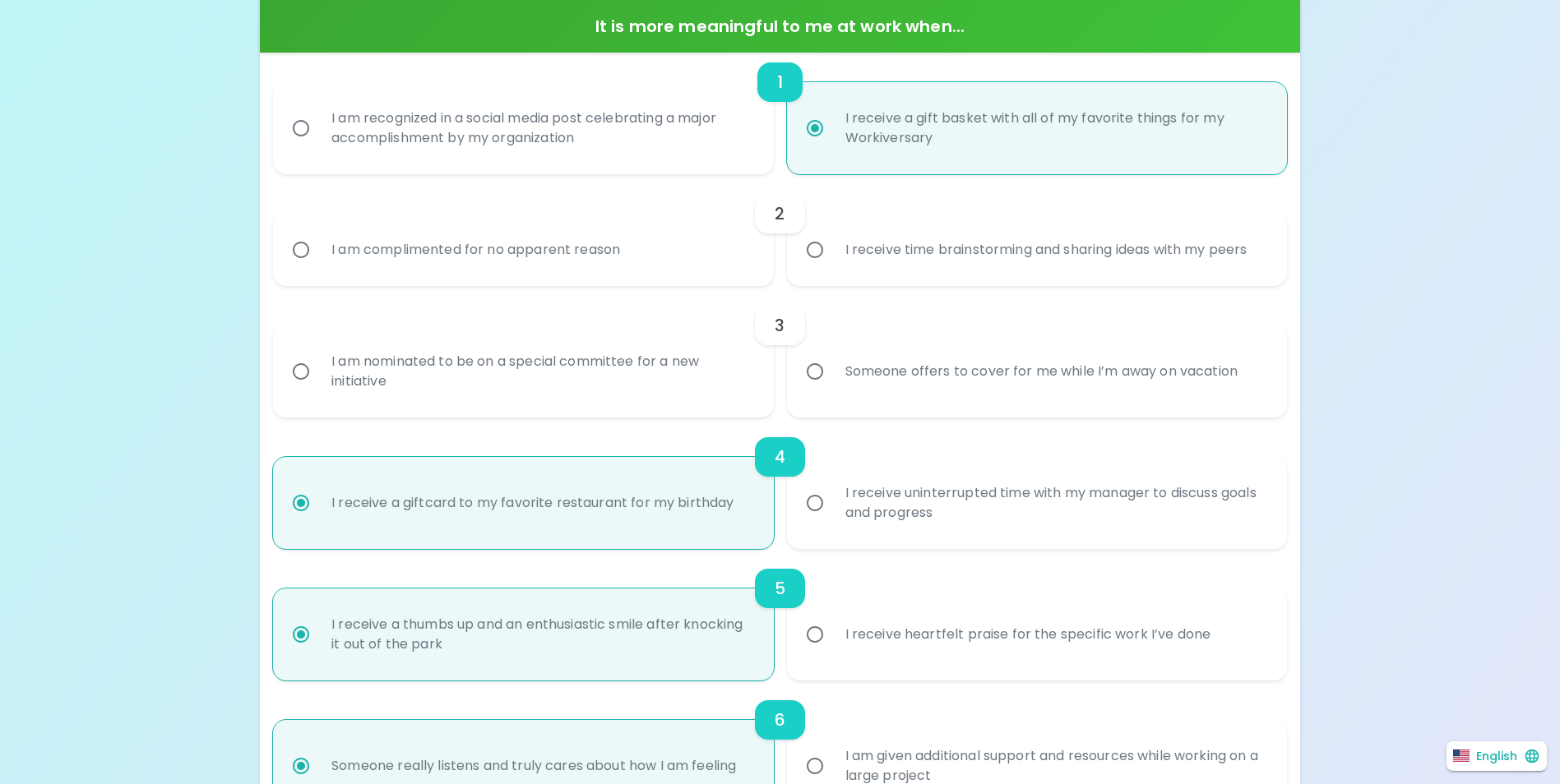
radio input "true"
click at [866, 385] on div "Someone offers to cover for me while I’m away on vacation" at bounding box center [1042, 372] width 420 height 59
click at [832, 385] on input "Someone offers to cover for me while I’m away on vacation" at bounding box center [815, 372] width 35 height 35
radio input "false"
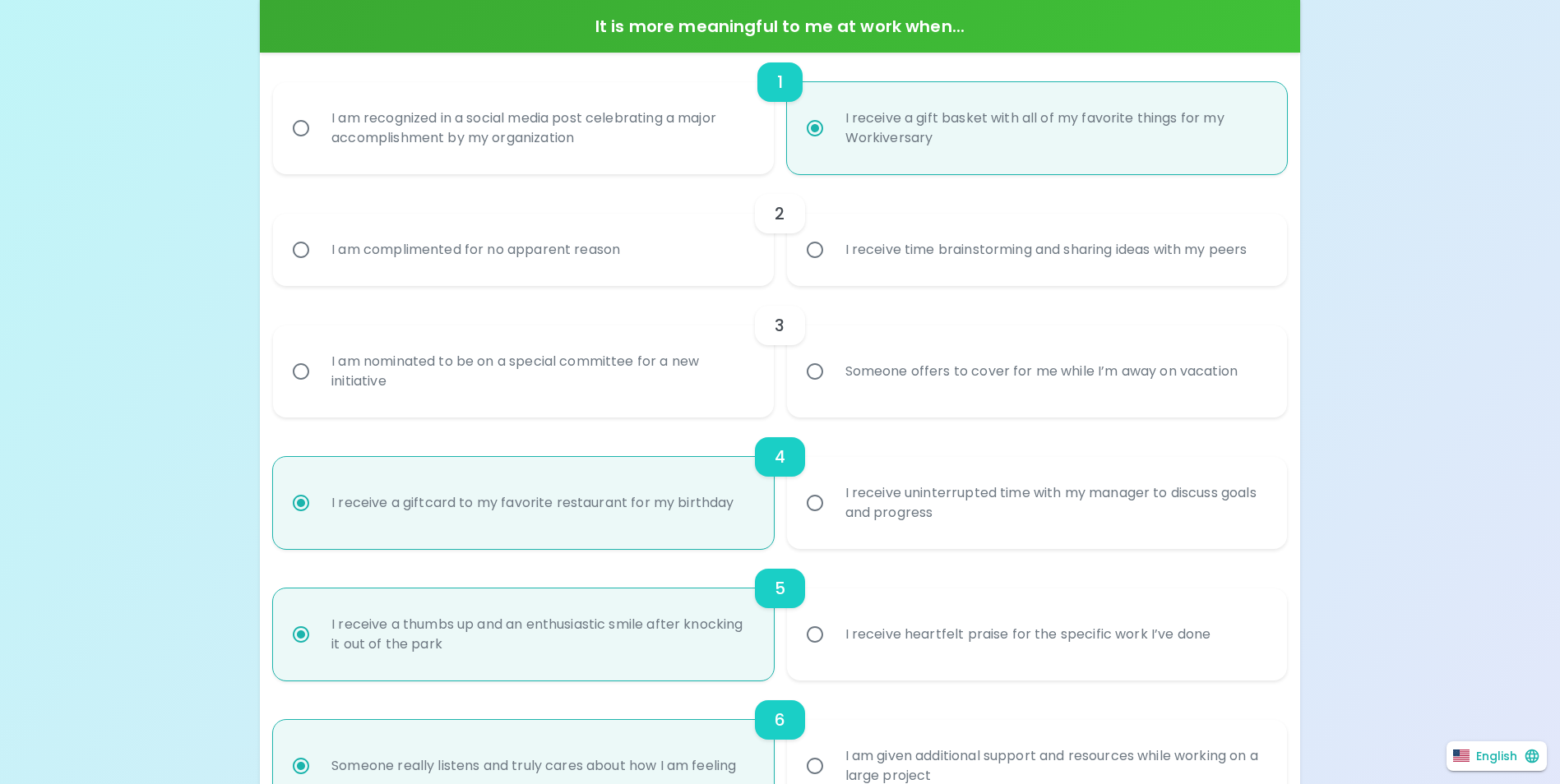
radio input "false"
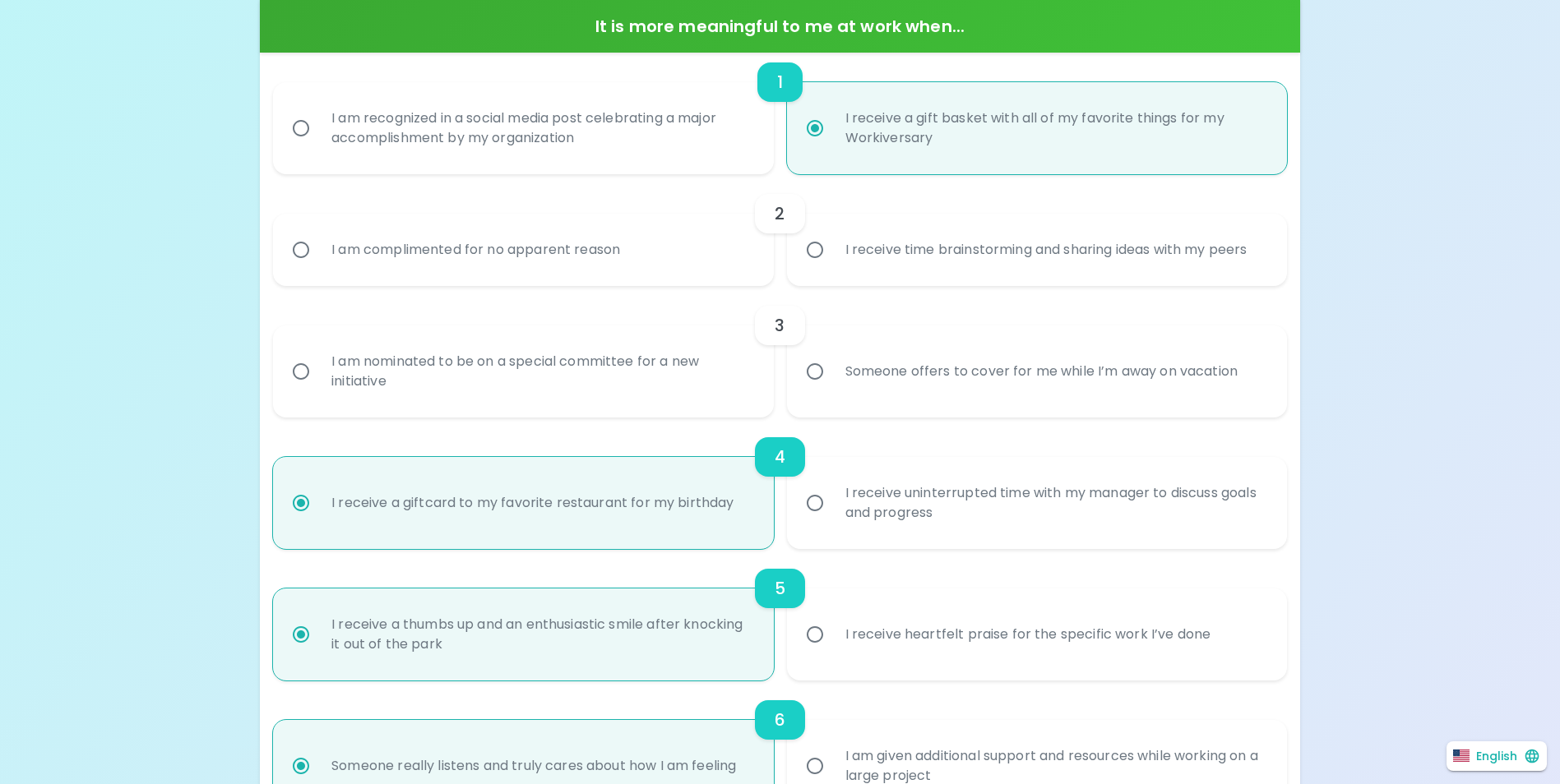
radio input "false"
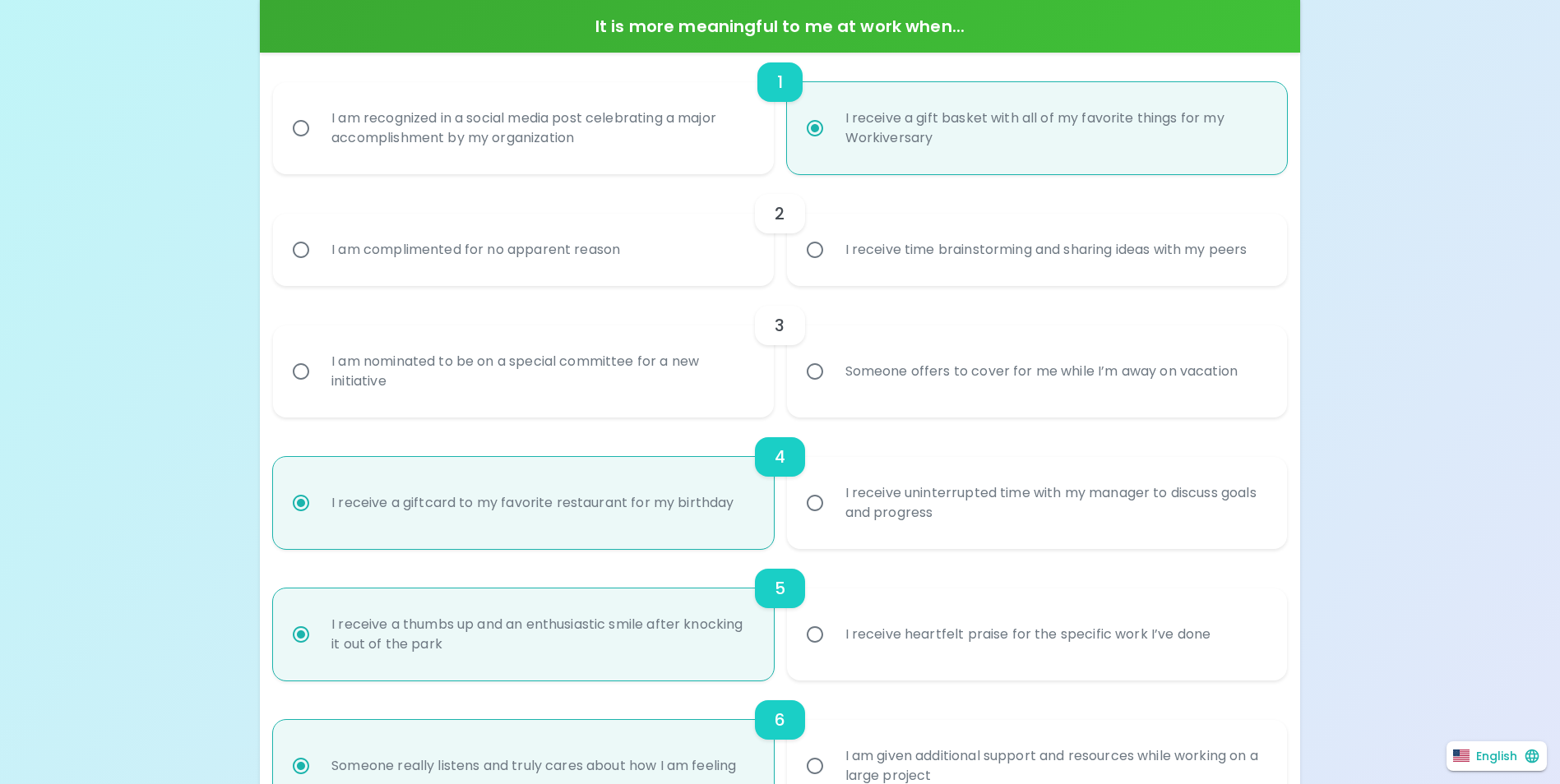
radio input "true"
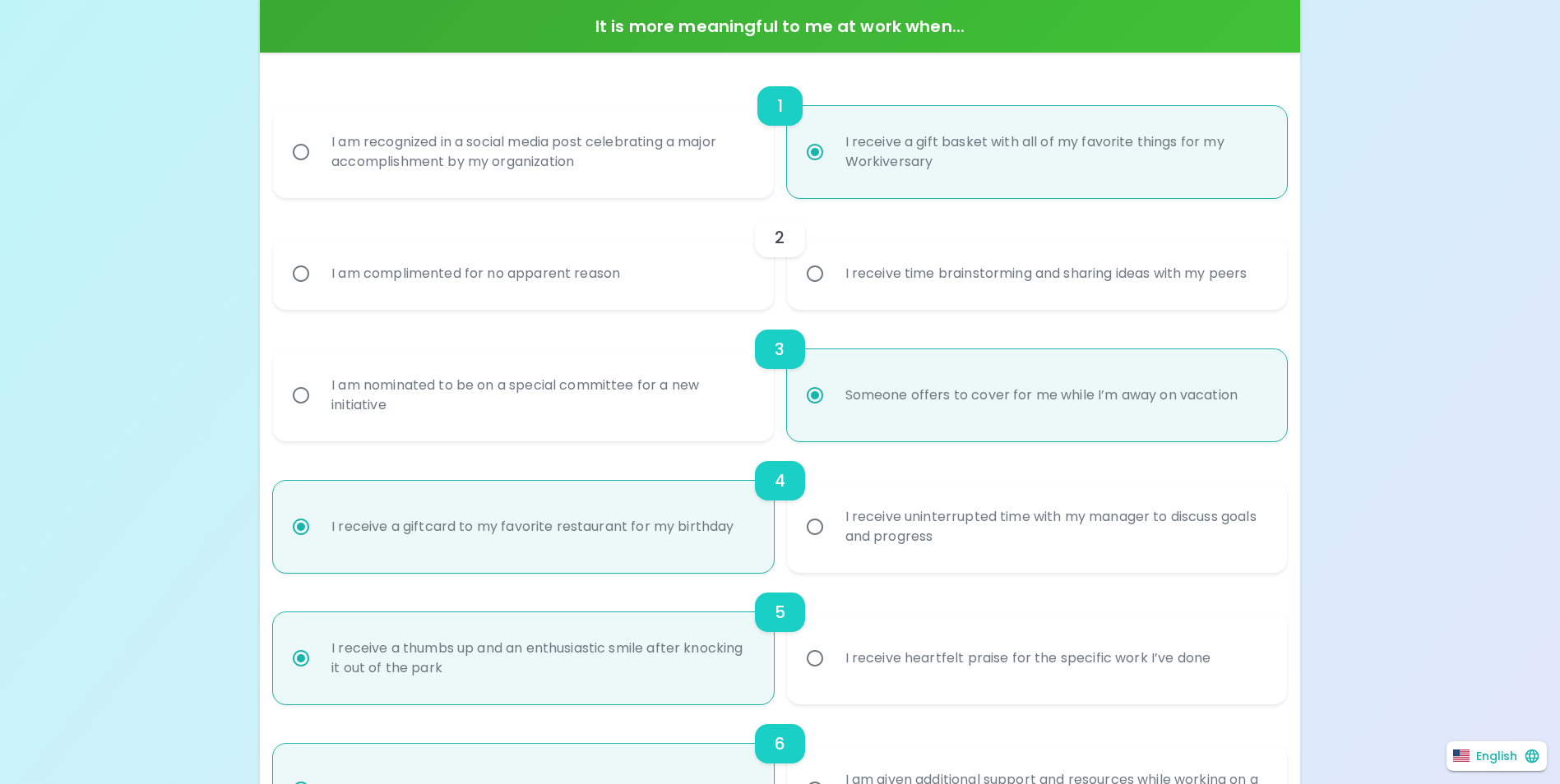
scroll to position [383, 0]
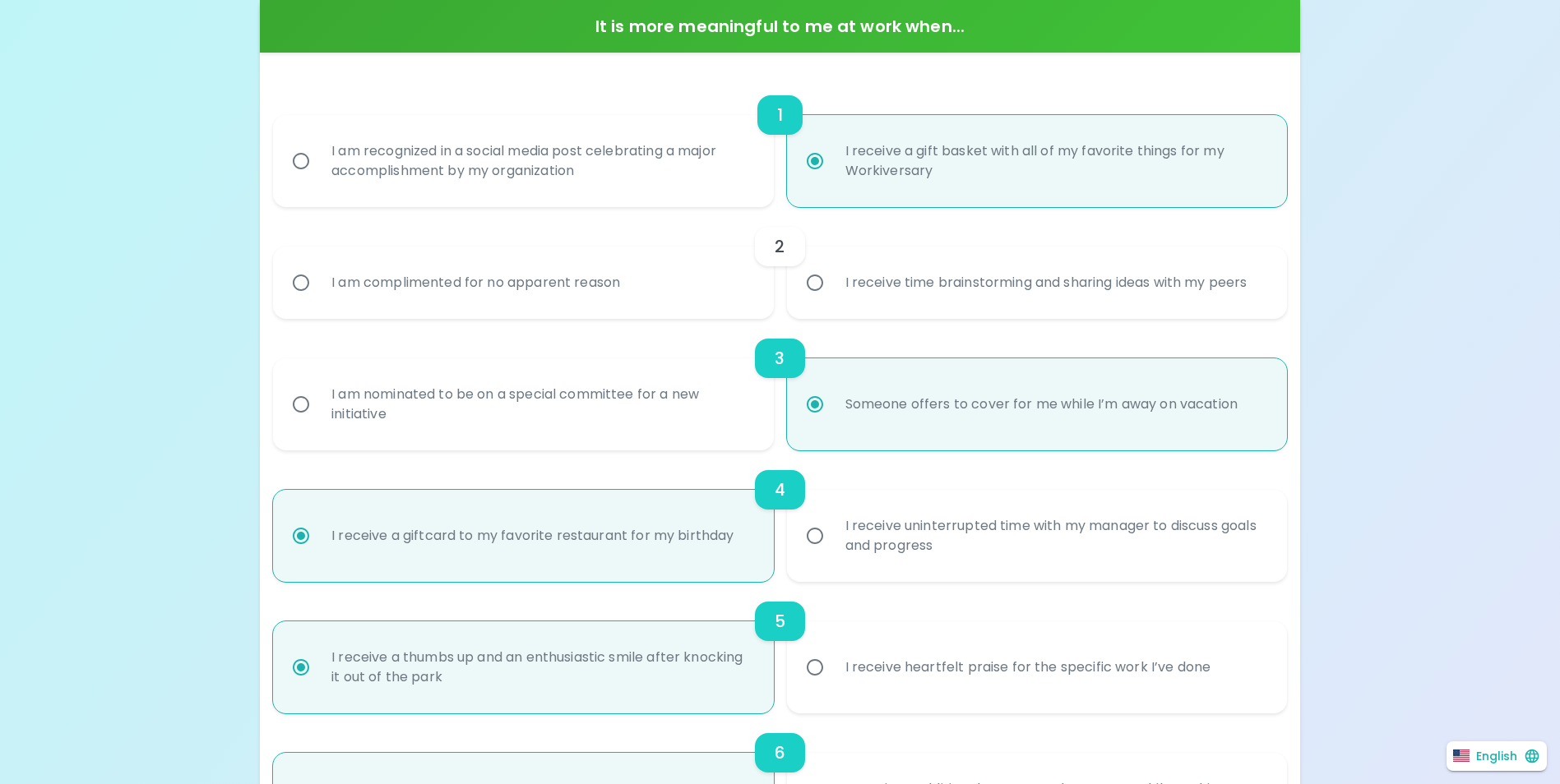
radio input "true"
click at [681, 308] on label "I am complimented for no apparent reason" at bounding box center [514, 283] width 500 height 72
click at [318, 300] on input "I am complimented for no apparent reason" at bounding box center [301, 283] width 35 height 35
radio input "false"
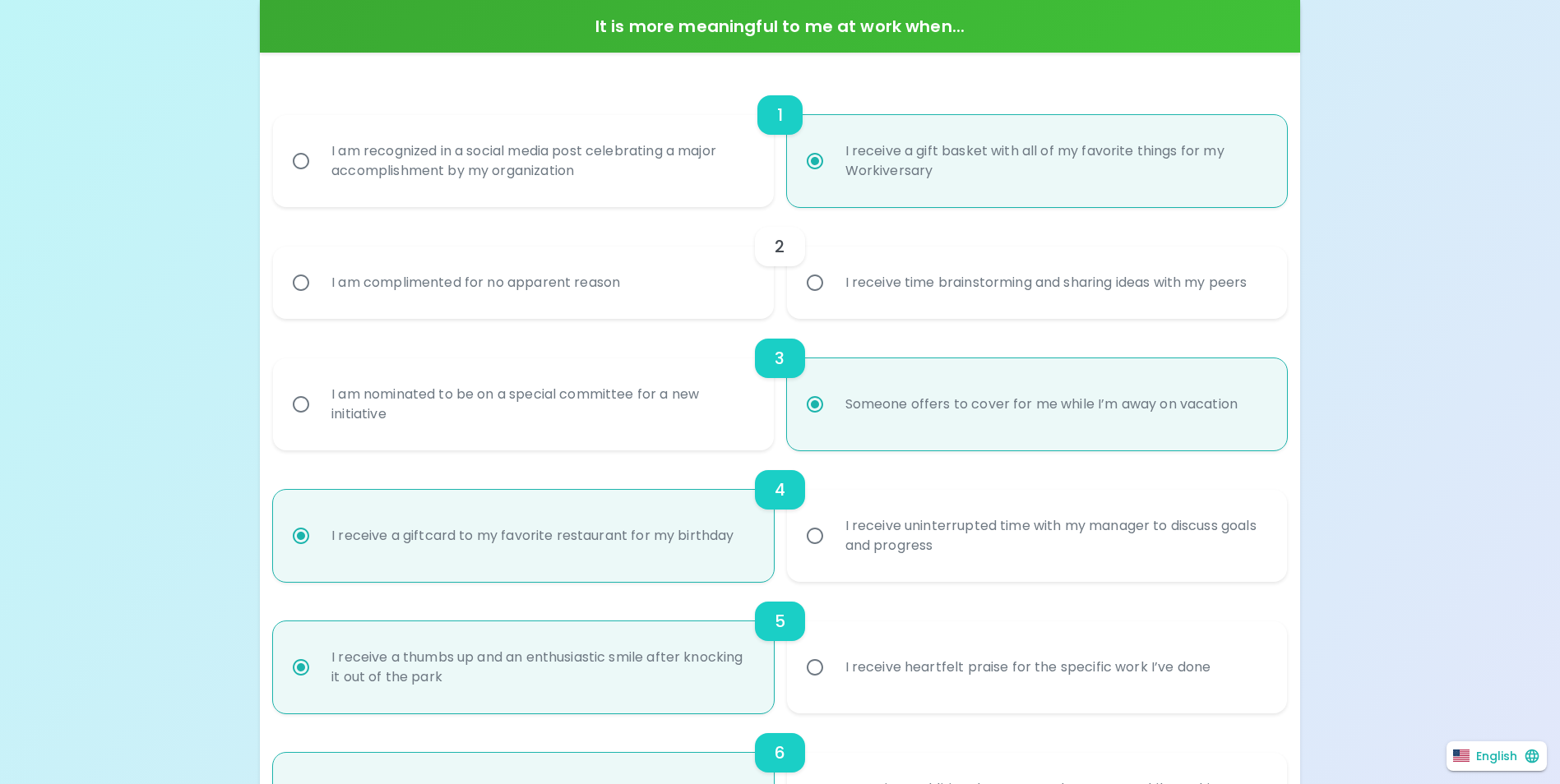
radio input "false"
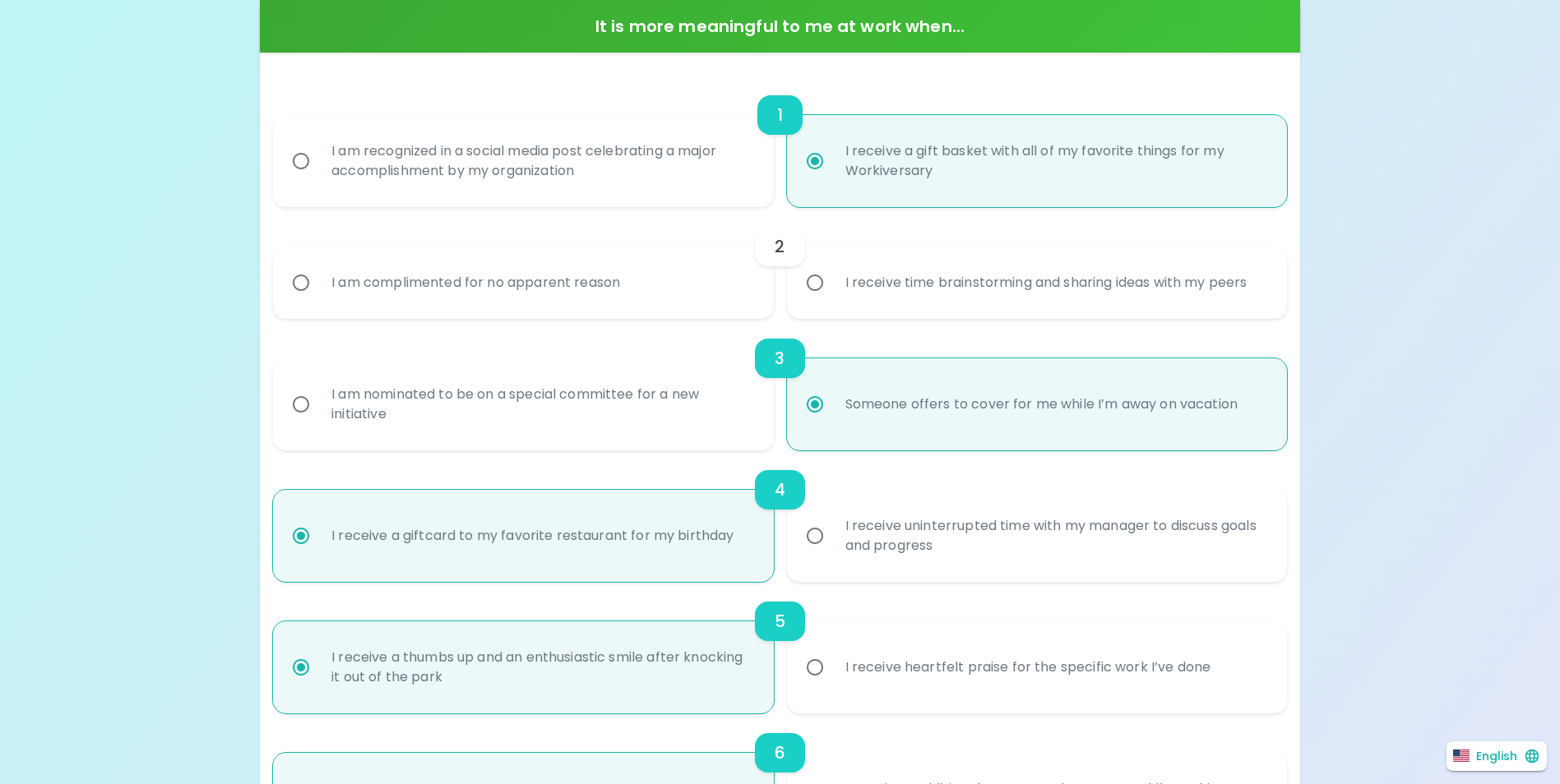
radio input "false"
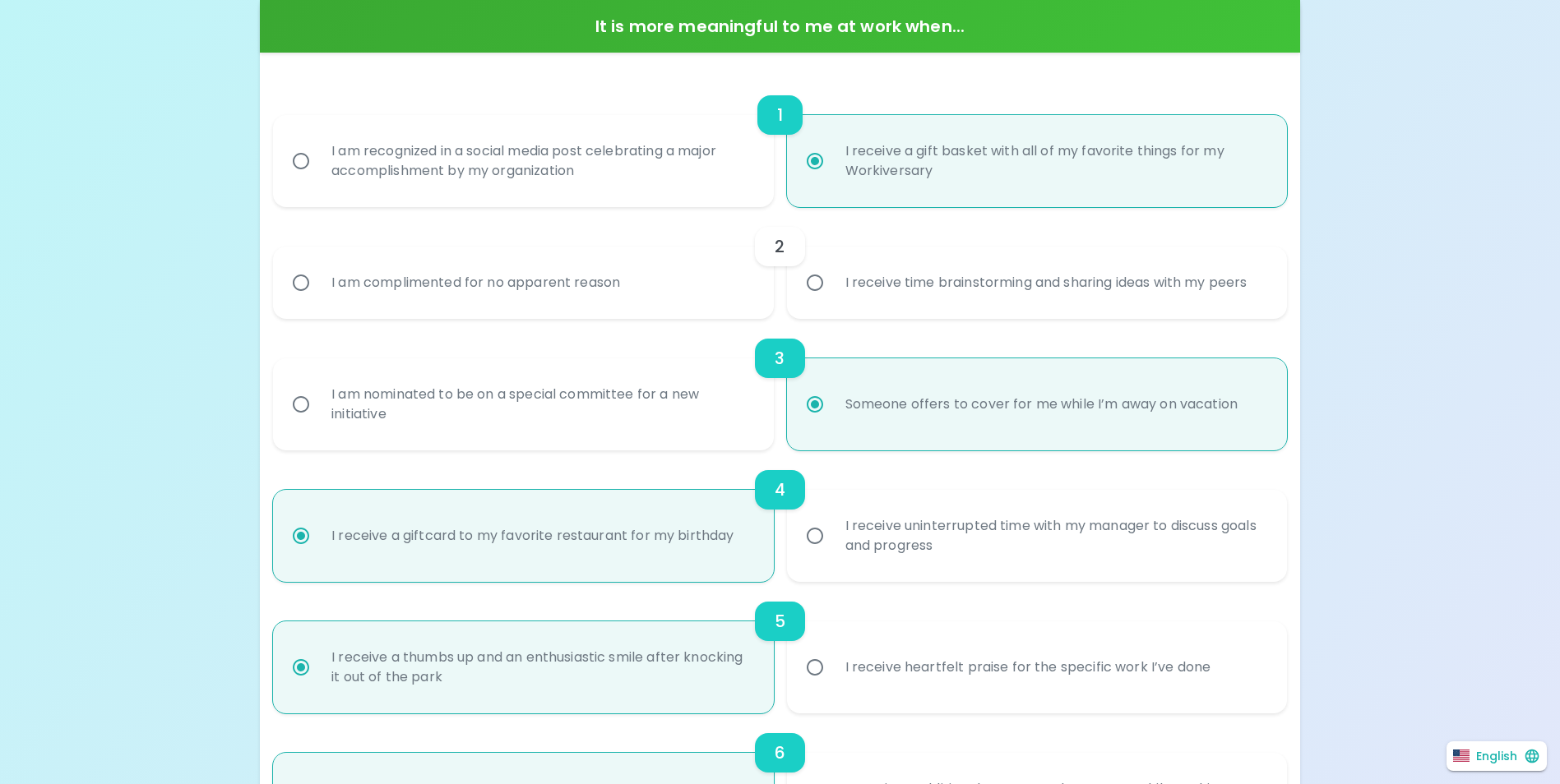
radio input "false"
radio input "true"
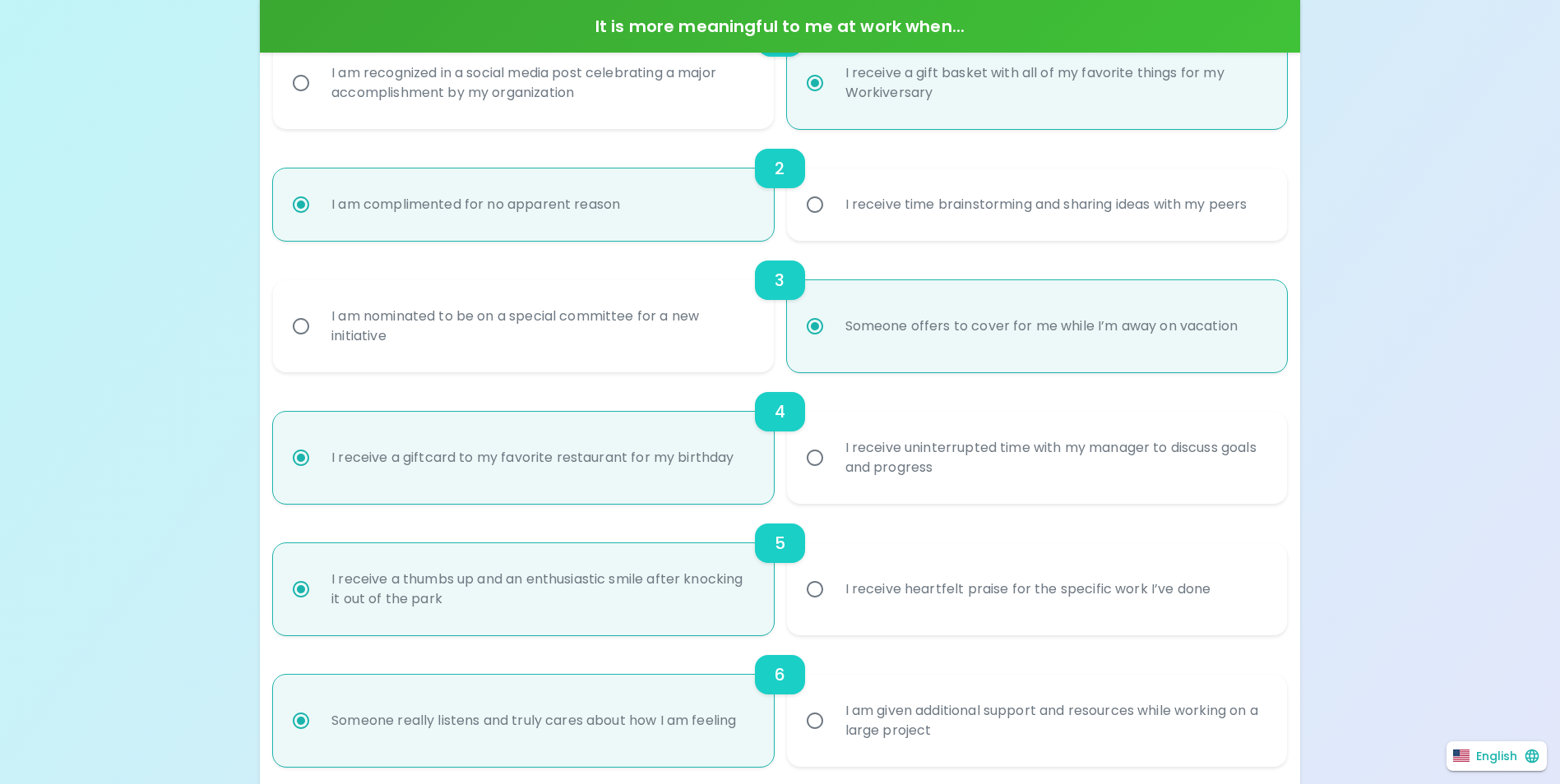
scroll to position [515, 0]
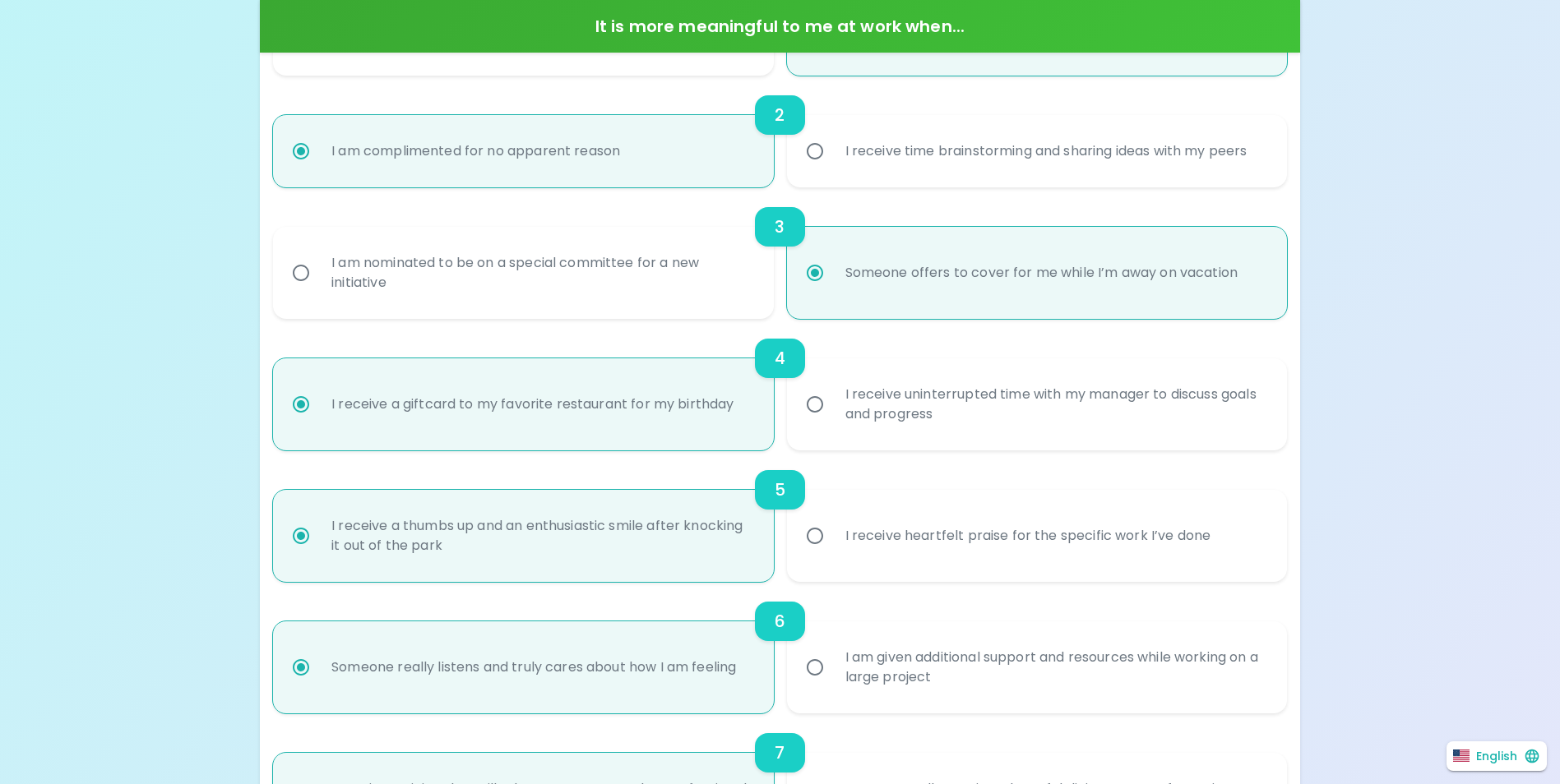
radio input "true"
click at [710, 299] on div "I am nominated to be on a special committee for a new initiative" at bounding box center [541, 273] width 446 height 78
click at [318, 290] on input "I am nominated to be on a special committee for a new initiative" at bounding box center [301, 273] width 35 height 35
radio input "false"
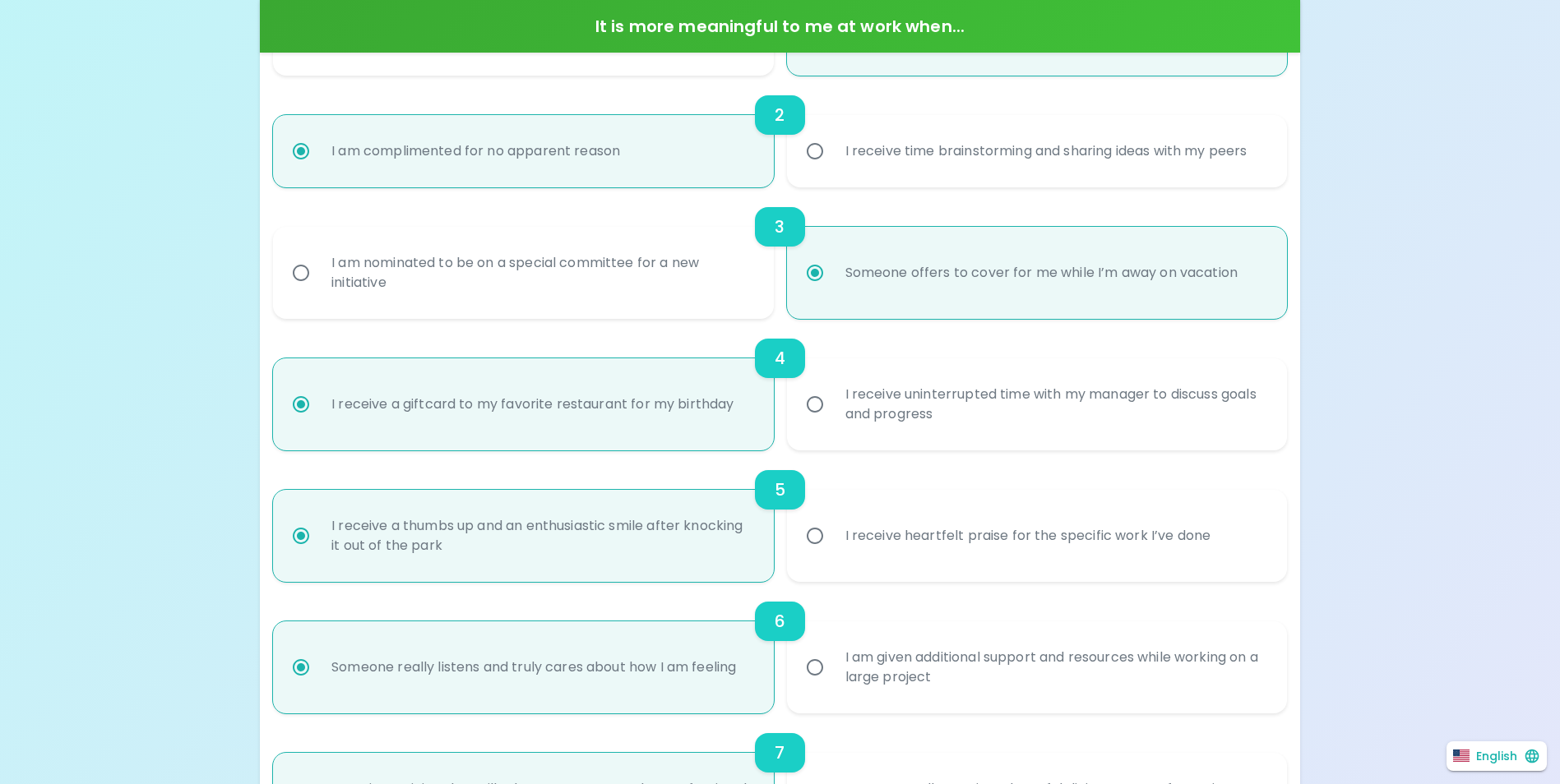
radio input "false"
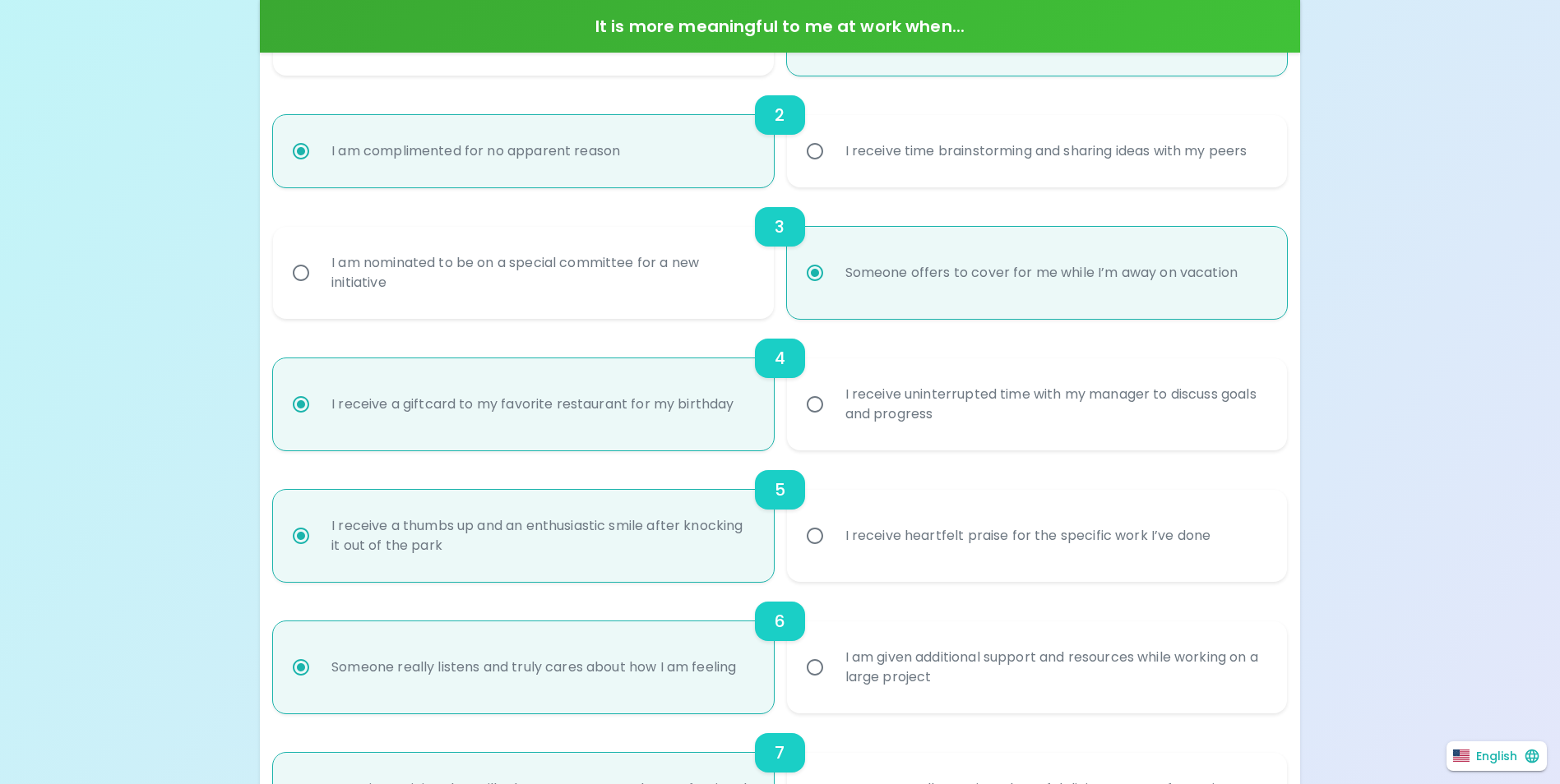
radio input "false"
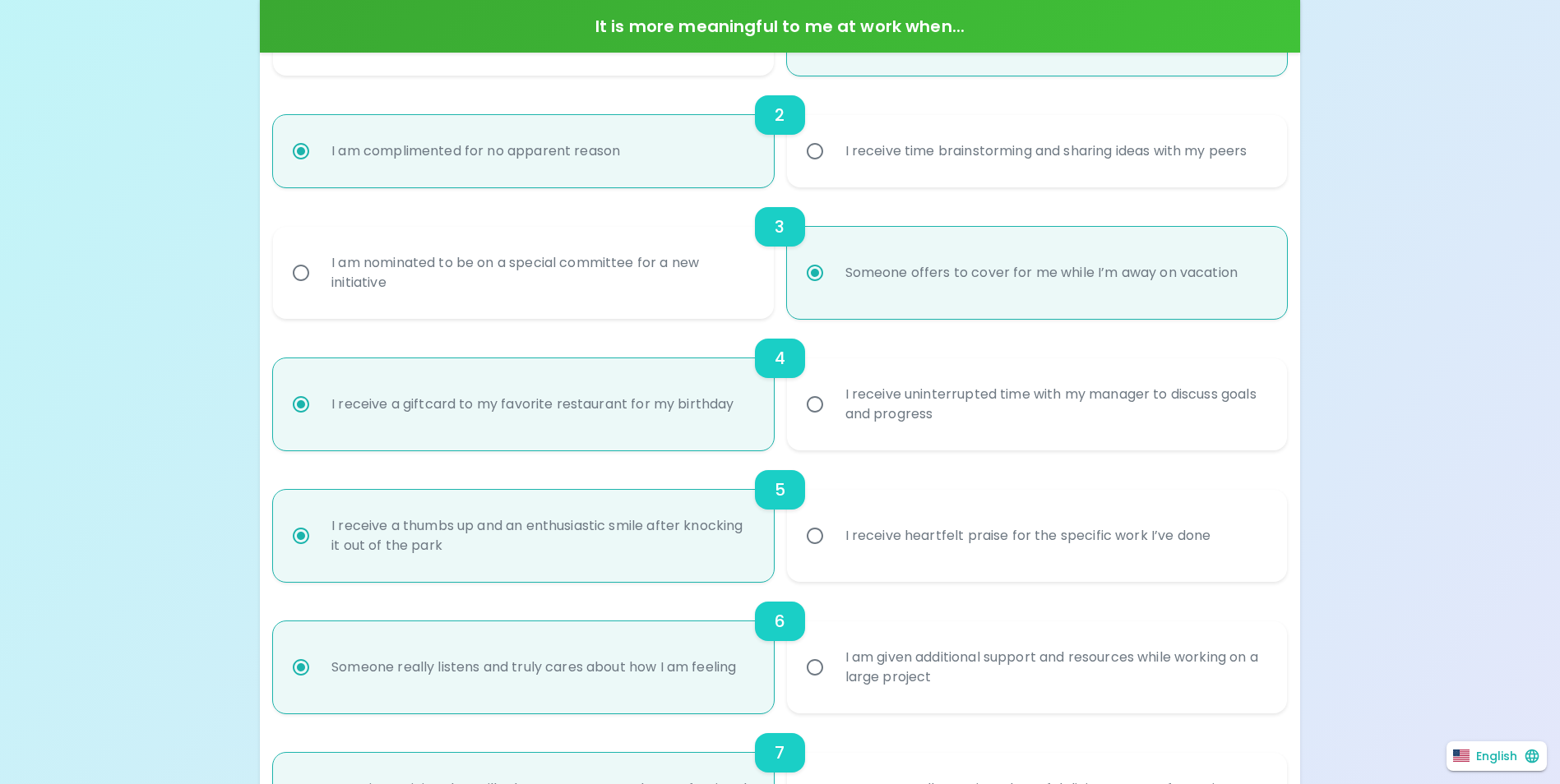
radio input "false"
radio input "true"
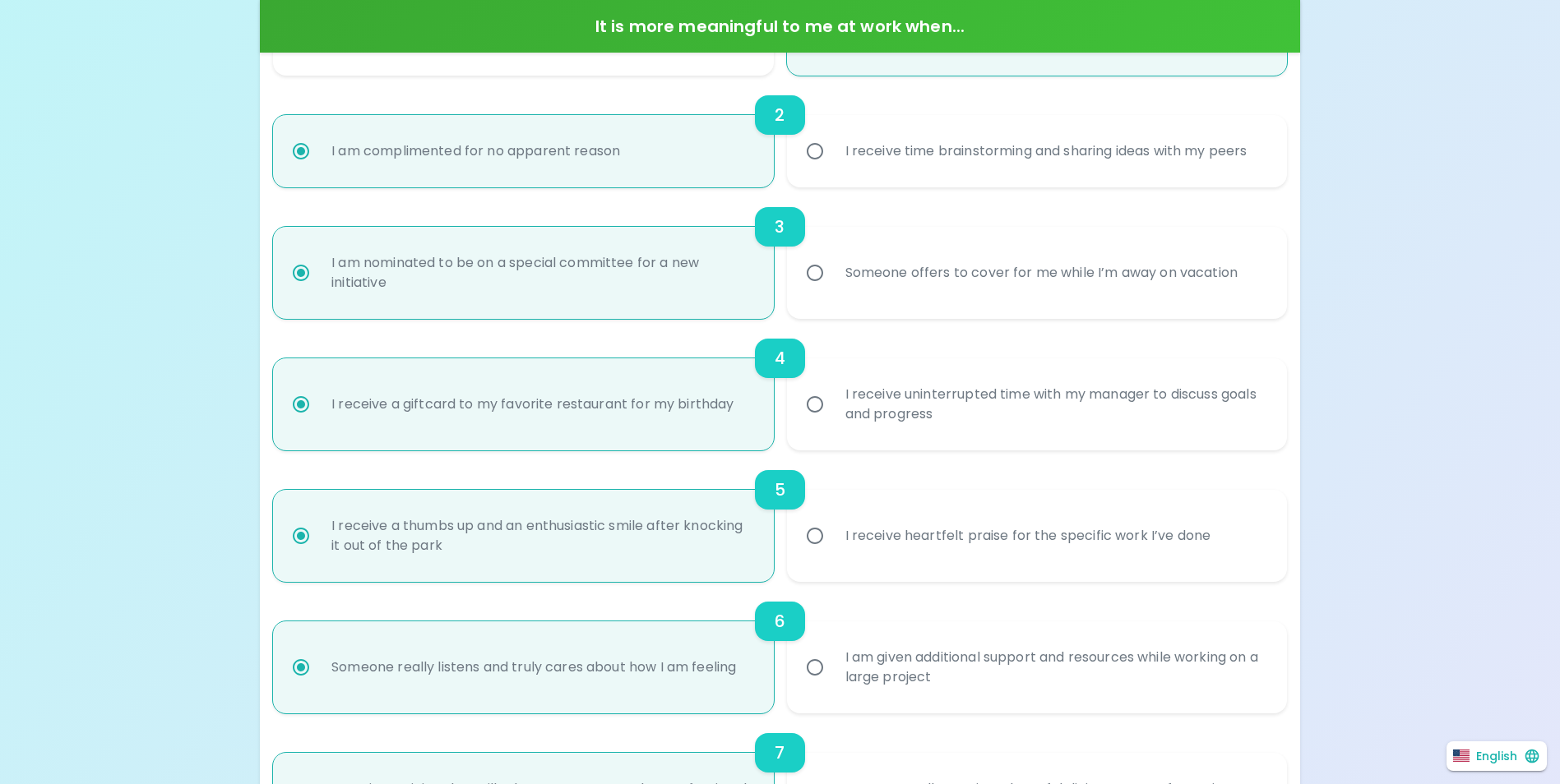
radio input "true"
click at [895, 295] on div "Someone offers to cover for me while I’m away on vacation" at bounding box center [1042, 273] width 420 height 59
click at [832, 290] on input "Someone offers to cover for me while I’m away on vacation" at bounding box center [815, 273] width 35 height 35
radio input "false"
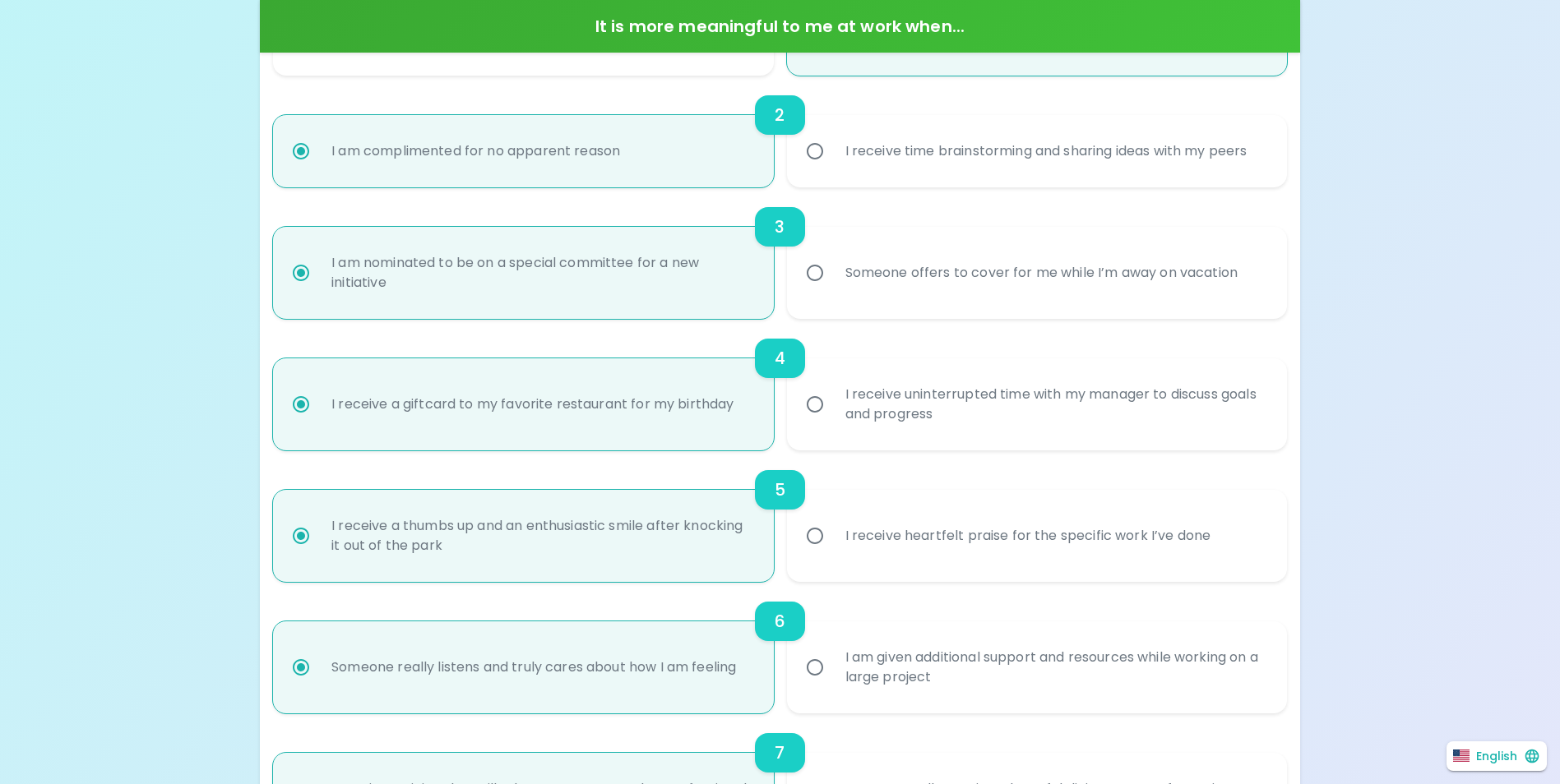
radio input "false"
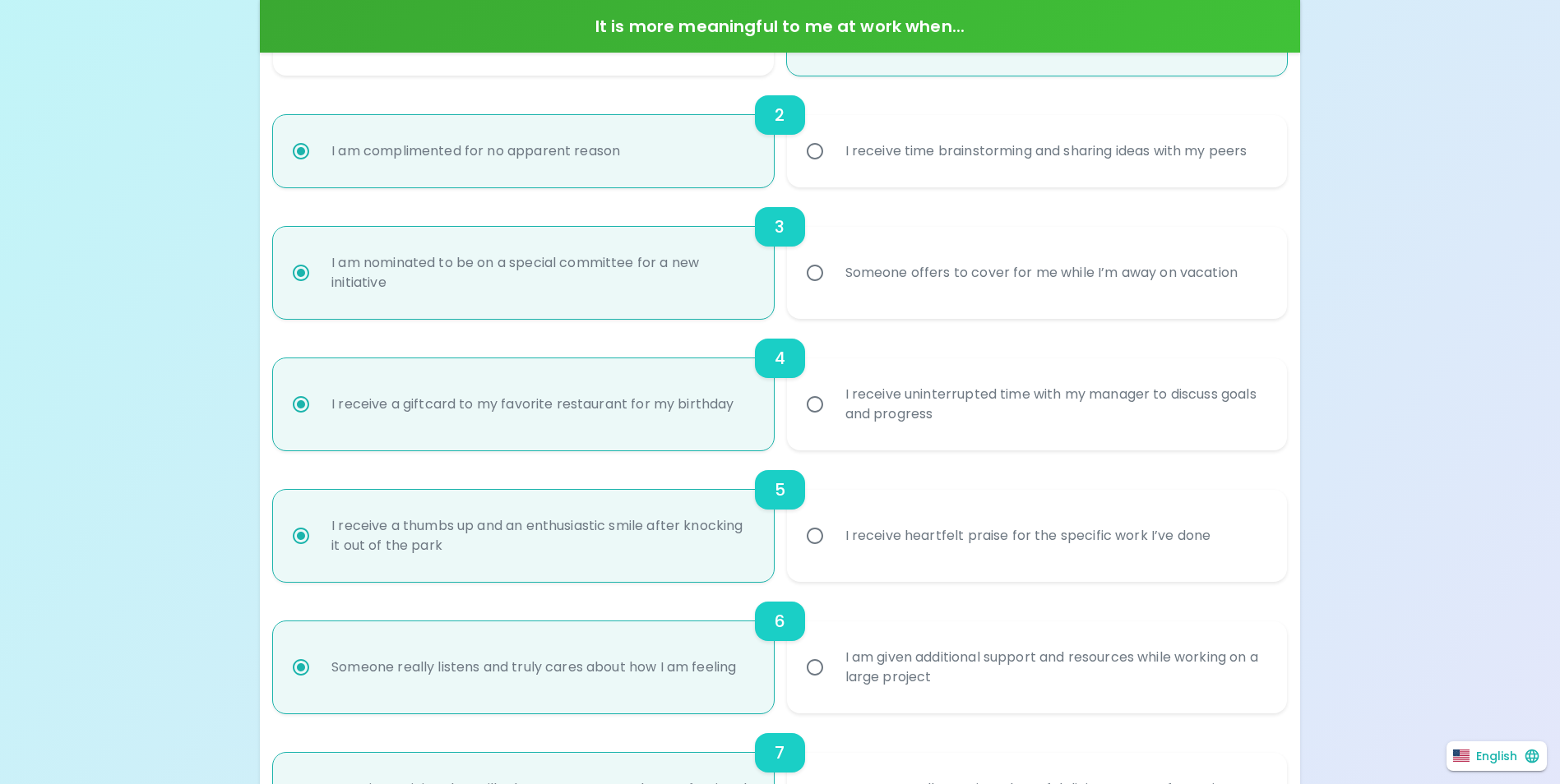
radio input "false"
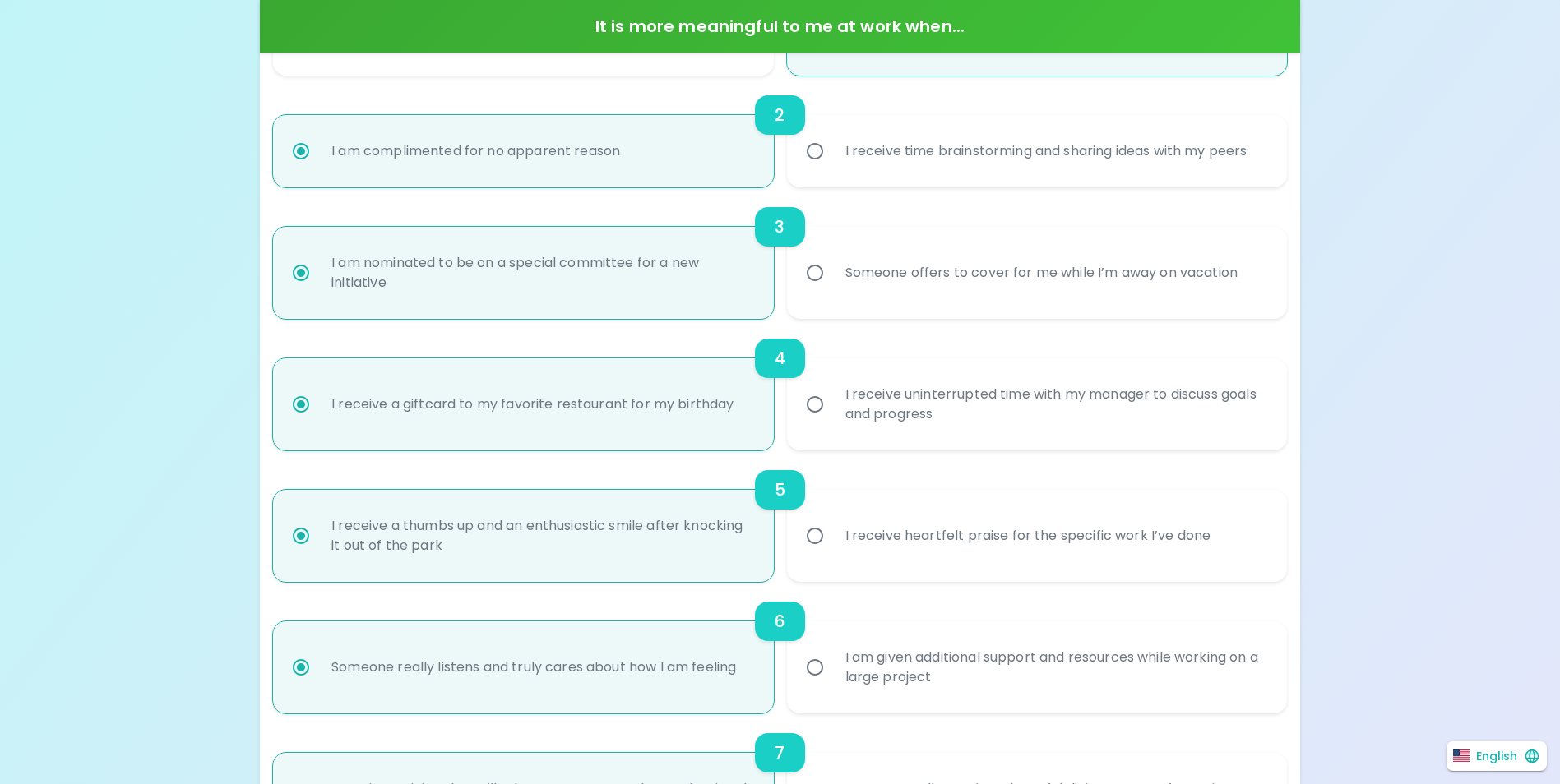
radio input "false"
radio input "true"
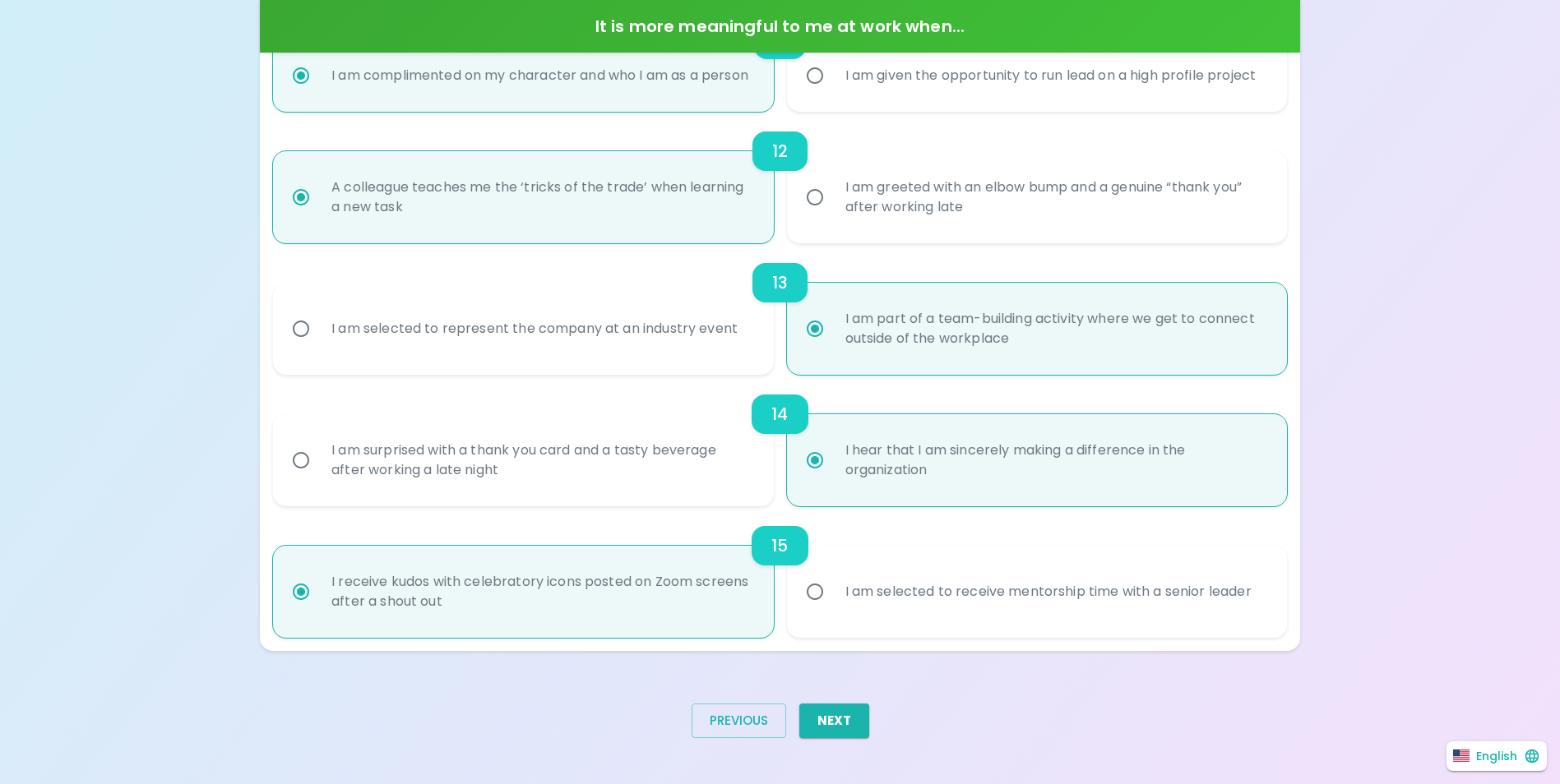
radio input "true"
click at [849, 740] on div "Next" at bounding box center [827, 727] width 83 height 74
click at [851, 734] on button "Next" at bounding box center [834, 721] width 70 height 35
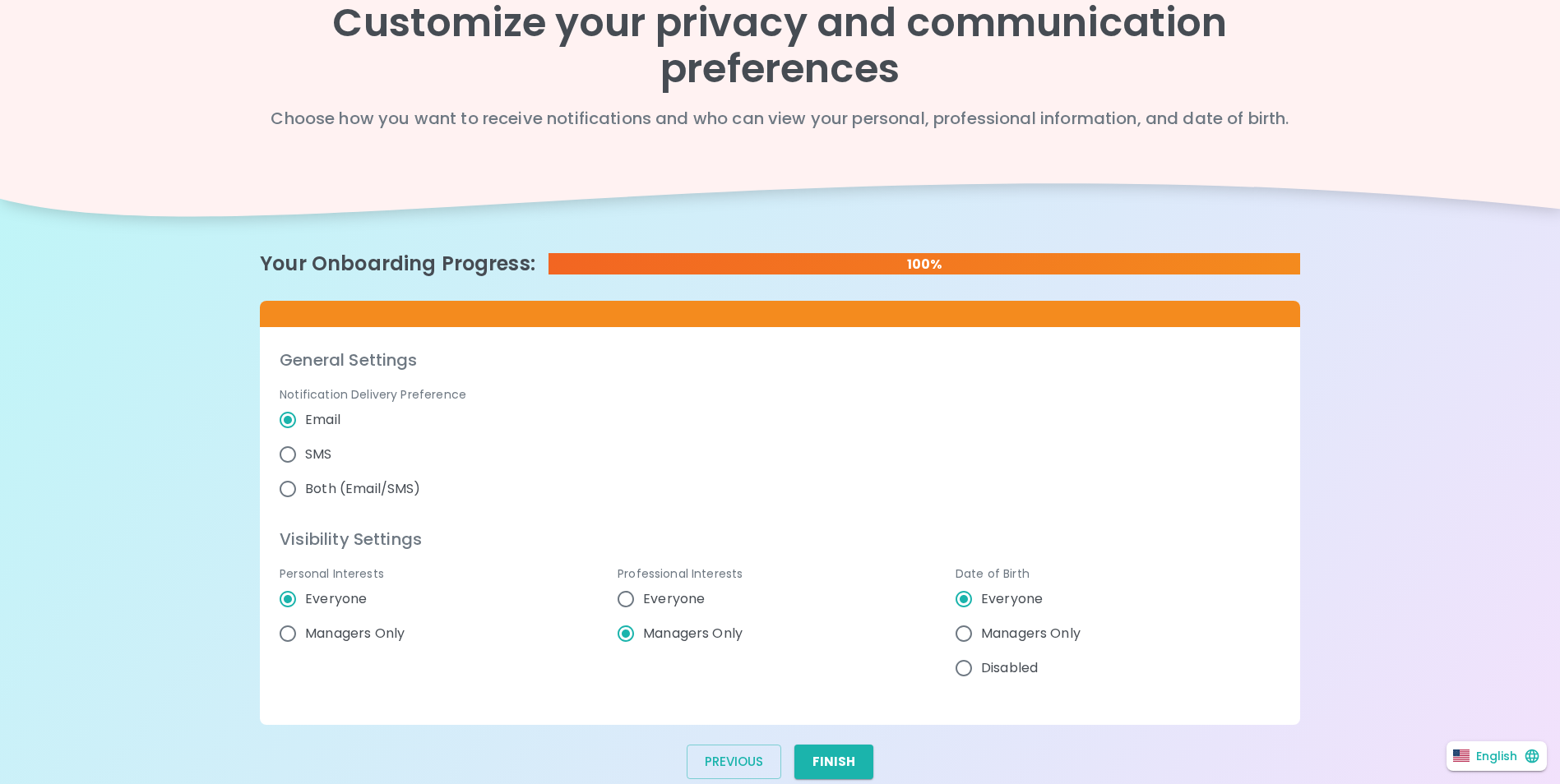
scroll to position [87, 0]
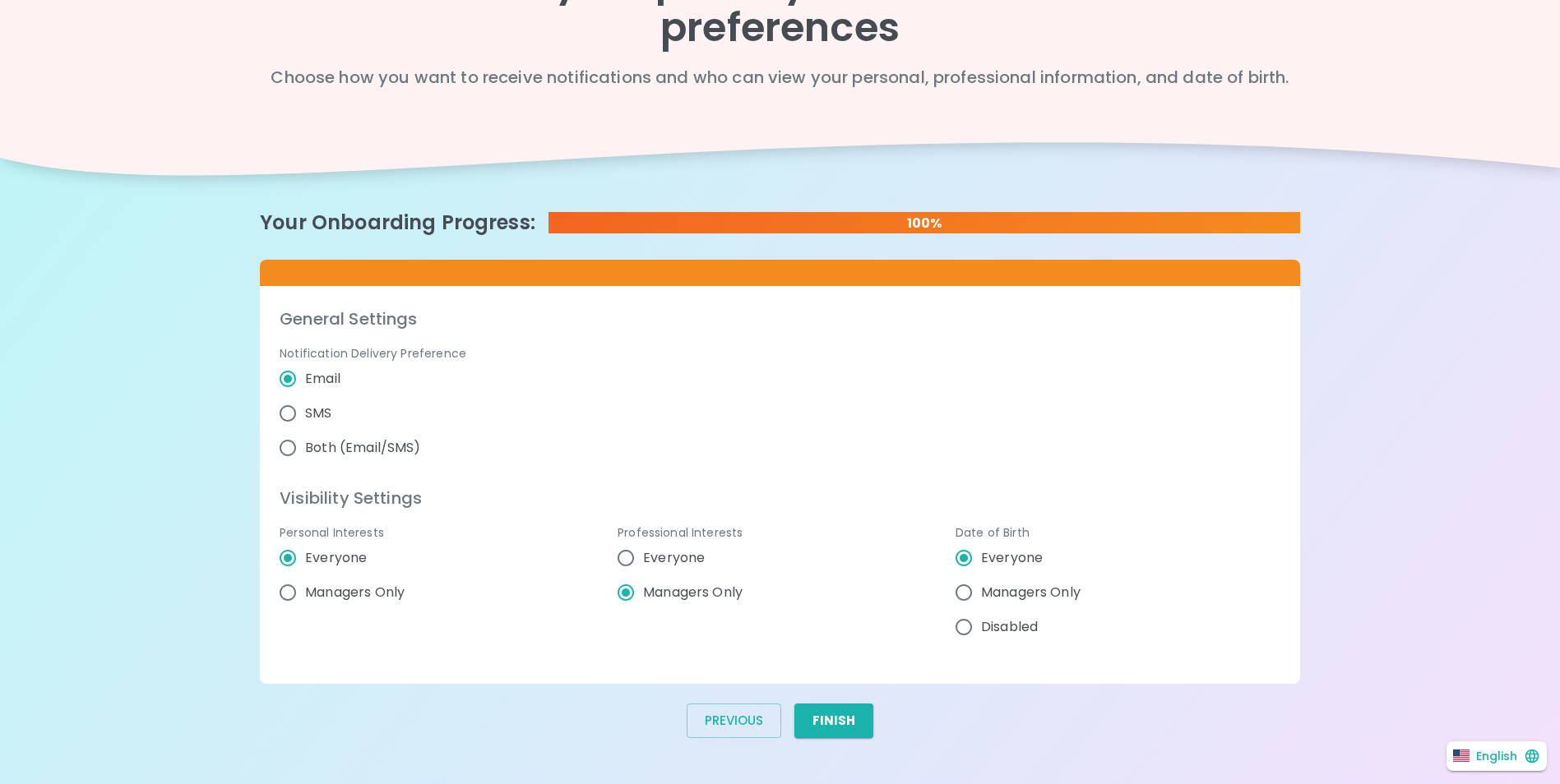
radio input "true"
click at [626, 592] on input "Managers Only" at bounding box center [626, 593] width 35 height 35
click at [627, 594] on input "Managers Only" at bounding box center [626, 593] width 35 height 35
click at [556, 615] on div "Personal Interests Everyone Managers Only" at bounding box center [434, 571] width 338 height 147
radio input "true"
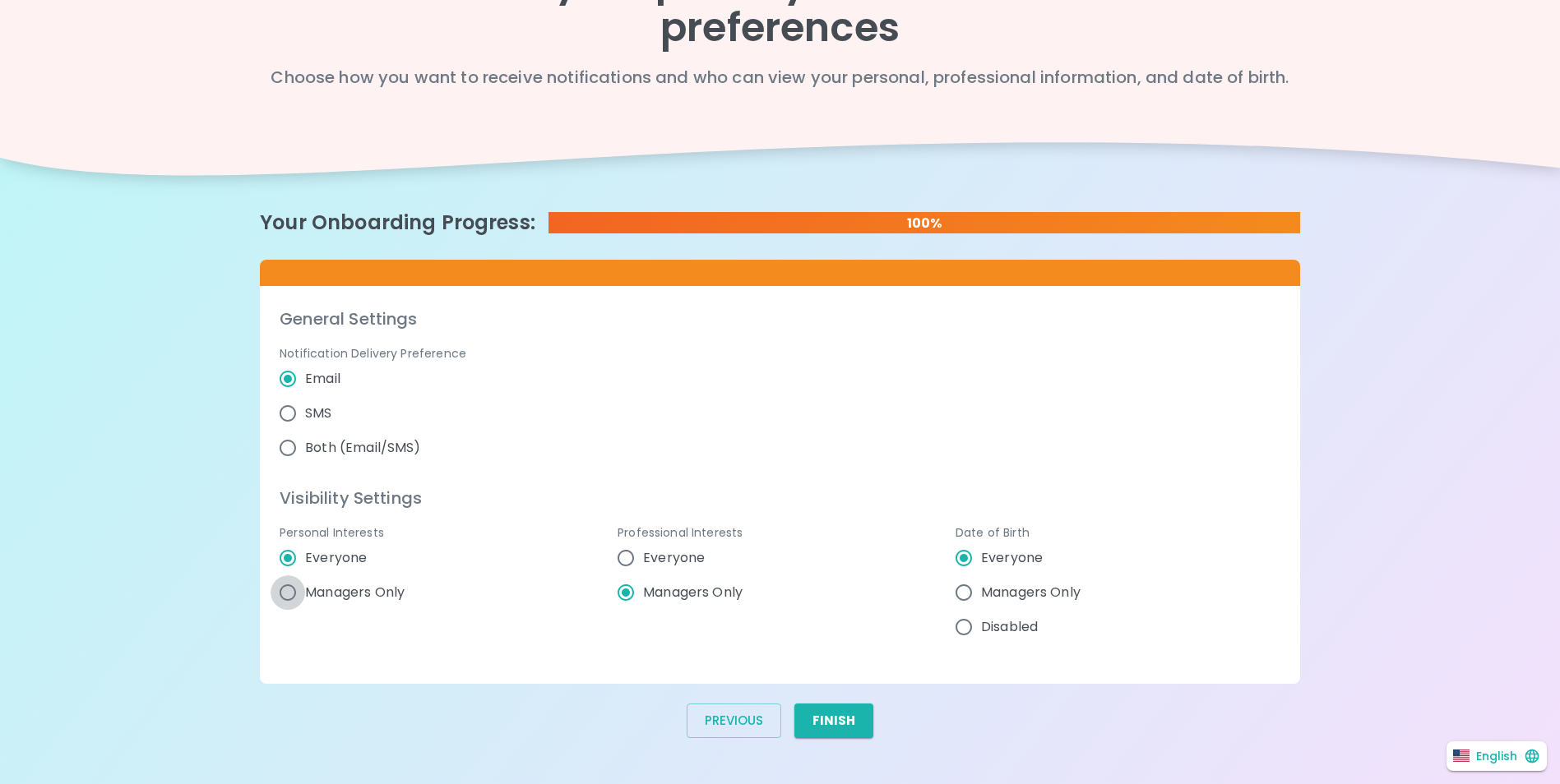
click at [284, 596] on input "Managers Only" at bounding box center [288, 593] width 35 height 35
radio input "false"
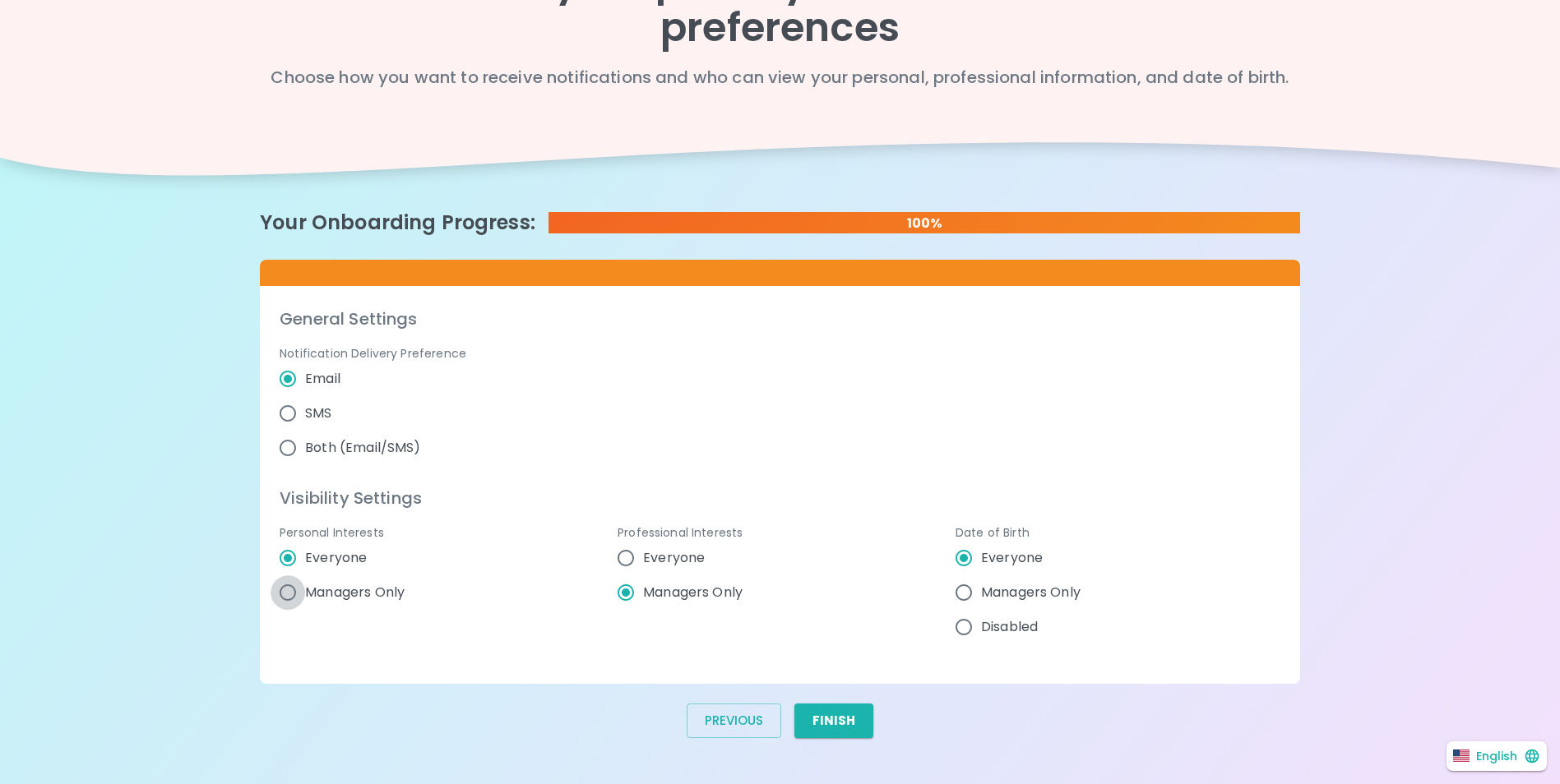
radio input "true"
click at [831, 733] on button "Finish" at bounding box center [834, 721] width 79 height 35
radio input "false"
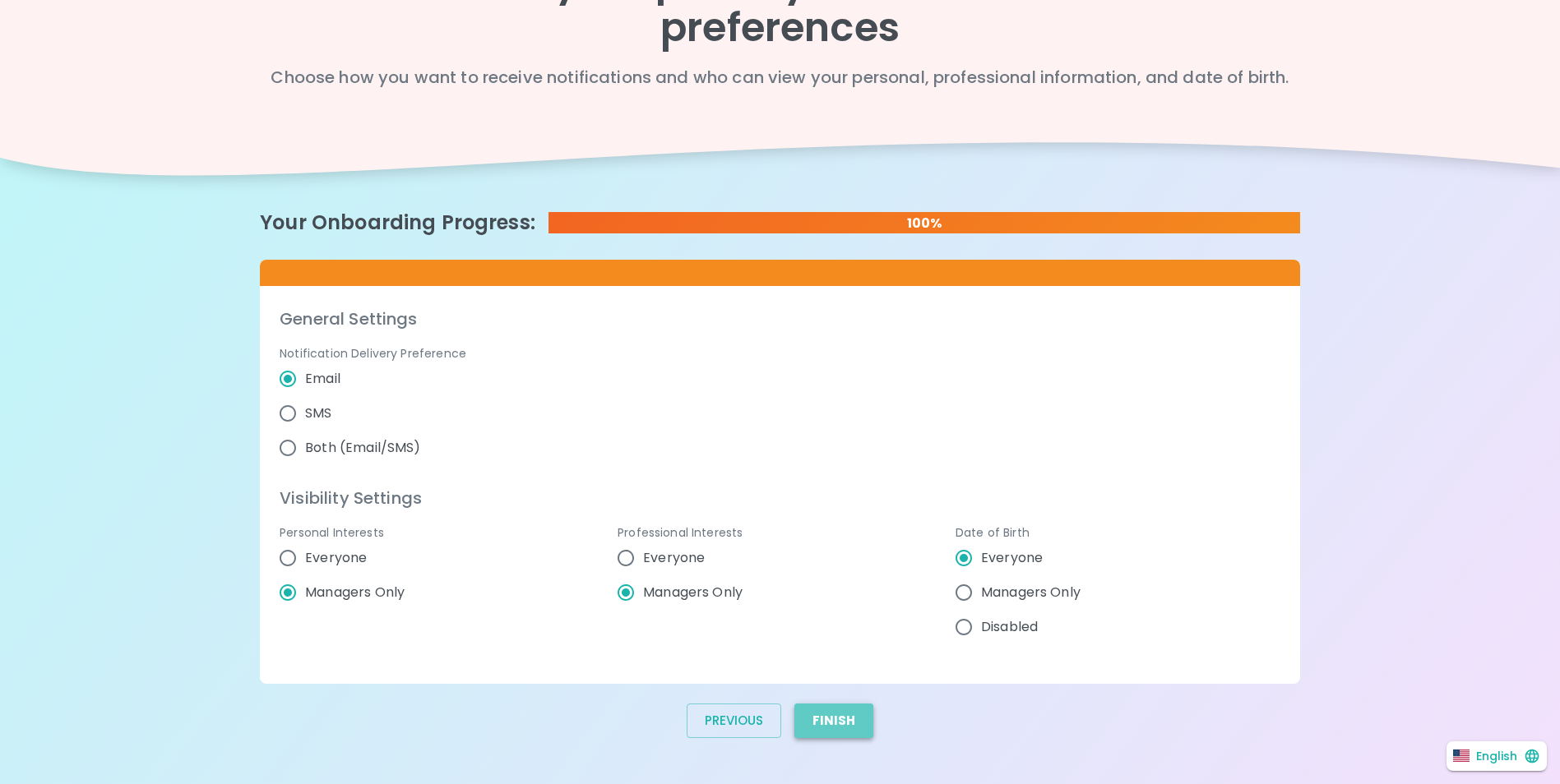
radio input "true"
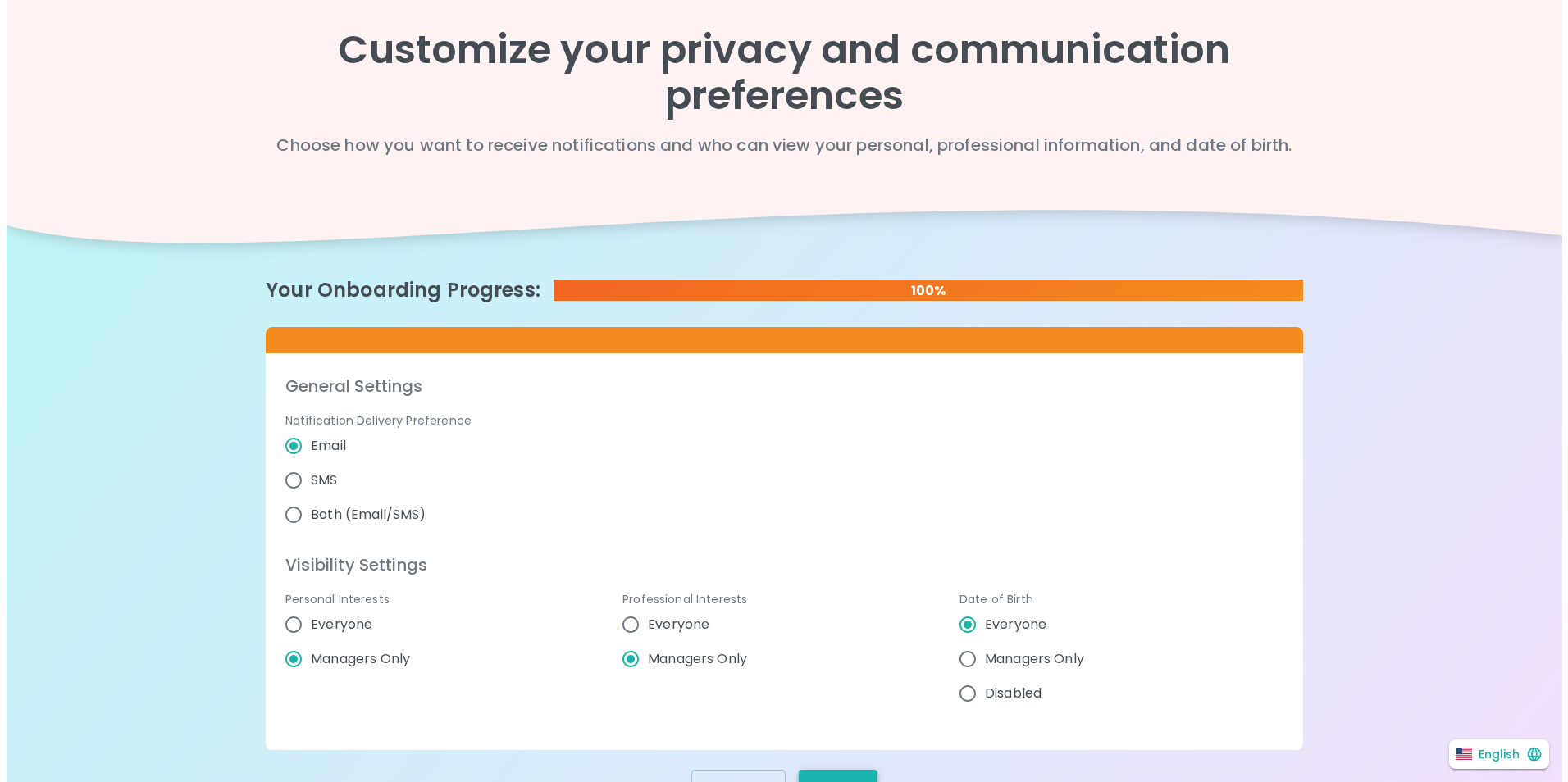
scroll to position [0, 0]
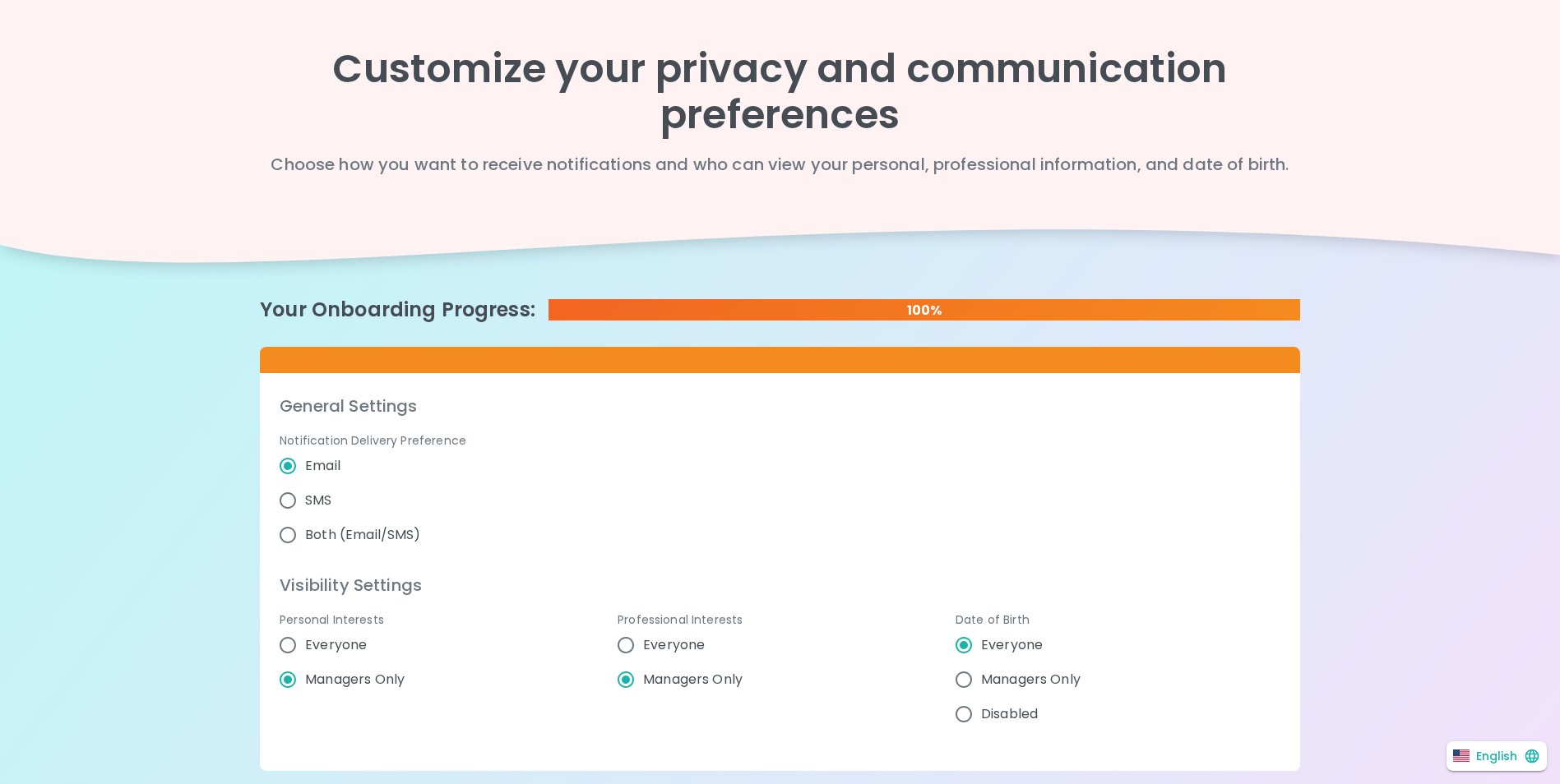
radio input "false"
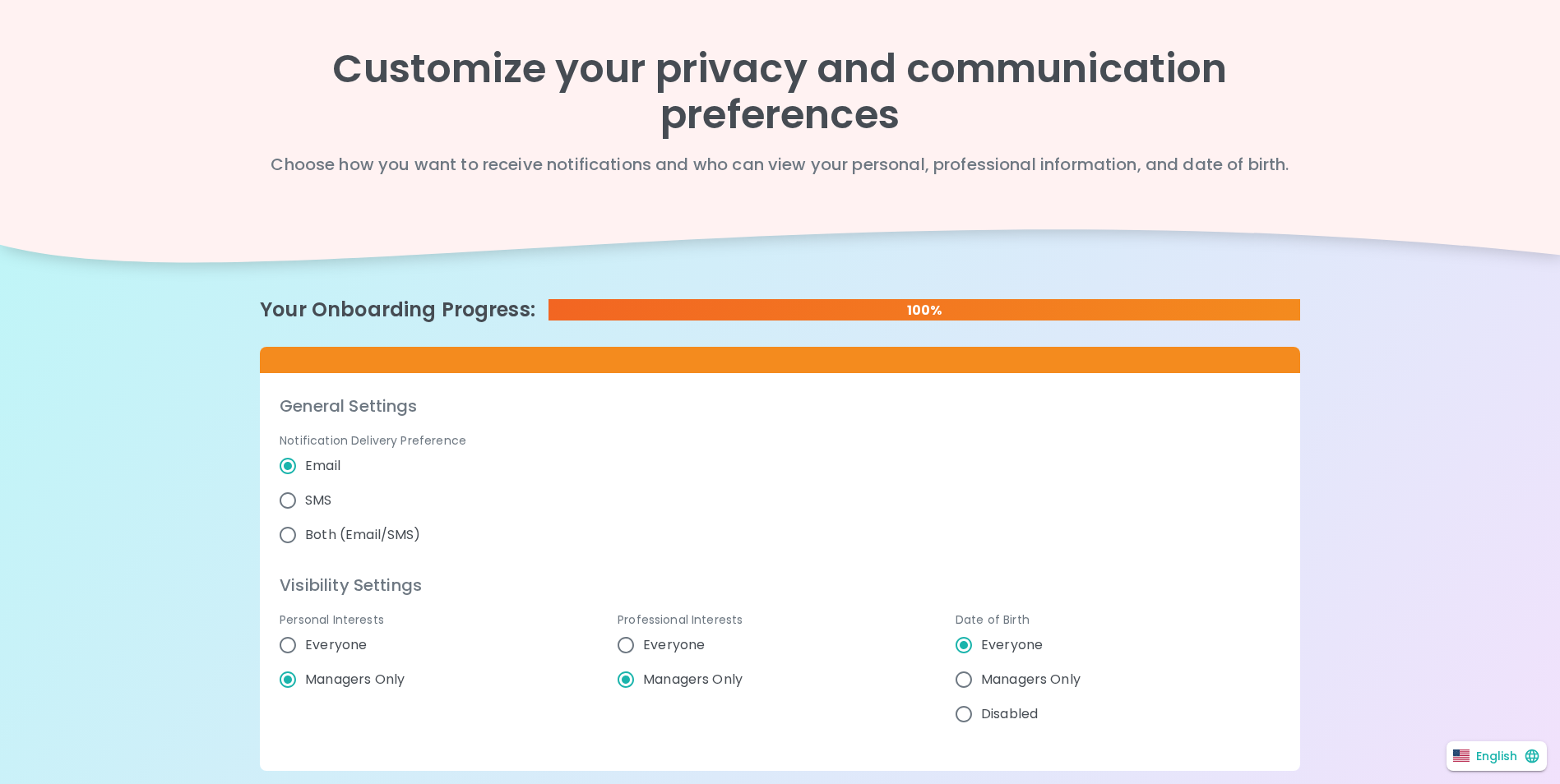
radio input "false"
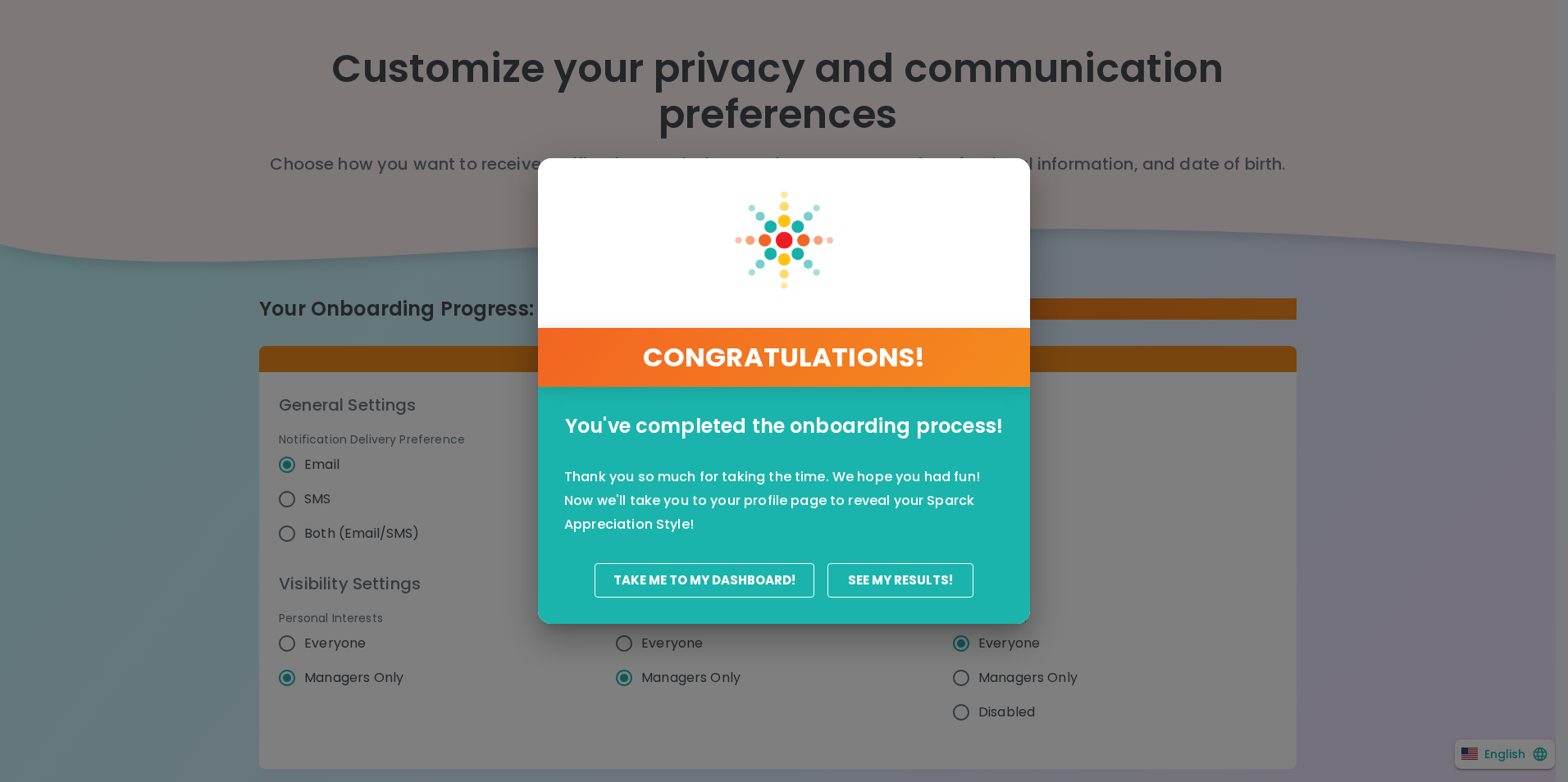
click at [746, 587] on button "Take Me To My Dashboard!" at bounding box center [704, 581] width 220 height 35
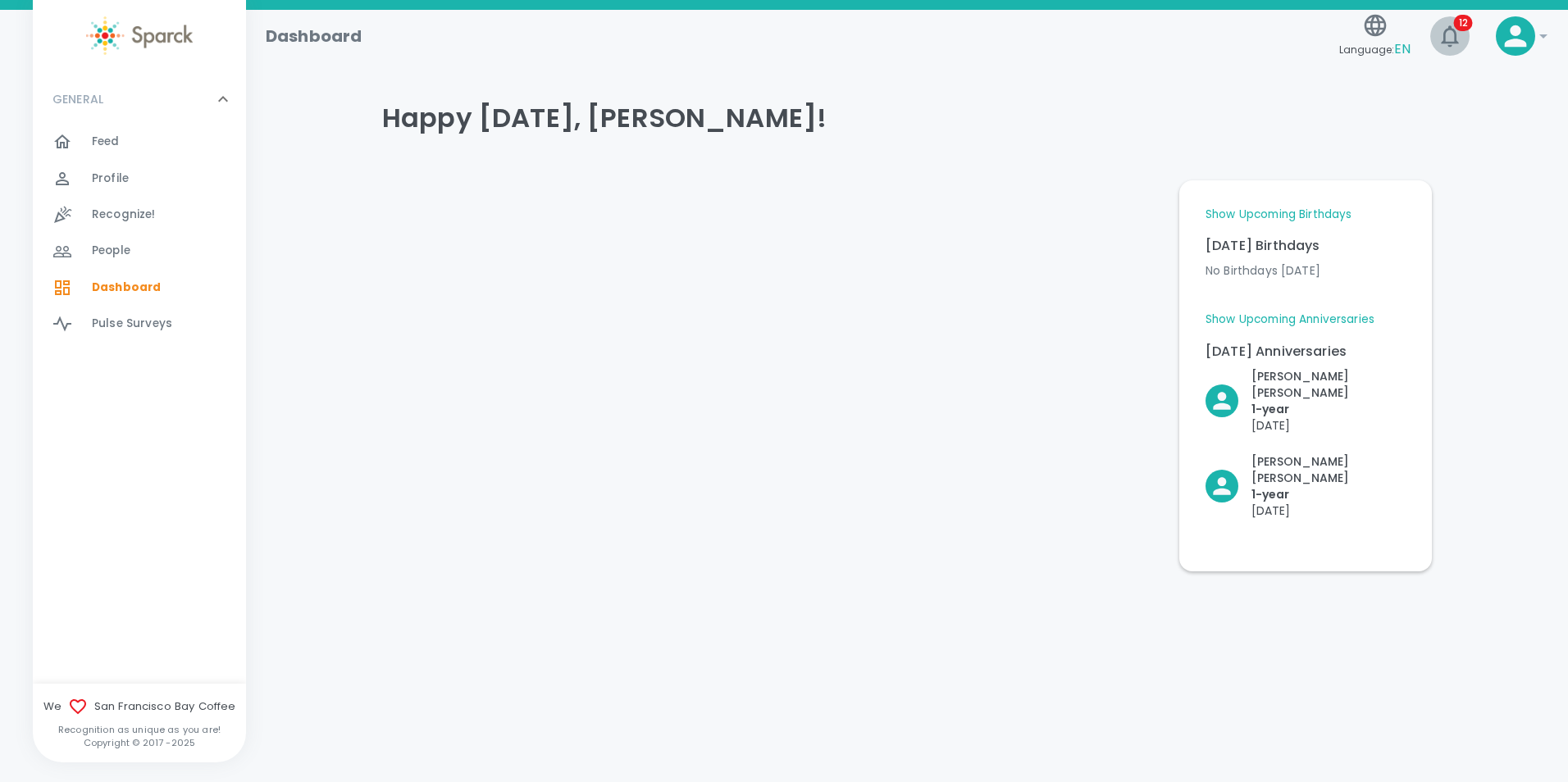
click at [1462, 40] on icon "button" at bounding box center [1451, 36] width 26 height 26
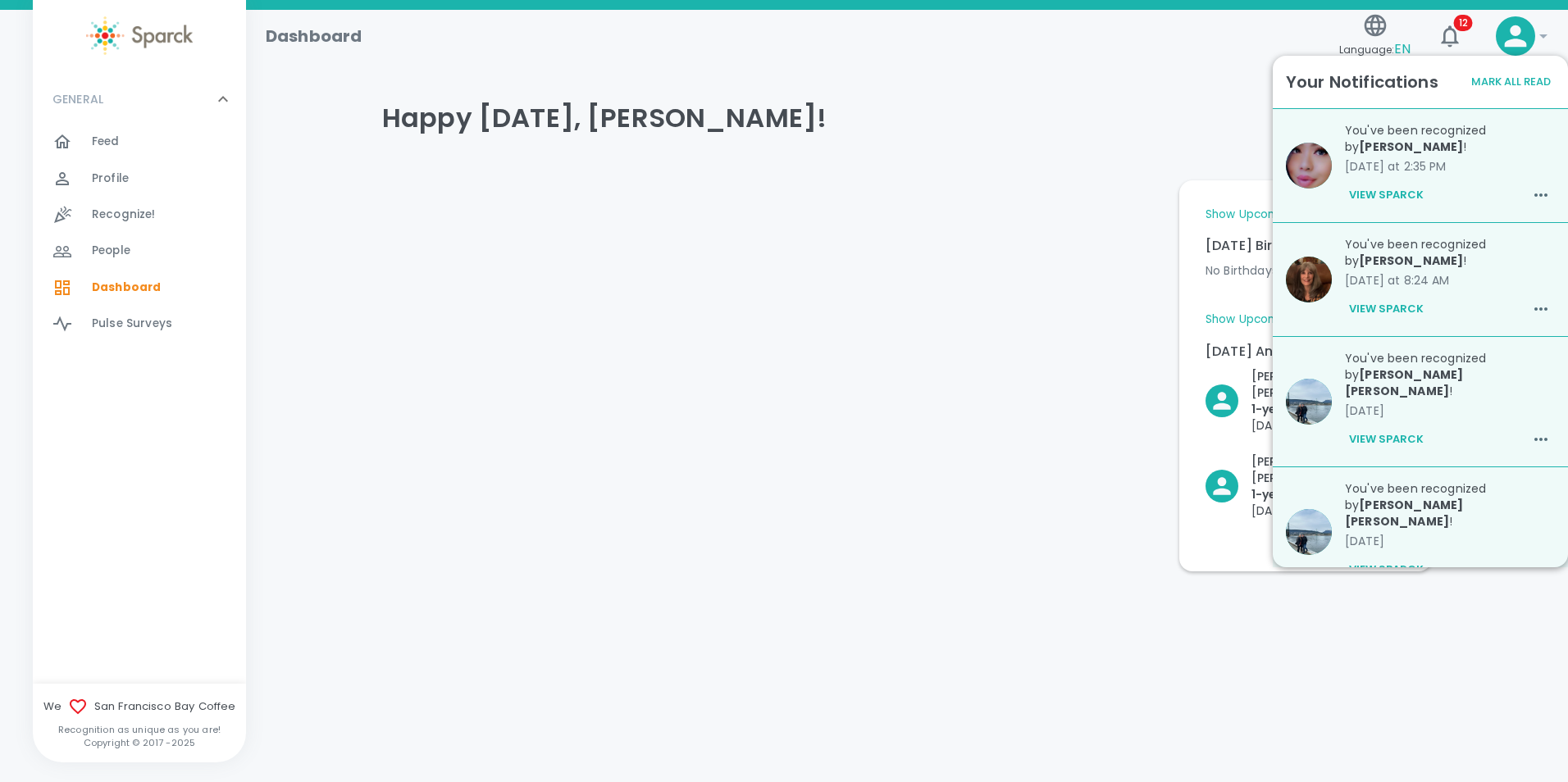
click at [1411, 202] on button "View Sparck" at bounding box center [1386, 195] width 83 height 28
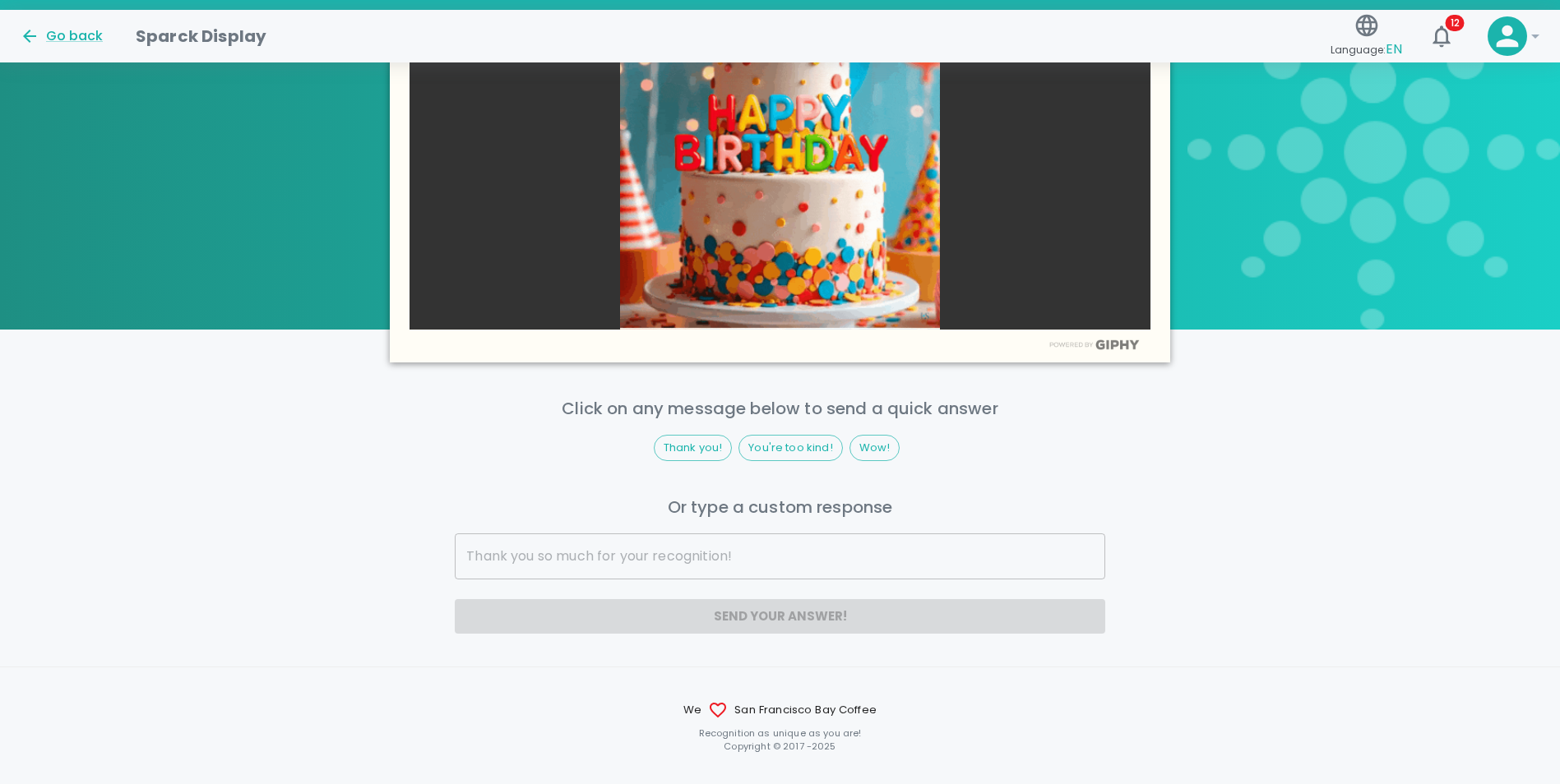
scroll to position [822, 0]
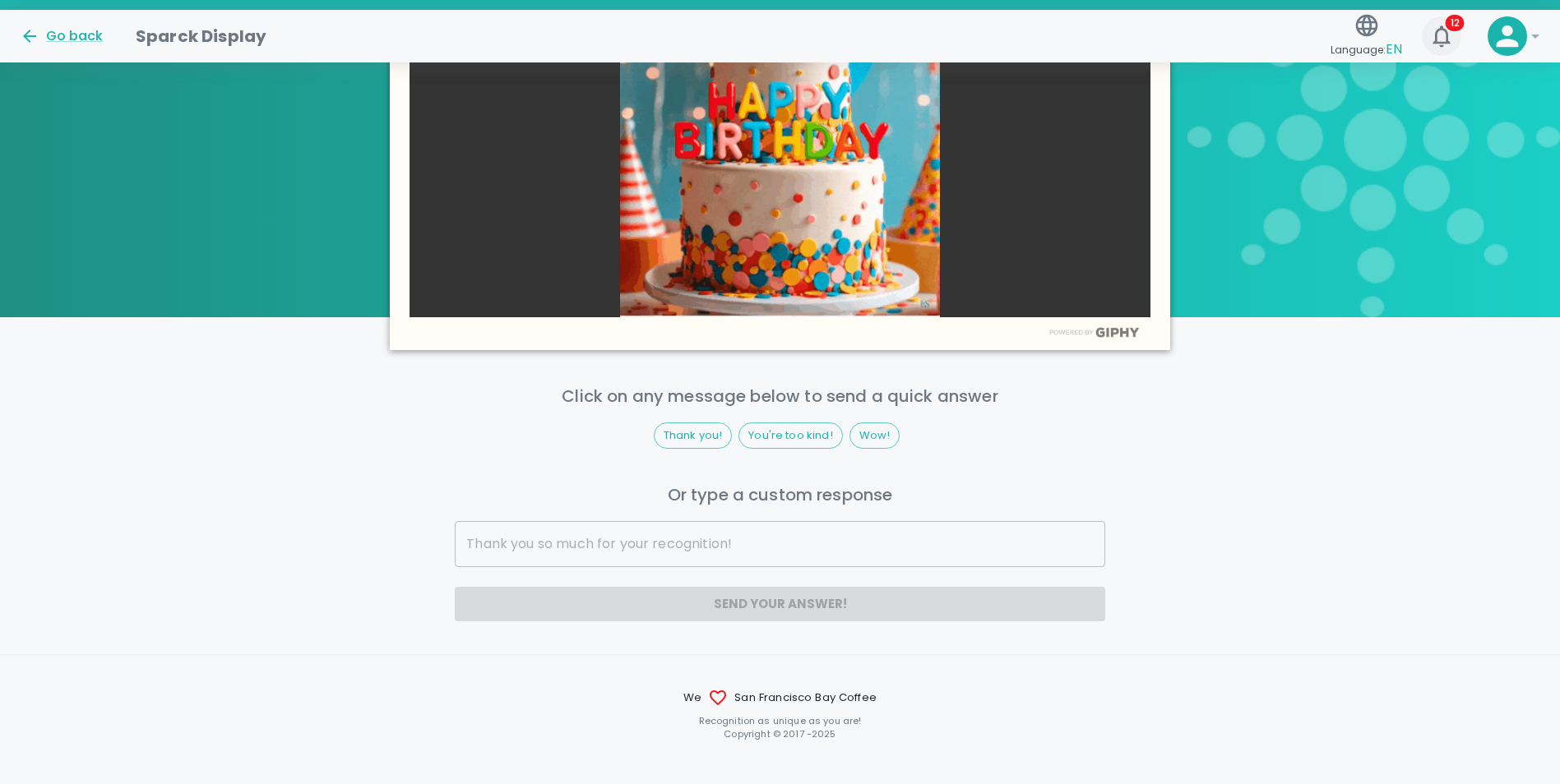
click at [1457, 28] on span "12" at bounding box center [1455, 23] width 19 height 17
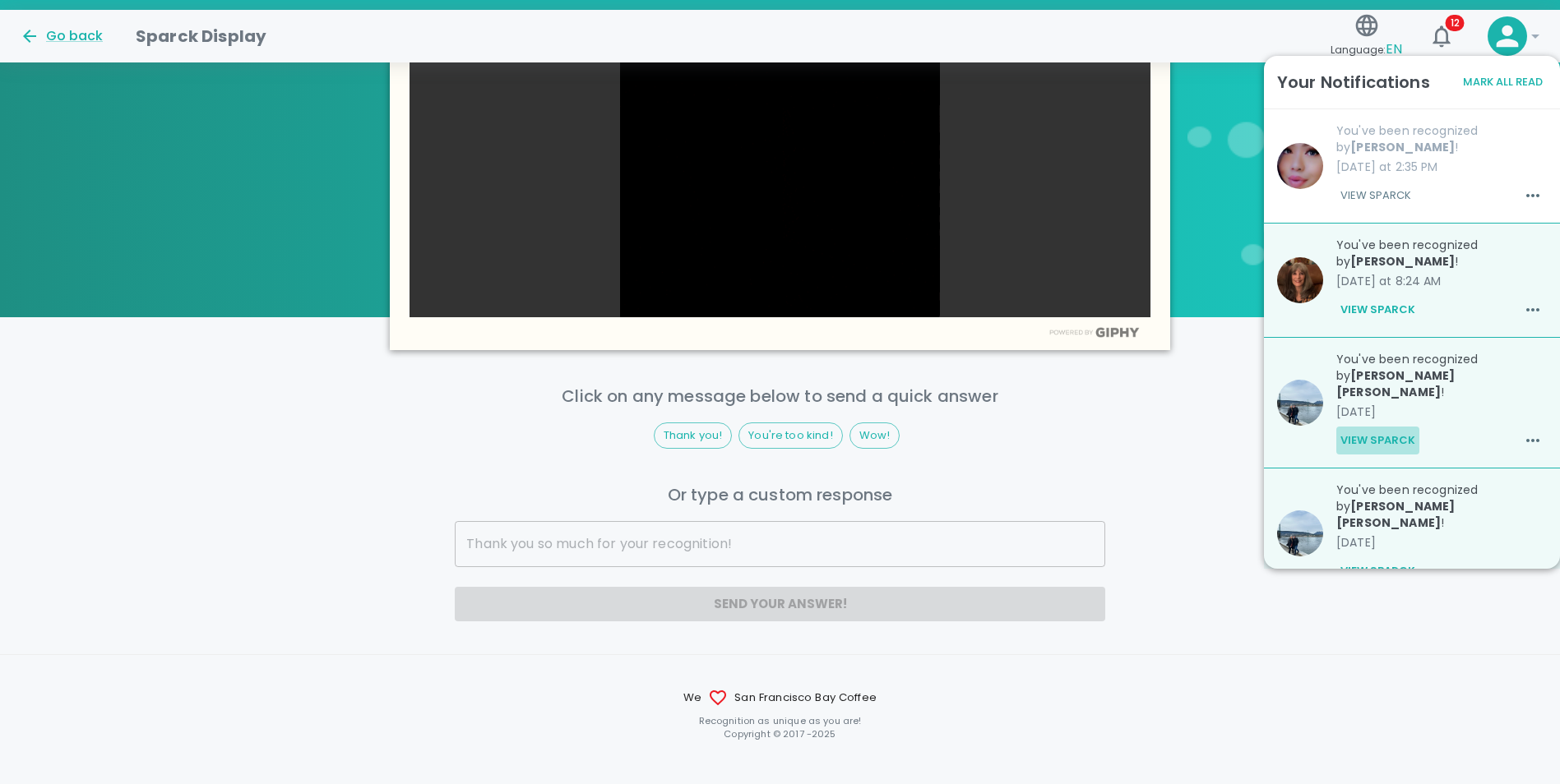
click at [1391, 428] on button "View Sparck" at bounding box center [1378, 440] width 83 height 28
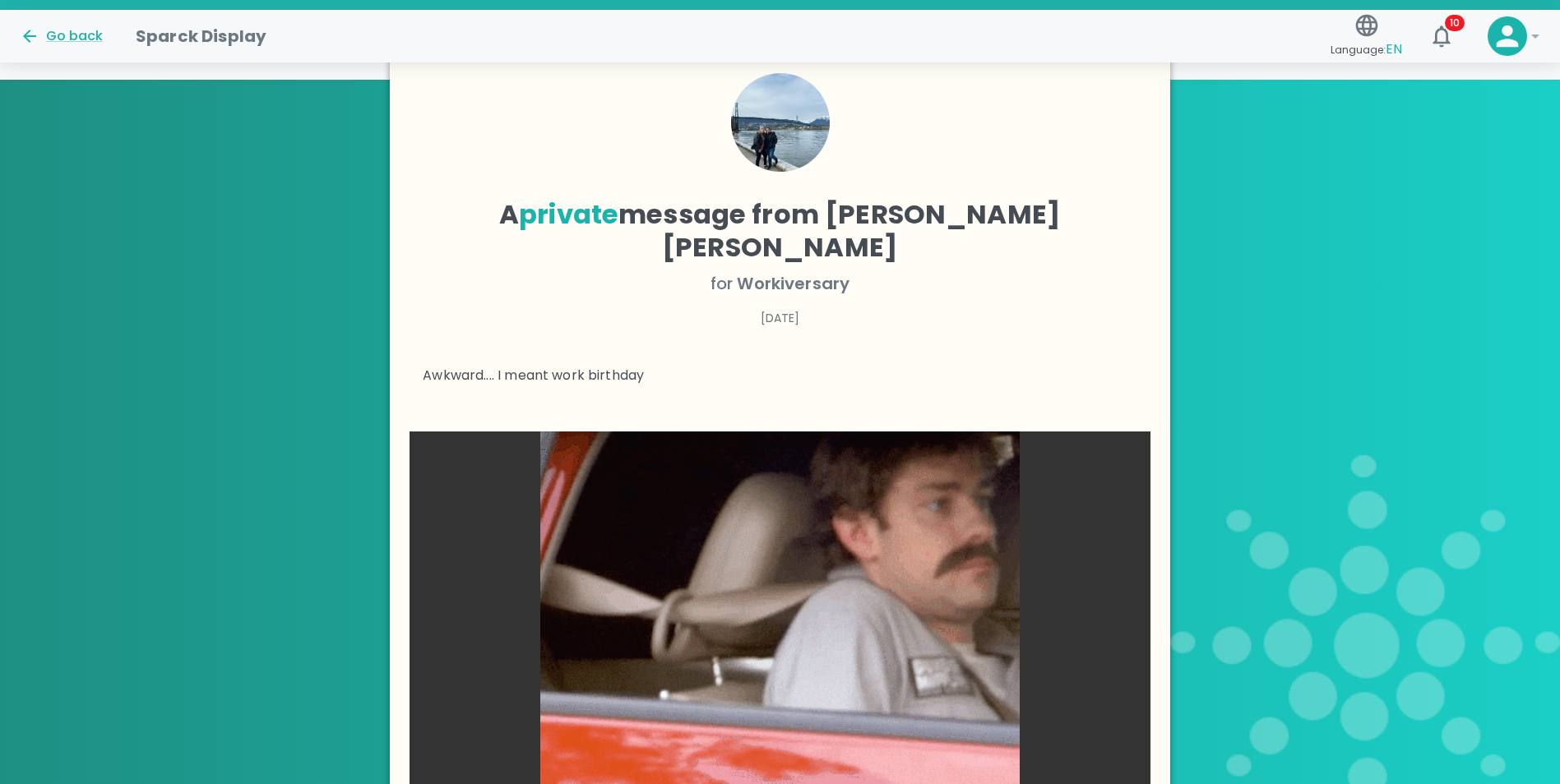
scroll to position [329, 0]
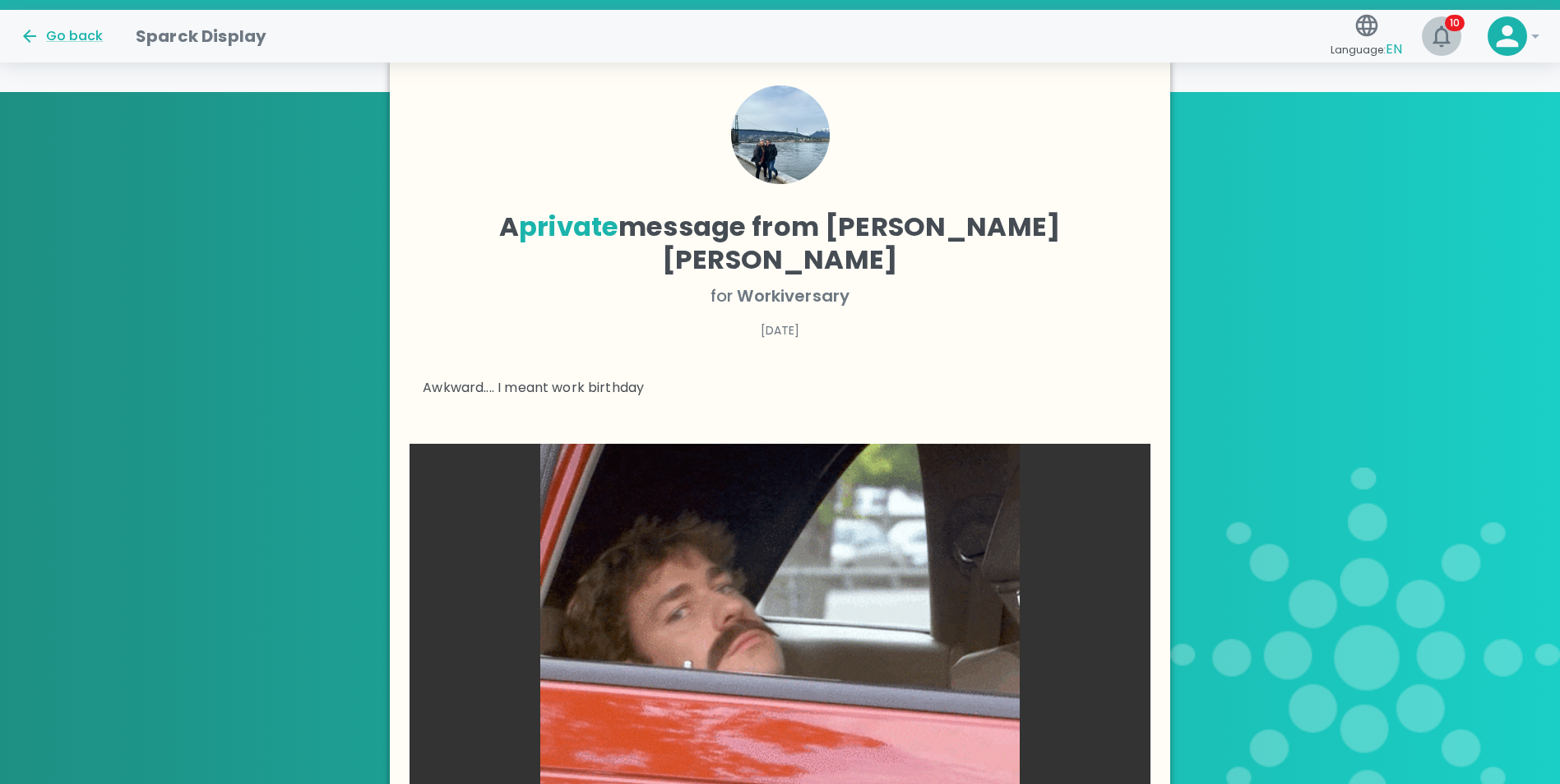
click at [1454, 33] on icon "button" at bounding box center [1441, 36] width 26 height 26
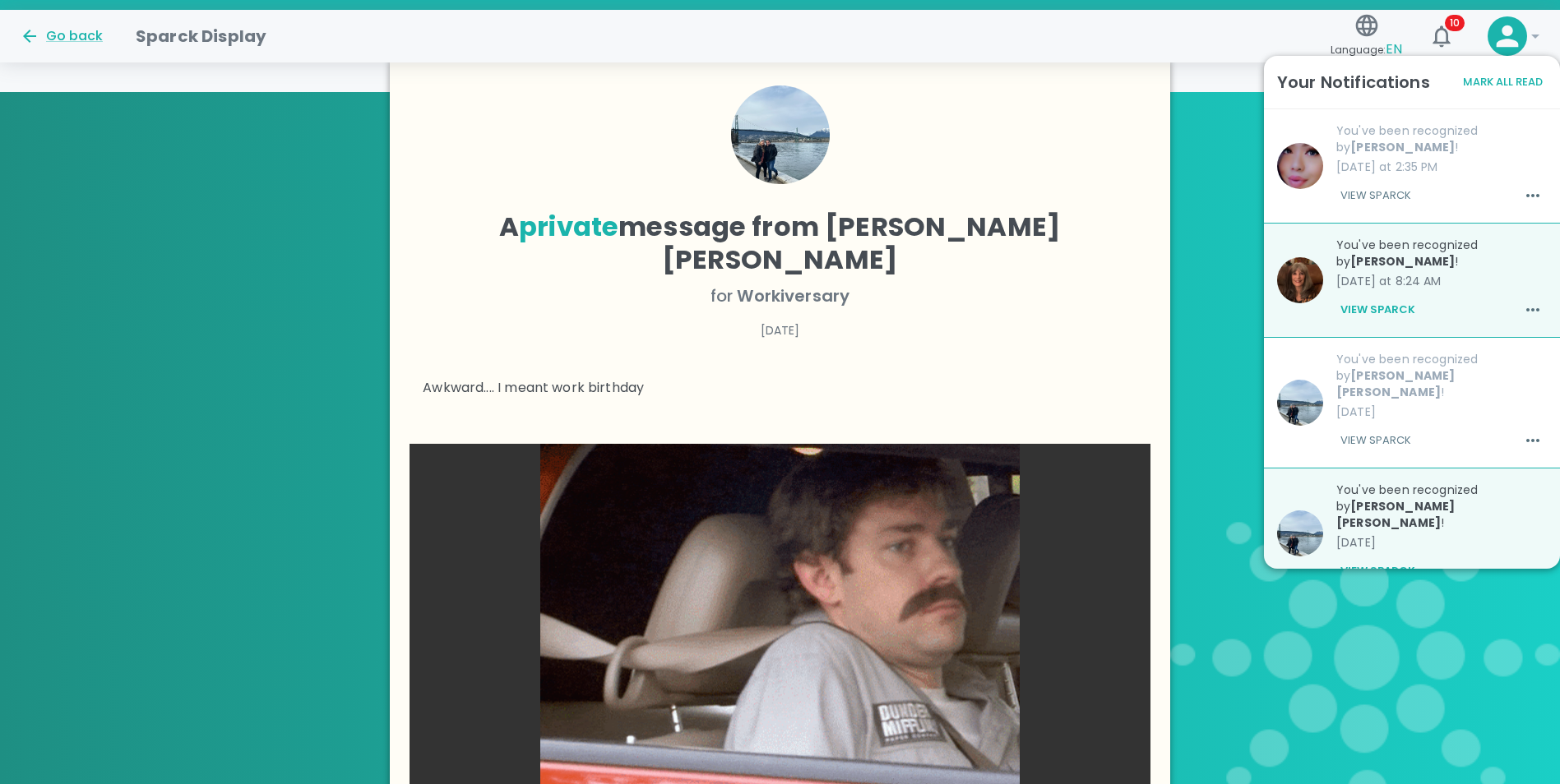
click at [1398, 557] on button "View Sparck" at bounding box center [1378, 571] width 83 height 28
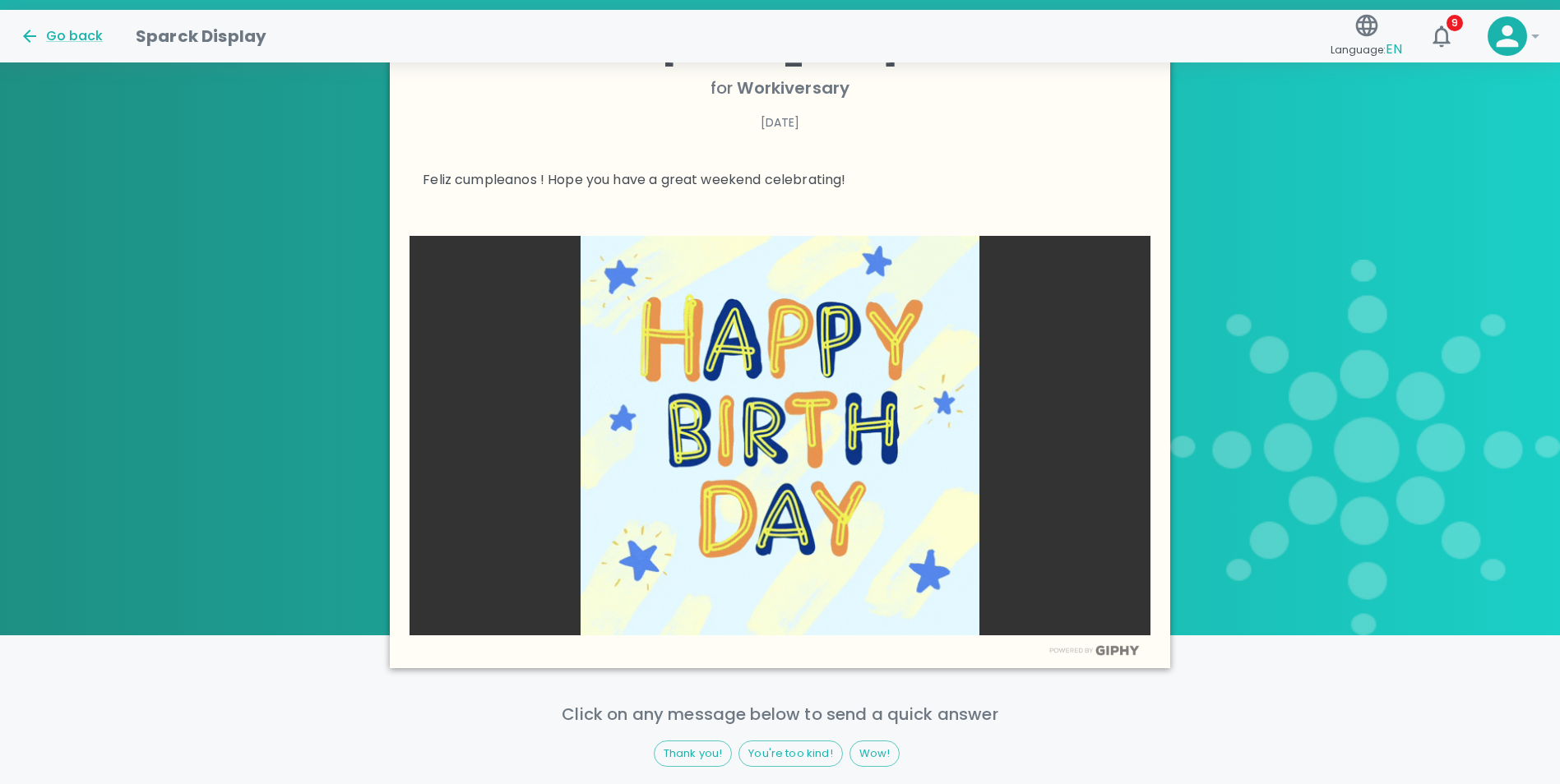
scroll to position [740, 0]
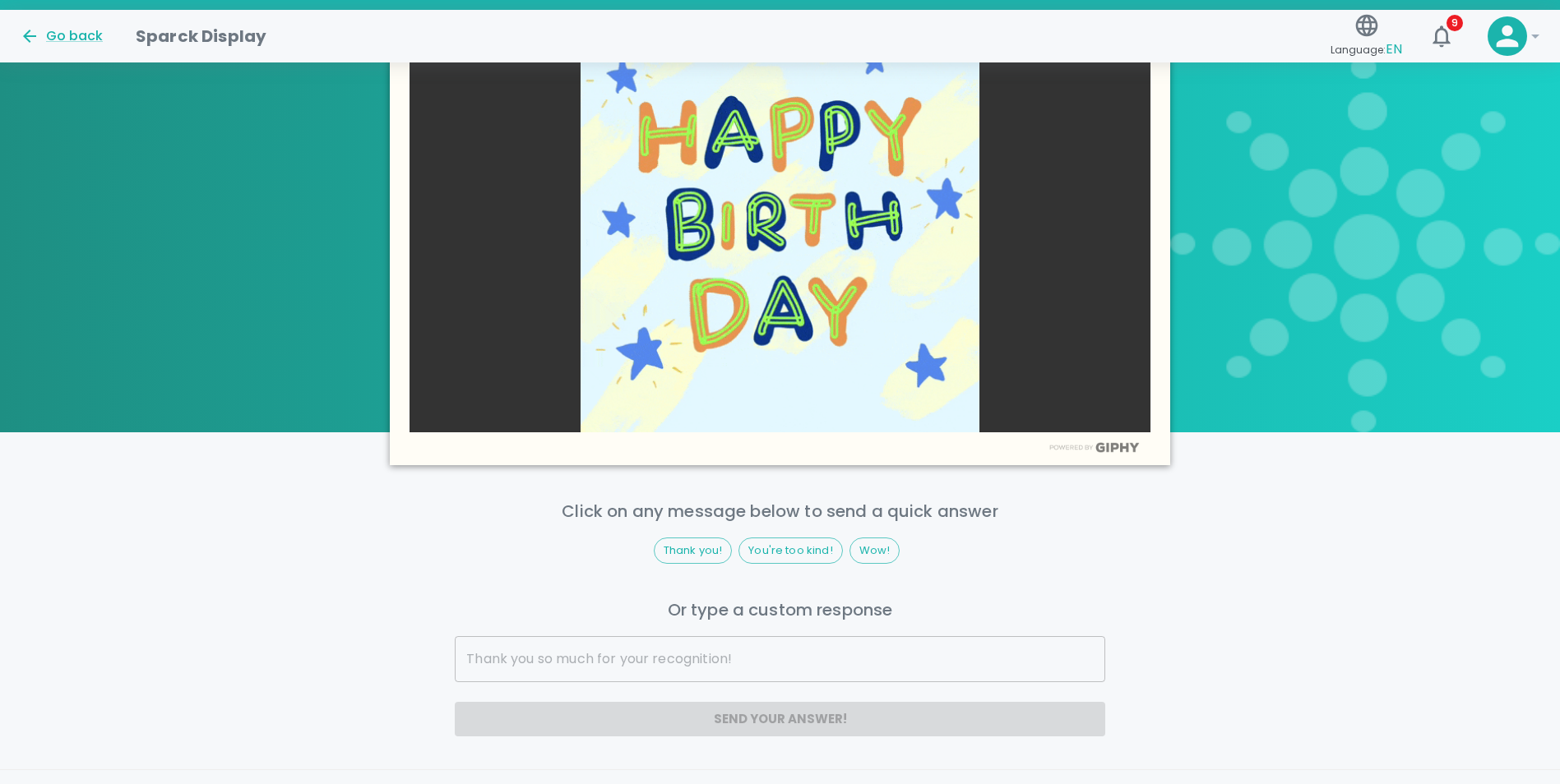
drag, startPoint x: 1406, startPoint y: 480, endPoint x: 1388, endPoint y: 462, distance: 25.5
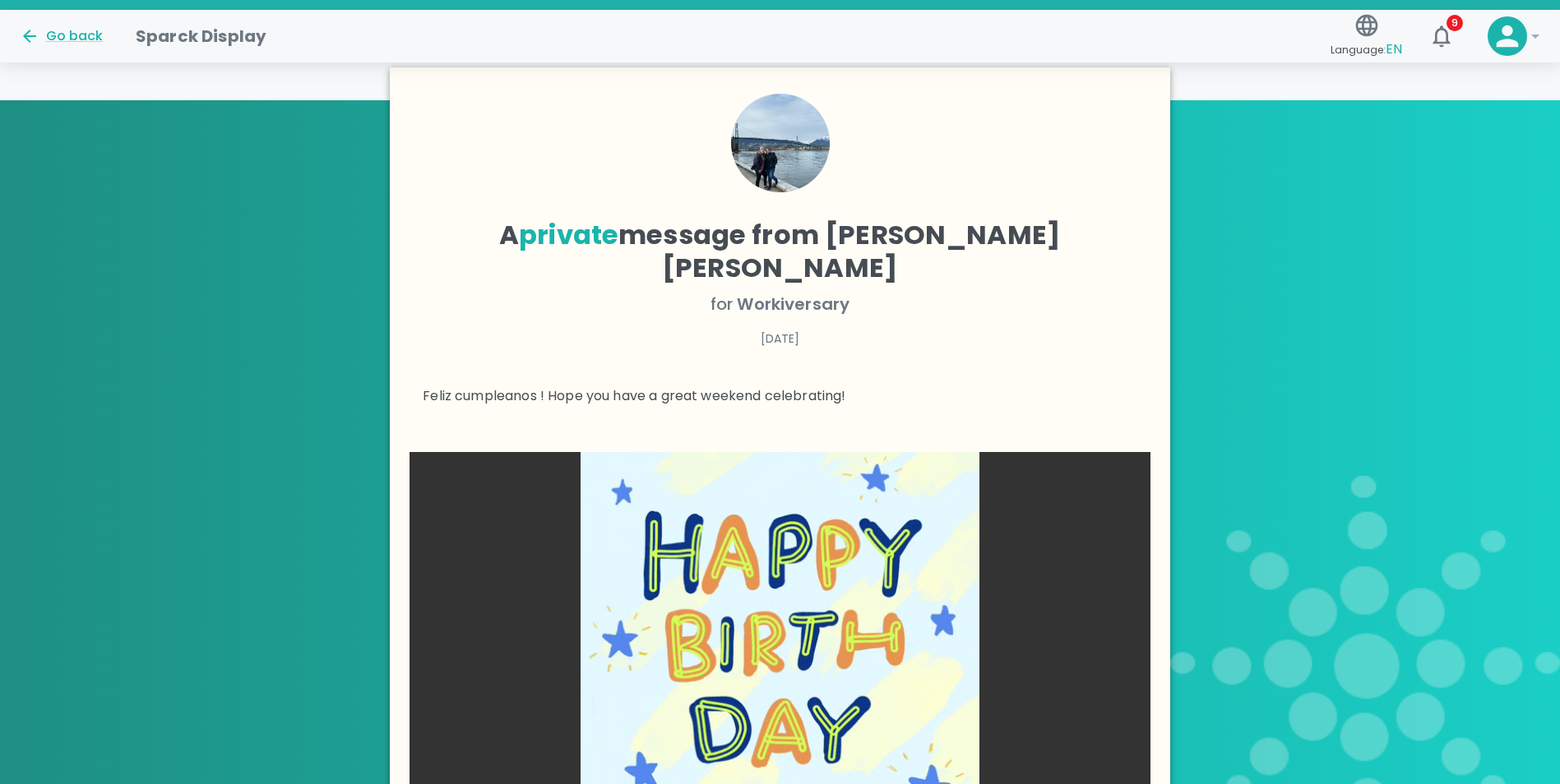
scroll to position [294, 0]
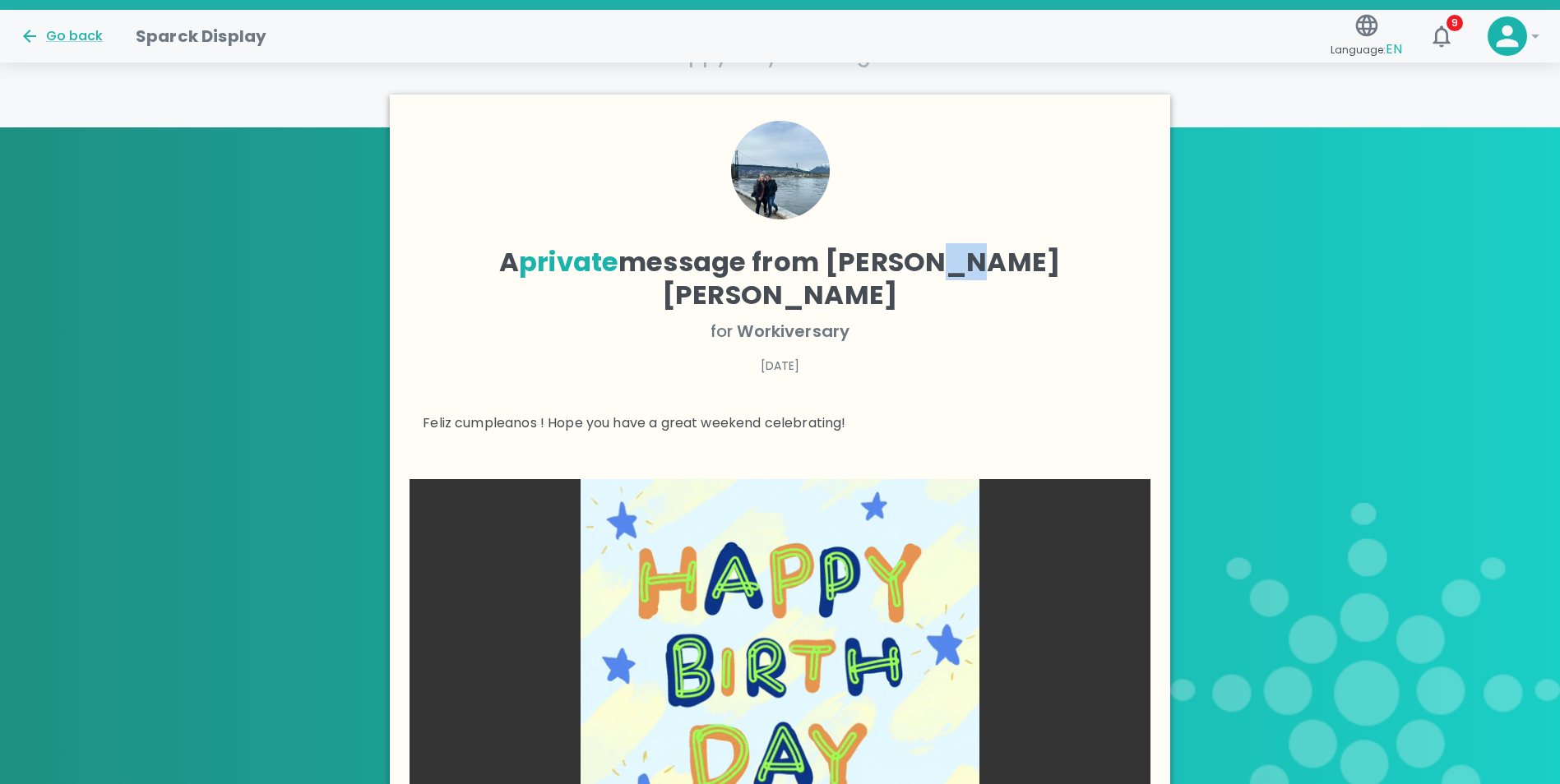
drag, startPoint x: 936, startPoint y: 255, endPoint x: 920, endPoint y: 273, distance: 24.1
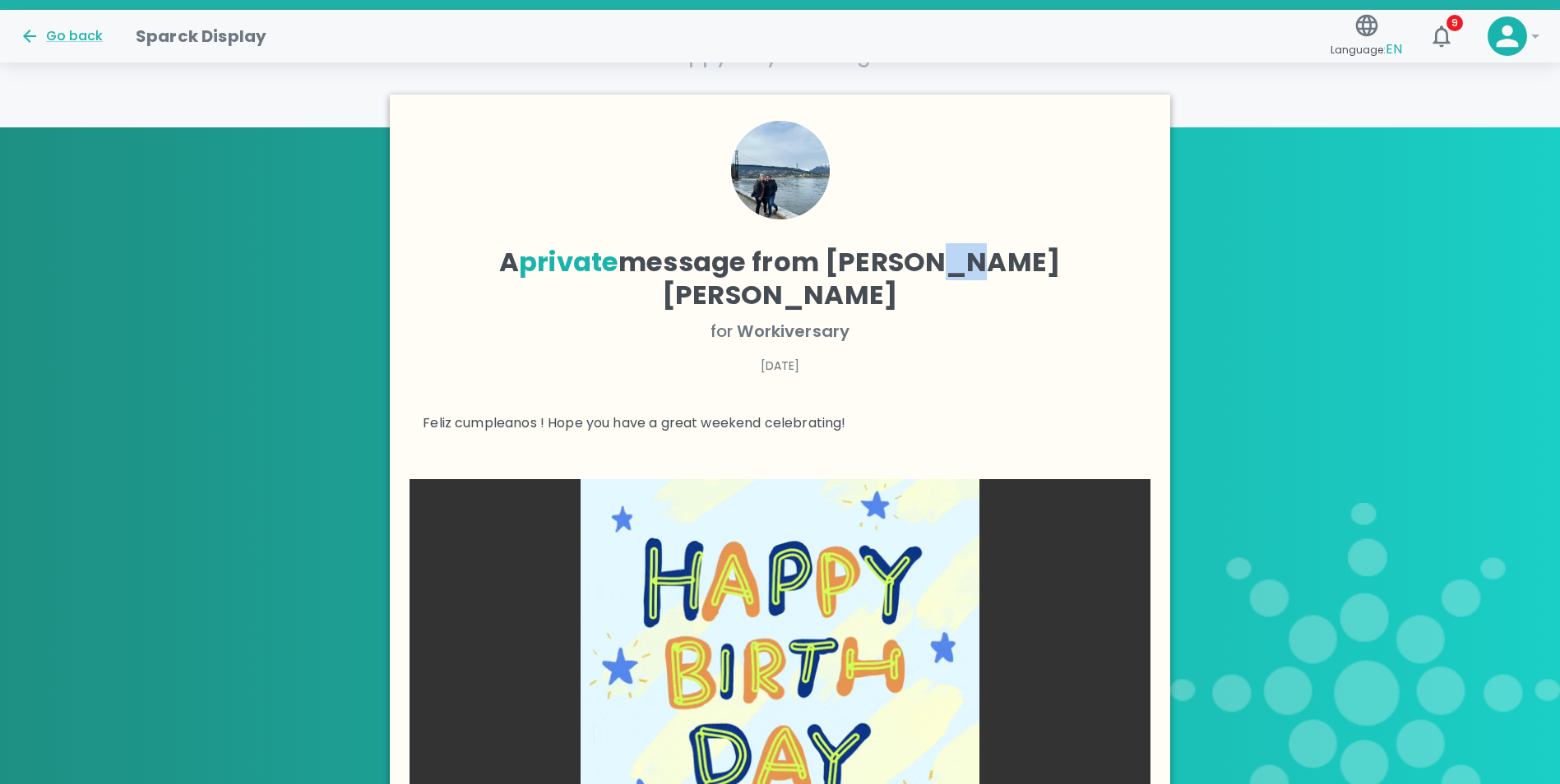
click at [920, 273] on h4 "A private message from Anna Belle Heredia" at bounding box center [780, 278] width 715 height 65
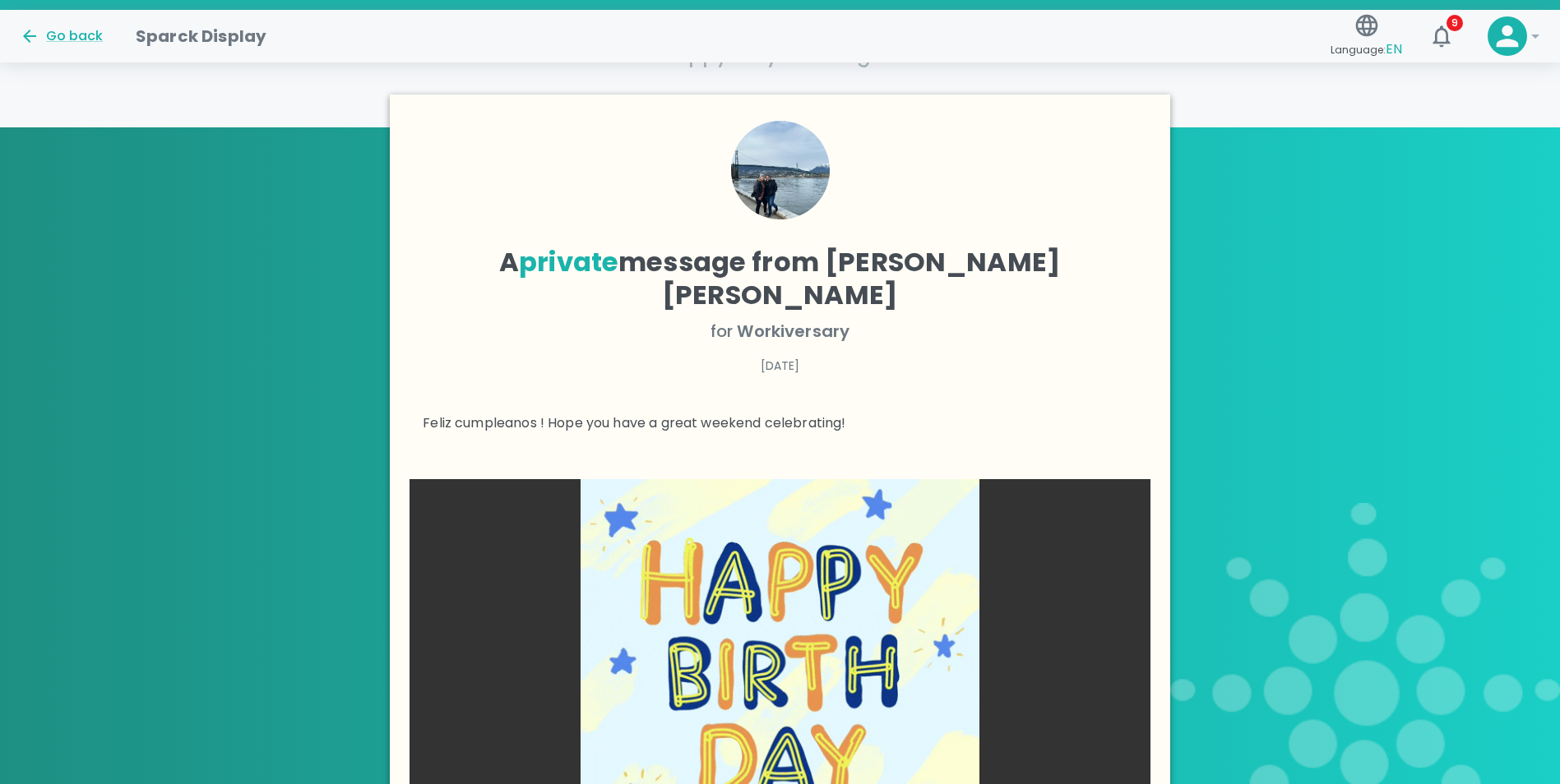
drag, startPoint x: 920, startPoint y: 273, endPoint x: 1034, endPoint y: 283, distance: 114.4
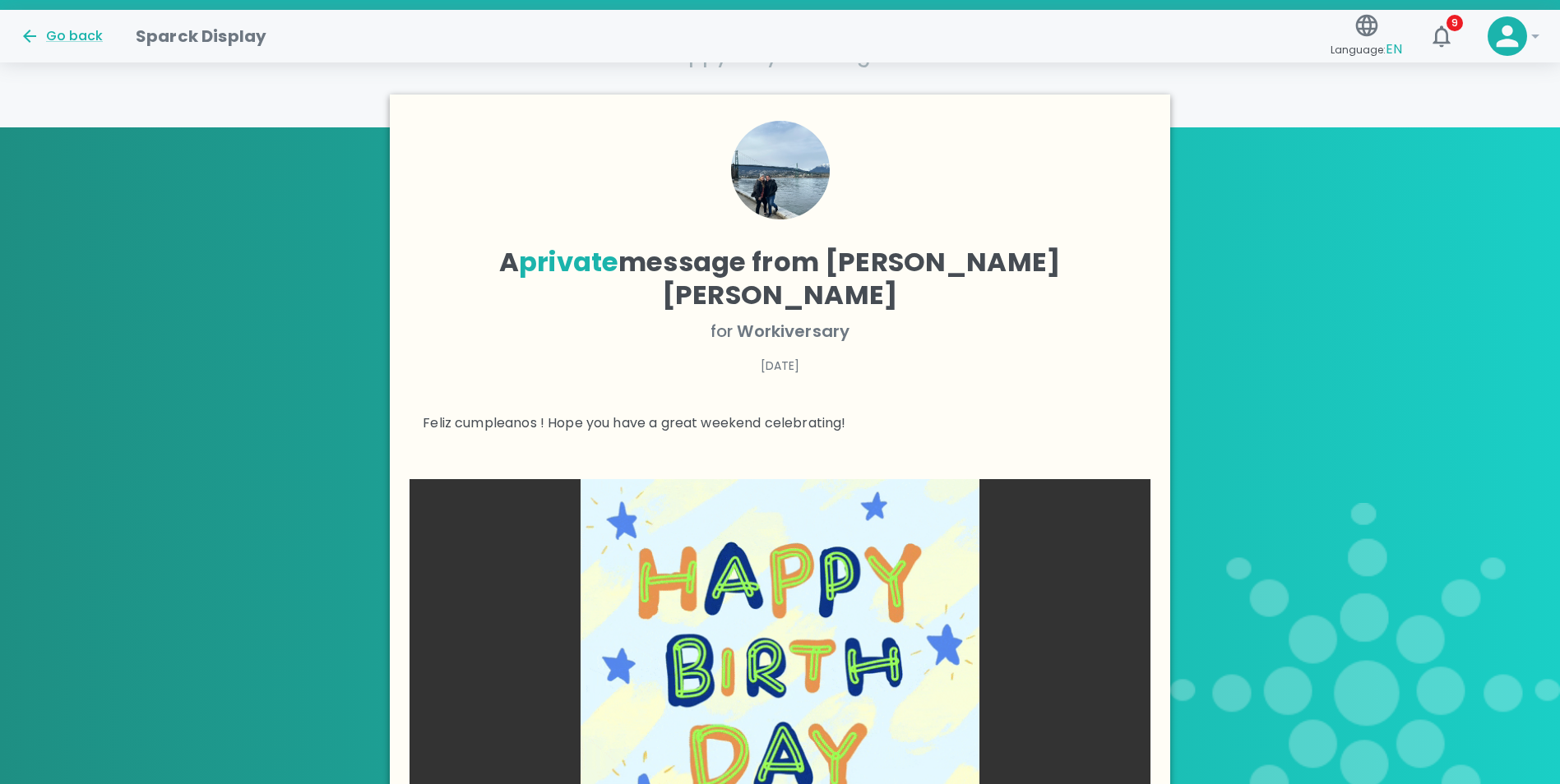
click at [1034, 283] on div "A private message from Anna Belle Heredia for Workiversary 05/16/2025 Feliz cum…" at bounding box center [780, 277] width 715 height 312
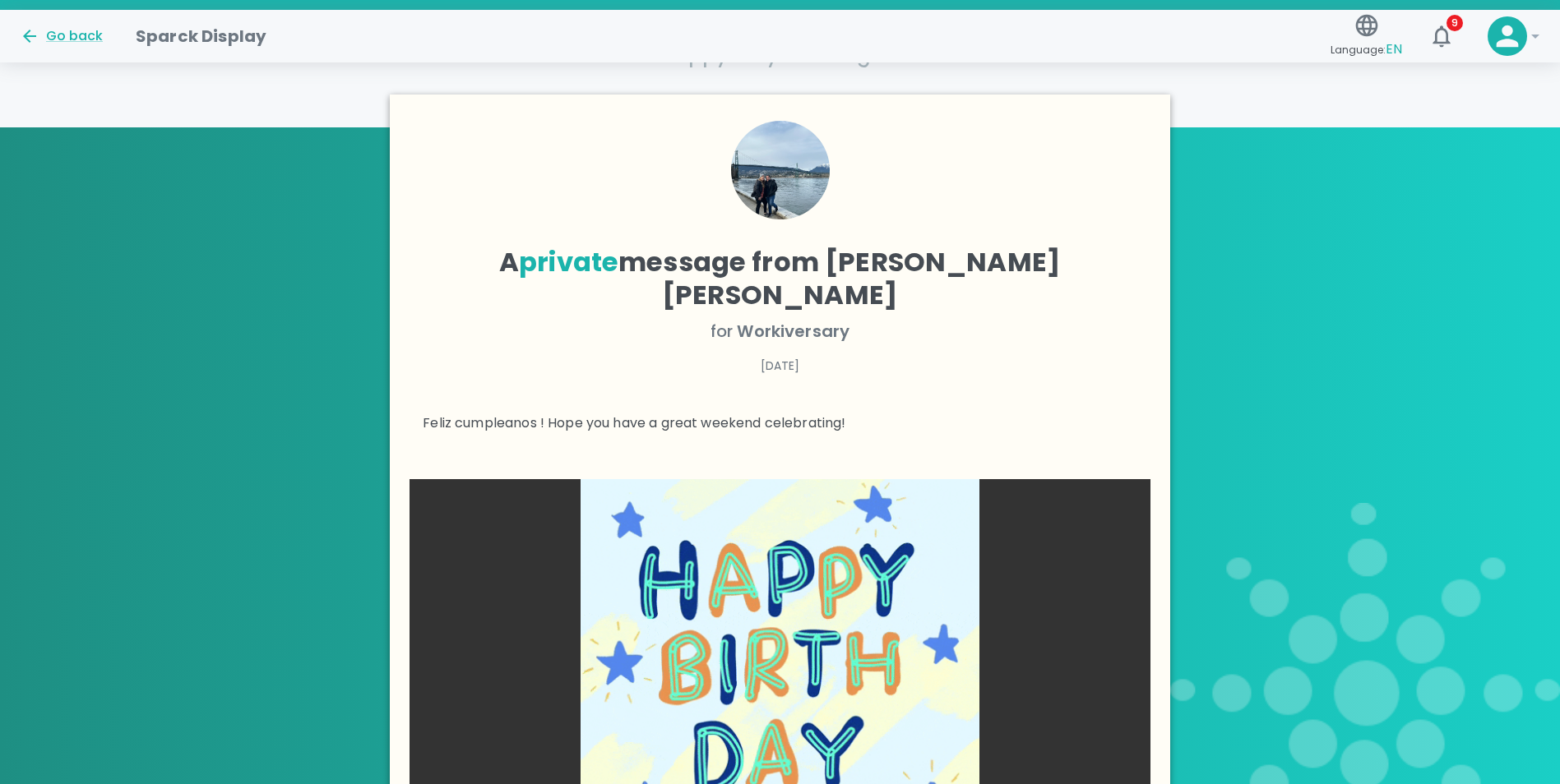
click at [782, 176] on img at bounding box center [780, 170] width 99 height 99
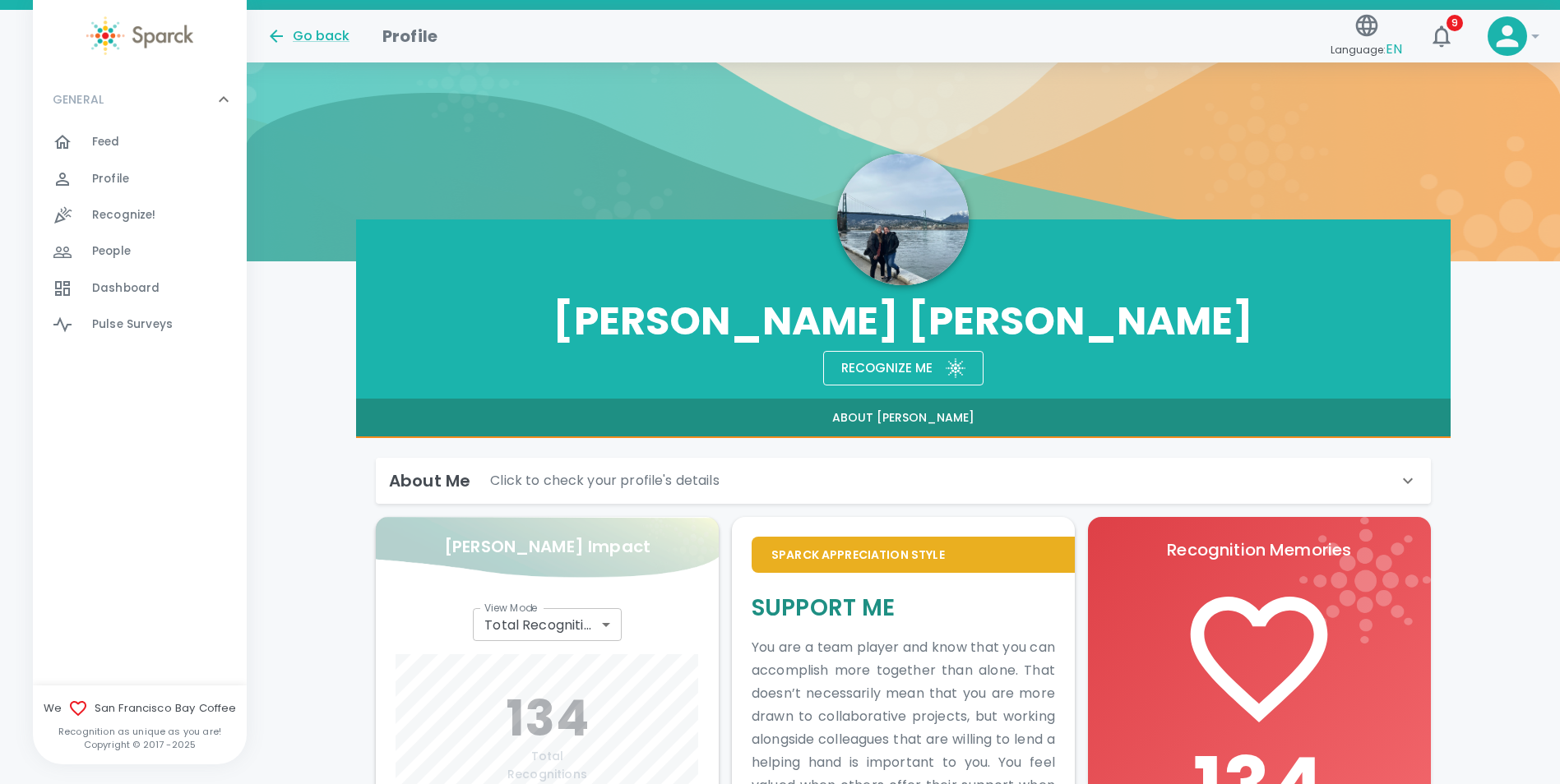
scroll to position [294, 0]
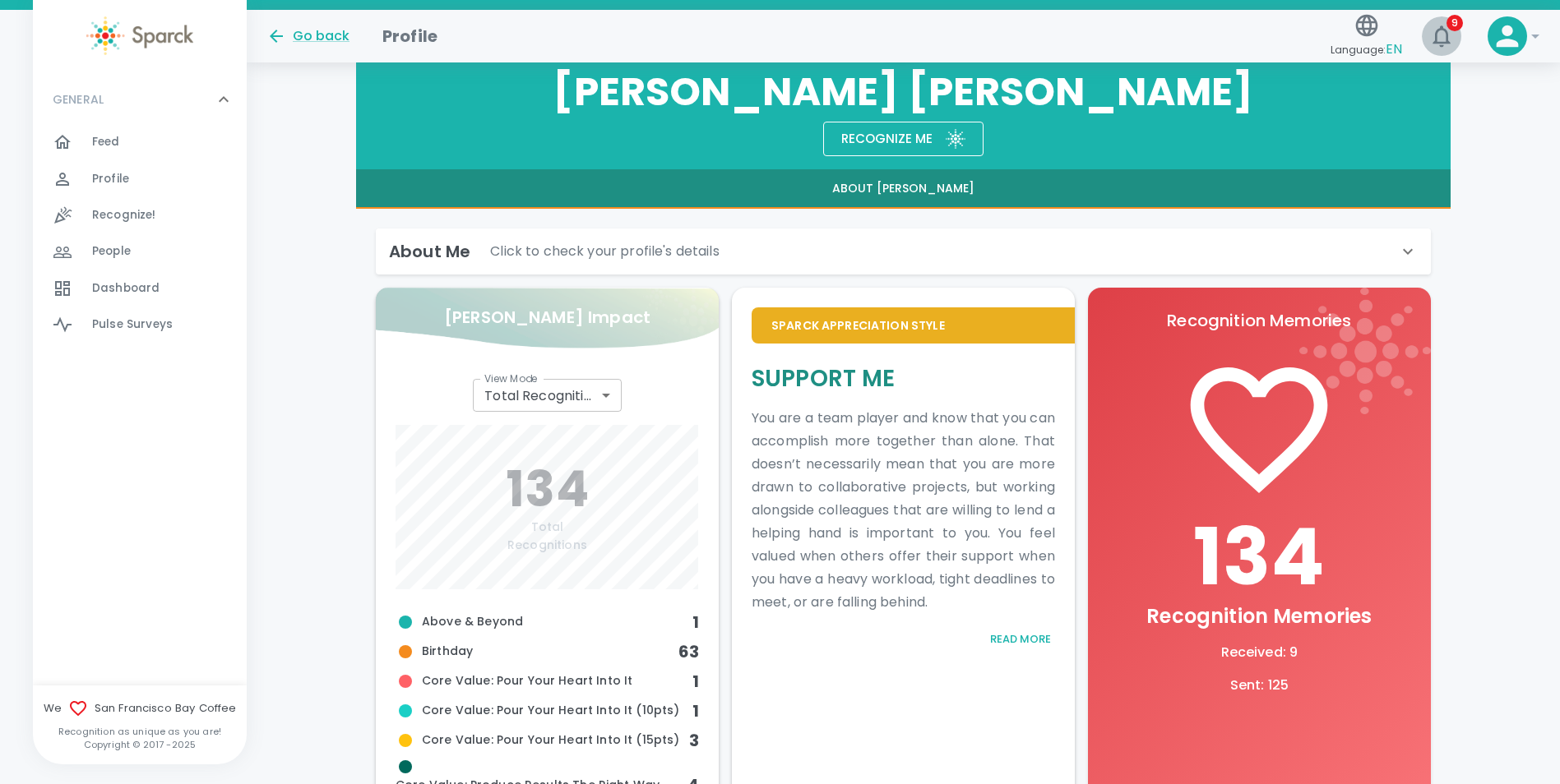
click at [1440, 45] on icon "button" at bounding box center [1441, 36] width 17 height 22
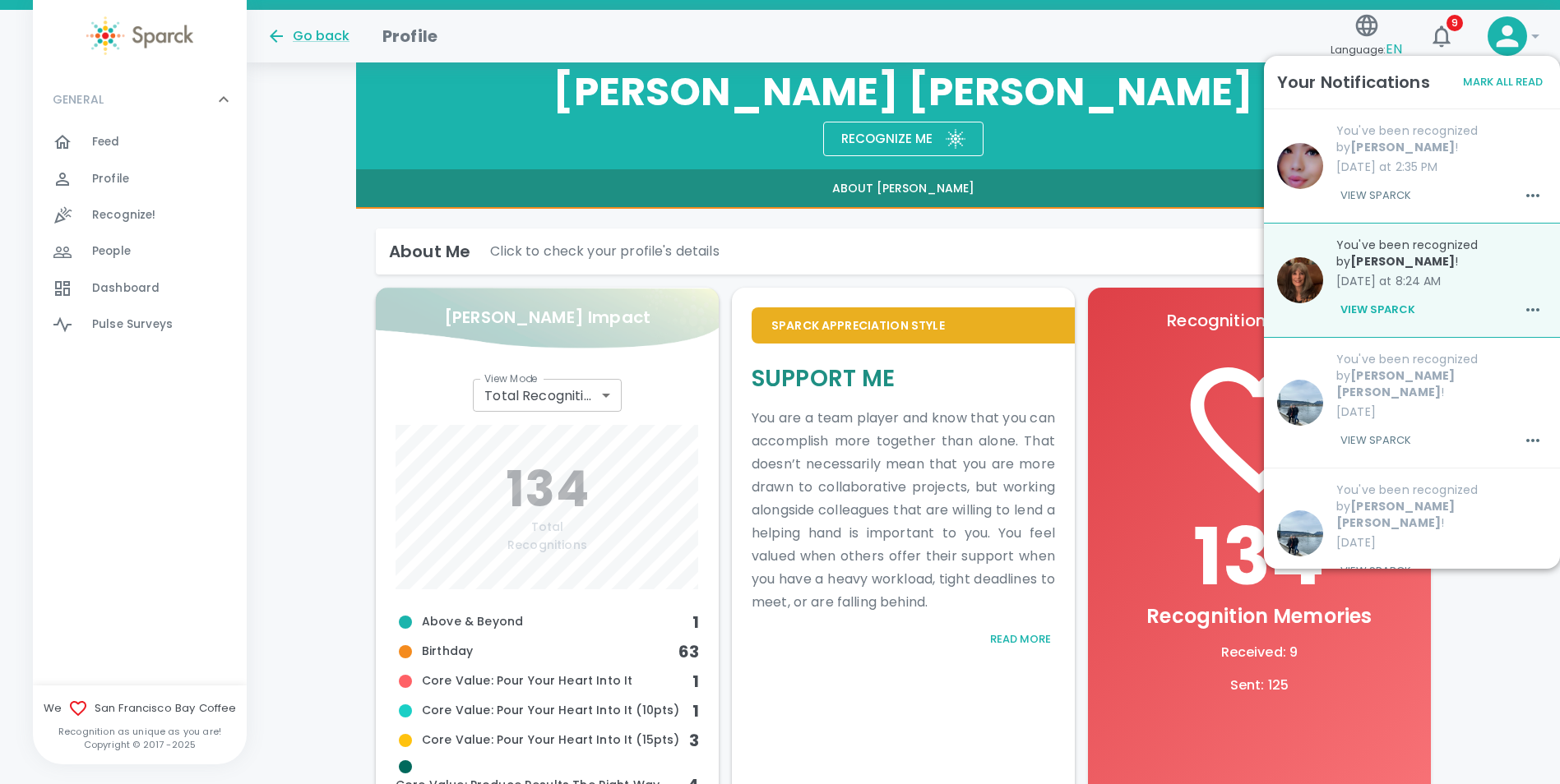
click at [1430, 404] on p "05/16/2025" at bounding box center [1441, 412] width 210 height 17
click at [1413, 426] on button "View Sparck" at bounding box center [1376, 440] width 79 height 28
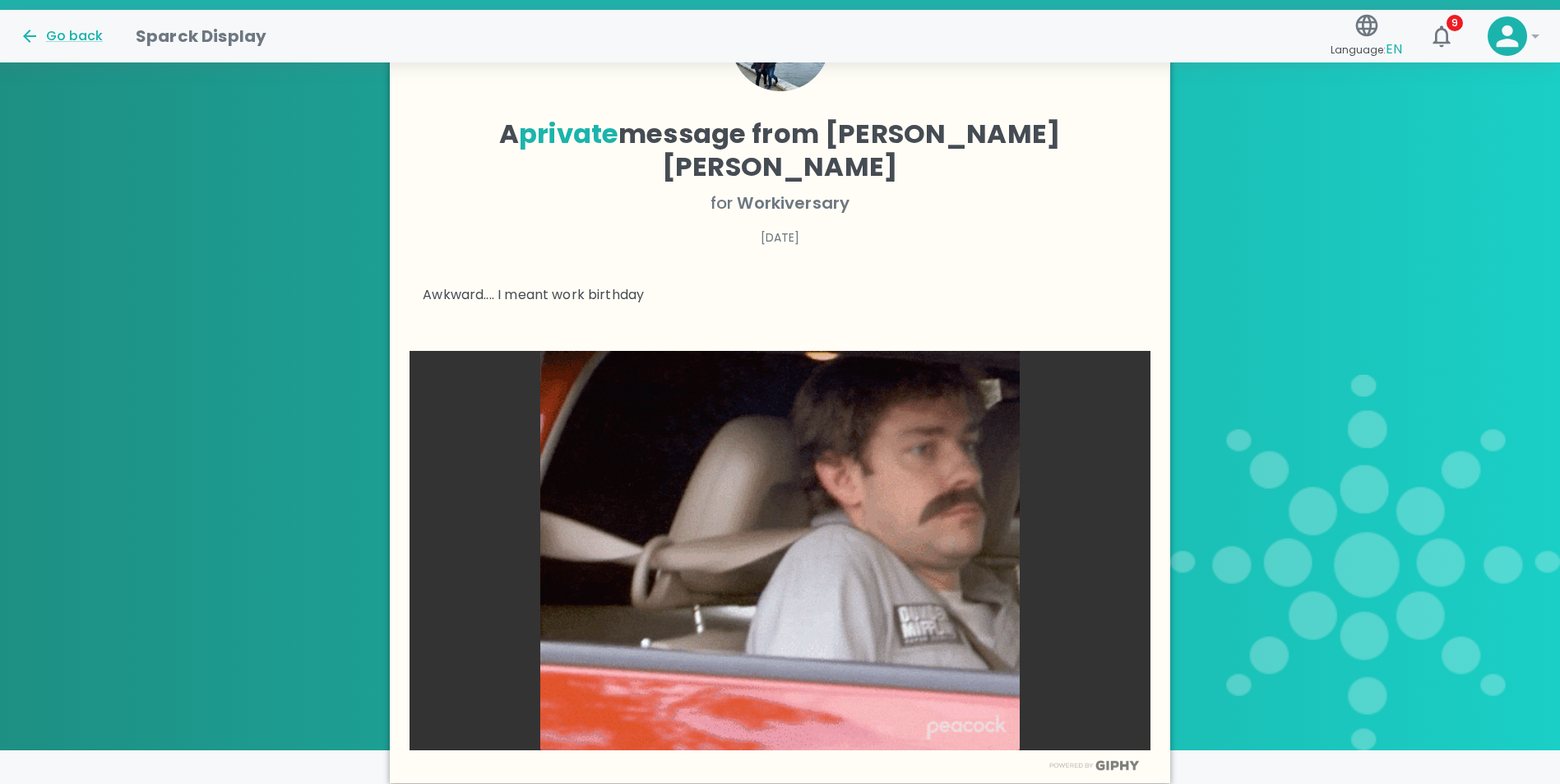
scroll to position [787, 0]
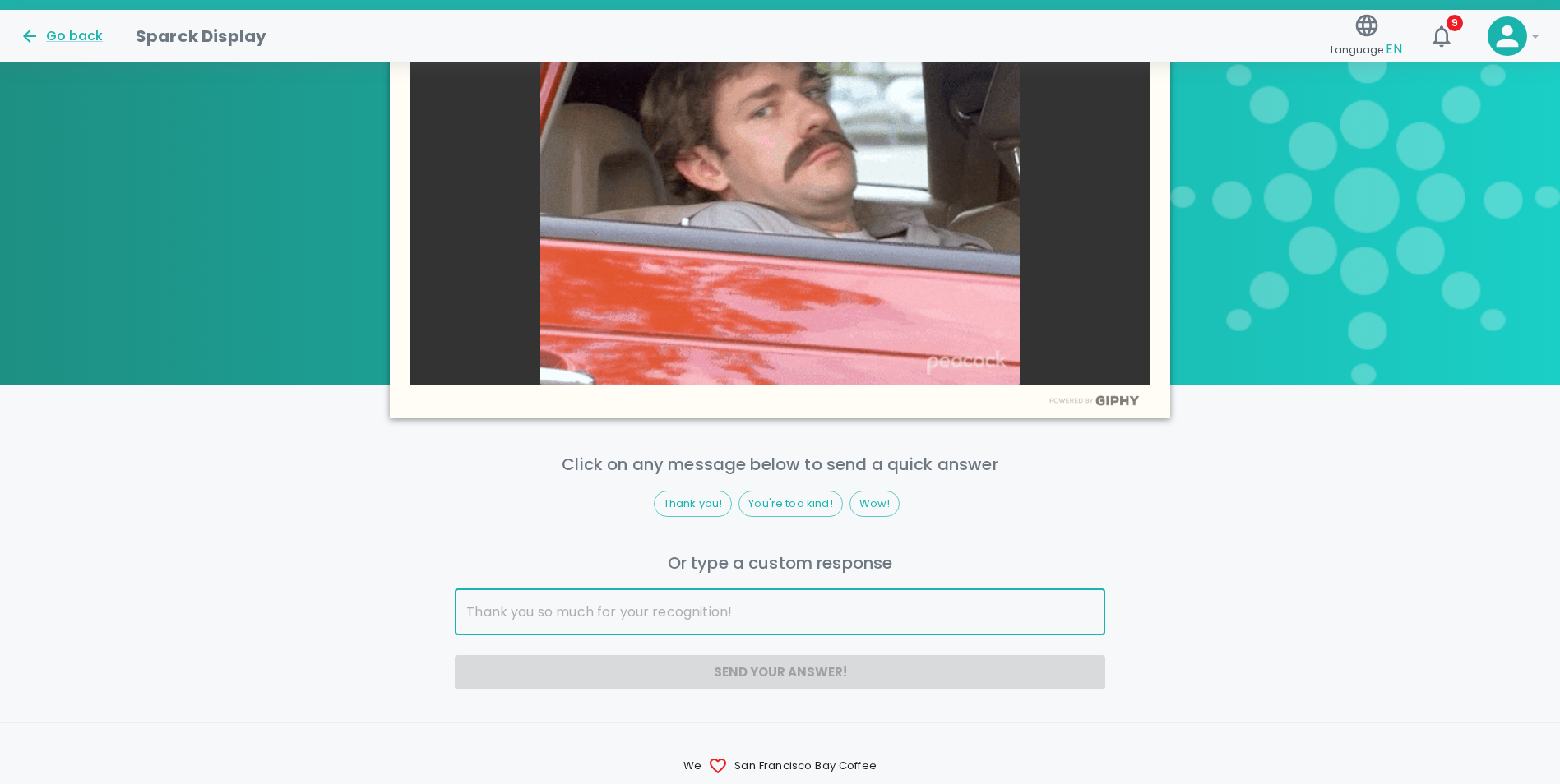
click at [738, 590] on input "text" at bounding box center [779, 612] width 650 height 46
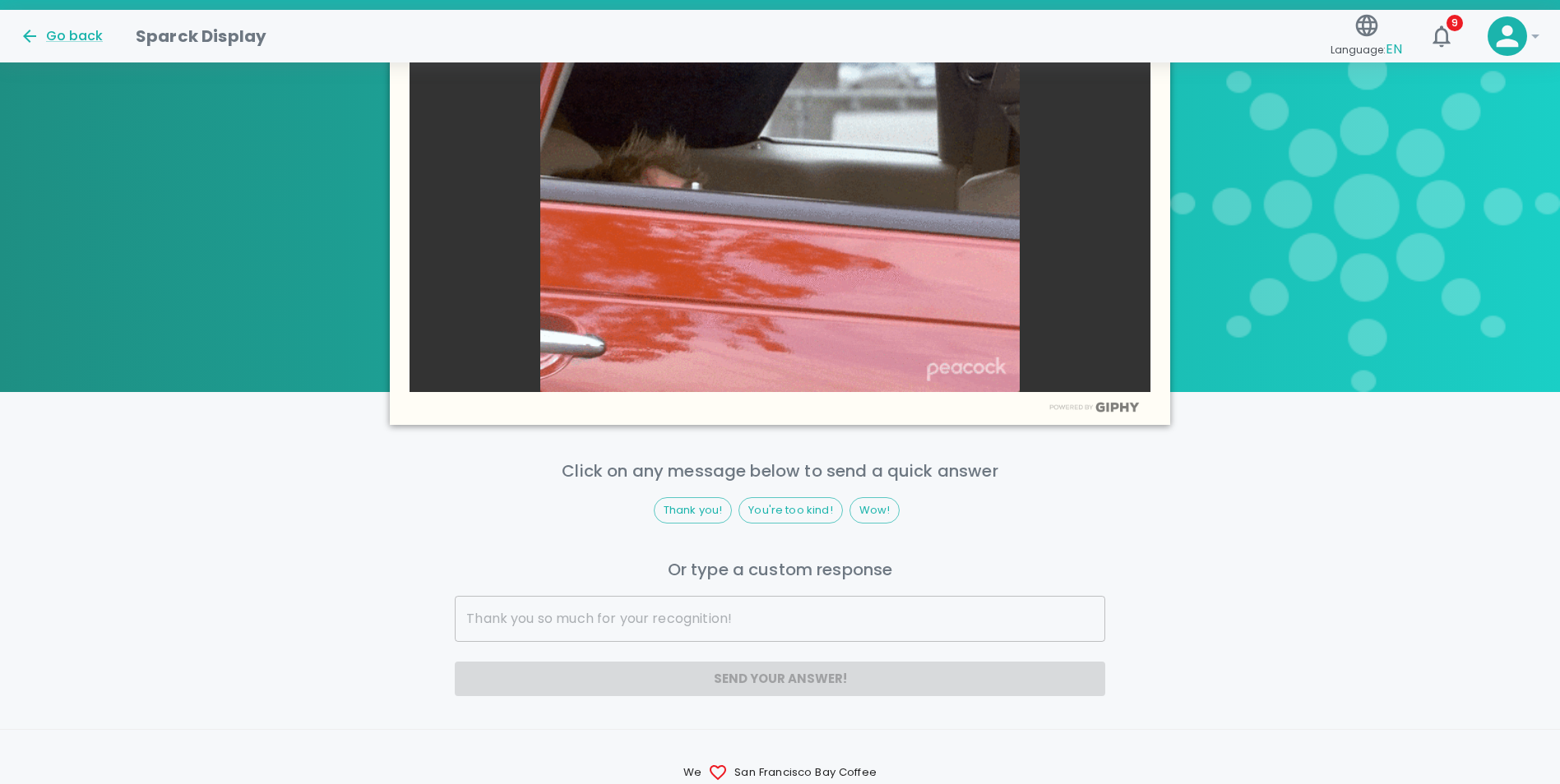
scroll to position [844, 0]
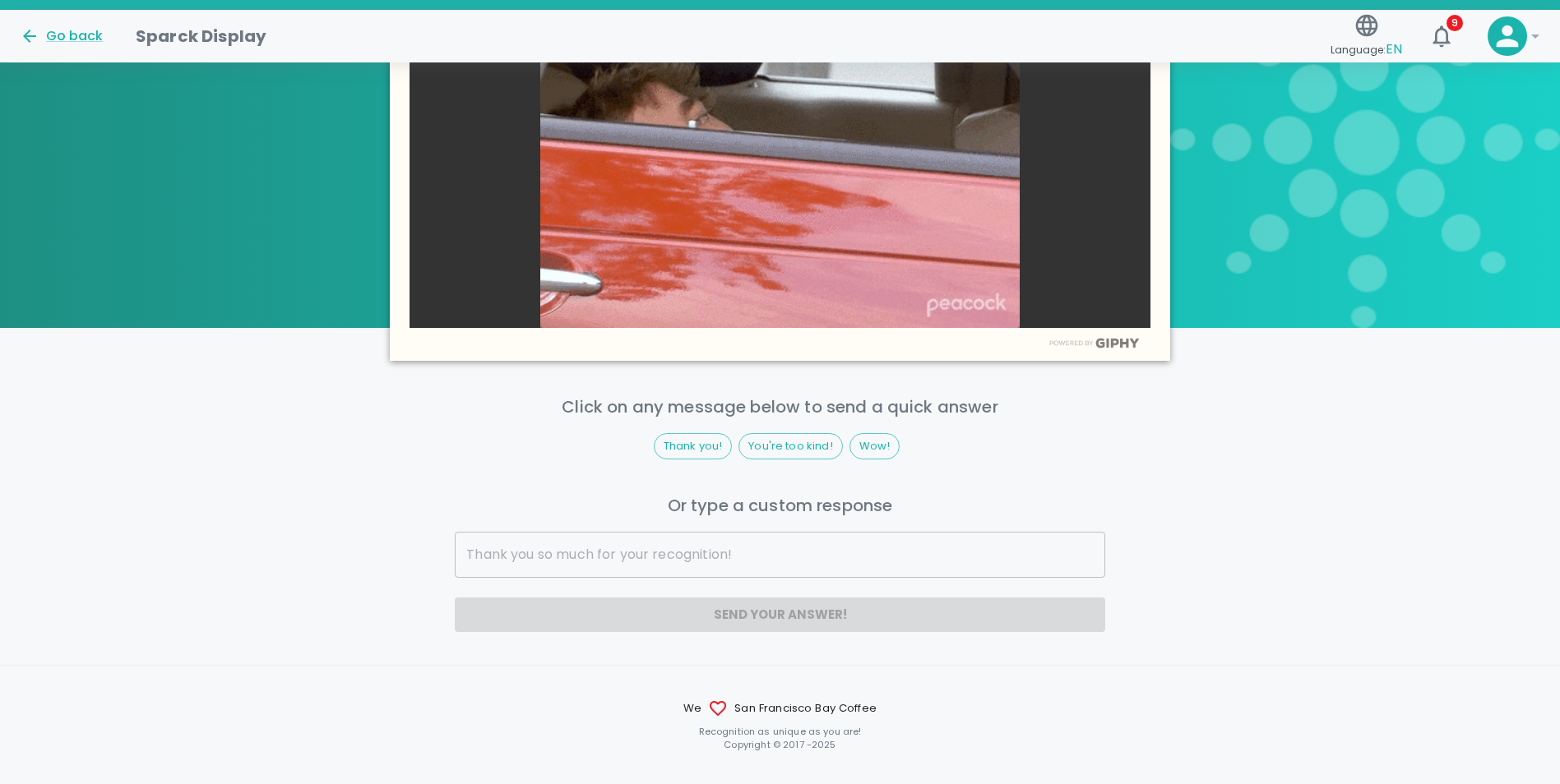
click at [767, 532] on input "text" at bounding box center [779, 555] width 650 height 46
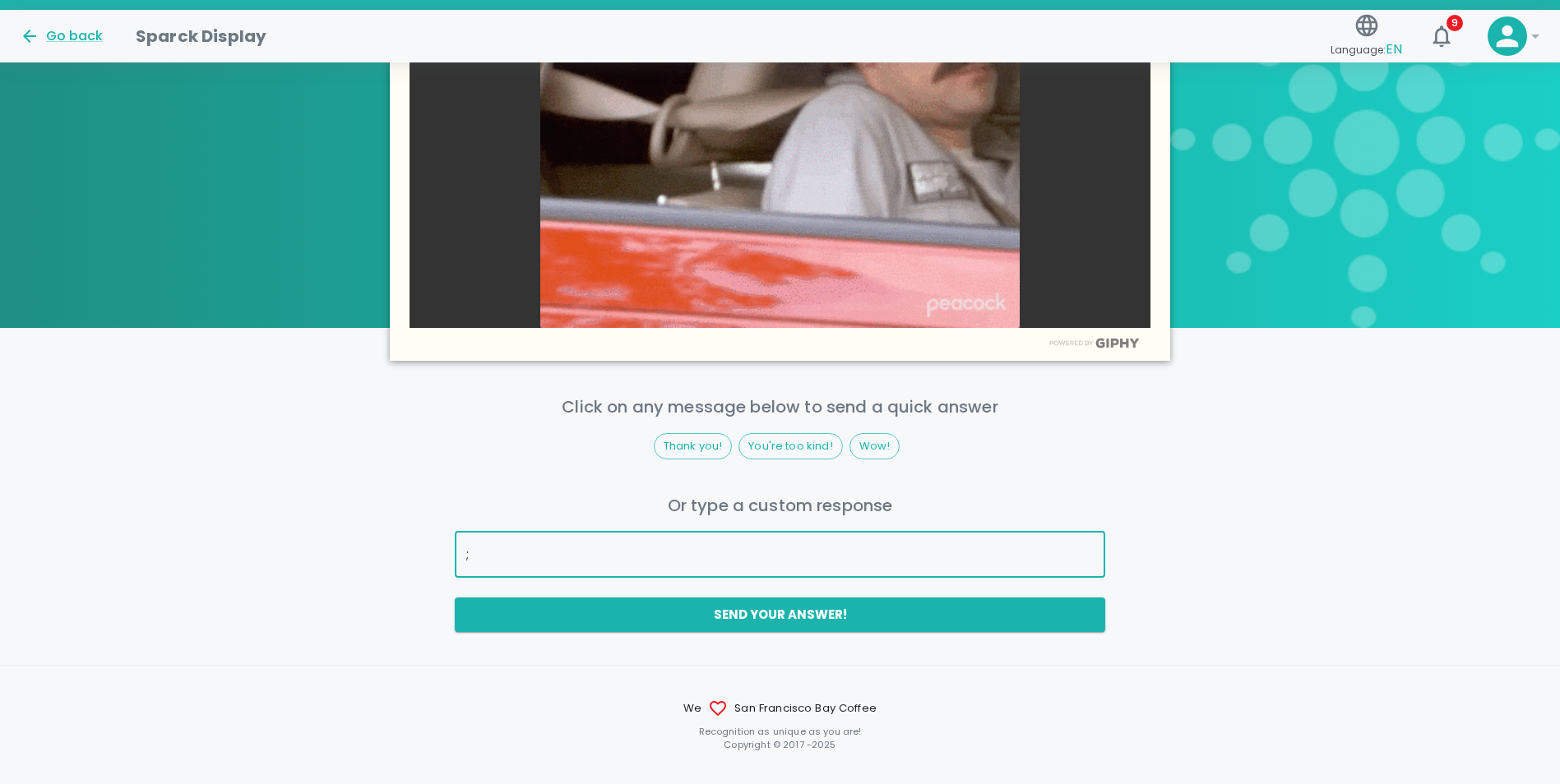
type input ";"
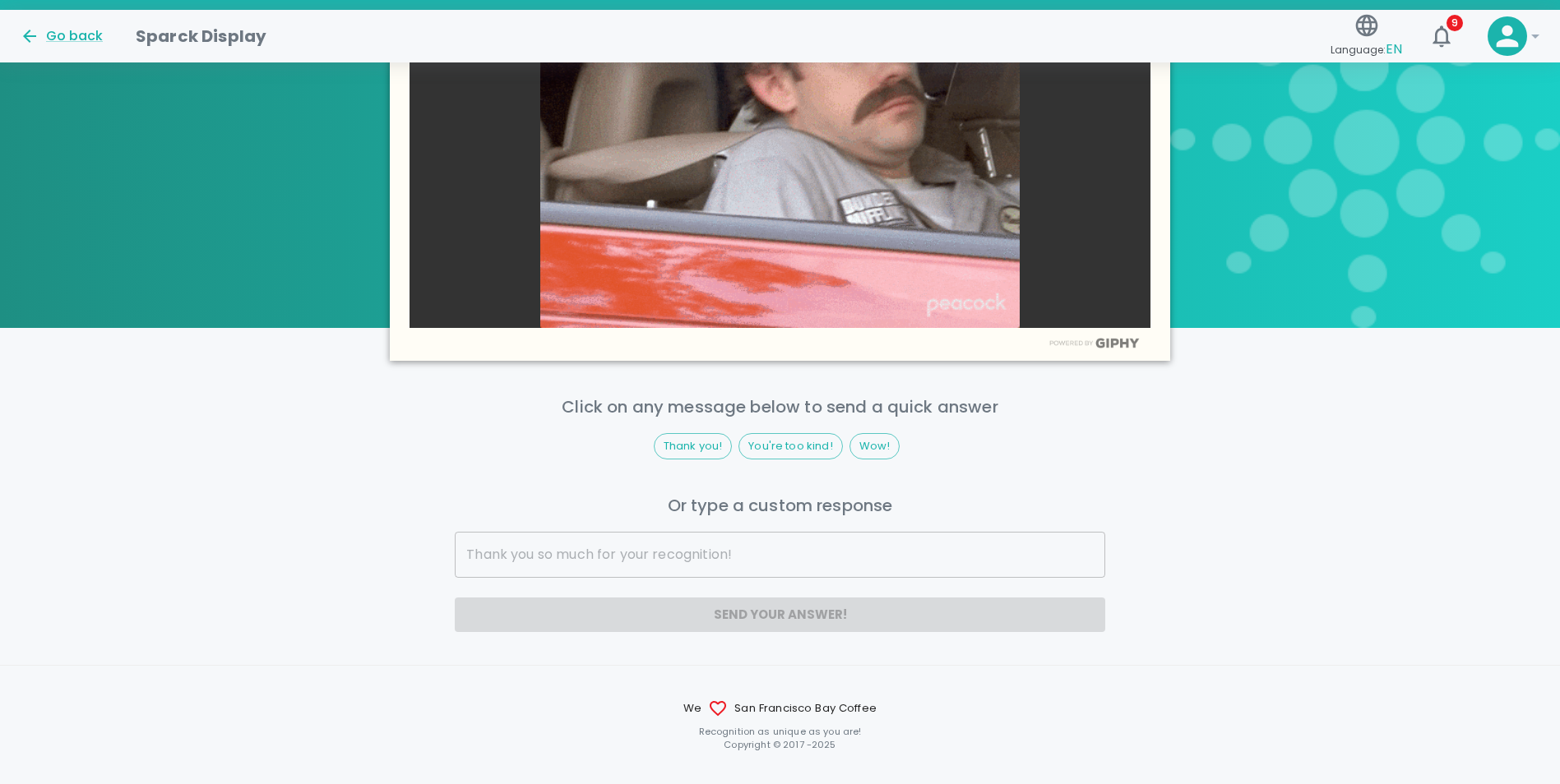
click at [790, 532] on input "text" at bounding box center [779, 555] width 650 height 46
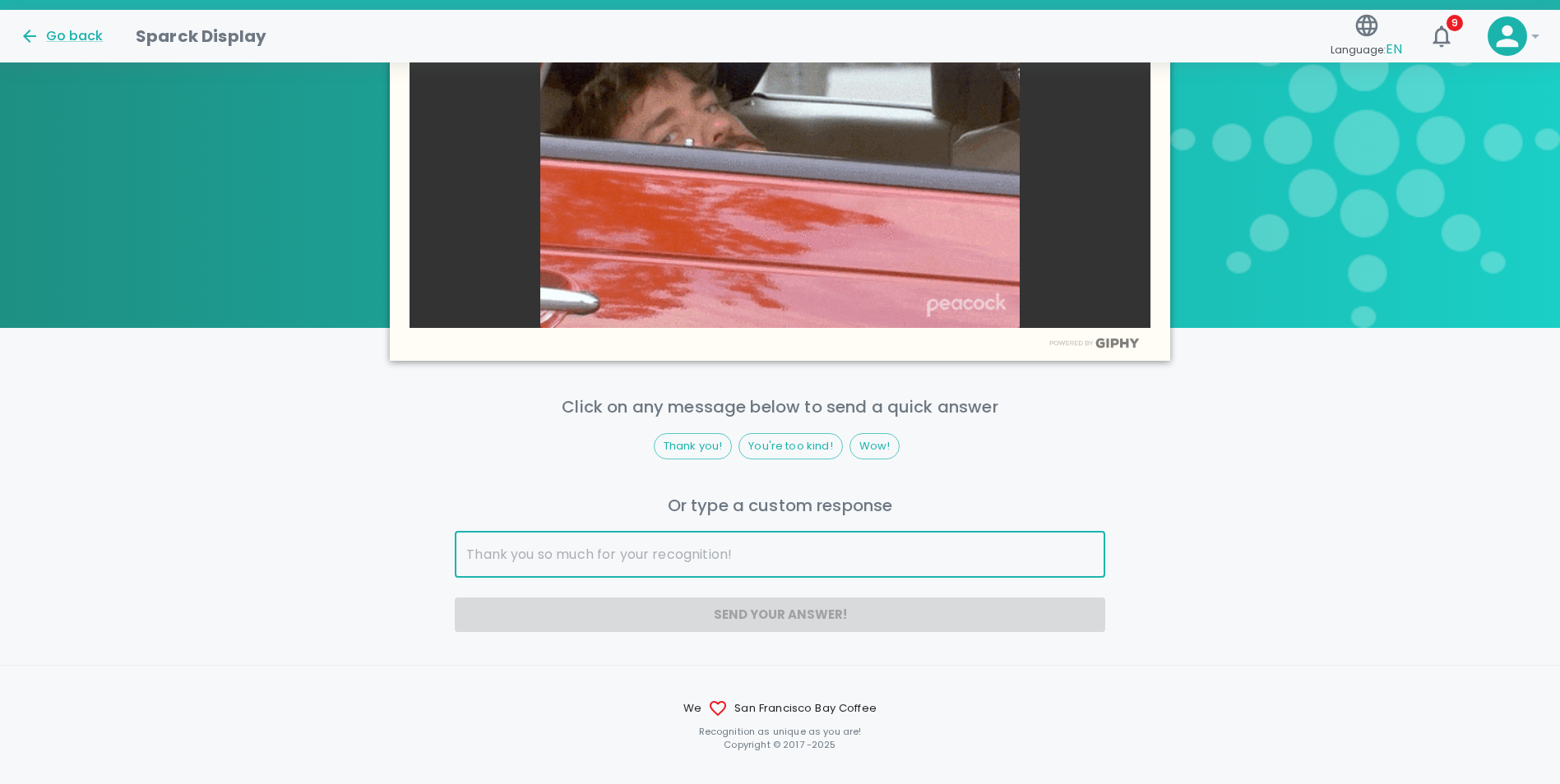
drag, startPoint x: 606, startPoint y: 514, endPoint x: 476, endPoint y: 458, distance: 141.5
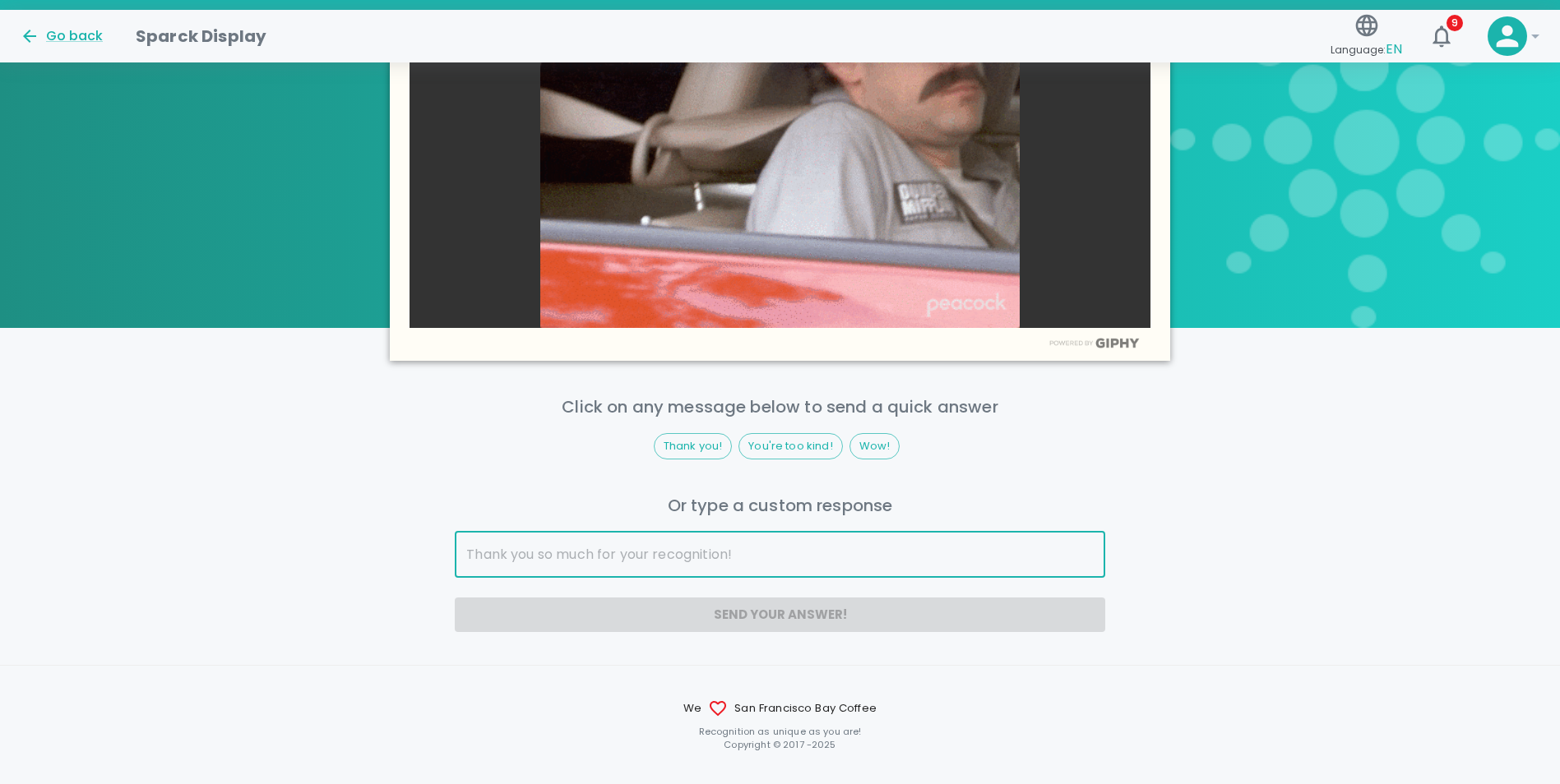
click at [476, 458] on div "Click on any message below to send a quick answer Thank you! You're too kind! W…" at bounding box center [779, 513] width 650 height 238
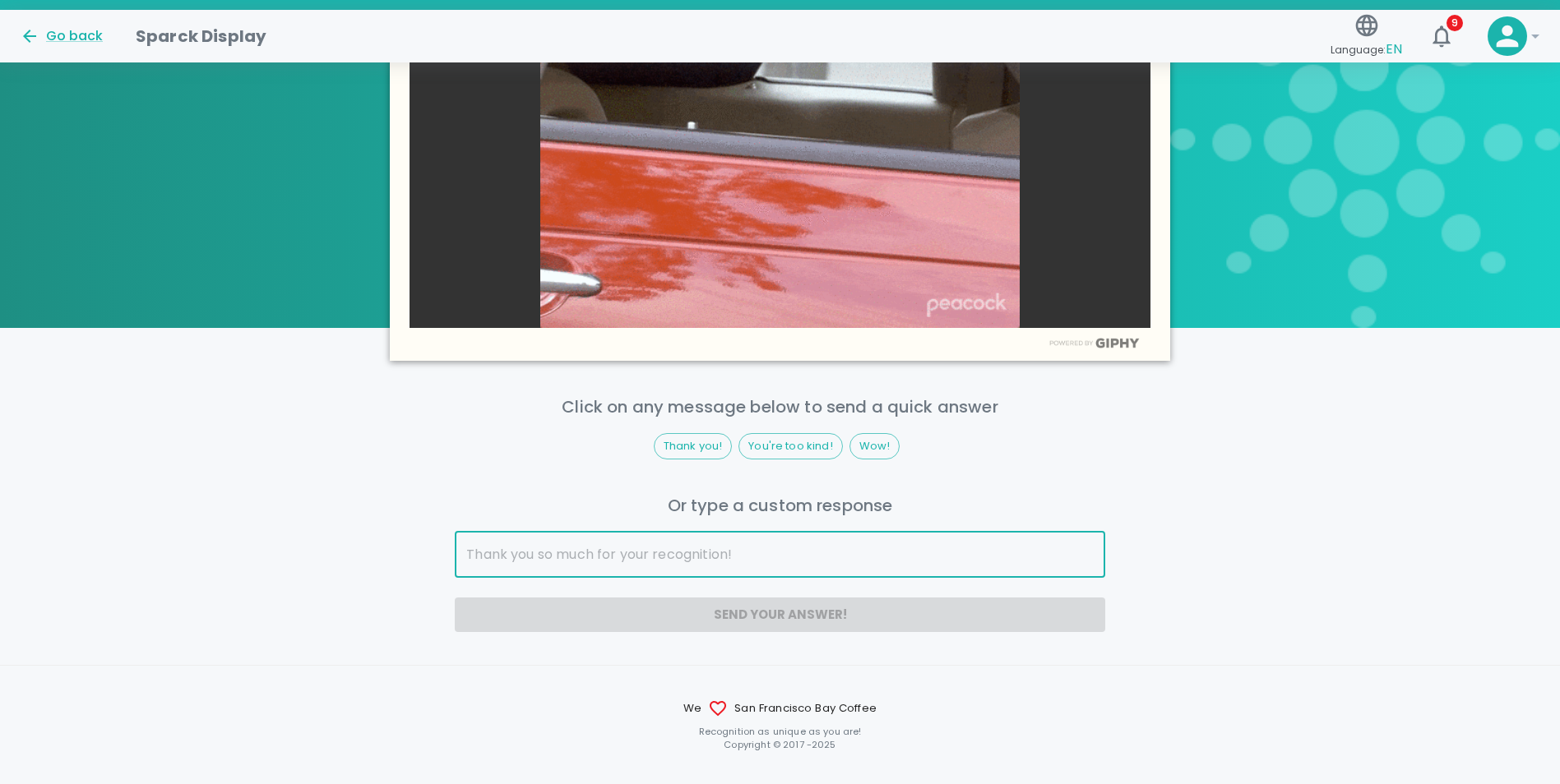
drag, startPoint x: 663, startPoint y: 522, endPoint x: 456, endPoint y: 489, distance: 209.6
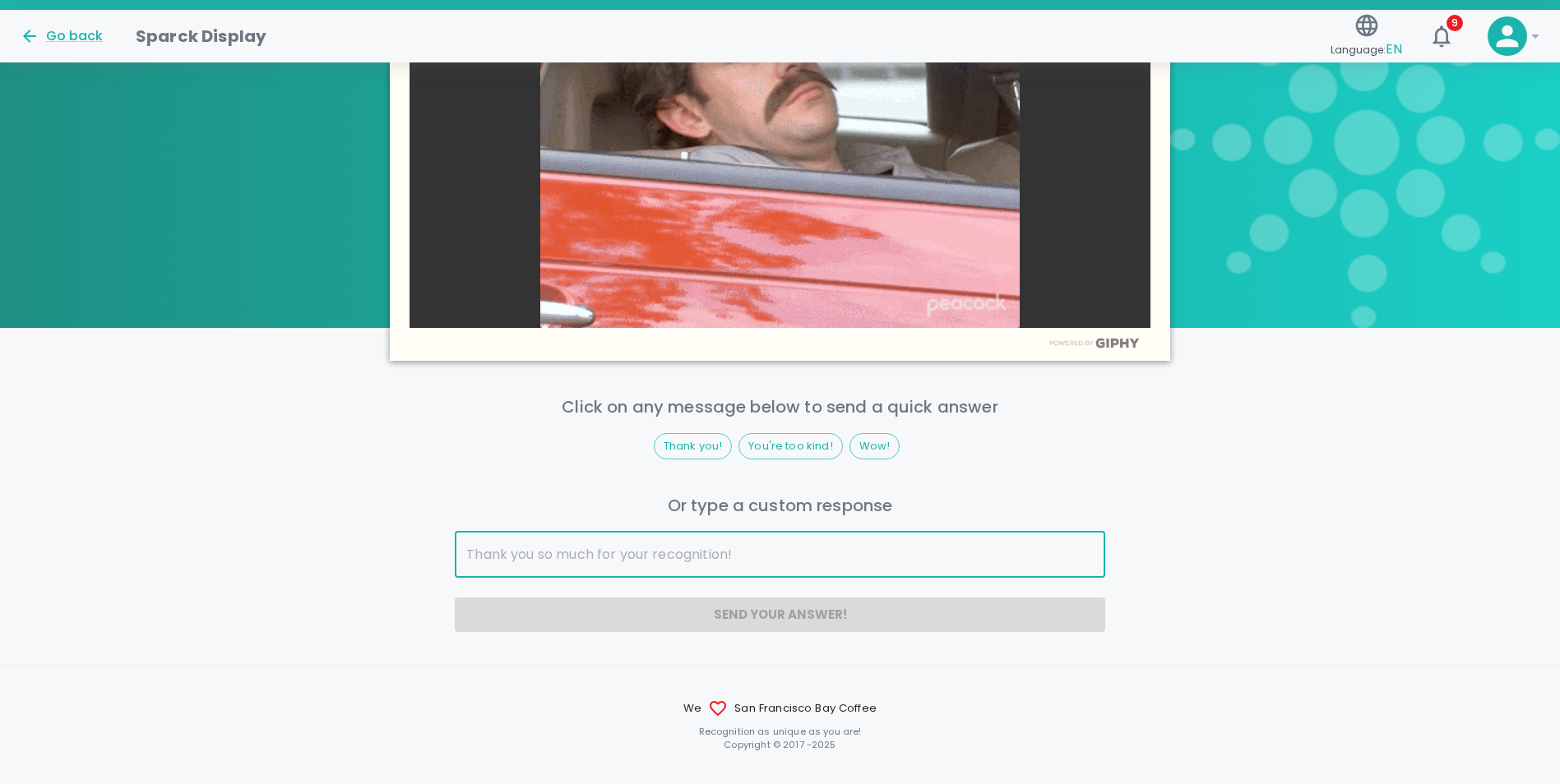
click at [456, 493] on div "Or type a custom response" at bounding box center [779, 512] width 650 height 39
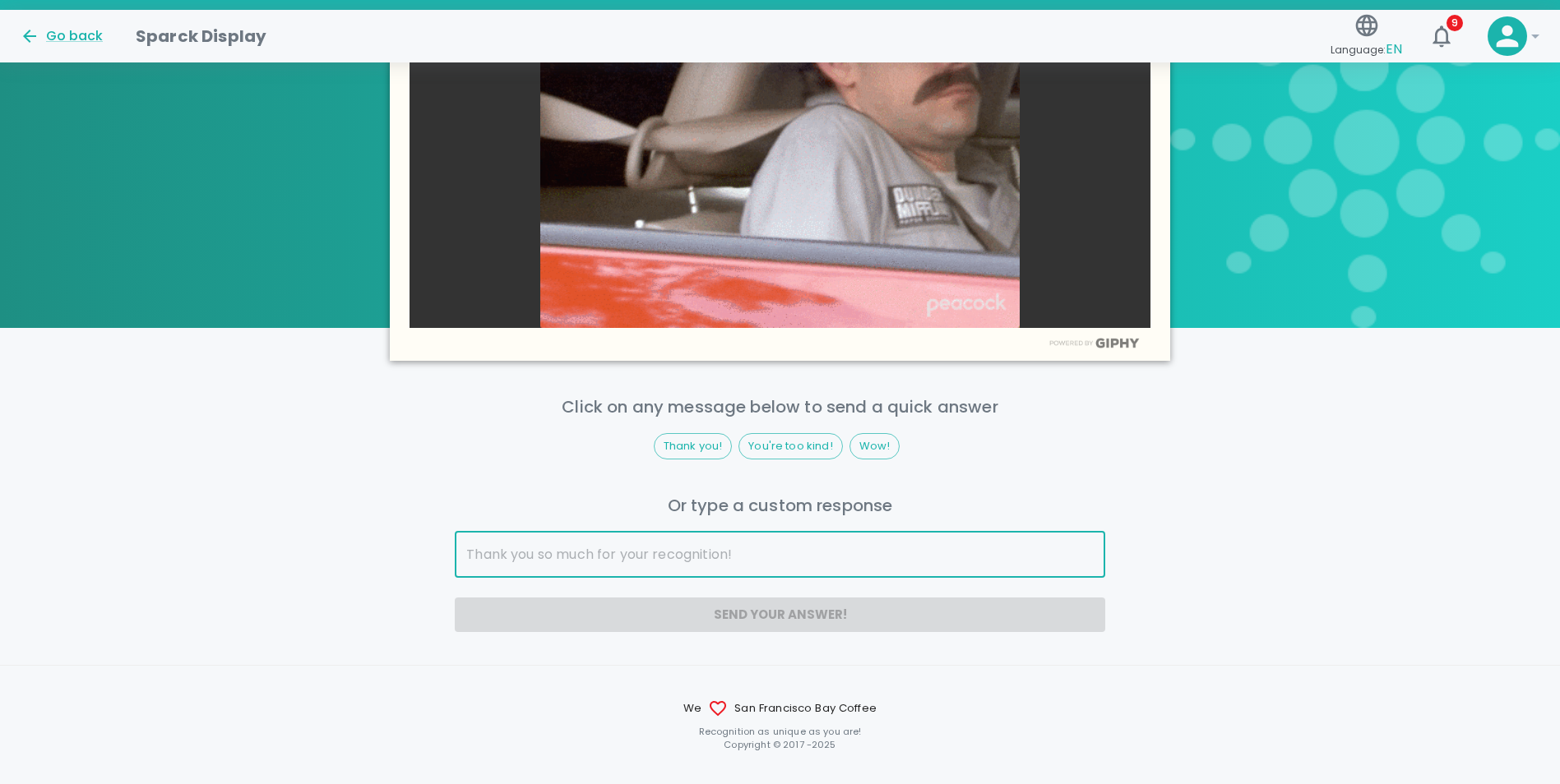
click at [797, 532] on input "text" at bounding box center [779, 555] width 650 height 46
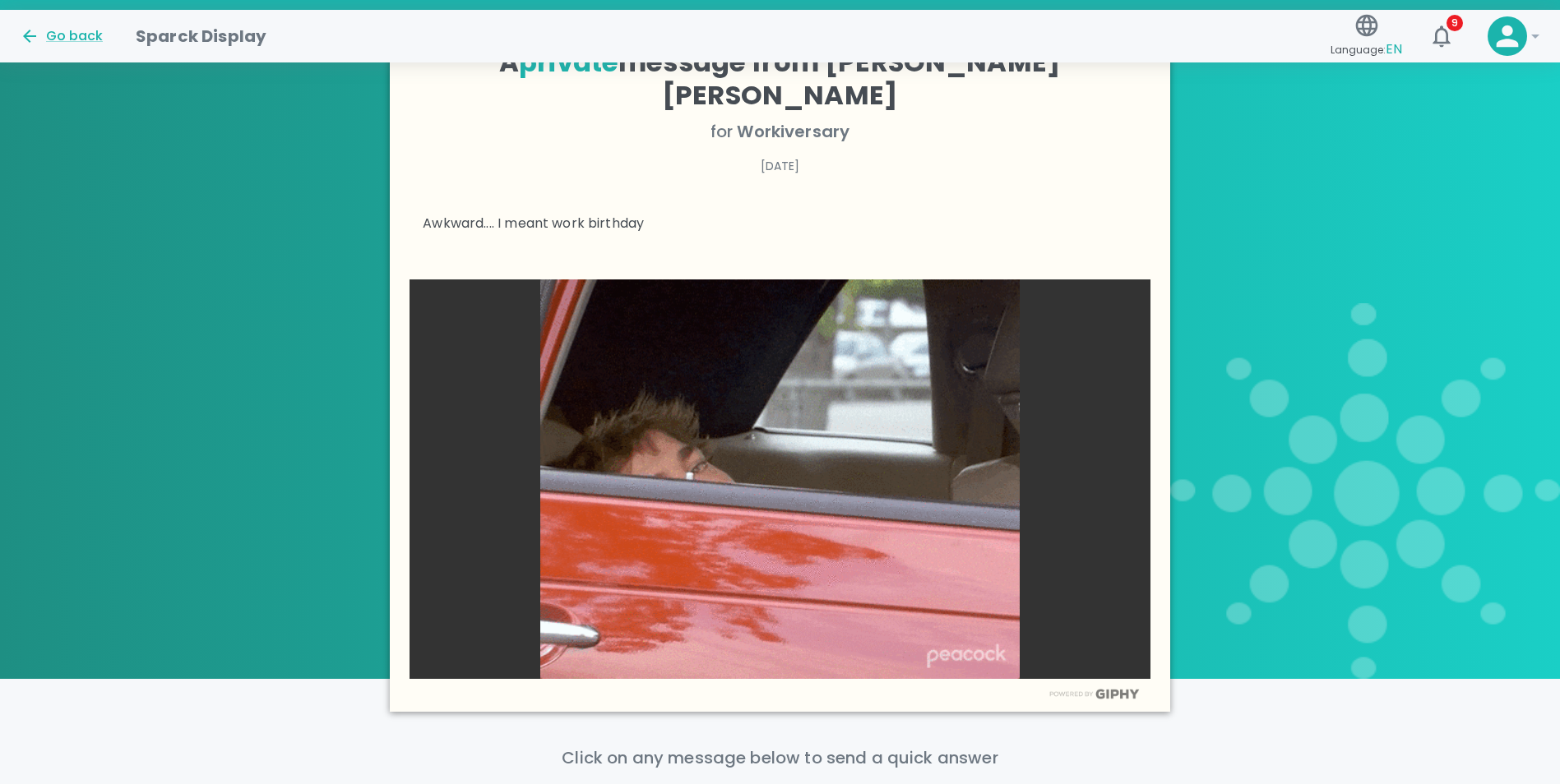
scroll to position [0, 0]
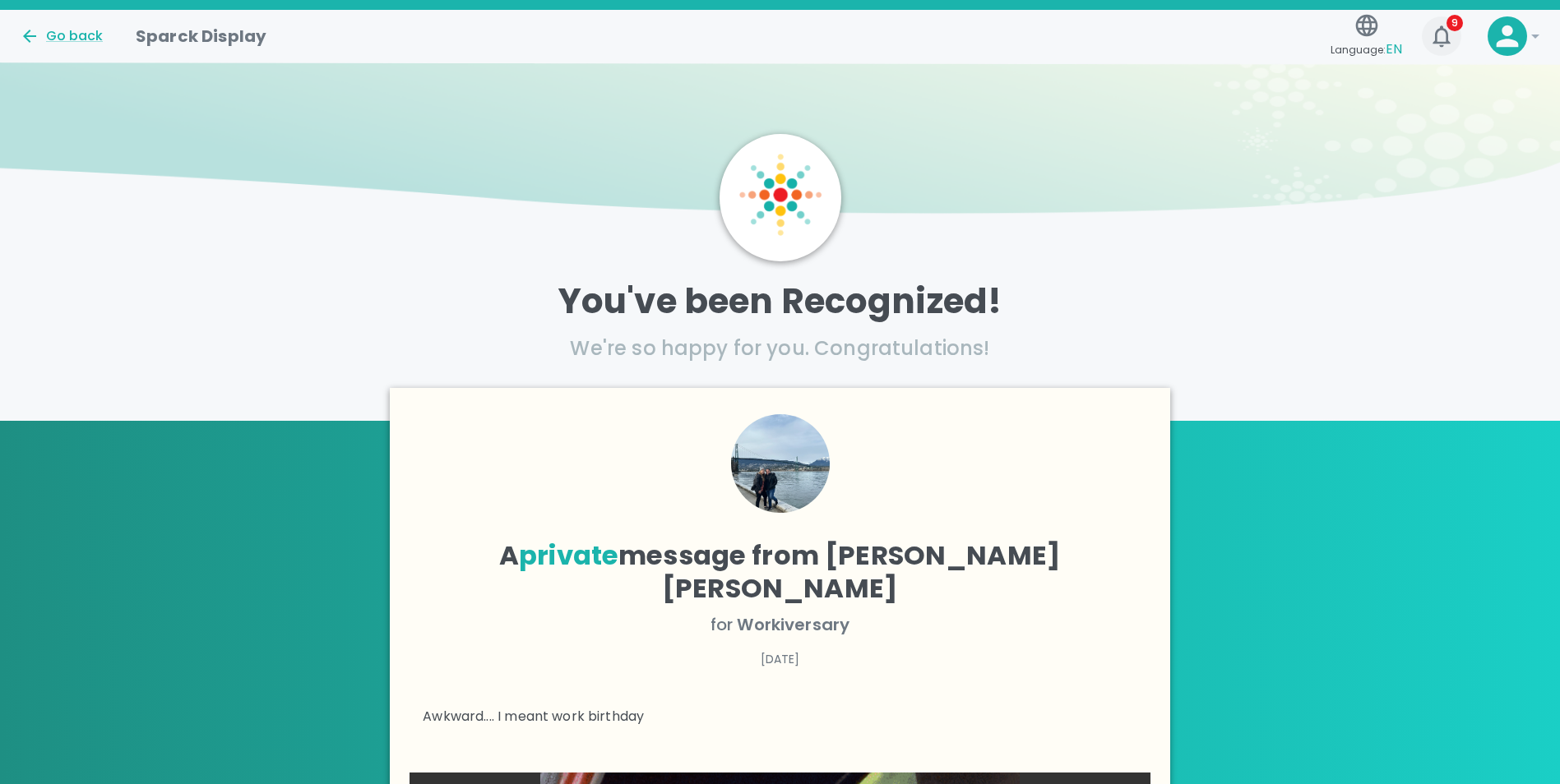
click at [1448, 46] on icon "button" at bounding box center [1441, 36] width 26 height 26
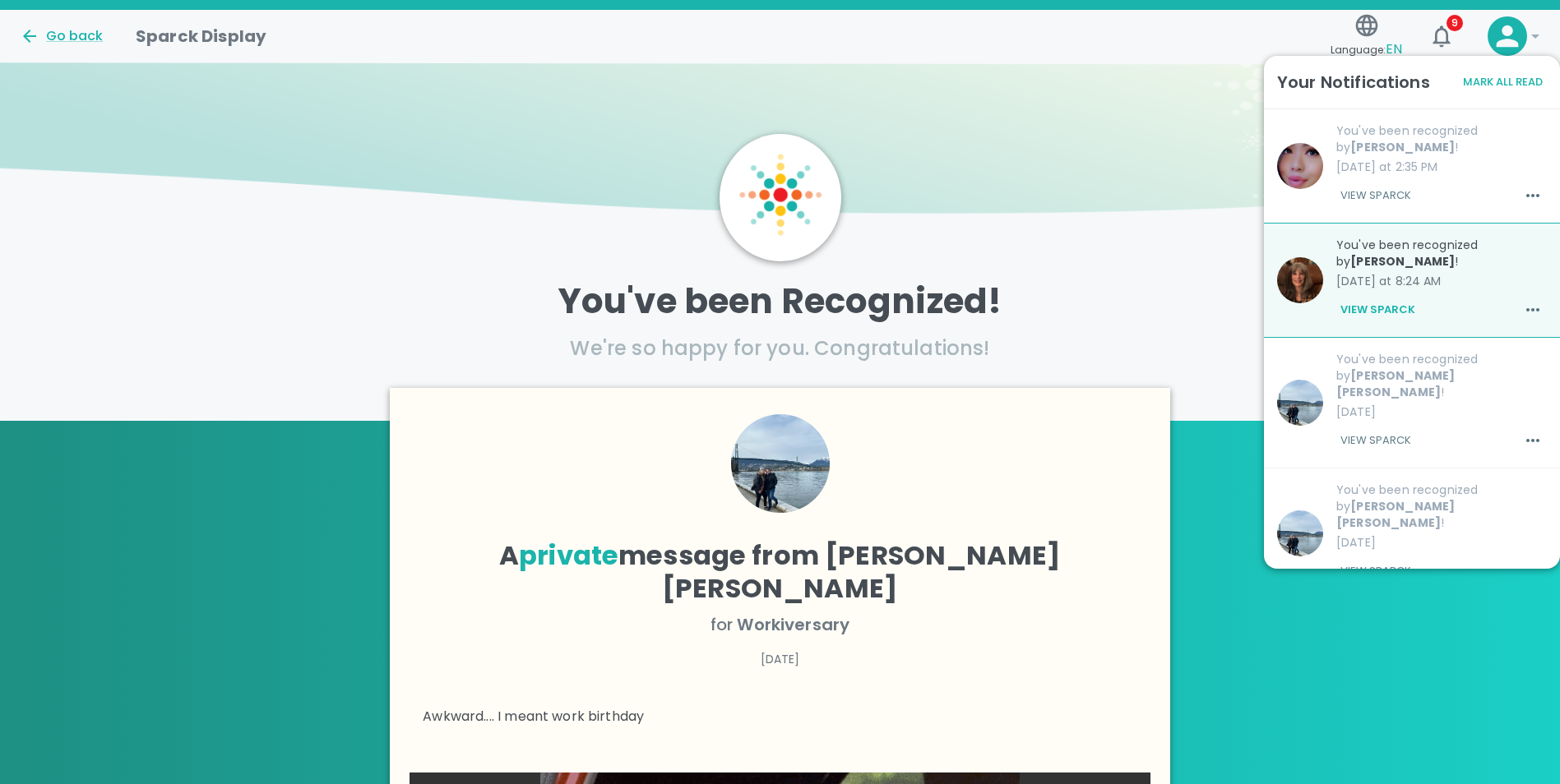
click at [1020, 31] on div "Go back Sparck Display" at bounding box center [666, 29] width 1317 height 39
click at [1536, 31] on icon at bounding box center [1536, 36] width 20 height 20
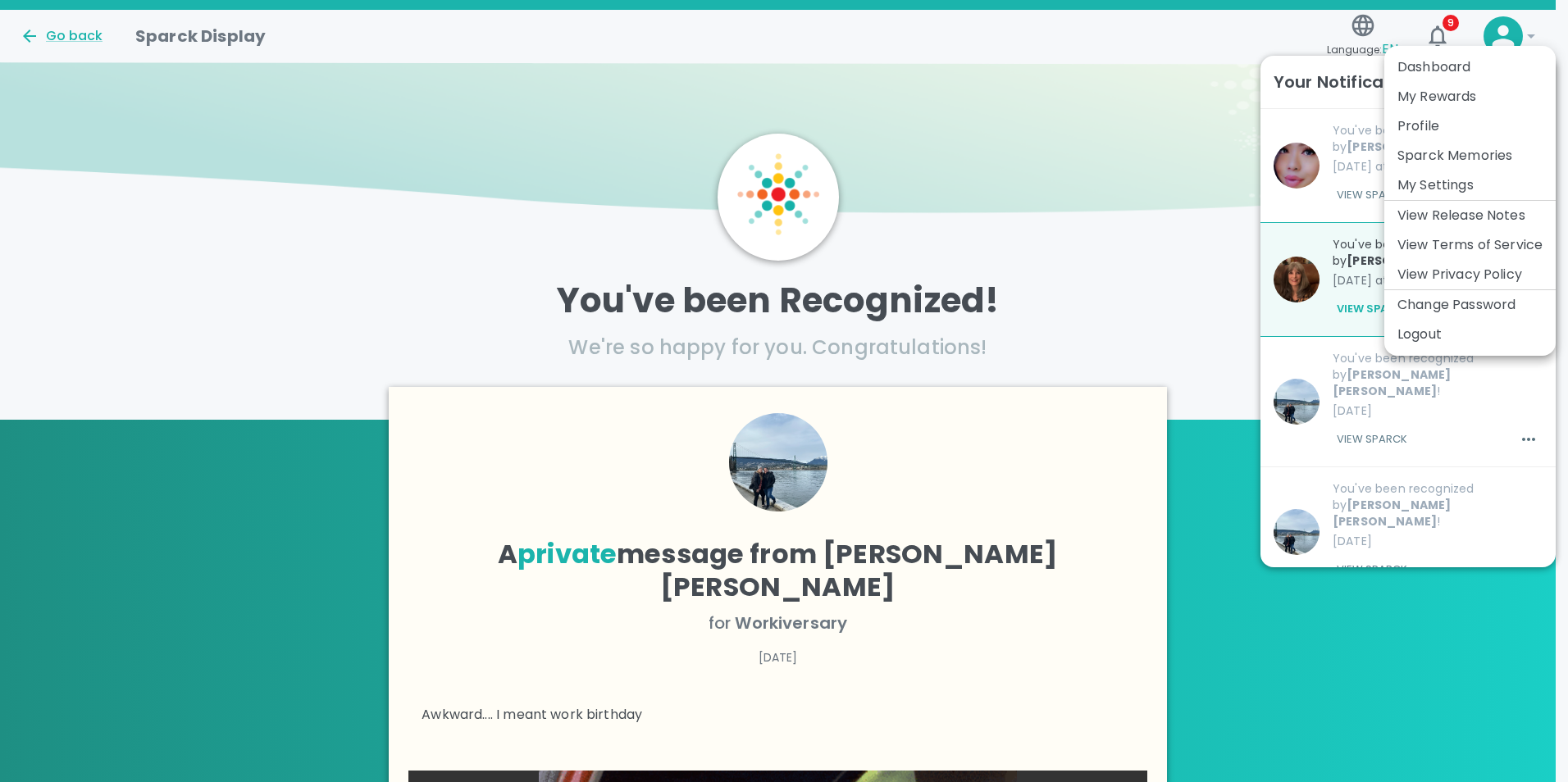
click at [1442, 341] on li "Logout" at bounding box center [1470, 335] width 171 height 30
